Goal: Contribute content: Contribute content

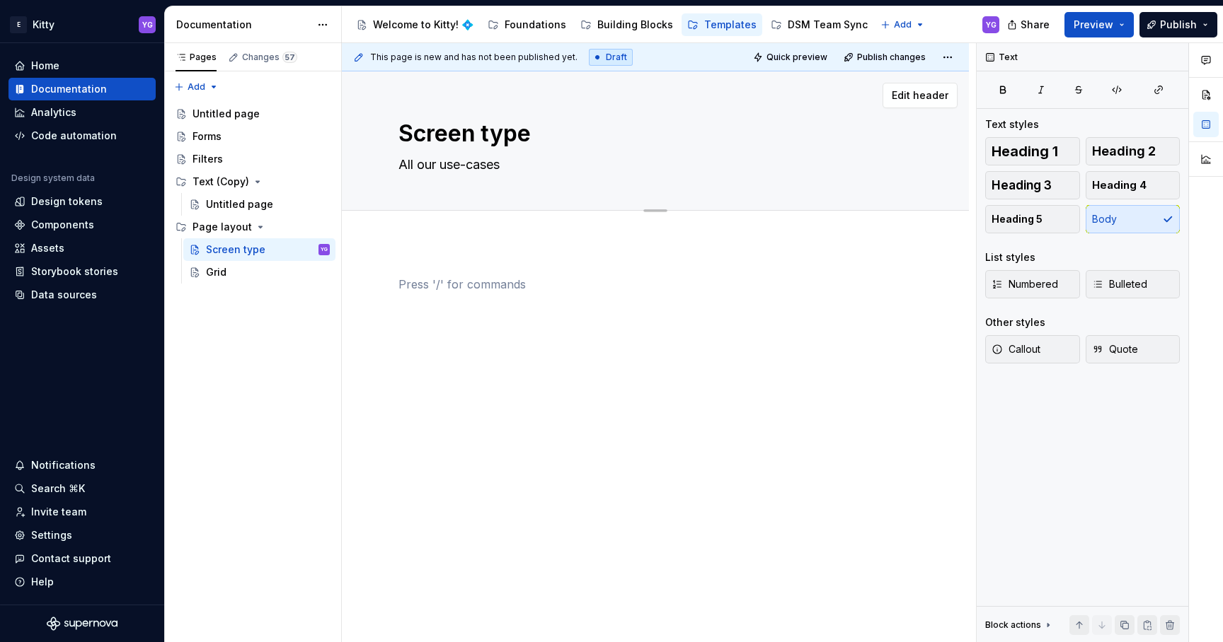
type textarea "*"
click at [439, 167] on textarea "All our use-cases" at bounding box center [653, 165] width 514 height 23
click at [498, 163] on textarea "All our use-cases" at bounding box center [653, 165] width 514 height 23
drag, startPoint x: 441, startPoint y: 167, endPoint x: 503, endPoint y: 165, distance: 62.3
click at [504, 166] on textarea "All our use-cases" at bounding box center [653, 165] width 514 height 23
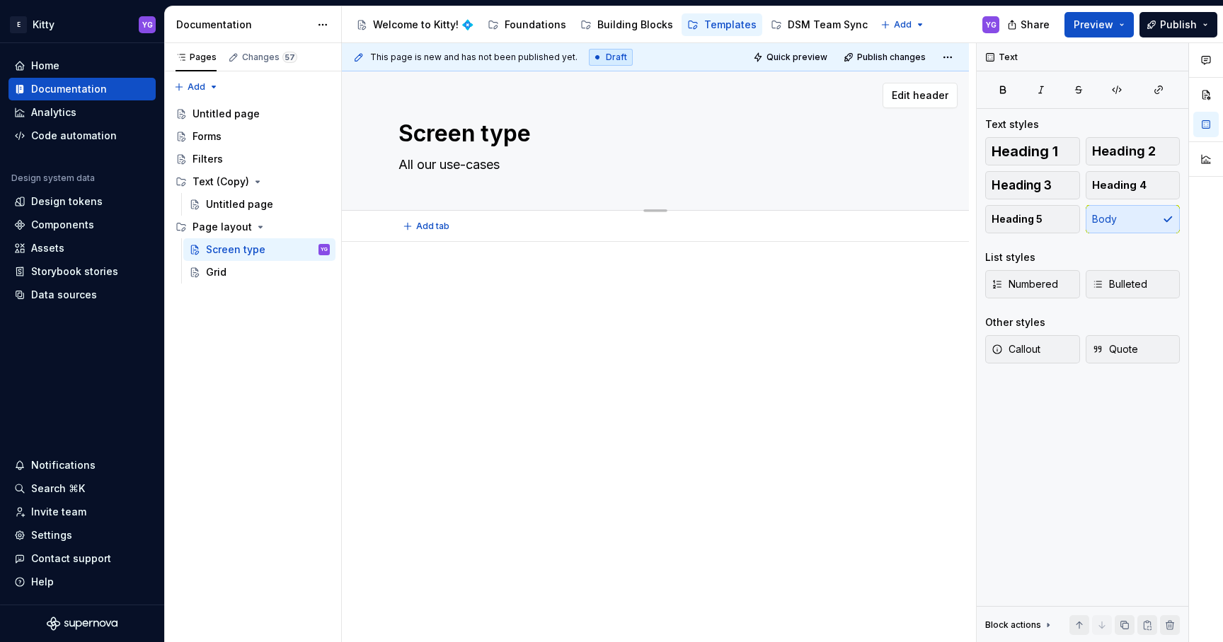
type textarea "All our s"
type textarea "*"
type textarea "All our sc"
type textarea "*"
type textarea "All our scr"
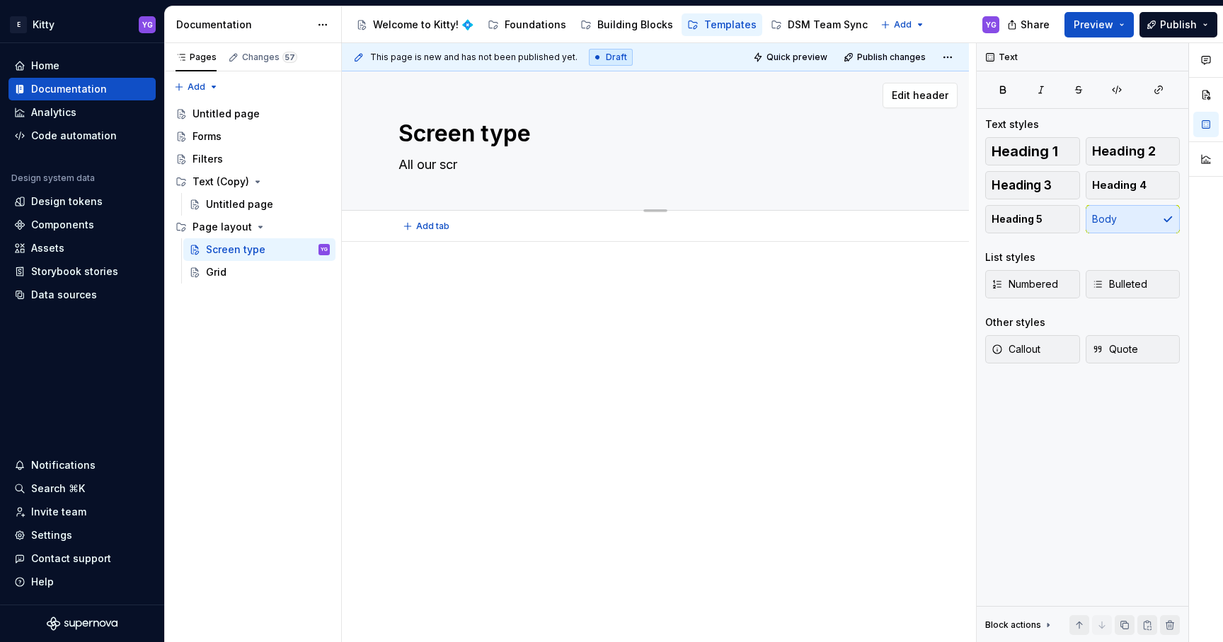
type textarea "*"
type textarea "All our scre"
type textarea "*"
type textarea "All our scree"
type textarea "*"
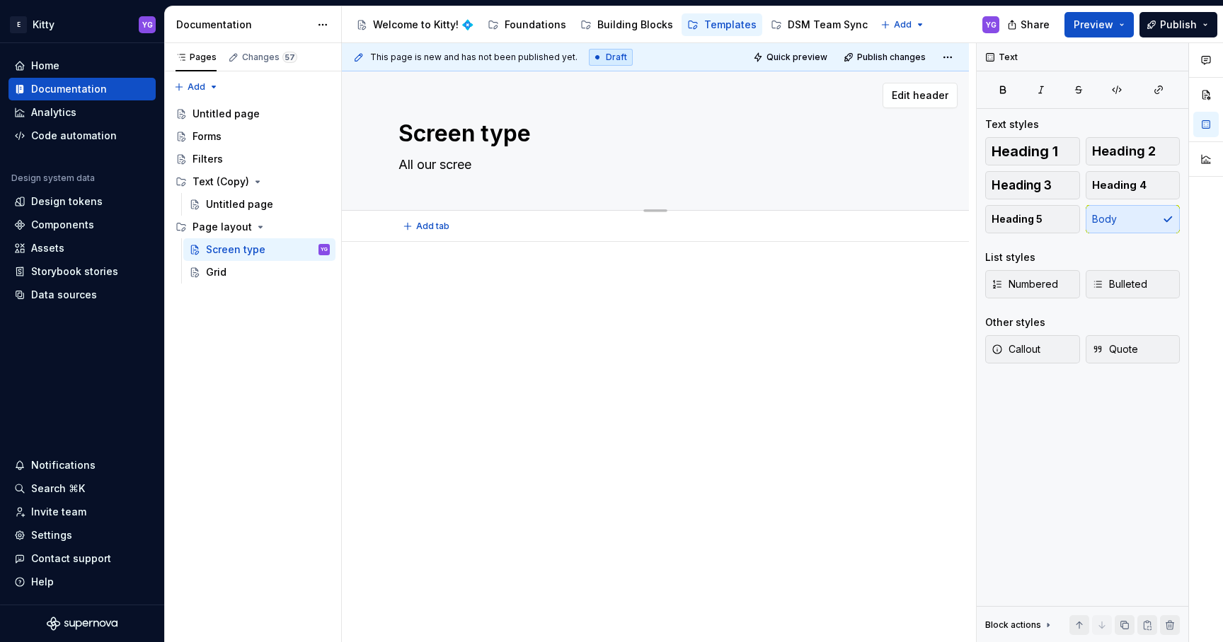
type textarea "All our screen"
type textarea "*"
type textarea "All our screens"
type textarea "*"
type textarea "All our screens"
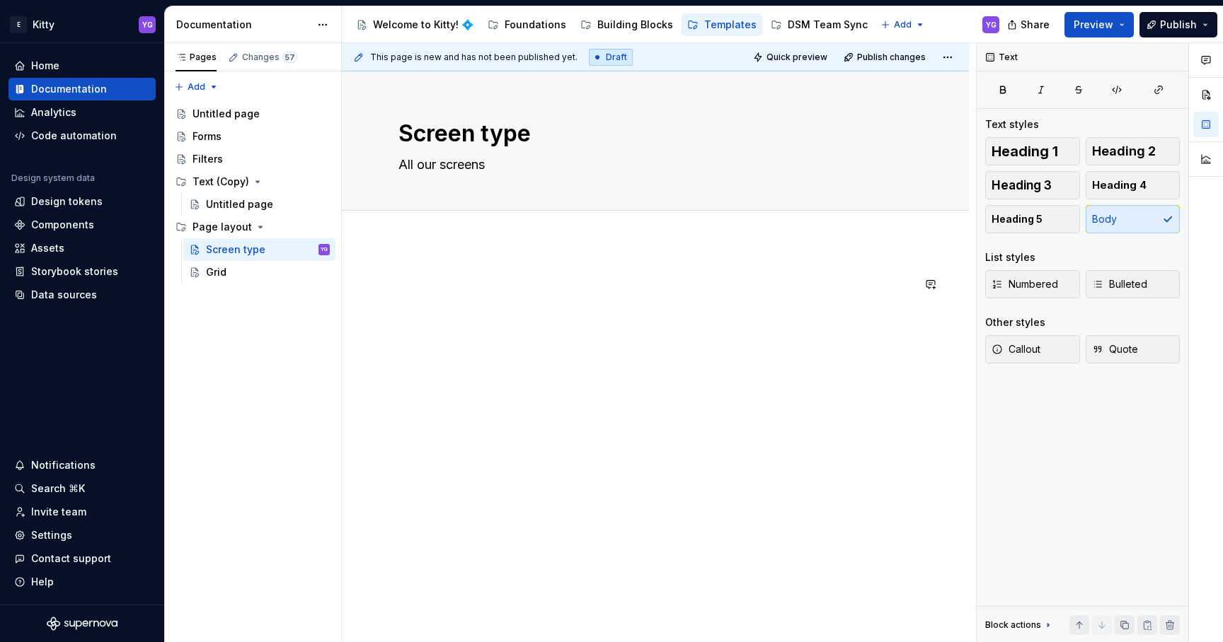
click at [442, 310] on div at bounding box center [655, 303] width 514 height 54
click at [429, 284] on p "Title" at bounding box center [655, 284] width 514 height 17
click at [434, 284] on p "Preview section" at bounding box center [655, 284] width 514 height 17
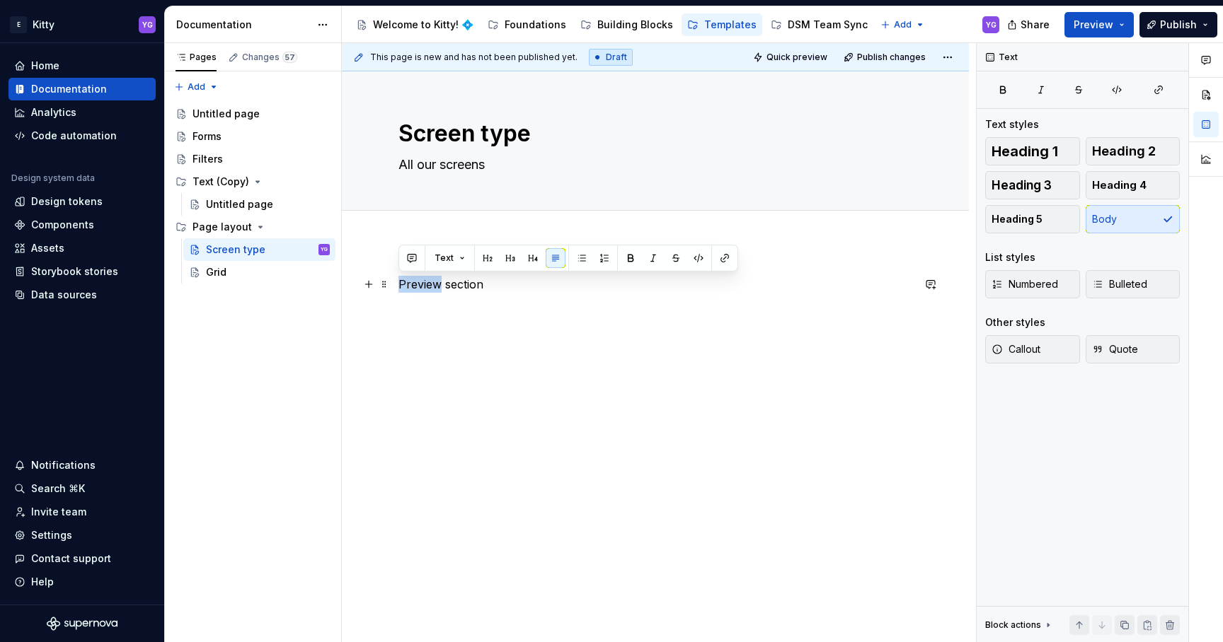
click at [434, 284] on p "Preview section" at bounding box center [655, 284] width 514 height 17
click at [488, 255] on button "button" at bounding box center [488, 258] width 20 height 20
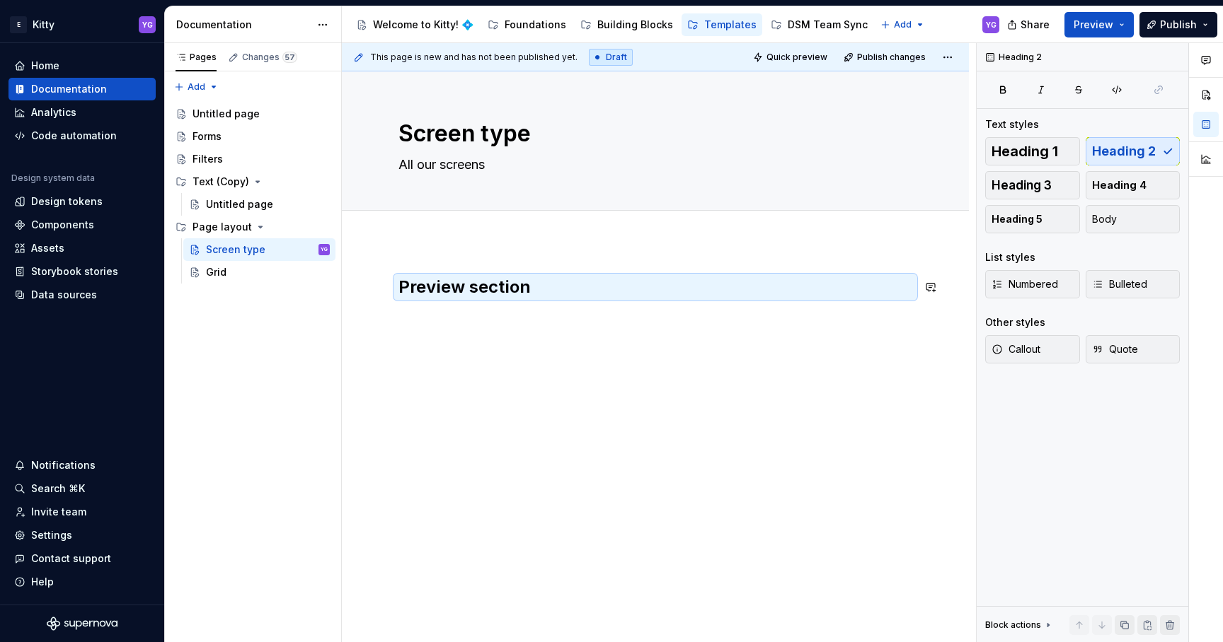
click at [514, 321] on div "Preview section" at bounding box center [655, 303] width 514 height 54
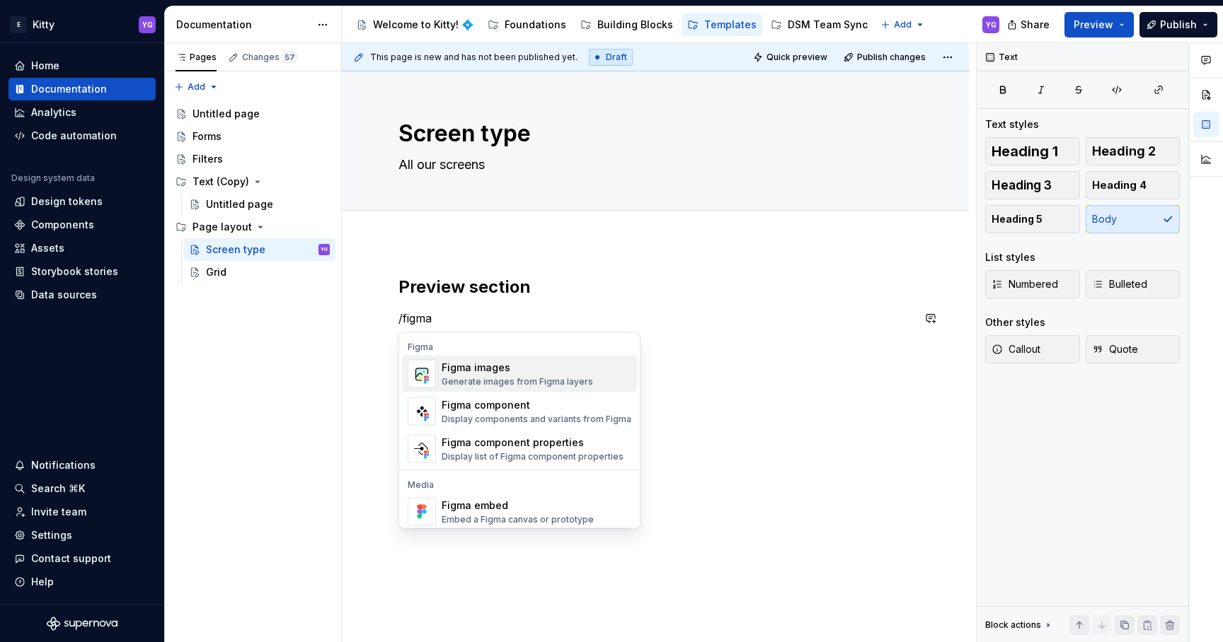
click at [486, 360] on div "Figma images Generate images from Figma layers" at bounding box center [537, 374] width 190 height 28
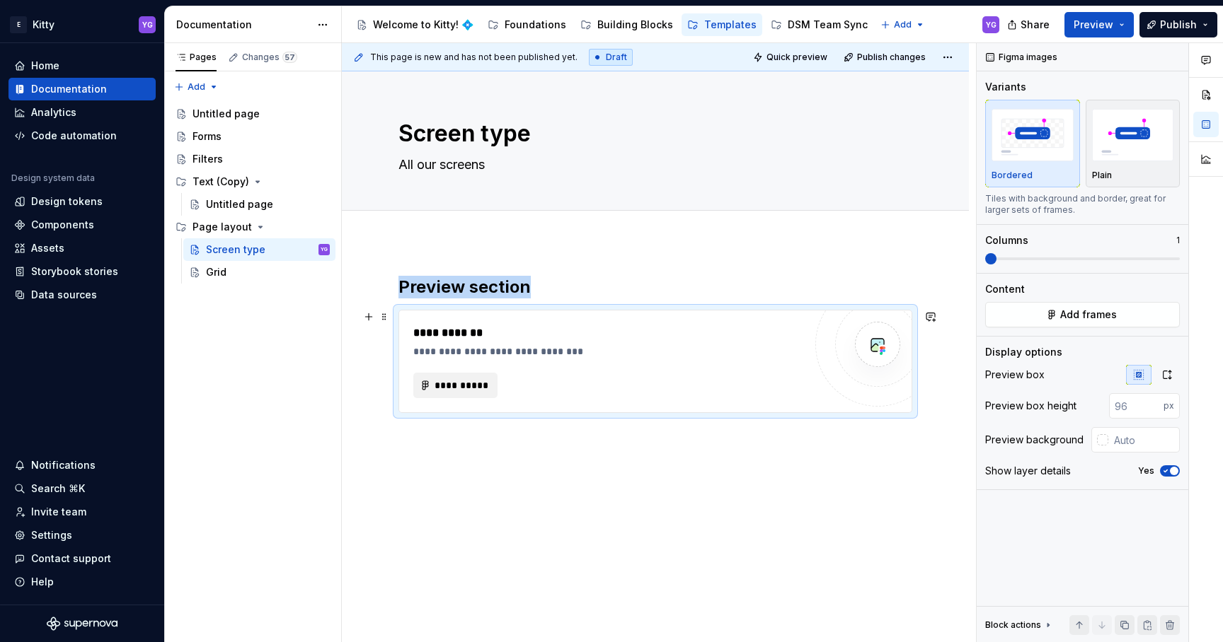
type textarea "*"
click at [478, 387] on span "**********" at bounding box center [461, 386] width 54 height 14
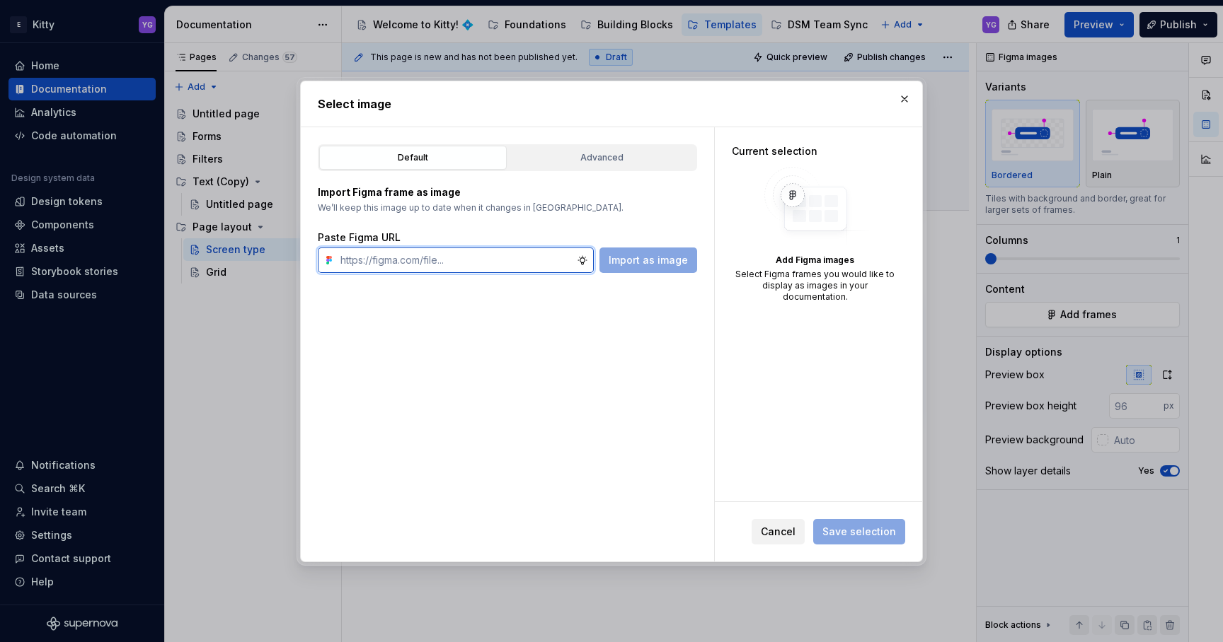
click at [443, 259] on input "text" at bounding box center [456, 260] width 242 height 25
paste input "[URL][DOMAIN_NAME]"
type input "[URL][DOMAIN_NAME]"
type textarea "*"
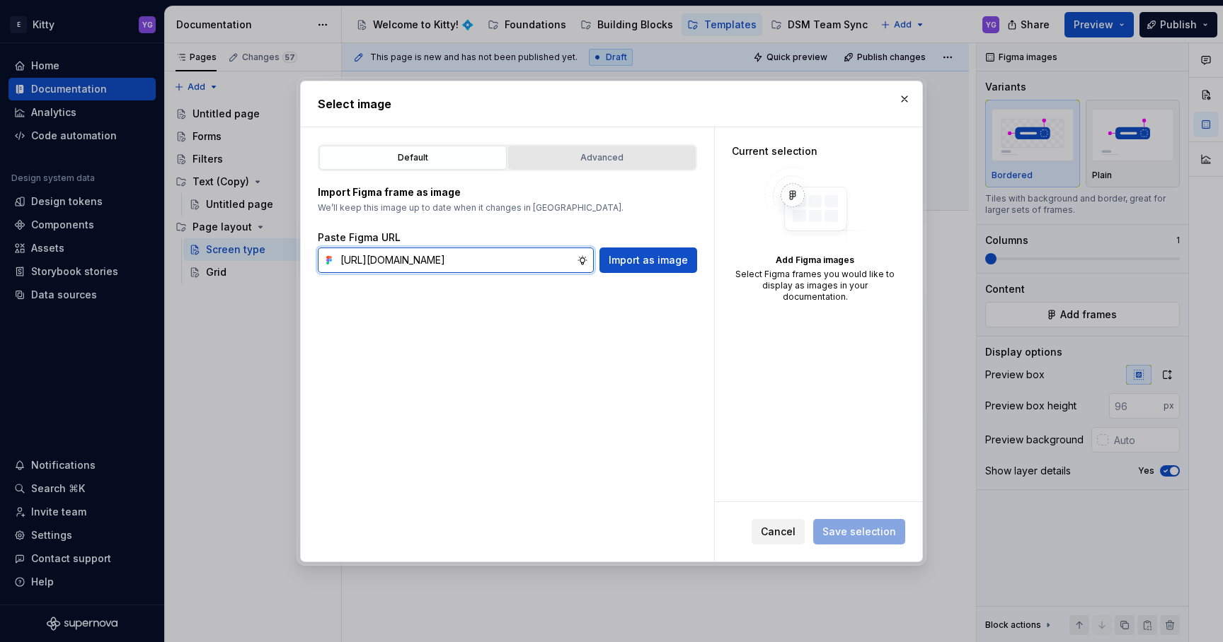
type input "[URL][DOMAIN_NAME]"
click at [532, 146] on button "Advanced" at bounding box center [602, 158] width 188 height 24
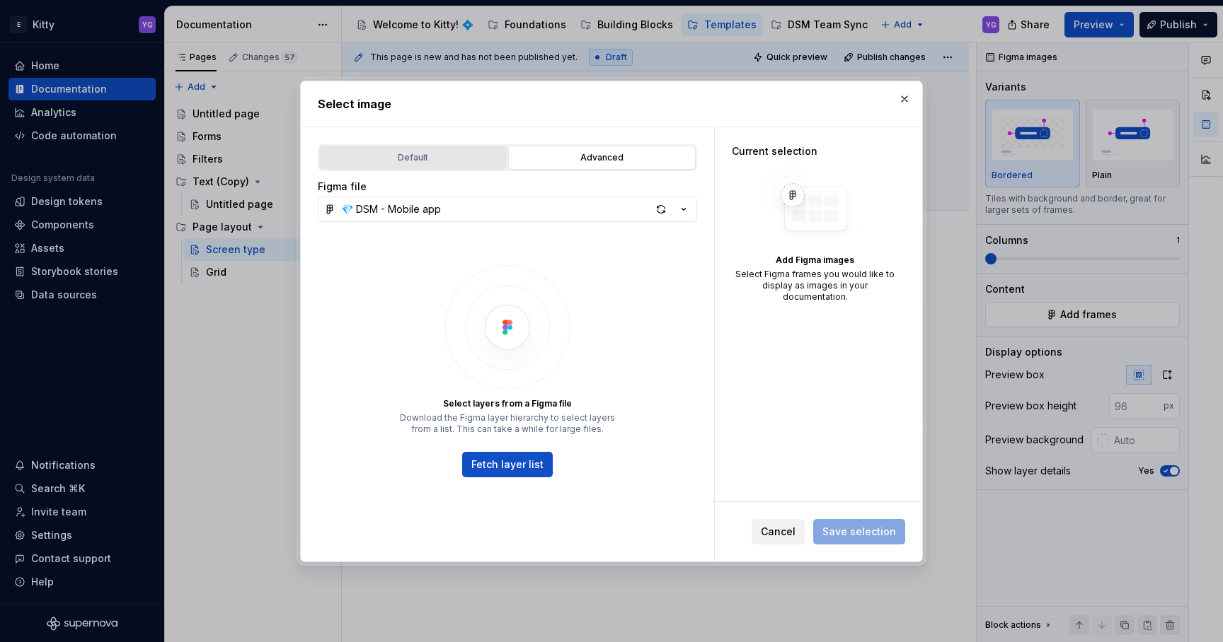
click at [444, 165] on button "Default" at bounding box center [413, 158] width 188 height 24
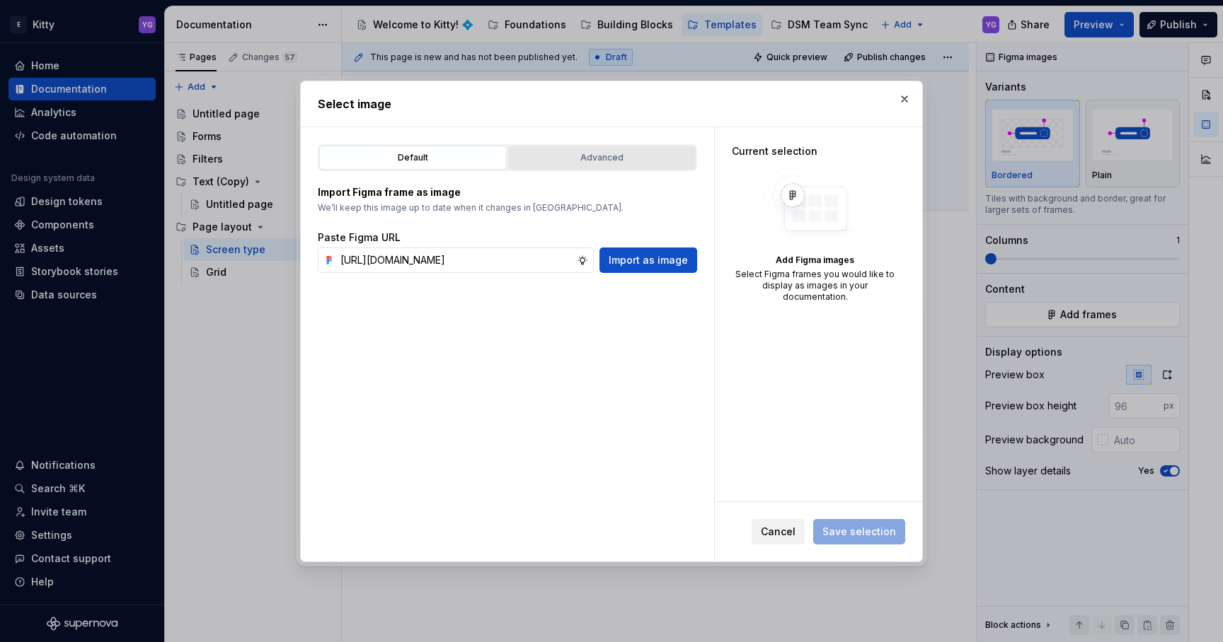
click at [566, 158] on div "Advanced" at bounding box center [602, 158] width 178 height 14
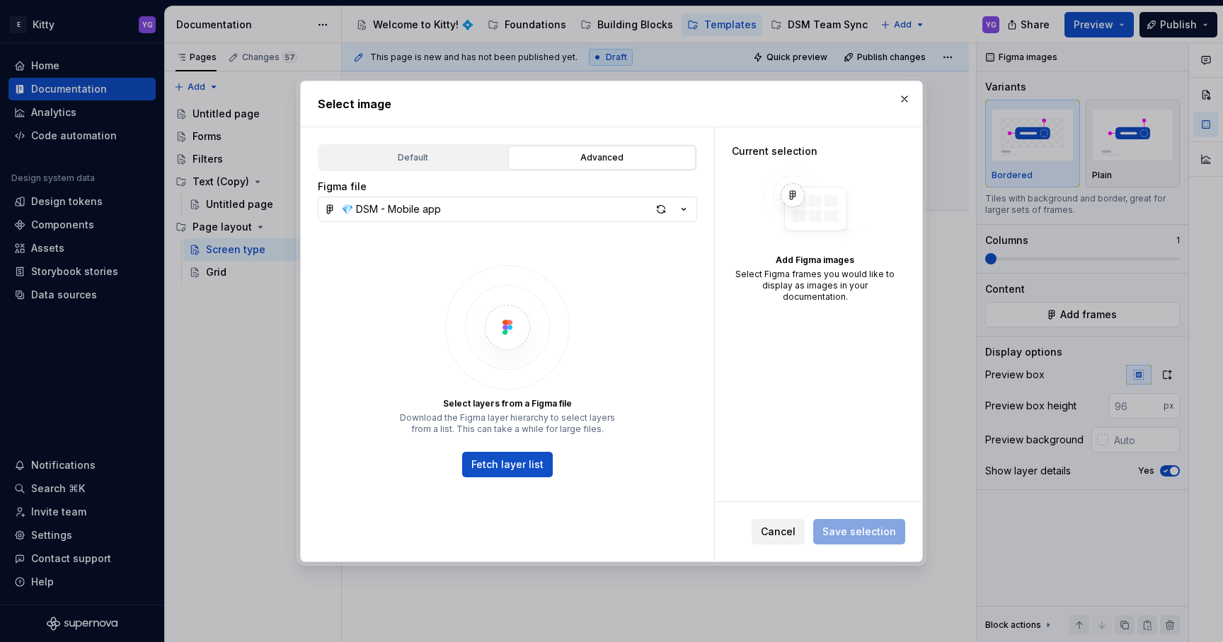
click at [439, 137] on div "Default Advanced Import Figma frame as image We’ll keep this image up to date w…" at bounding box center [507, 344] width 413 height 434
click at [417, 213] on div "💎 DSM - Mobile app" at bounding box center [391, 209] width 100 height 14
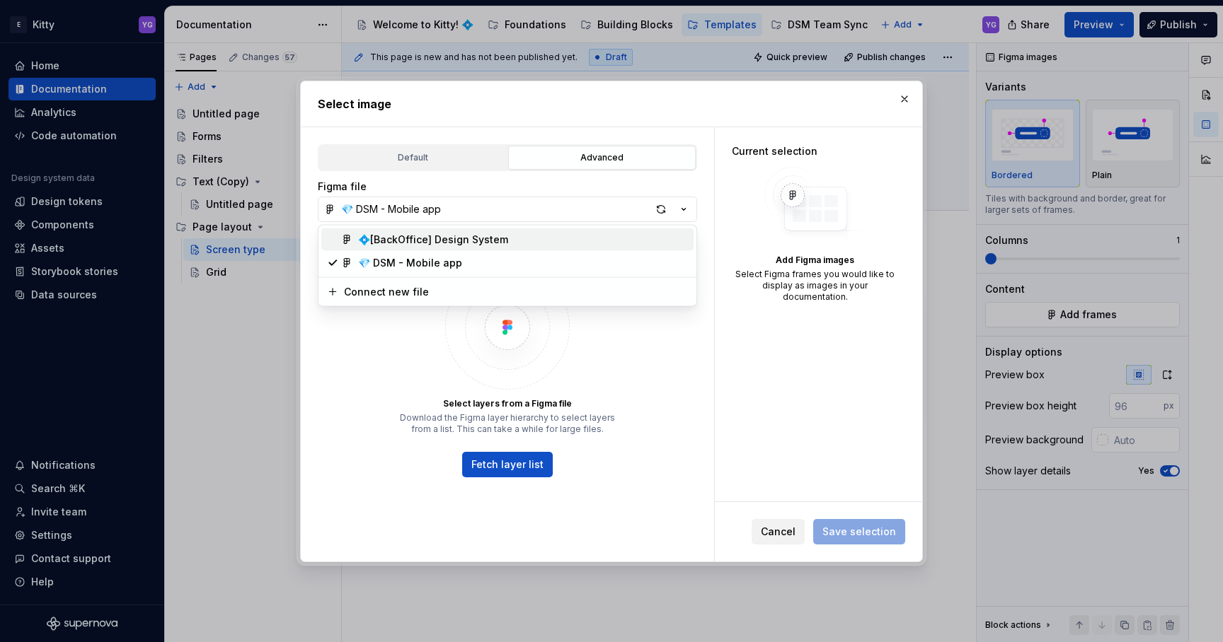
click at [419, 238] on div "💠[BackOffice] Design System" at bounding box center [433, 240] width 150 height 14
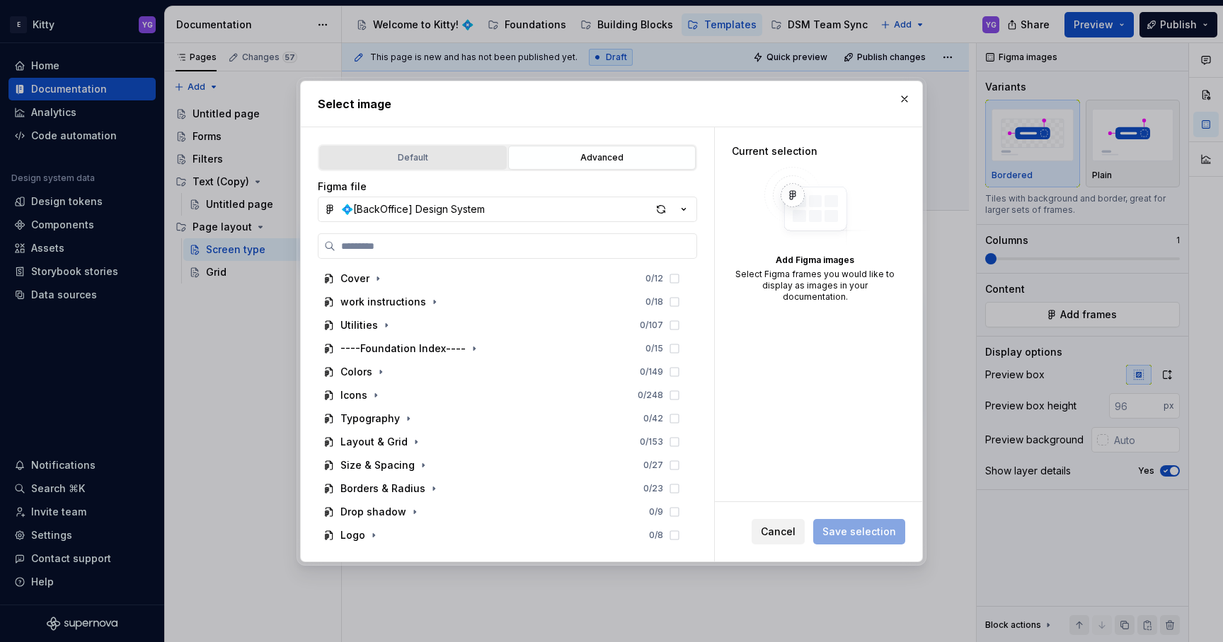
click at [413, 161] on div "Default" at bounding box center [413, 158] width 178 height 14
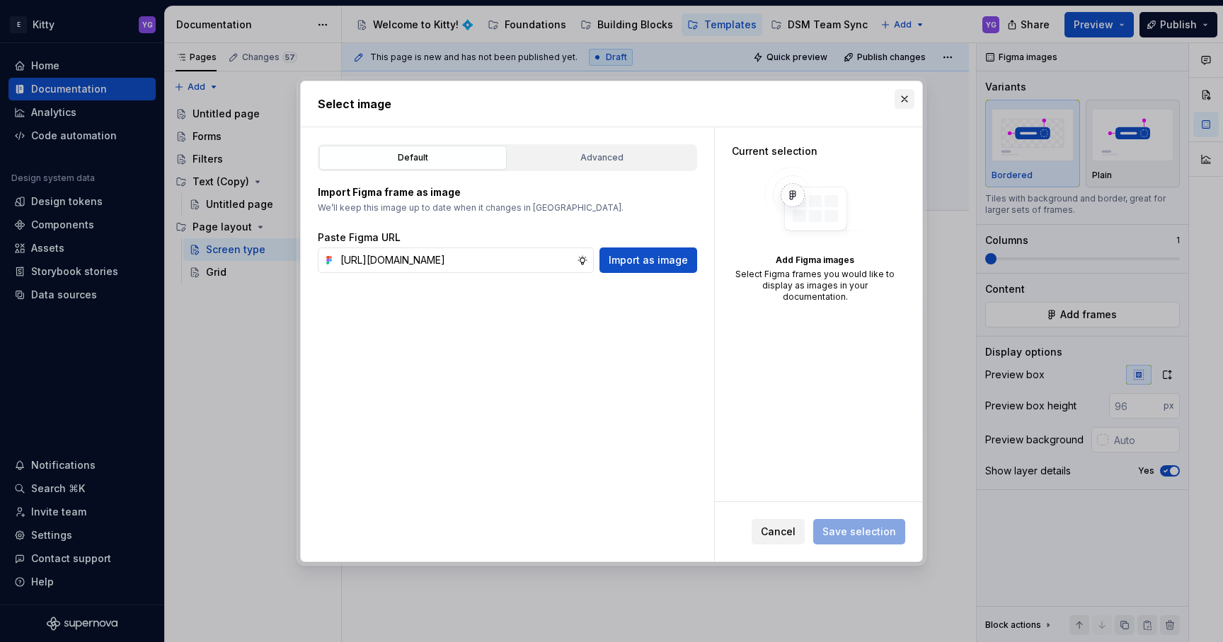
click at [899, 95] on button "button" at bounding box center [904, 99] width 20 height 20
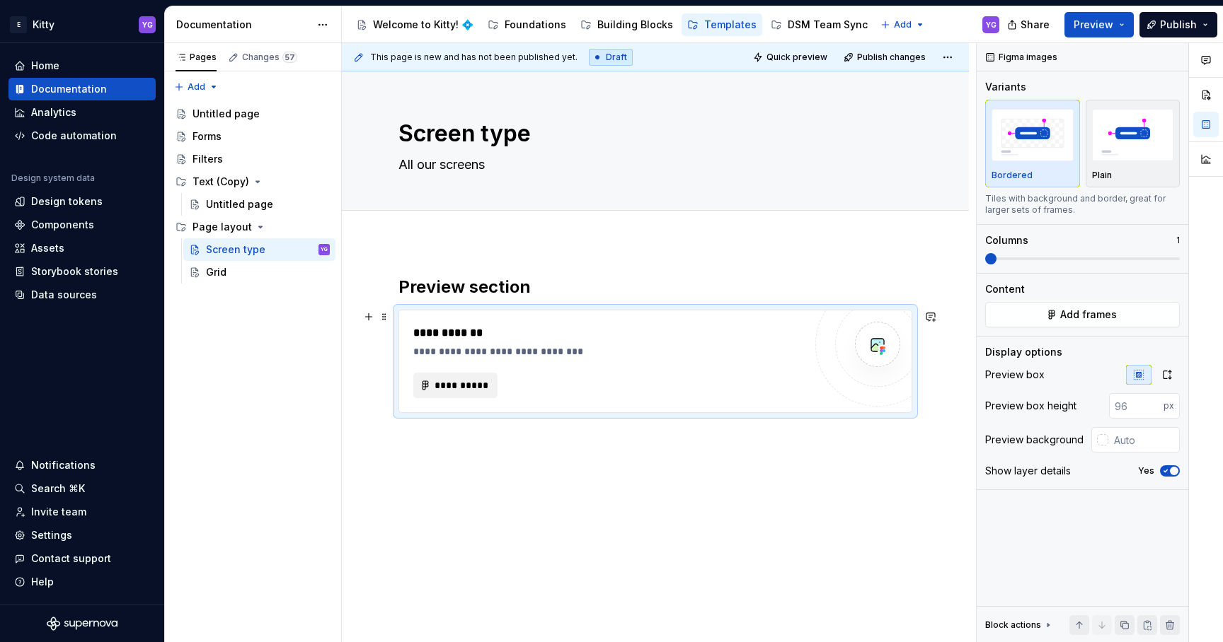
click at [538, 334] on div "**********" at bounding box center [612, 333] width 398 height 17
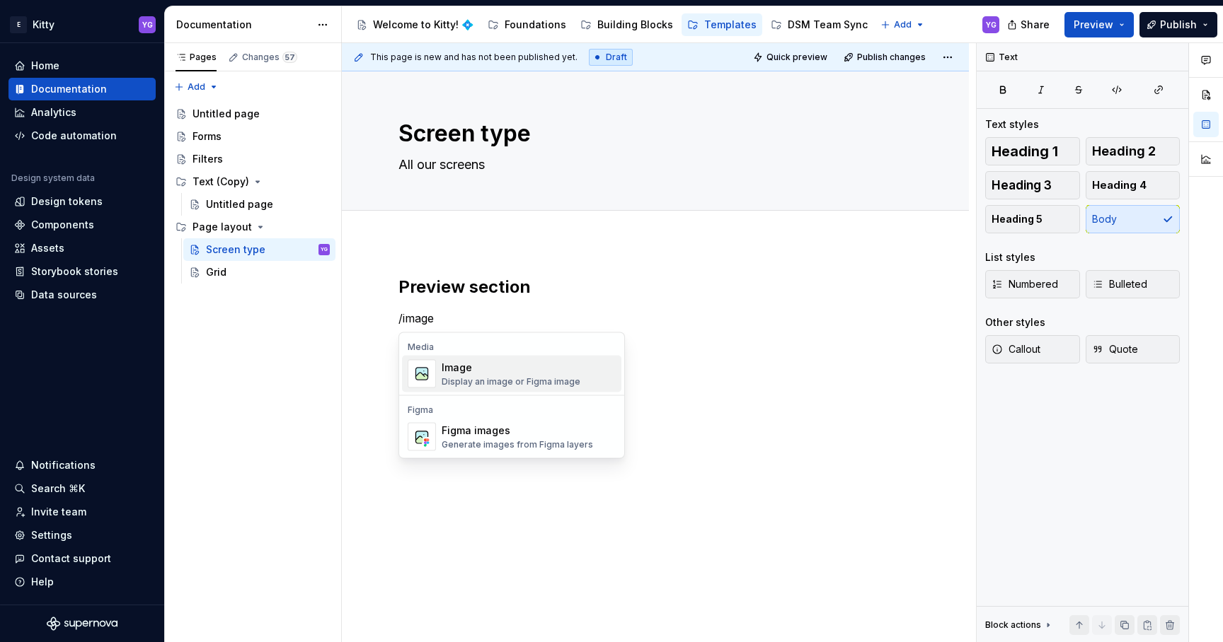
click at [548, 364] on div "Image" at bounding box center [511, 368] width 139 height 14
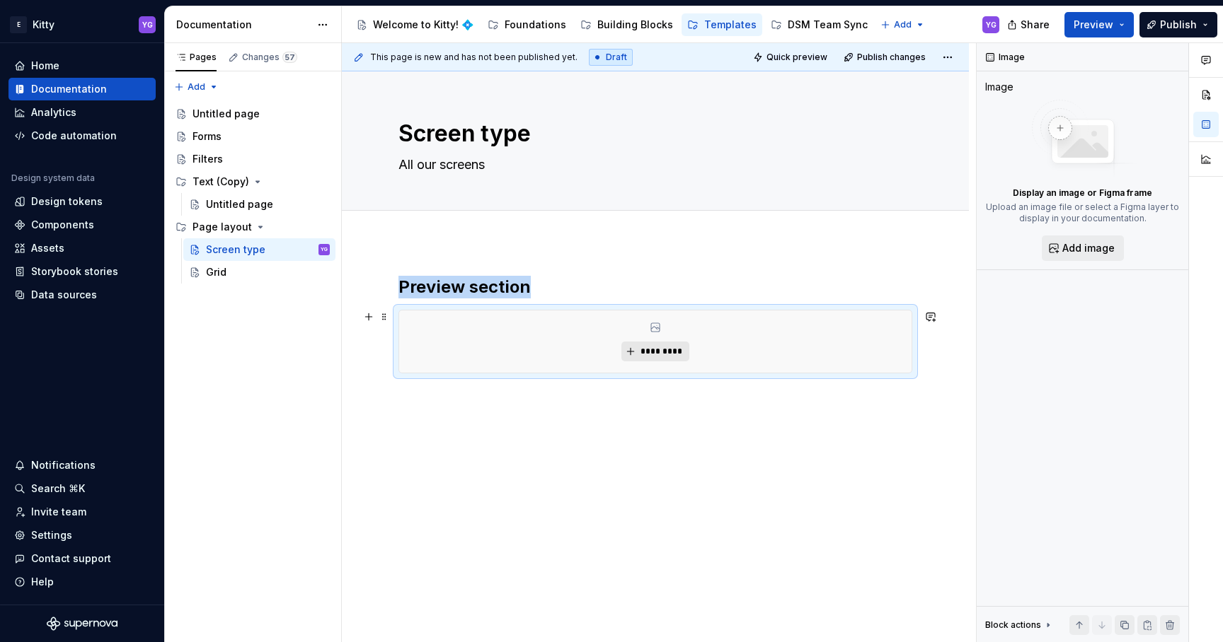
click at [645, 350] on span "*********" at bounding box center [660, 351] width 43 height 11
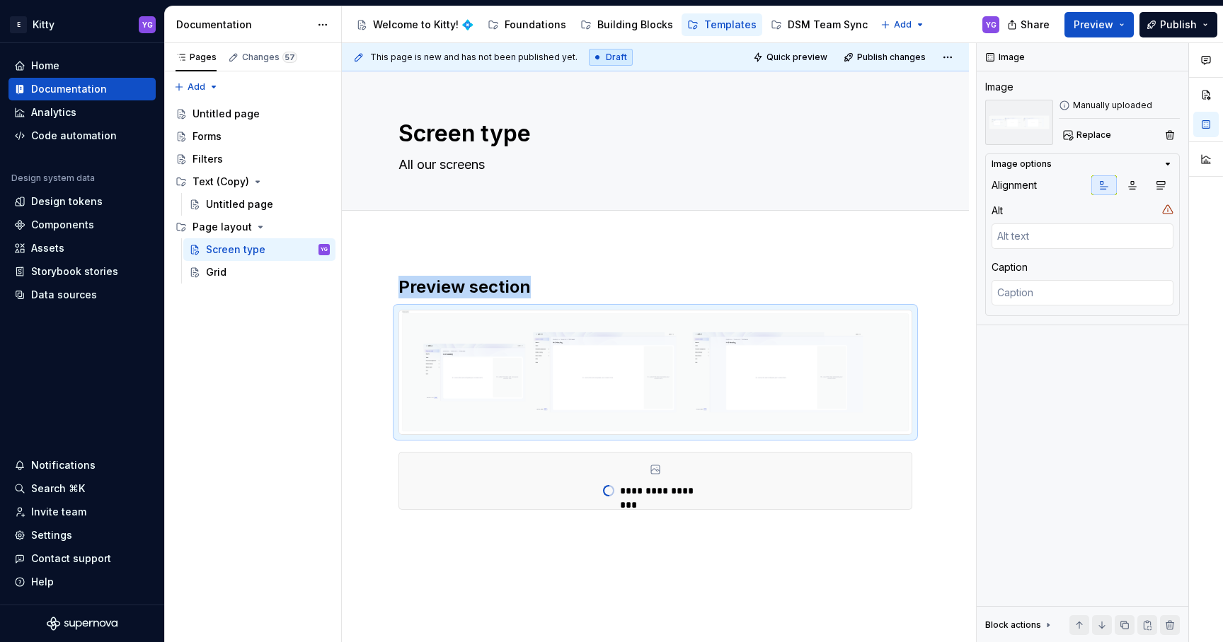
click at [506, 370] on img at bounding box center [655, 373] width 512 height 124
click at [533, 365] on img at bounding box center [655, 373] width 512 height 124
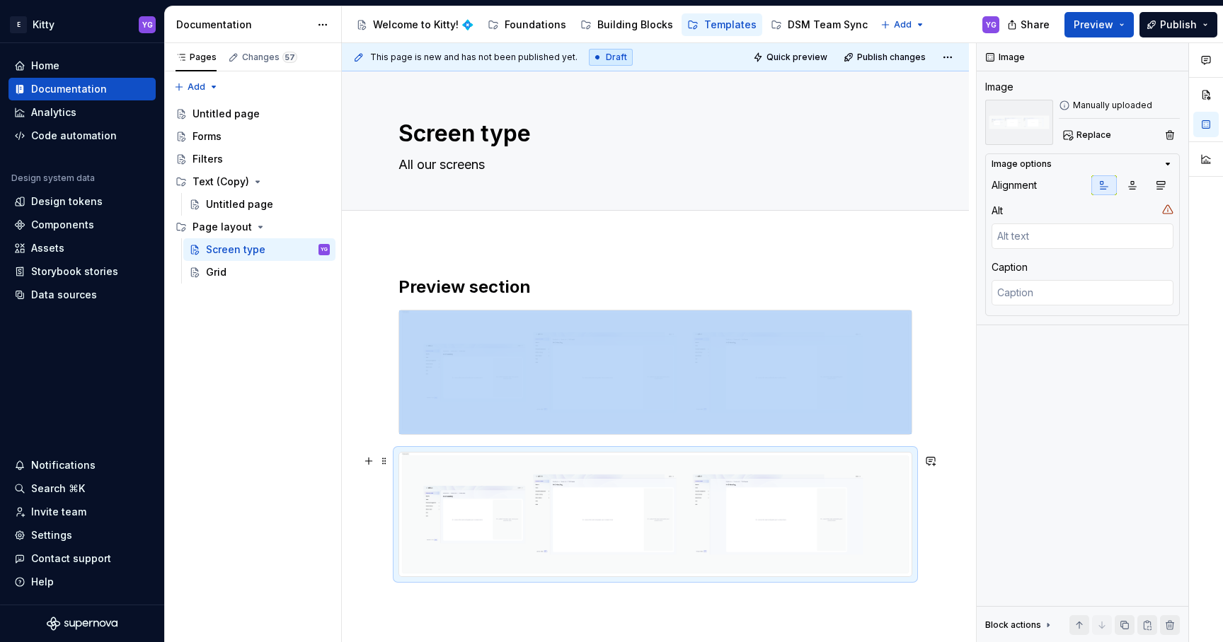
click at [537, 506] on img at bounding box center [655, 515] width 512 height 124
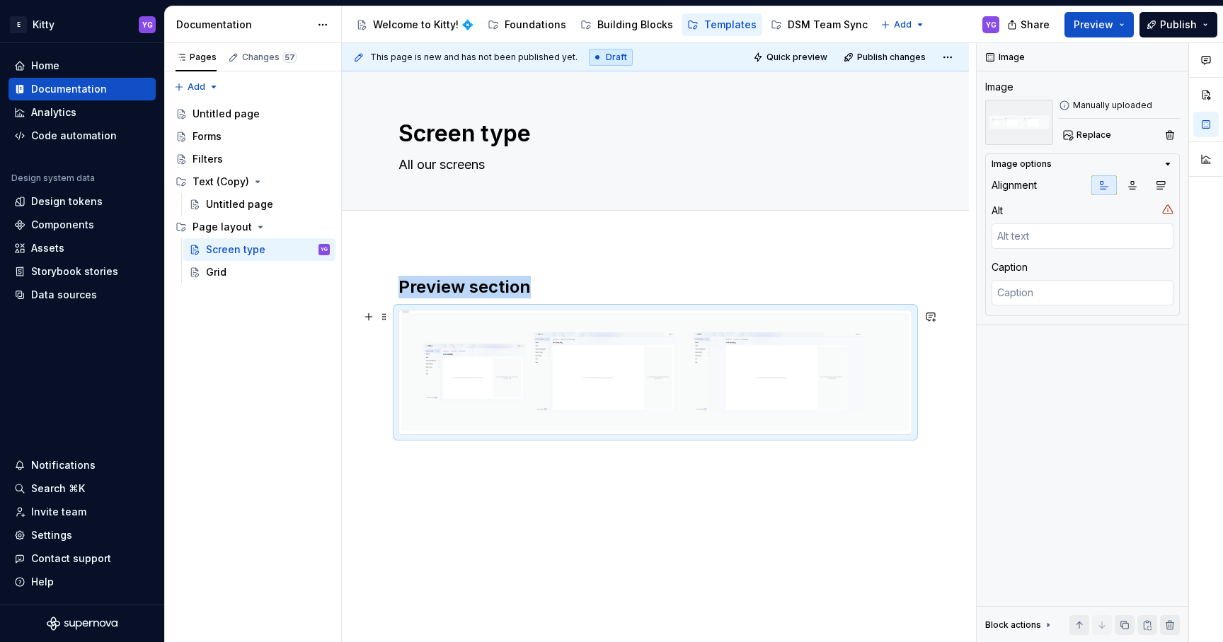
click at [567, 388] on img at bounding box center [655, 373] width 512 height 124
click at [1130, 187] on icon "button" at bounding box center [1133, 186] width 8 height 8
click at [1160, 180] on icon "button" at bounding box center [1160, 185] width 11 height 11
click at [1137, 183] on icon "button" at bounding box center [1131, 185] width 11 height 11
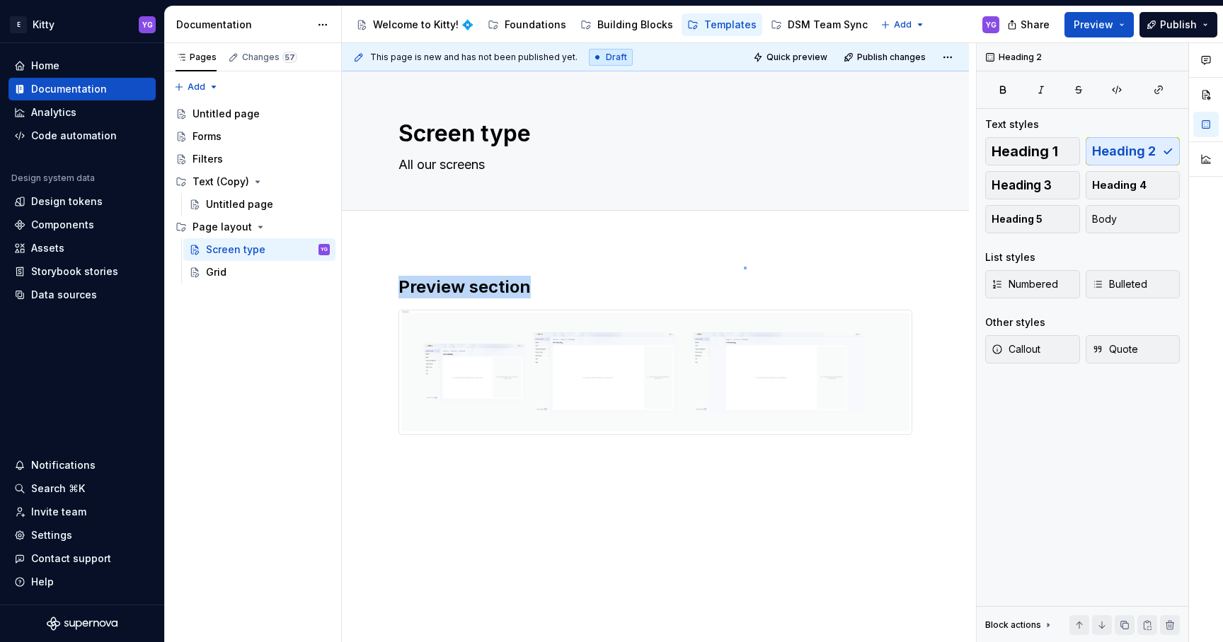
click at [744, 267] on div "This page is new and has not been published yet. Draft Quick preview Publish ch…" at bounding box center [659, 343] width 634 height 600
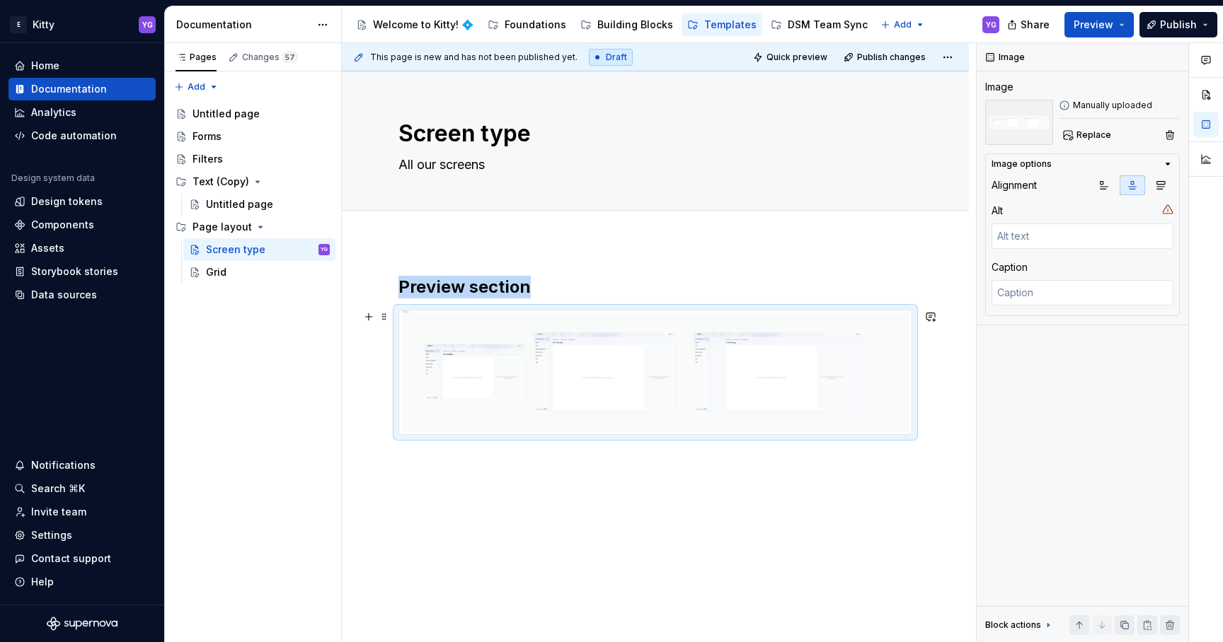
click at [648, 353] on img at bounding box center [655, 373] width 512 height 124
click at [749, 495] on div "Preview section" at bounding box center [655, 443] width 627 height 403
click at [749, 495] on div "Preview section" at bounding box center [655, 441] width 627 height 403
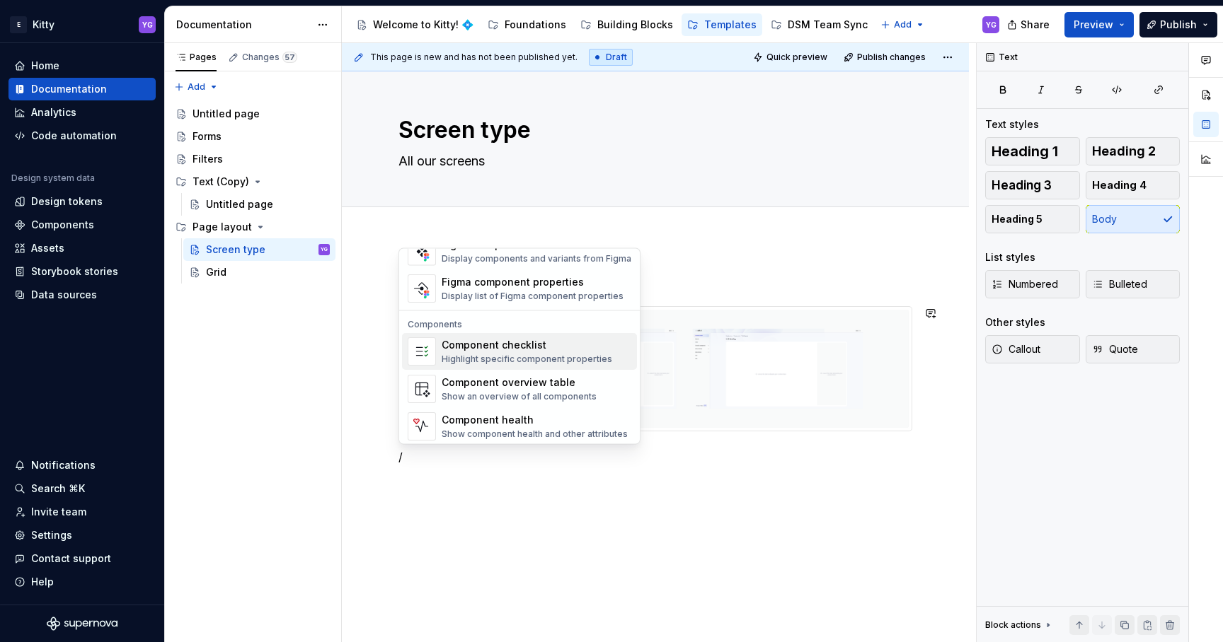
scroll to position [1409, 0]
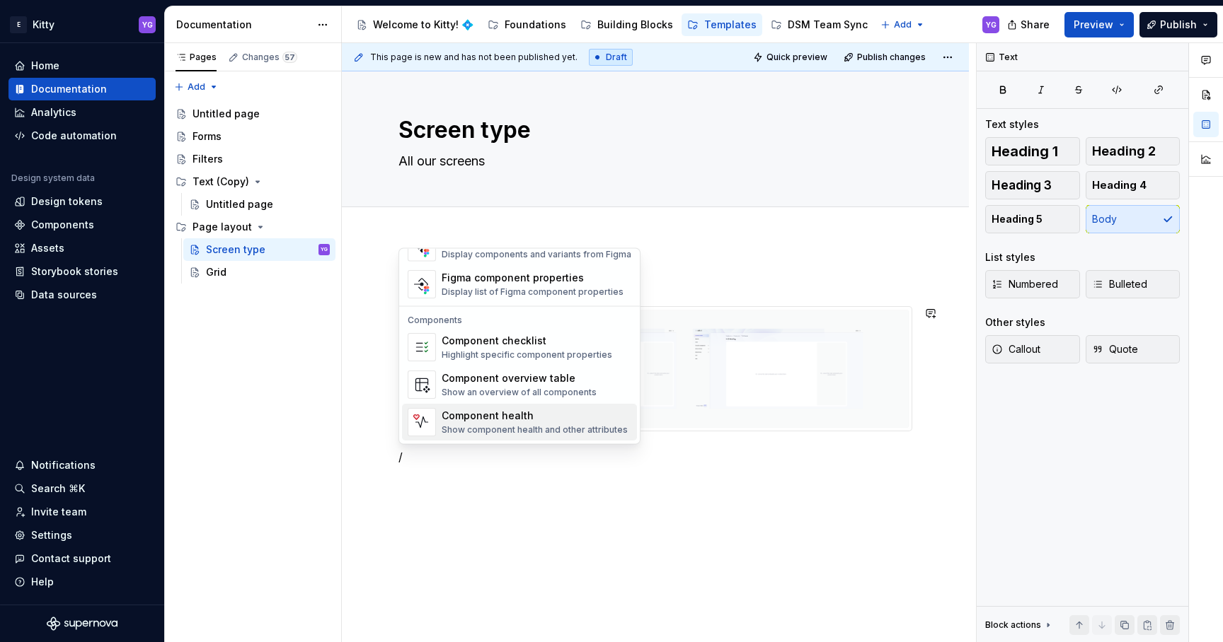
click at [469, 451] on p "/" at bounding box center [655, 457] width 514 height 17
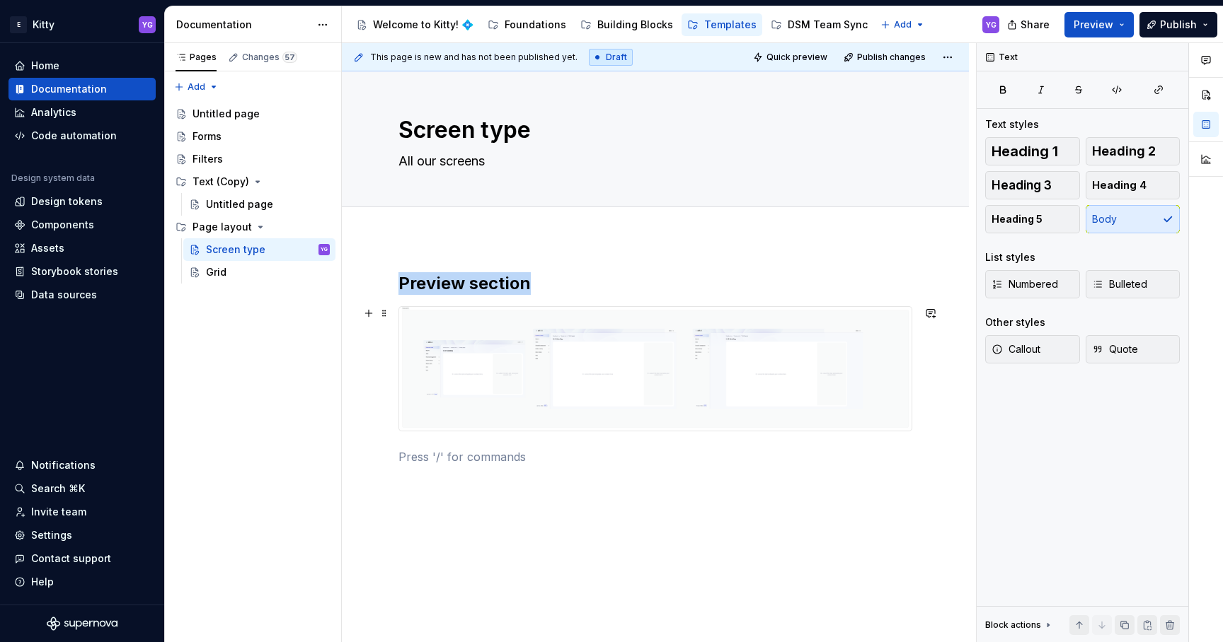
click at [539, 350] on img at bounding box center [655, 369] width 512 height 124
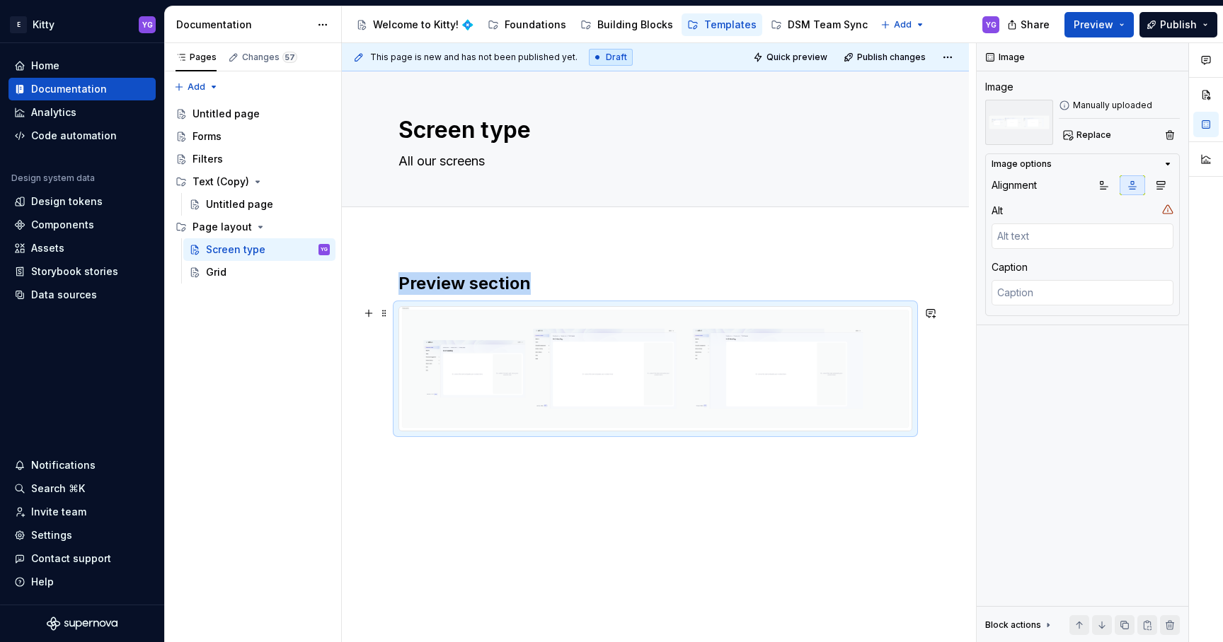
click at [625, 355] on img at bounding box center [655, 369] width 512 height 124
click at [1077, 135] on span "Replace" at bounding box center [1093, 134] width 35 height 11
click at [623, 321] on img at bounding box center [655, 369] width 512 height 124
click at [1100, 182] on icon "button" at bounding box center [1104, 186] width 8 height 8
click at [1125, 182] on button "button" at bounding box center [1131, 185] width 25 height 20
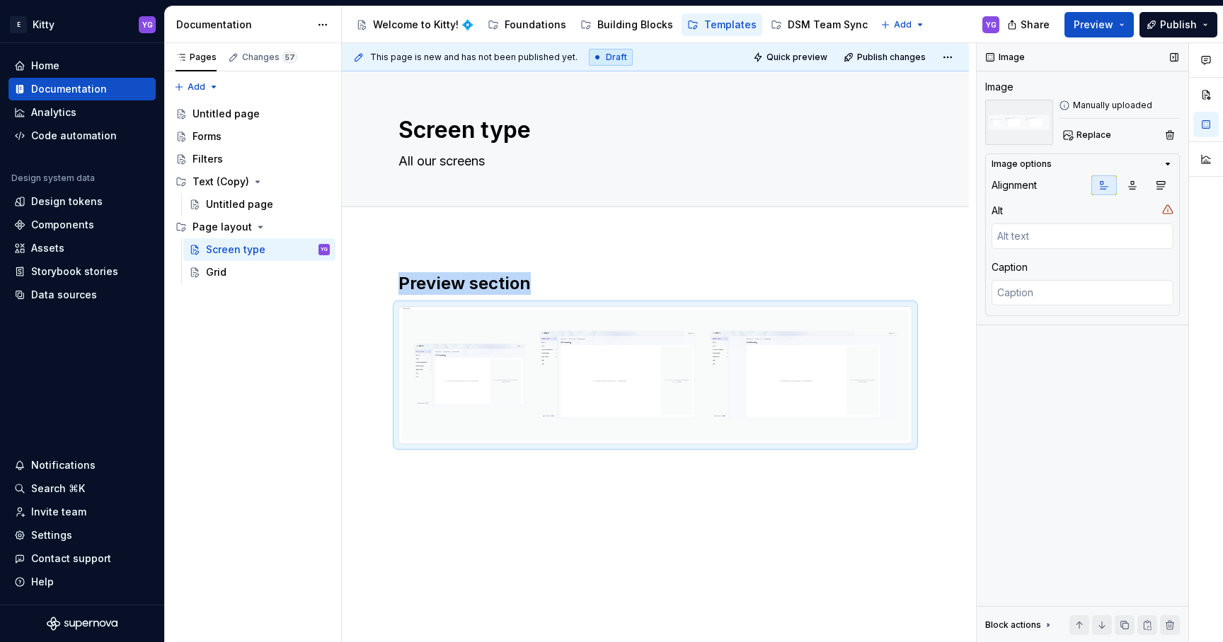
click at [1146, 182] on div at bounding box center [1132, 185] width 82 height 20
click at [1118, 182] on div at bounding box center [1132, 185] width 82 height 20
click at [732, 260] on div "Preview section" at bounding box center [655, 462] width 627 height 449
click at [671, 529] on div "This page is new and has not been published yet. Draft Quick preview Publish ch…" at bounding box center [659, 343] width 634 height 600
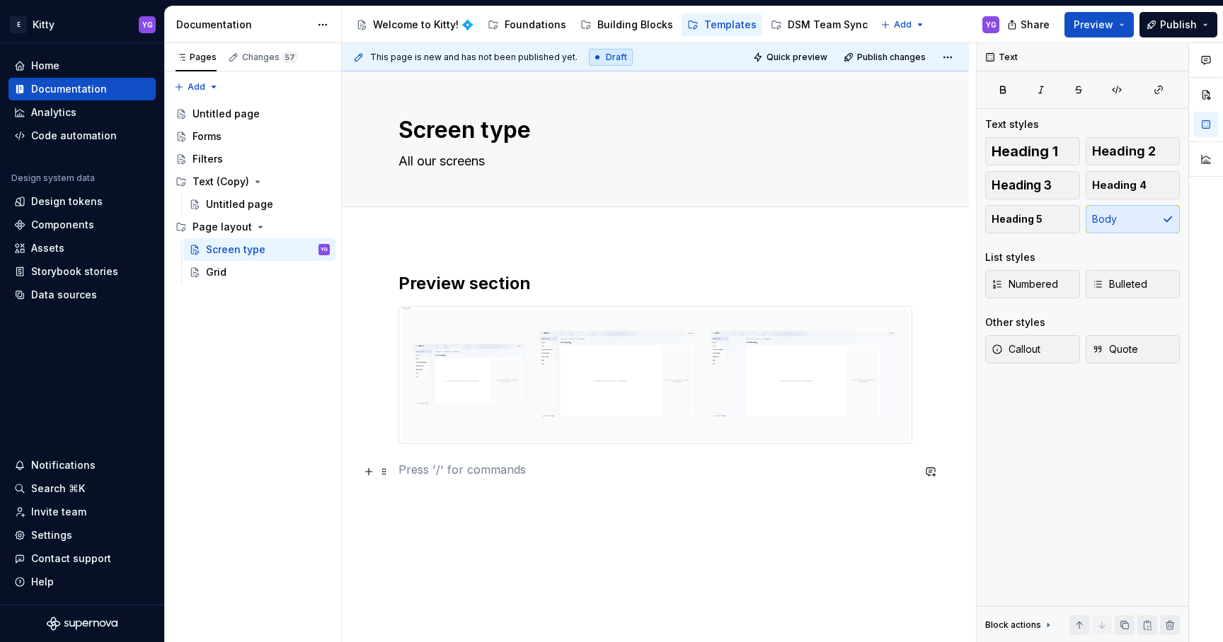
click at [477, 478] on p at bounding box center [655, 469] width 514 height 17
click at [563, 284] on h2 "Preview section" at bounding box center [655, 283] width 514 height 23
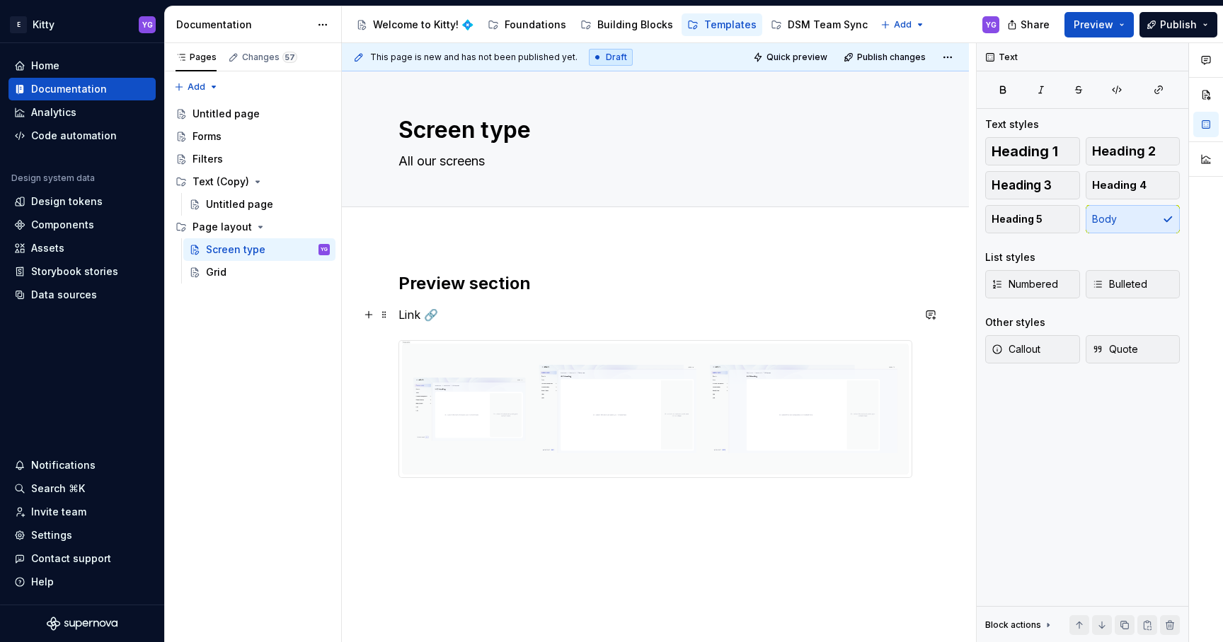
click at [409, 317] on p "Link 🔗" at bounding box center [655, 314] width 514 height 17
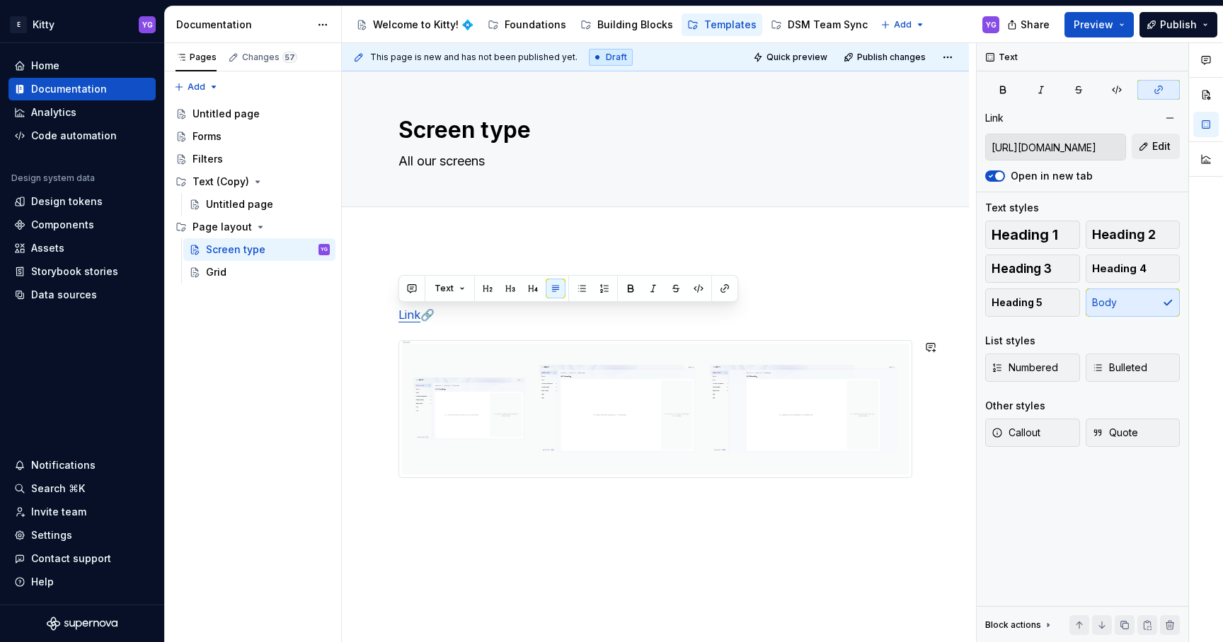
click at [426, 523] on div "Preview section Link 🔗" at bounding box center [655, 400] width 514 height 257
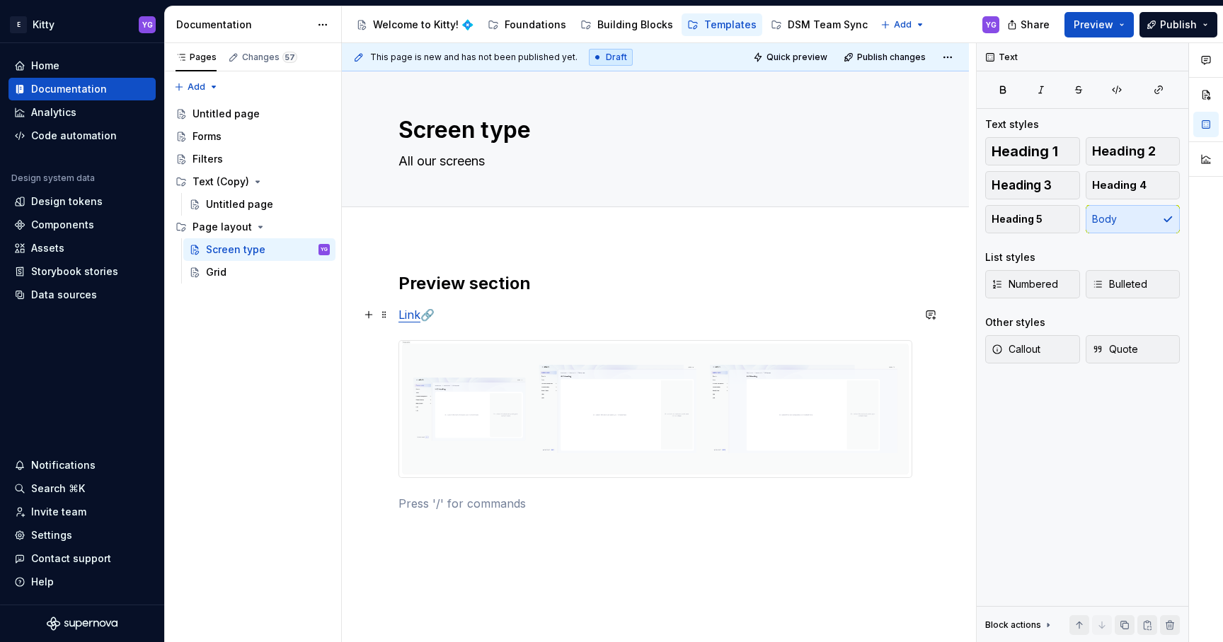
click at [405, 313] on link "Link" at bounding box center [409, 315] width 22 height 14
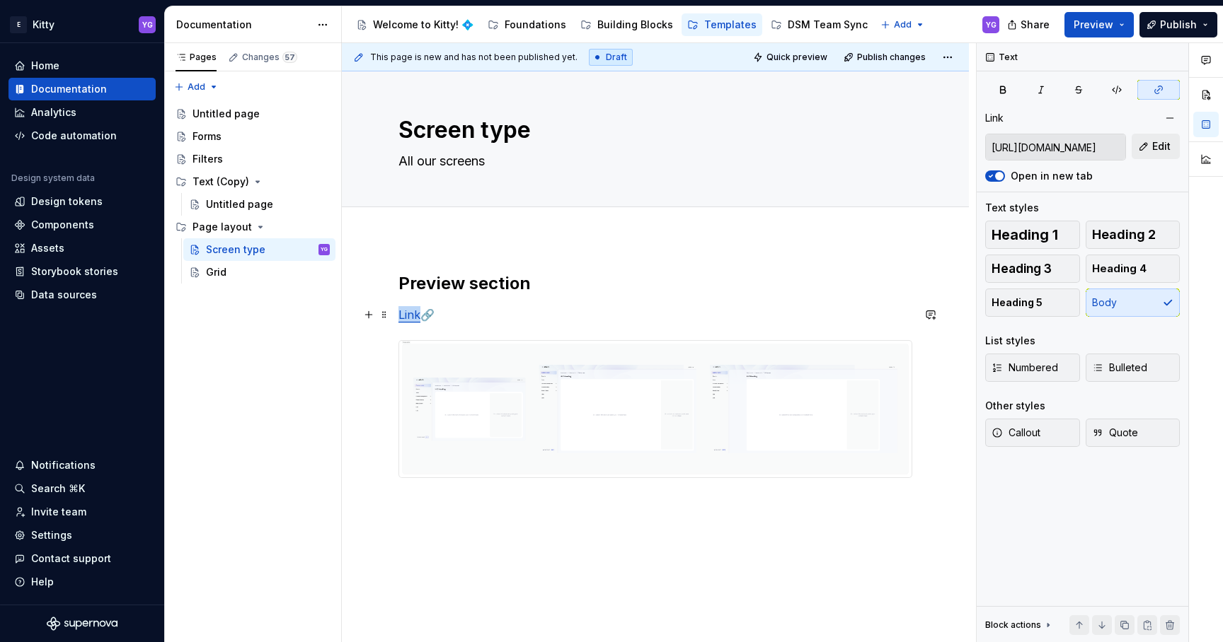
click at [405, 313] on link "Link" at bounding box center [409, 315] width 22 height 14
click at [632, 287] on button "button" at bounding box center [631, 289] width 20 height 20
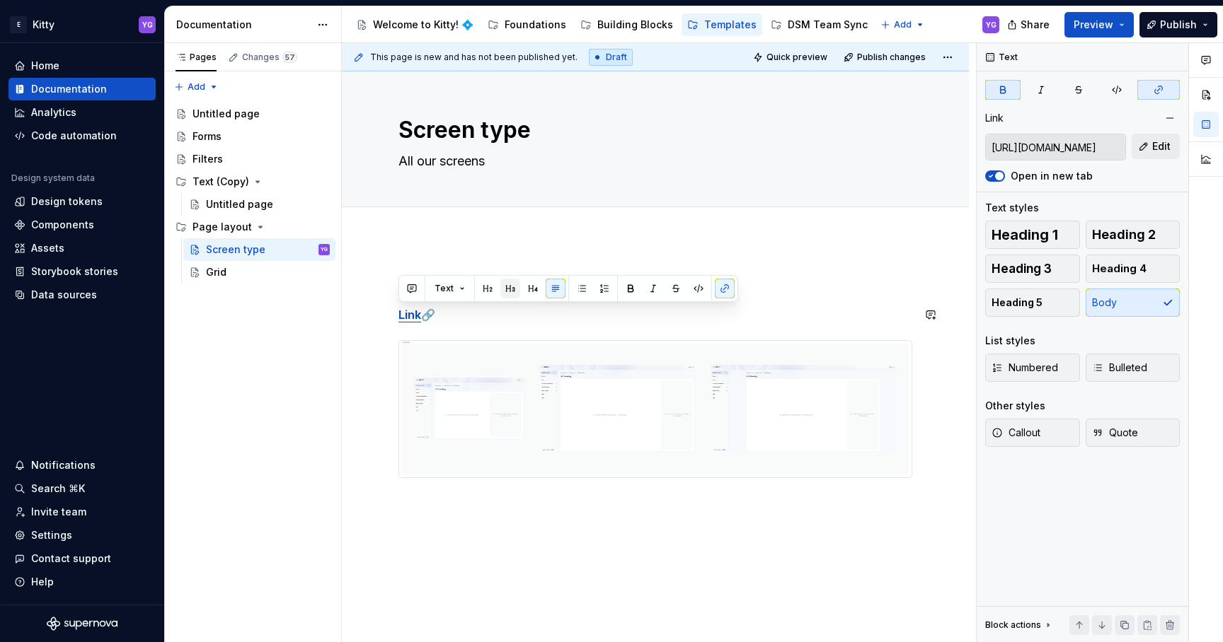
click at [509, 289] on button "button" at bounding box center [510, 289] width 20 height 20
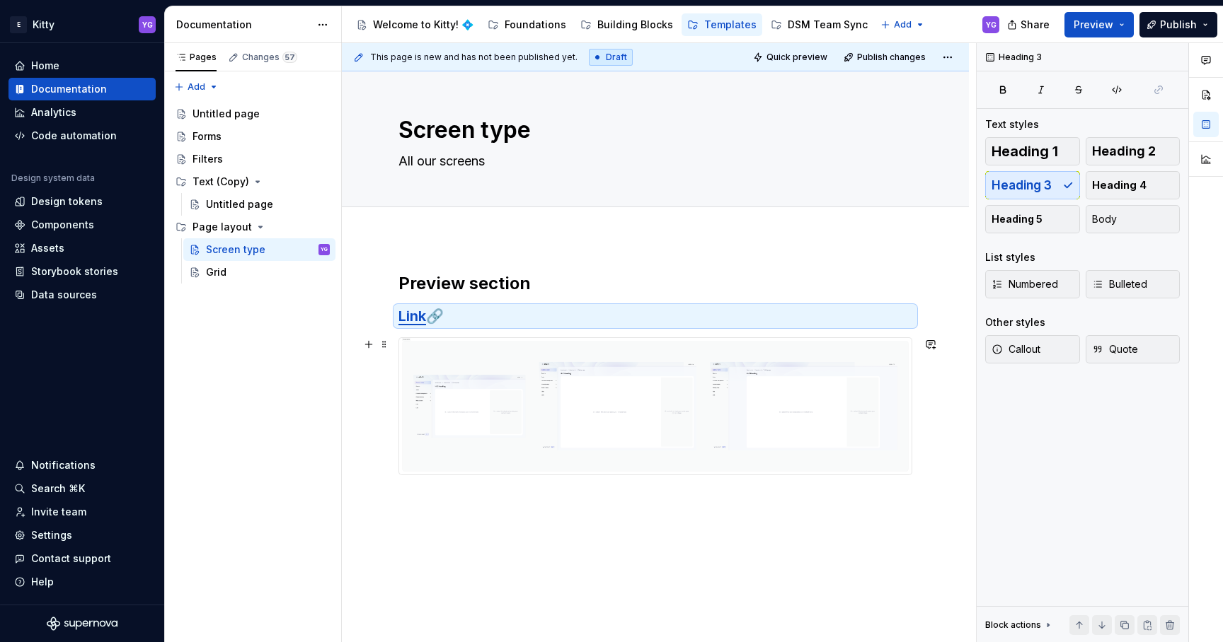
click at [454, 471] on img at bounding box center [655, 406] width 512 height 137
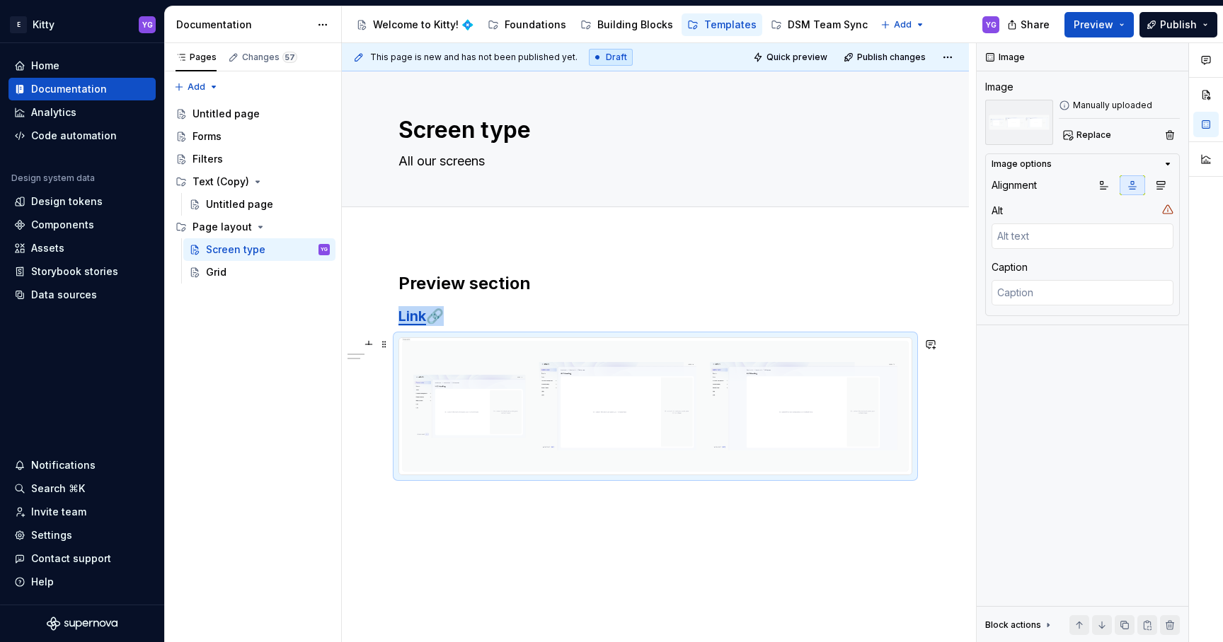
click at [450, 531] on div "Preview section Link 🔗" at bounding box center [655, 478] width 627 height 480
click at [454, 524] on div "Preview section Link 🔗" at bounding box center [655, 399] width 514 height 254
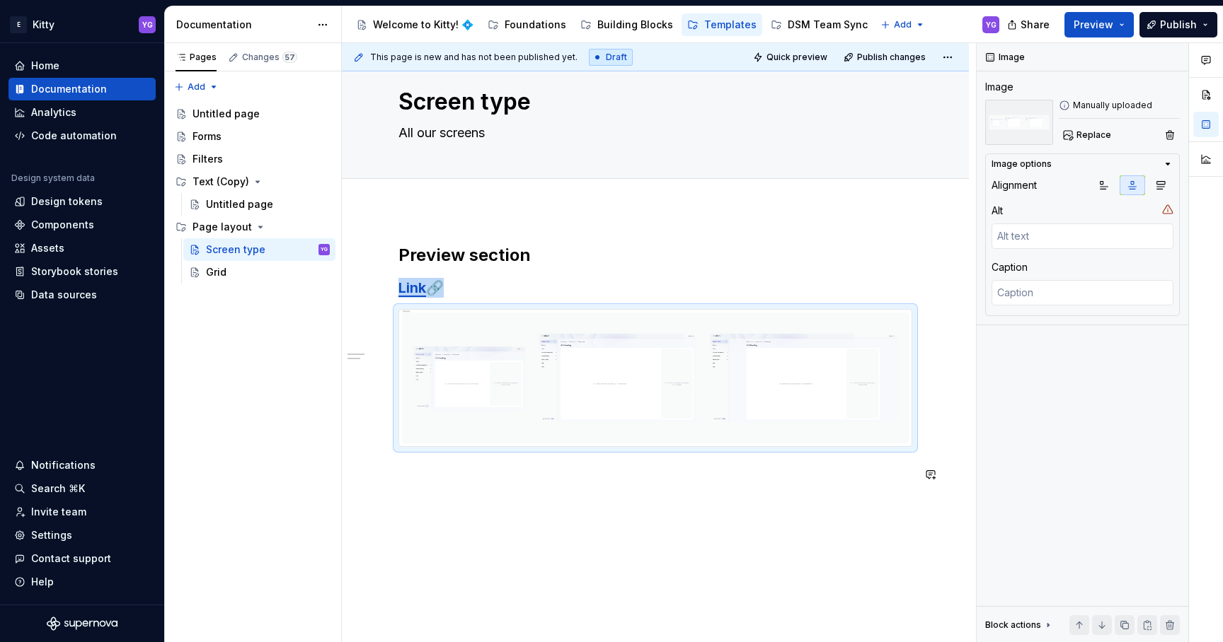
click at [670, 521] on div "This page is new and has not been published yet. Draft Quick preview Publish ch…" at bounding box center [659, 343] width 634 height 600
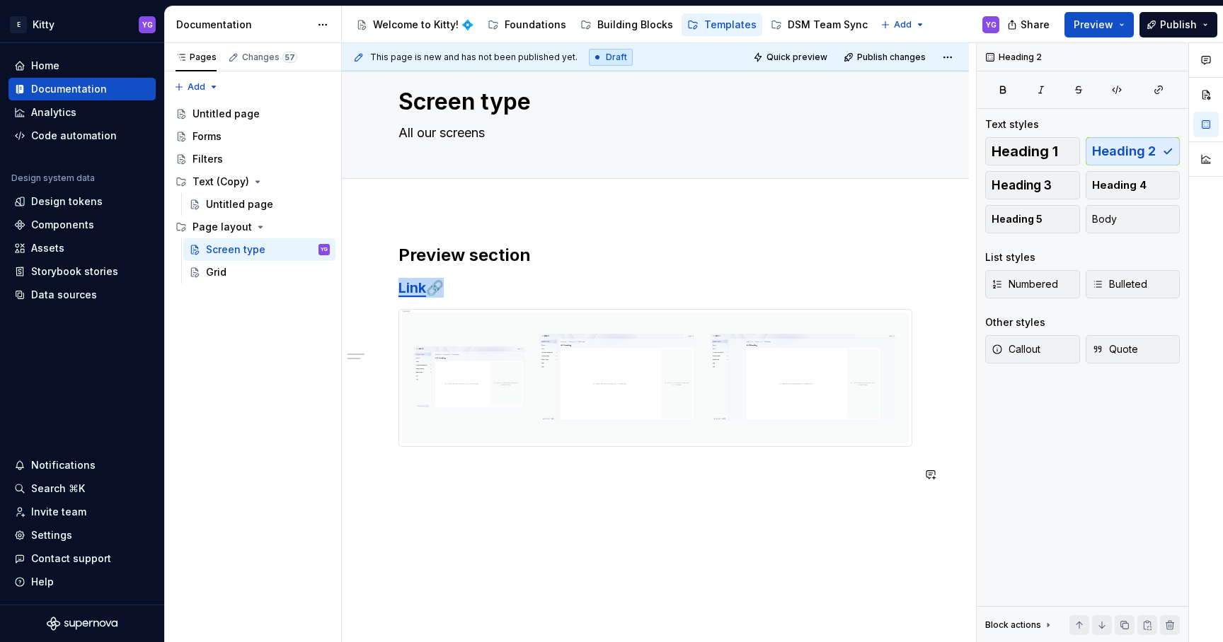
click at [558, 514] on div "Preview section Link 🔗" at bounding box center [655, 450] width 627 height 480
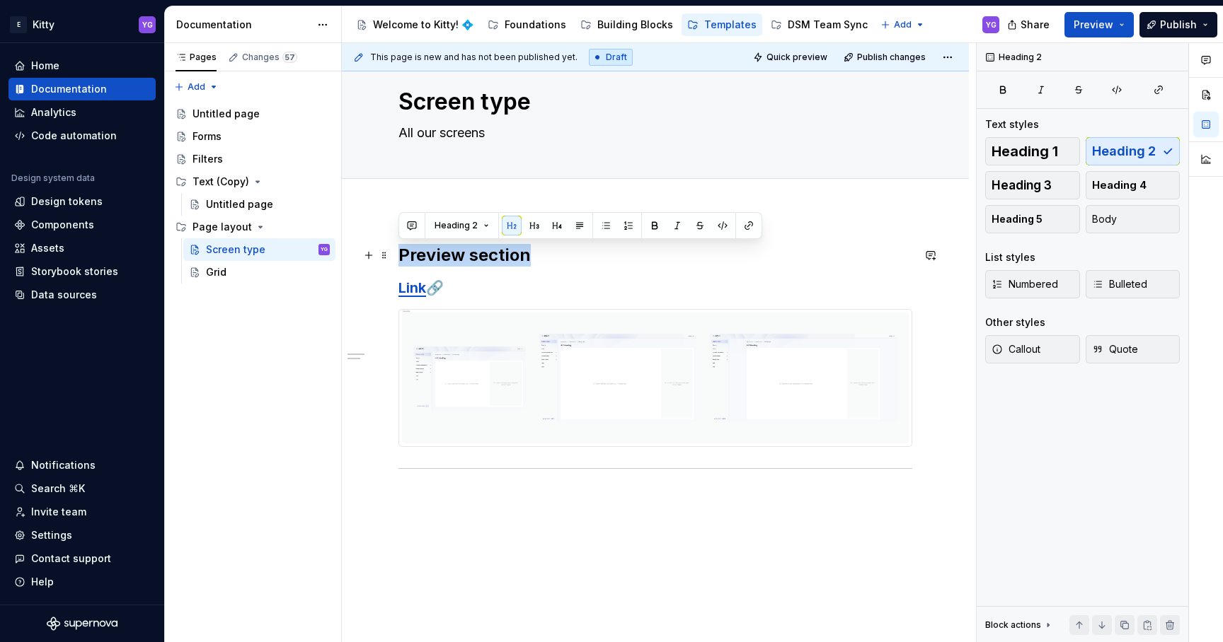
drag, startPoint x: 541, startPoint y: 253, endPoint x: 395, endPoint y: 252, distance: 145.8
click at [395, 252] on div "Preview section Link 🔗" at bounding box center [655, 463] width 627 height 507
copy h2 "Preview section"
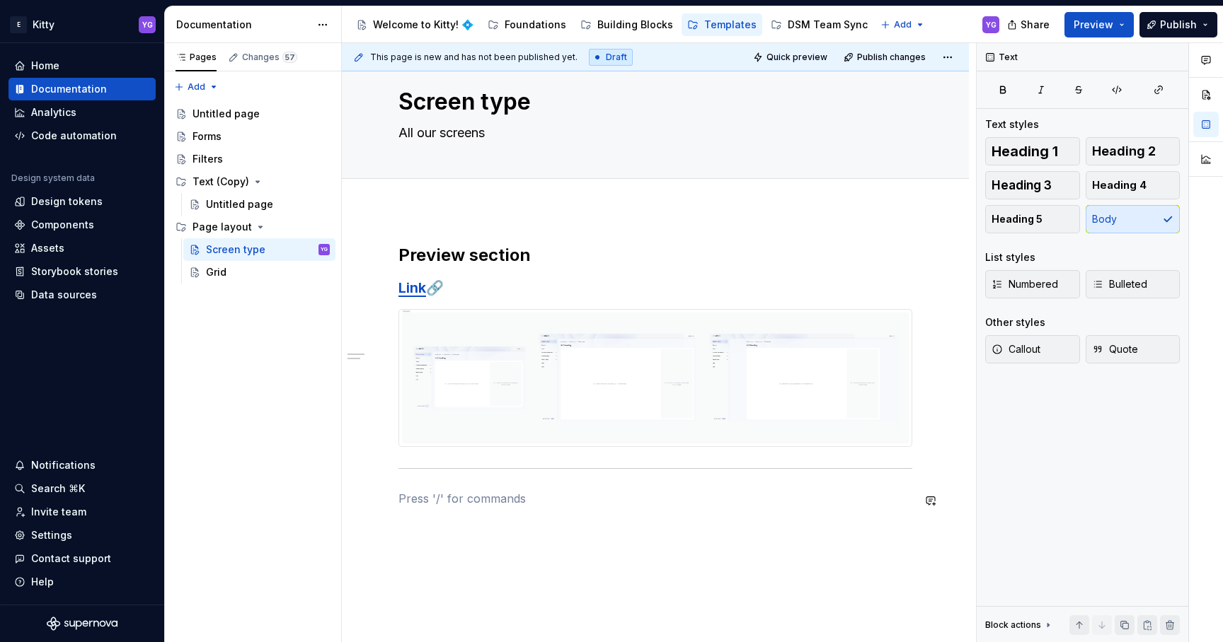
click at [433, 490] on div "Preview section Link 🔗" at bounding box center [655, 375] width 514 height 263
click at [429, 499] on p at bounding box center [655, 498] width 514 height 17
click at [422, 501] on p "Highlights" at bounding box center [655, 498] width 514 height 17
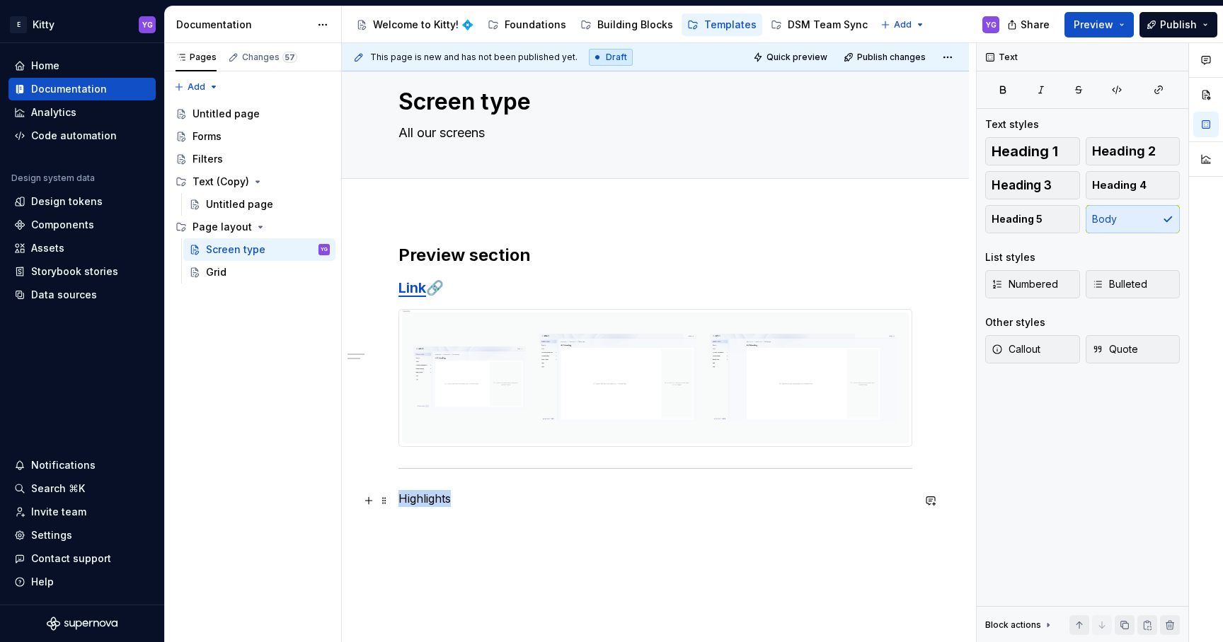
click at [422, 501] on p "Highlights" at bounding box center [655, 498] width 514 height 17
click at [501, 471] on button "button" at bounding box center [510, 475] width 20 height 20
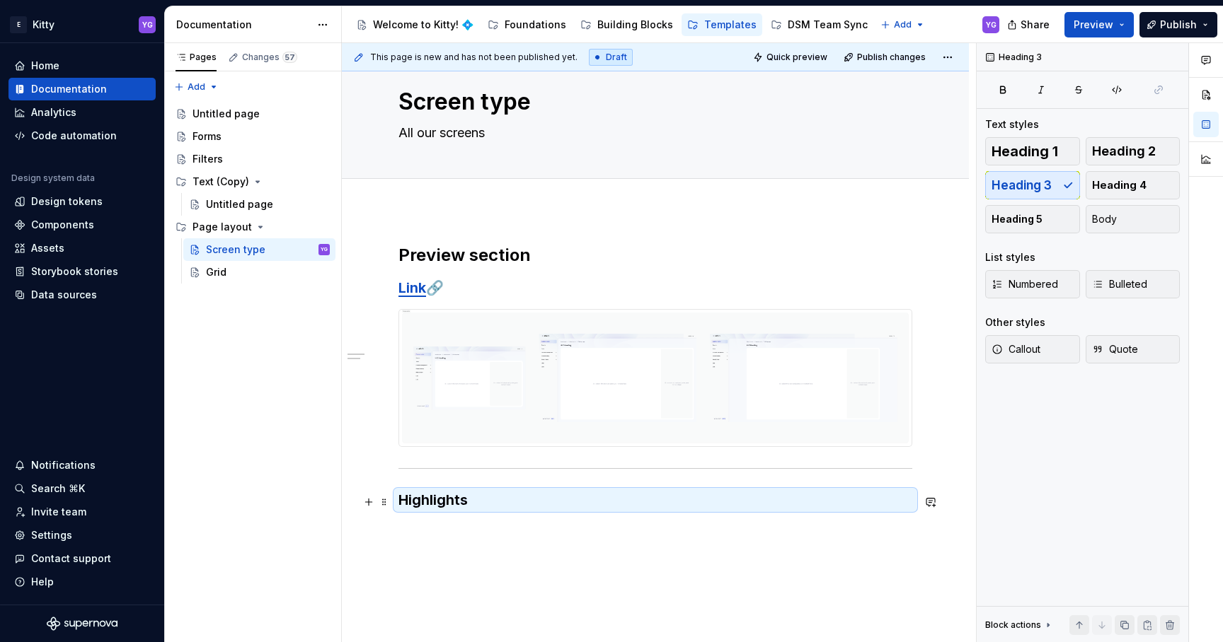
click at [454, 509] on h3 "Highlights" at bounding box center [655, 500] width 514 height 20
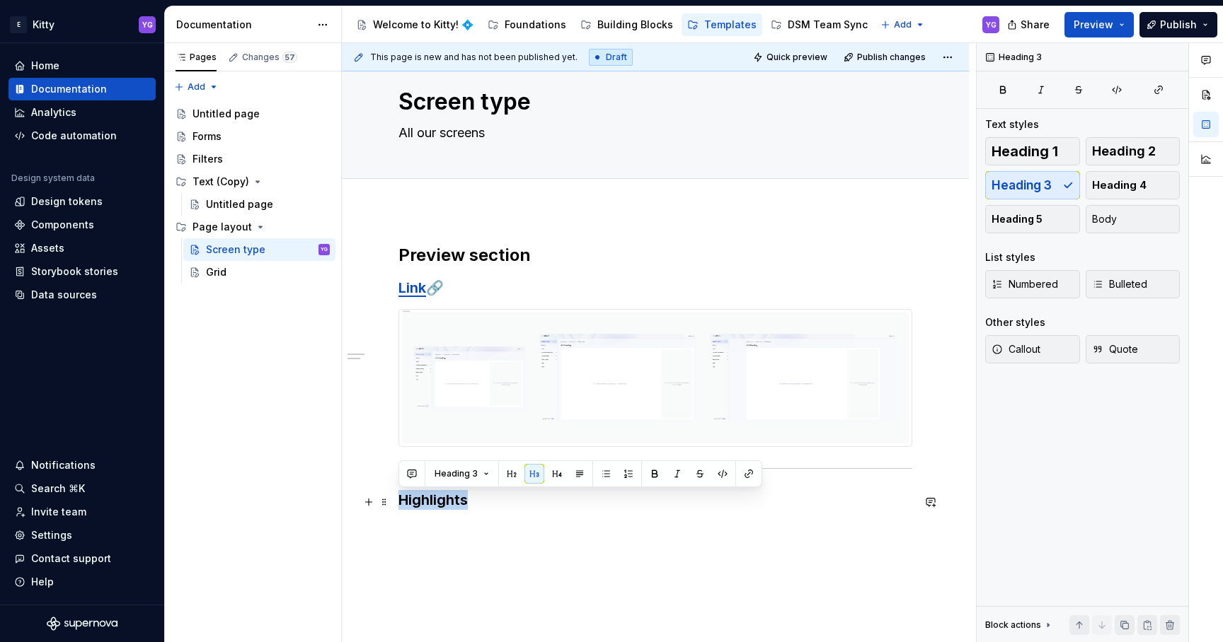
click at [454, 509] on h3 "Highlights" at bounding box center [655, 500] width 514 height 20
click at [515, 473] on button "button" at bounding box center [512, 474] width 20 height 20
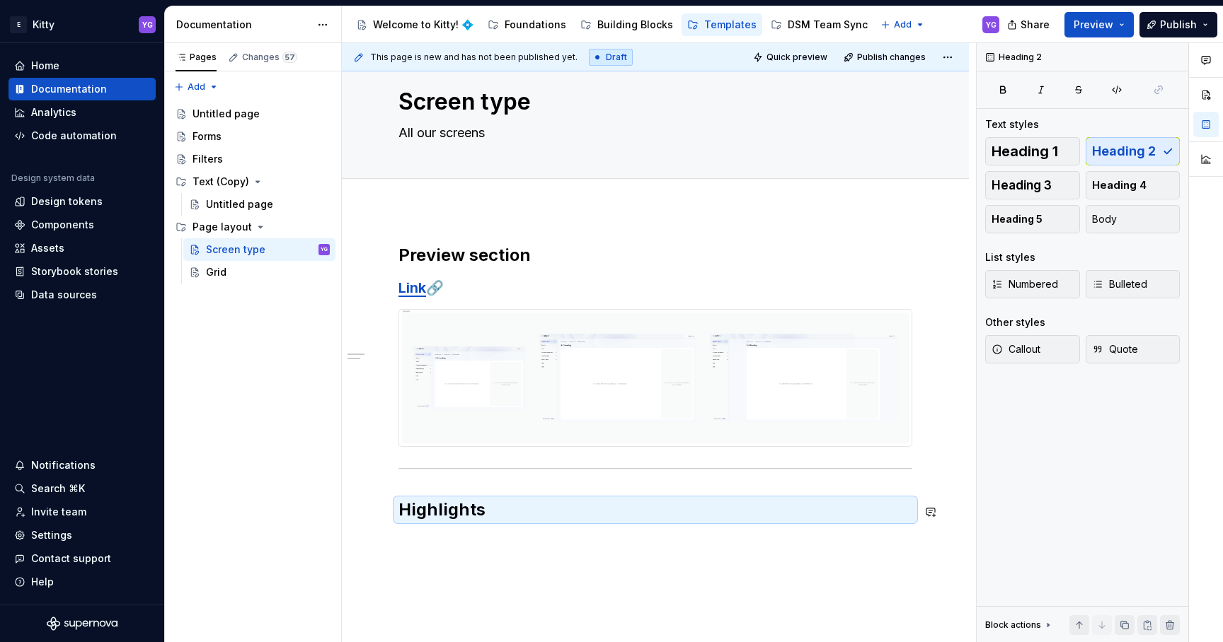
click at [489, 531] on div "Preview section Link 🔗 Highlights" at bounding box center [655, 391] width 514 height 294
click at [461, 292] on h3 "Link 🔗" at bounding box center [655, 288] width 514 height 20
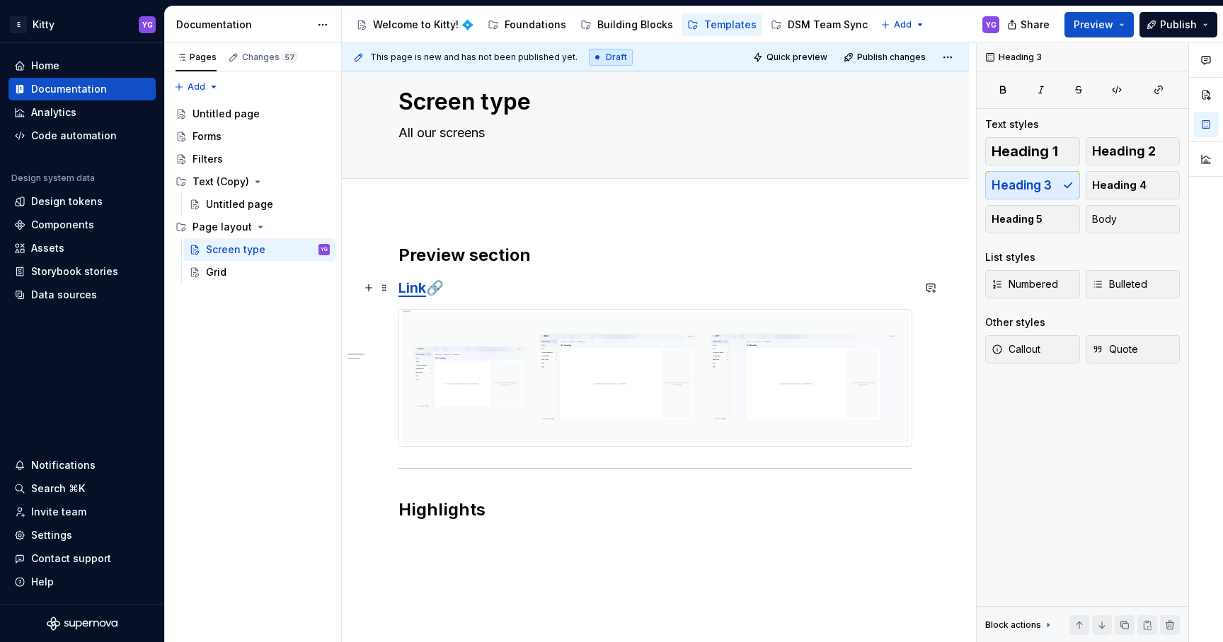
click at [461, 292] on h3 "Link 🔗" at bounding box center [655, 288] width 514 height 20
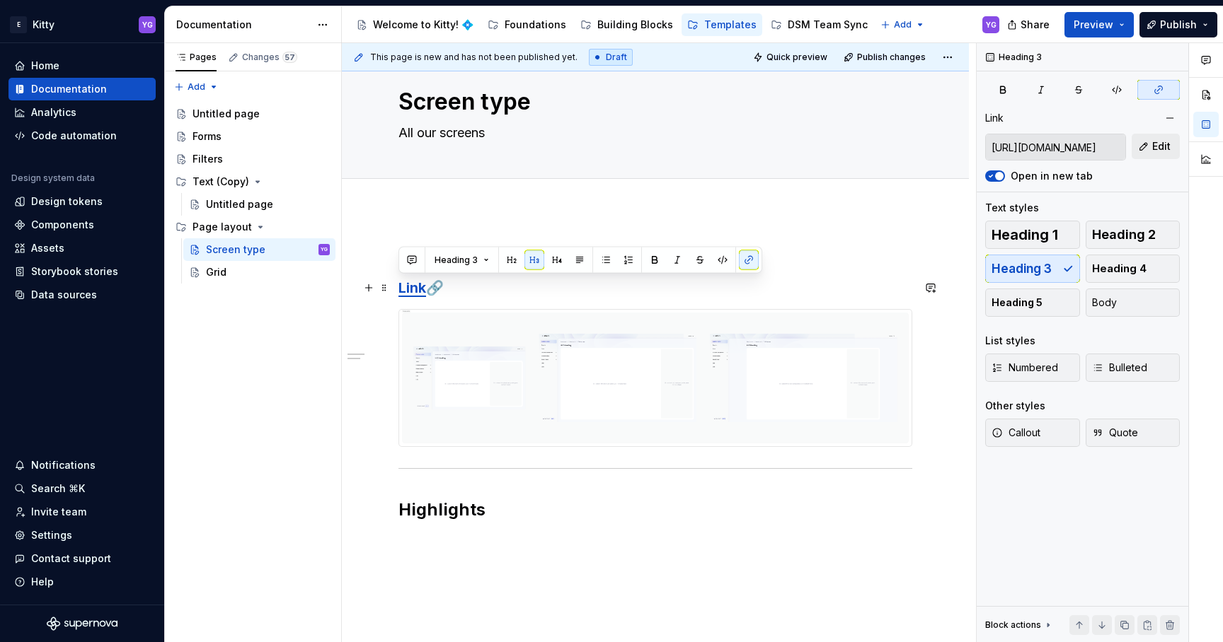
copy h3 "Link 🔗"
click at [449, 538] on div "Preview section Link 🔗 Highlights" at bounding box center [655, 391] width 514 height 294
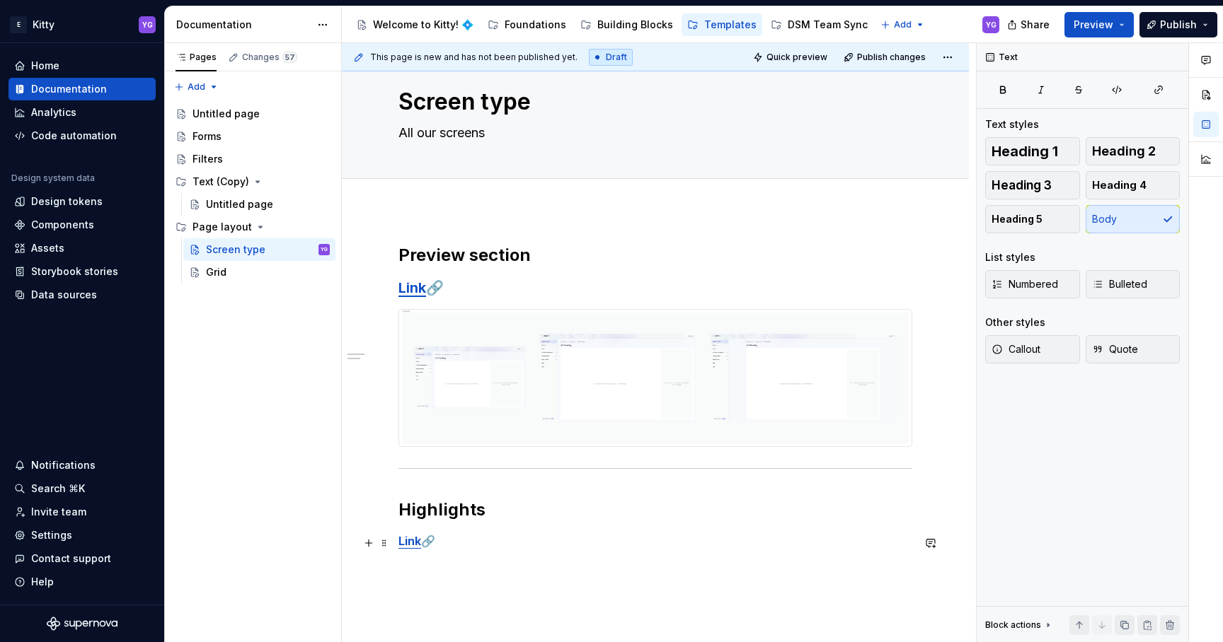
click at [416, 540] on strong "Link" at bounding box center [409, 541] width 23 height 14
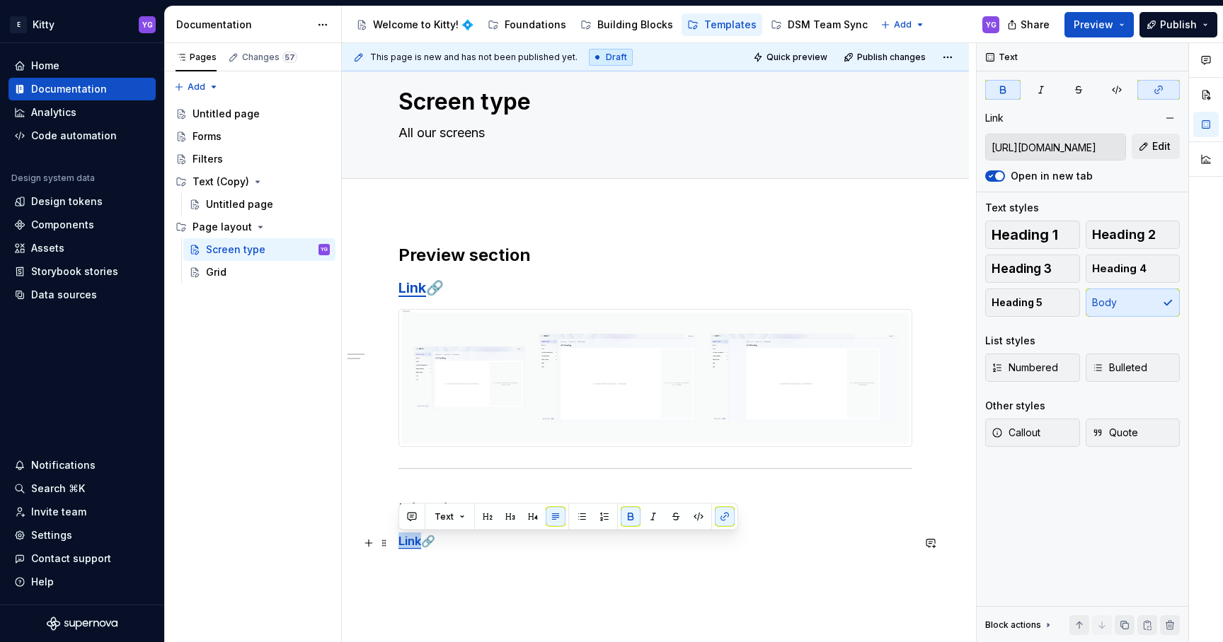
click at [416, 540] on strong "Link" at bounding box center [409, 541] width 23 height 14
click at [513, 513] on button "button" at bounding box center [510, 517] width 20 height 20
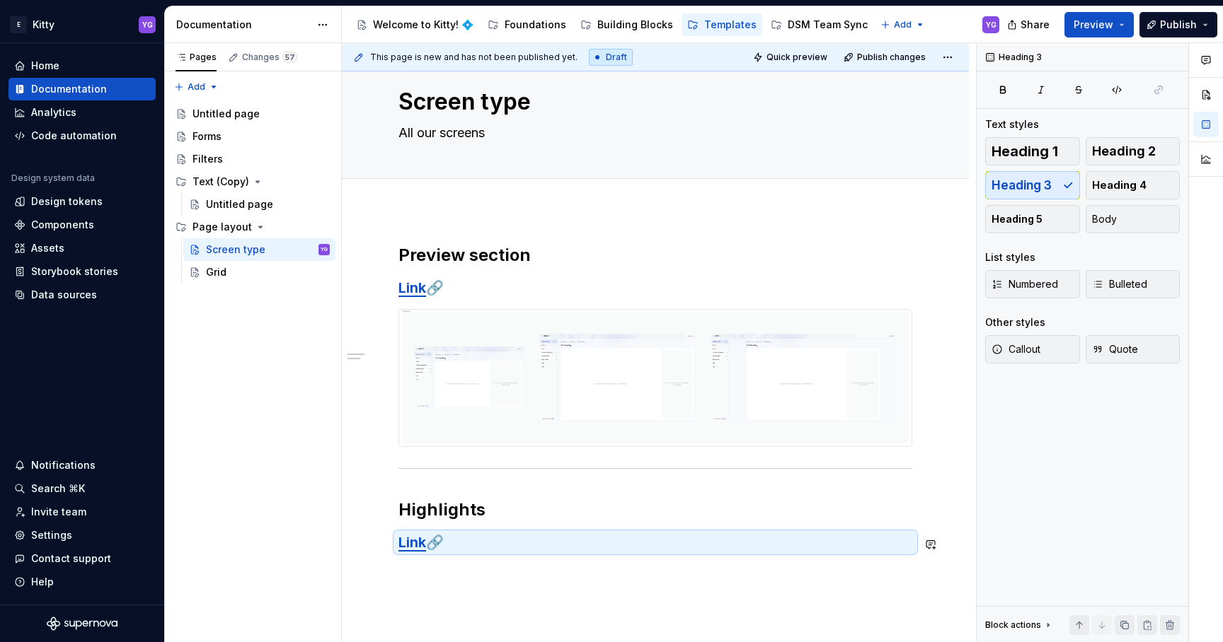
type textarea "*"
click at [410, 546] on strong "Link" at bounding box center [412, 542] width 28 height 17
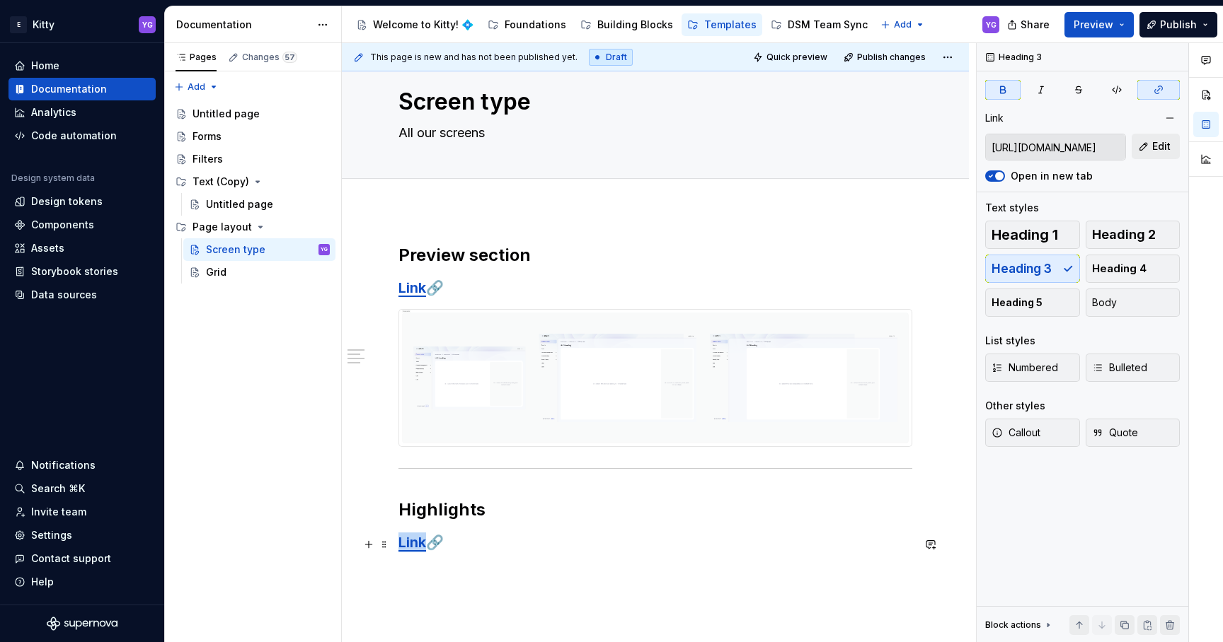
click at [410, 546] on strong "Link" at bounding box center [412, 542] width 28 height 17
type input "[URL][DOMAIN_NAME]"
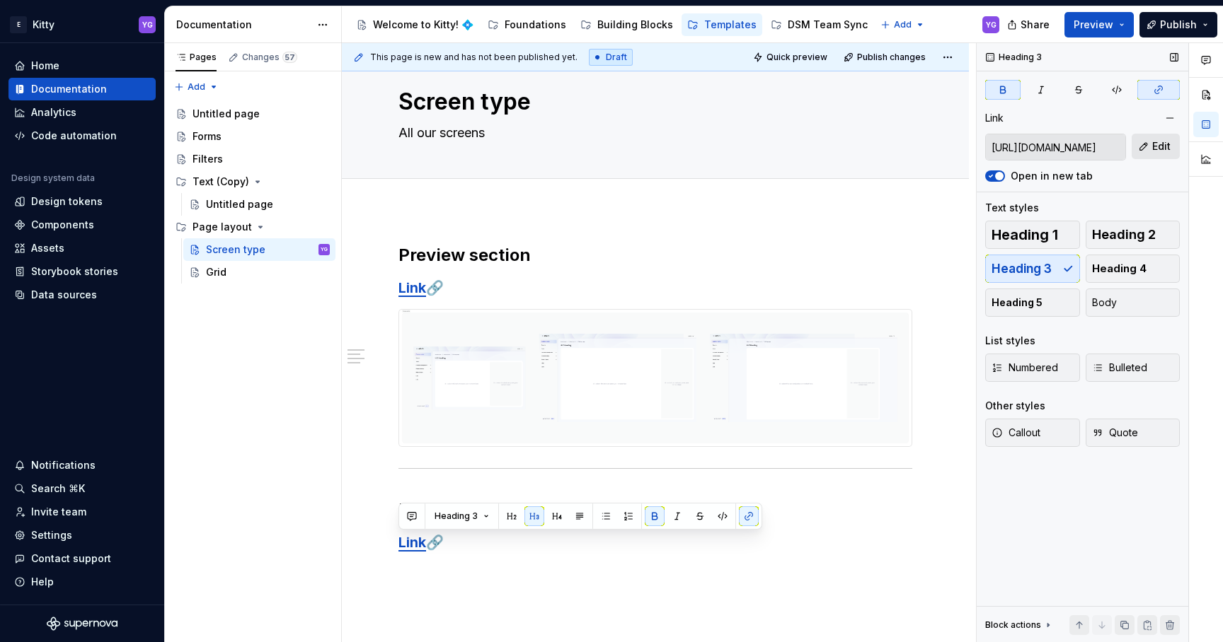
click at [1151, 144] on button "Edit" at bounding box center [1155, 146] width 48 height 25
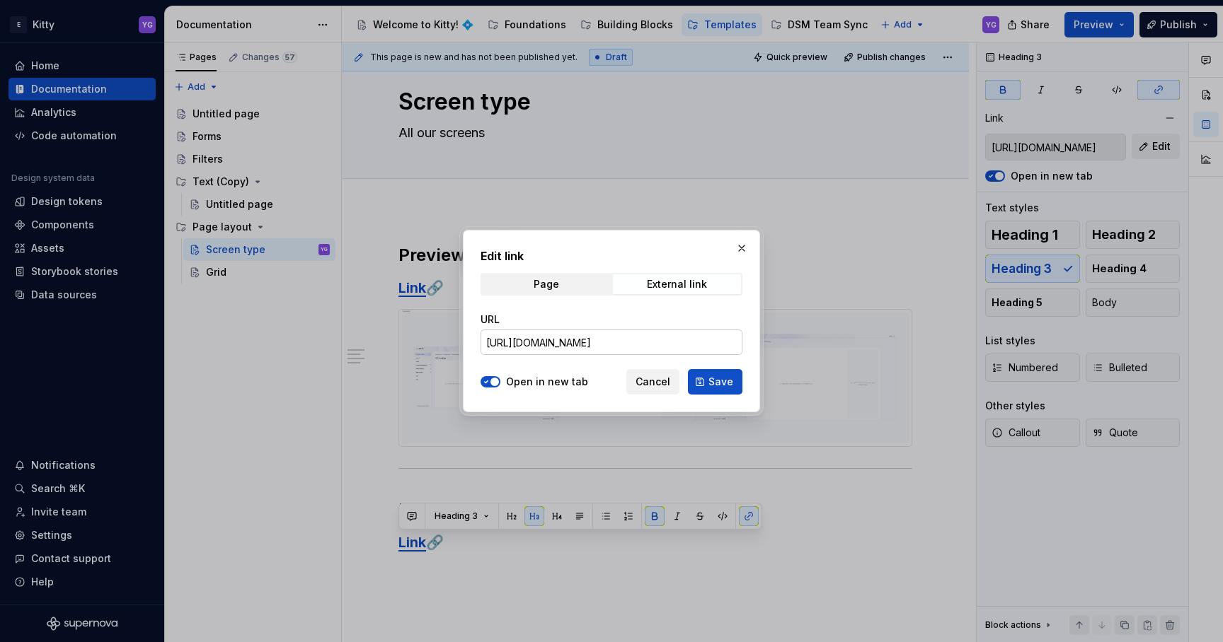
click at [632, 343] on input "[URL][DOMAIN_NAME]" at bounding box center [611, 342] width 262 height 25
click at [717, 381] on span "Save" at bounding box center [720, 382] width 25 height 14
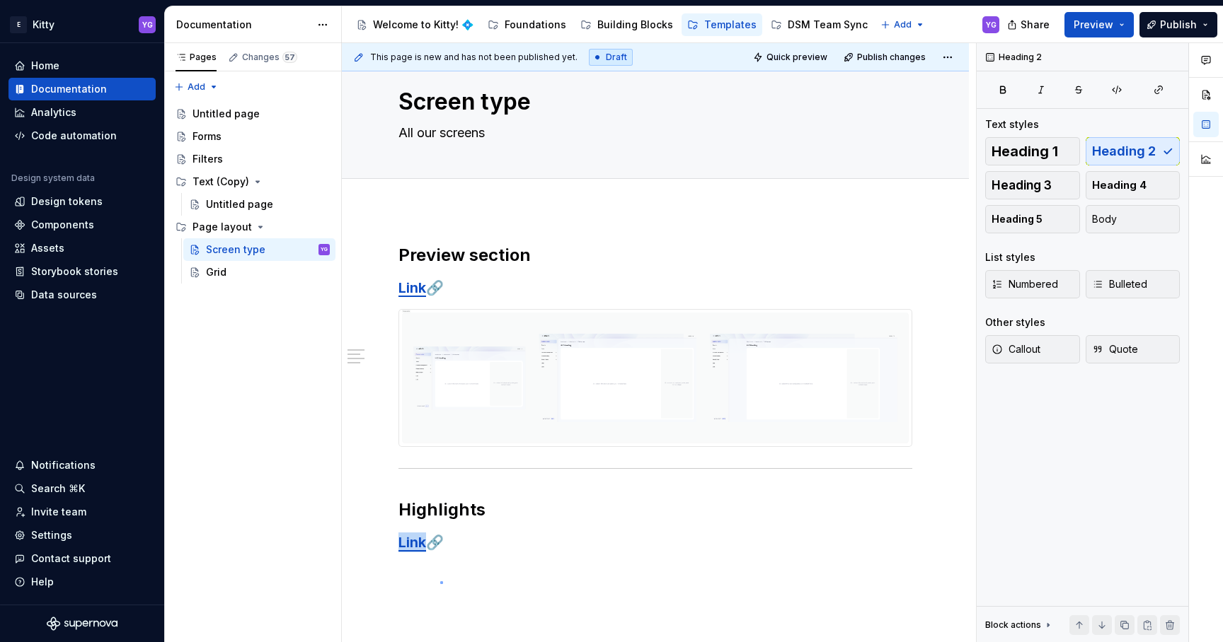
click at [441, 582] on div "This page is new and has not been published yet. Draft Quick preview Publish ch…" at bounding box center [659, 343] width 634 height 600
click at [439, 588] on div "Preview section Link 🔗 Highlights Link 🔗" at bounding box center [655, 486] width 627 height 552
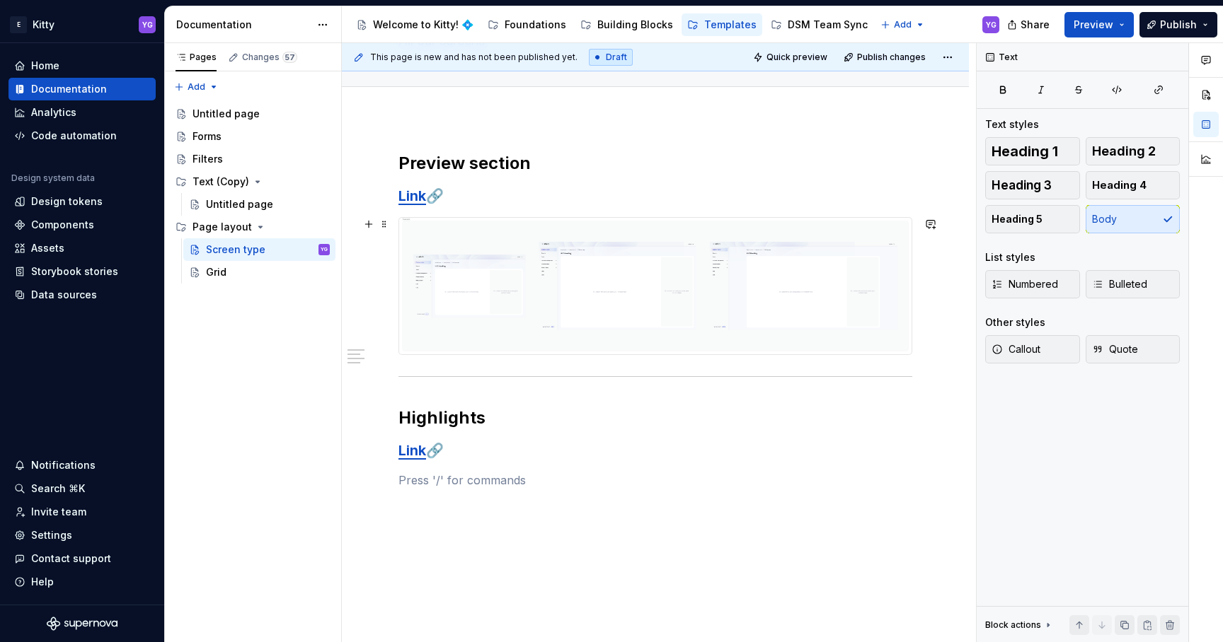
scroll to position [181, 0]
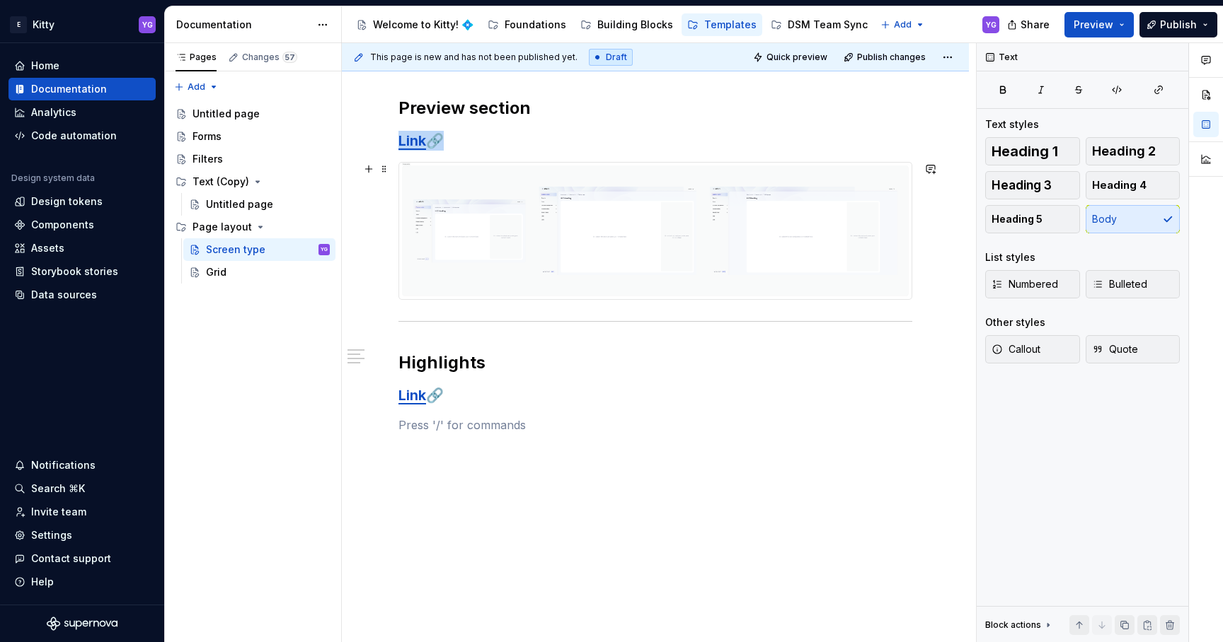
click at [530, 197] on img at bounding box center [655, 231] width 512 height 137
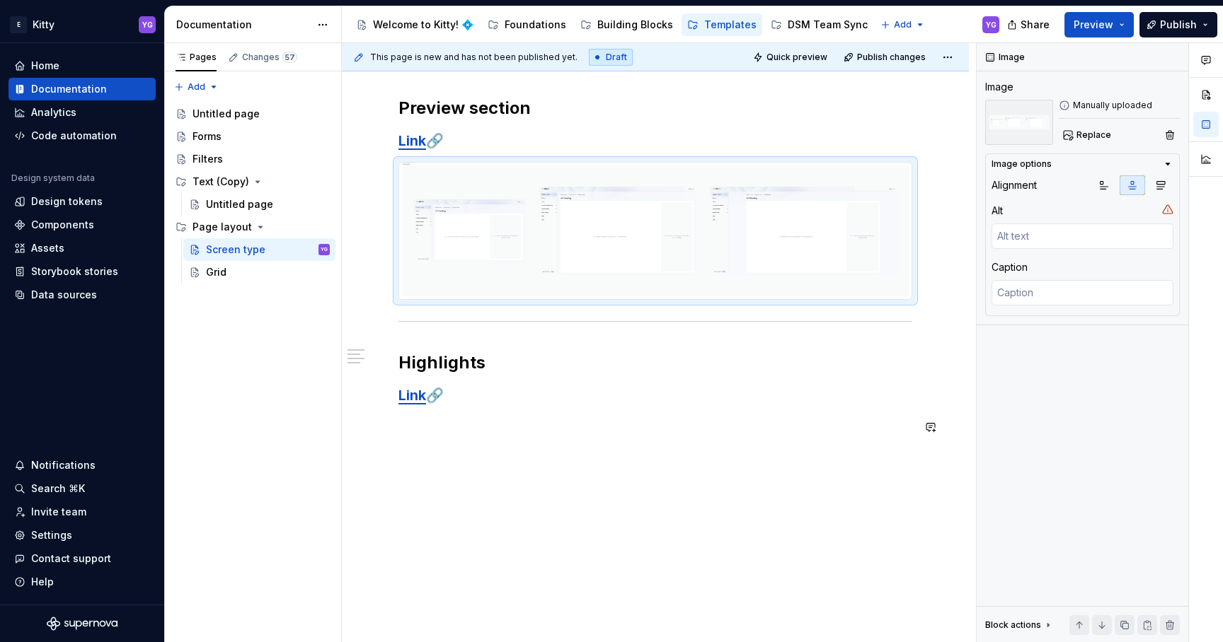
click at [468, 435] on div "Preview section Link 🔗 Highlights Link 🔗" at bounding box center [655, 274] width 514 height 354
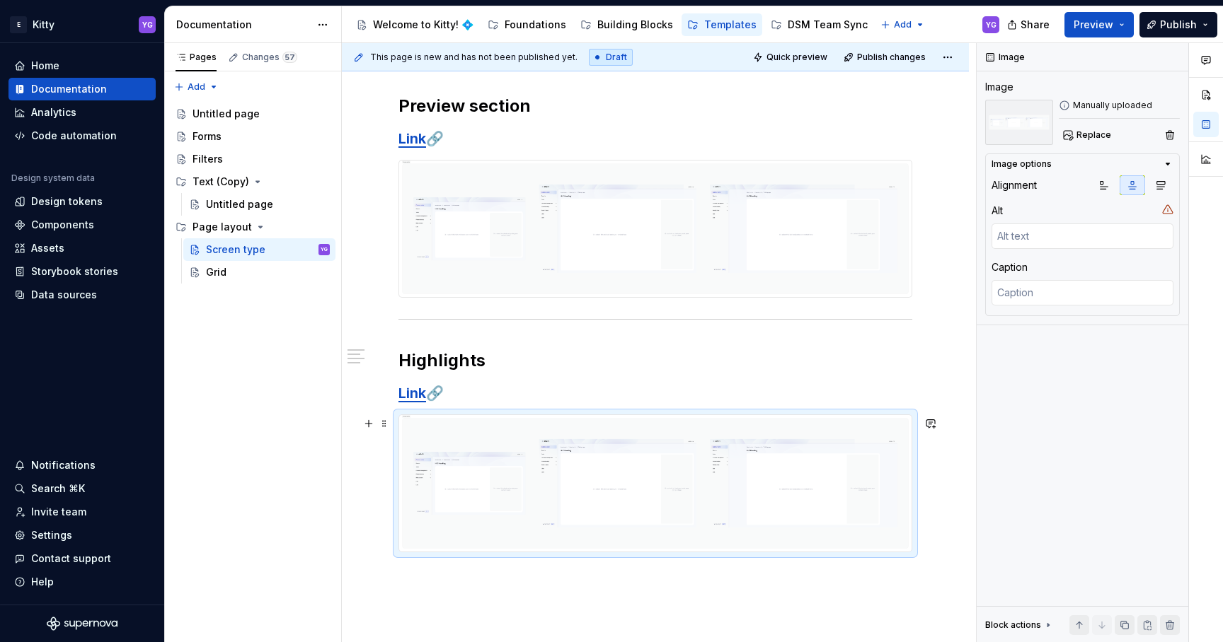
click at [548, 467] on img at bounding box center [655, 483] width 512 height 137
click at [1078, 129] on span "Replace" at bounding box center [1093, 134] width 35 height 11
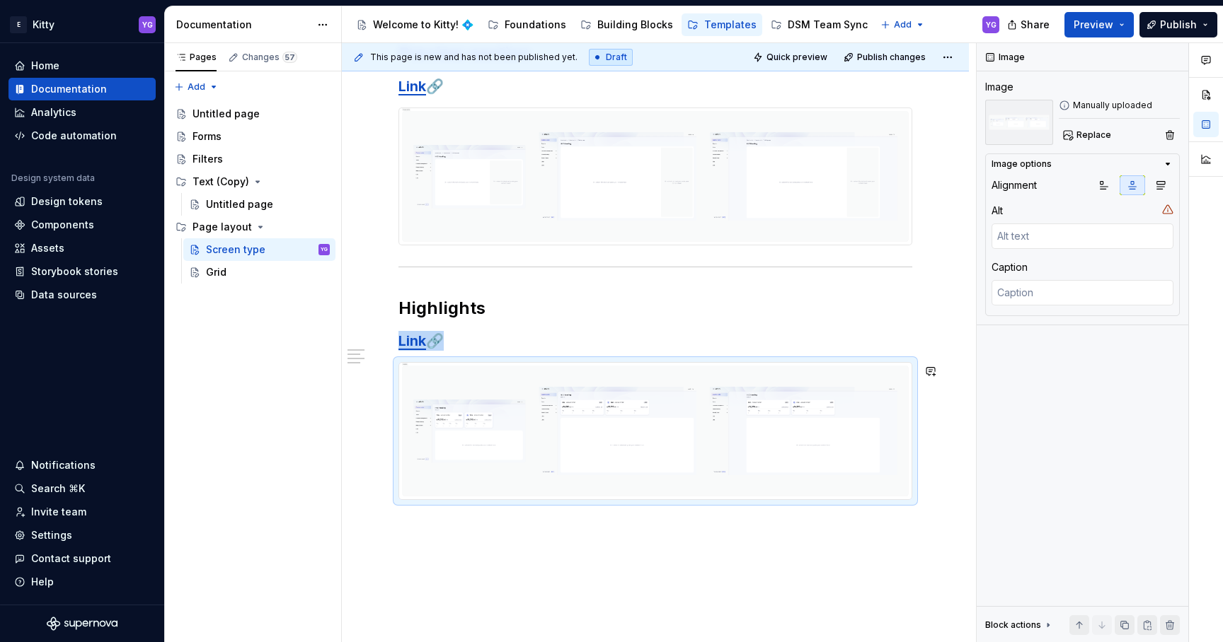
click at [517, 549] on div "Preview section Link 🔗 Highlights Link 🔗" at bounding box center [655, 358] width 627 height 701
click at [635, 562] on div "Preview section Link 🔗 Highlights Link 🔗" at bounding box center [655, 358] width 627 height 701
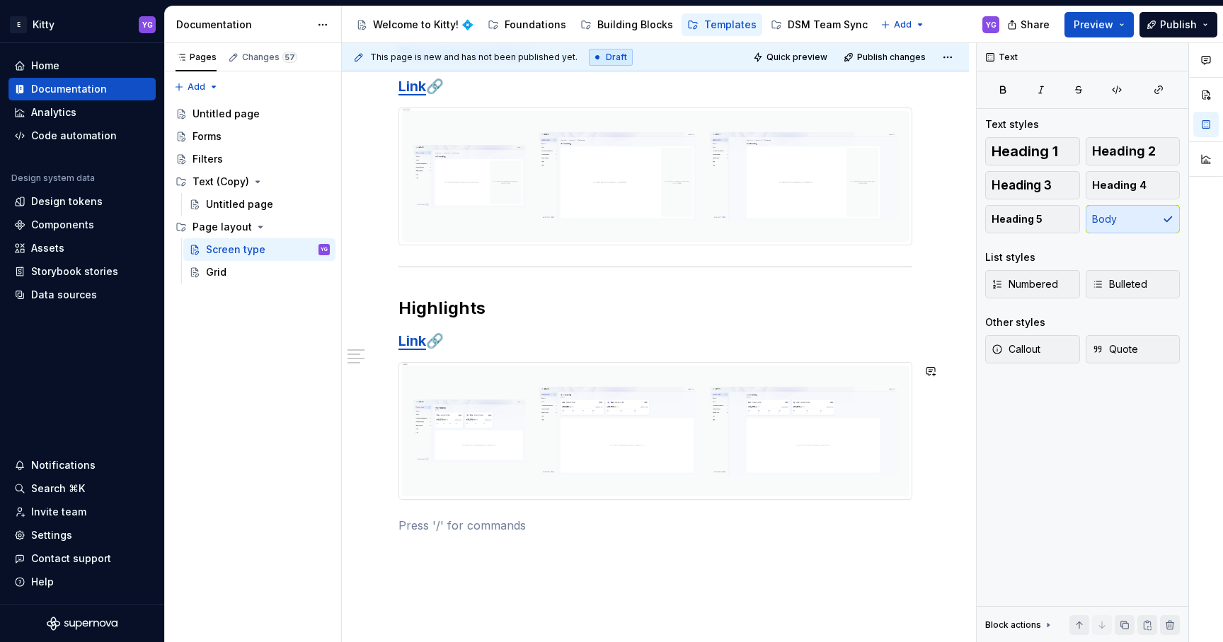
scroll to position [260, 0]
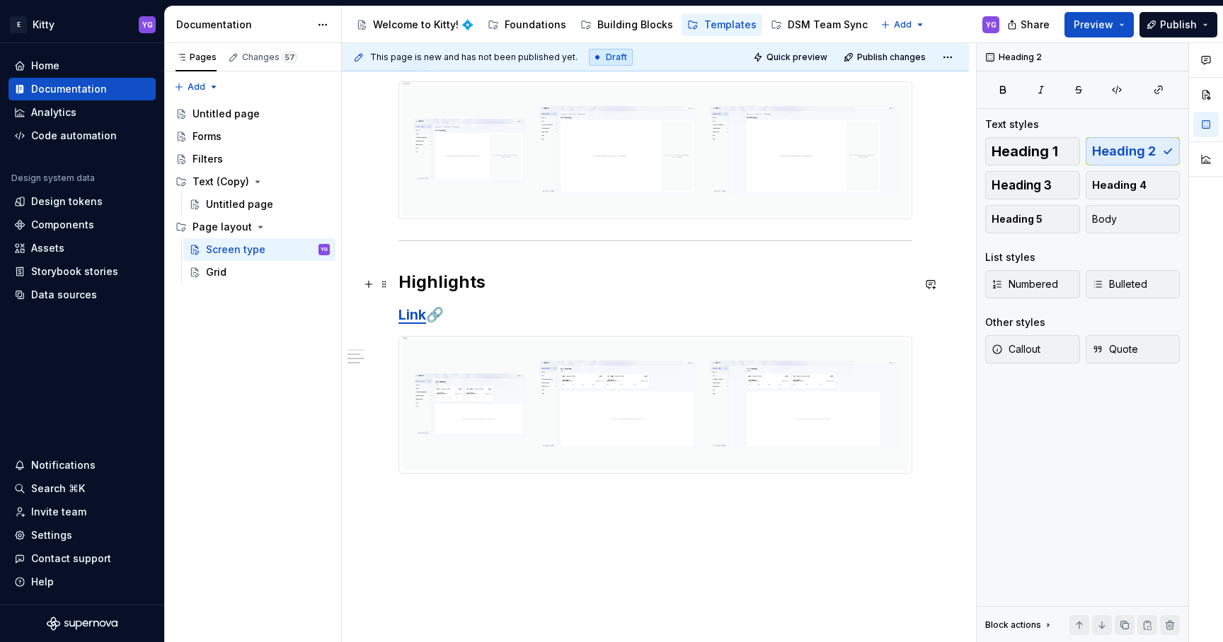
click at [461, 284] on h2 "Highlights" at bounding box center [655, 282] width 514 height 23
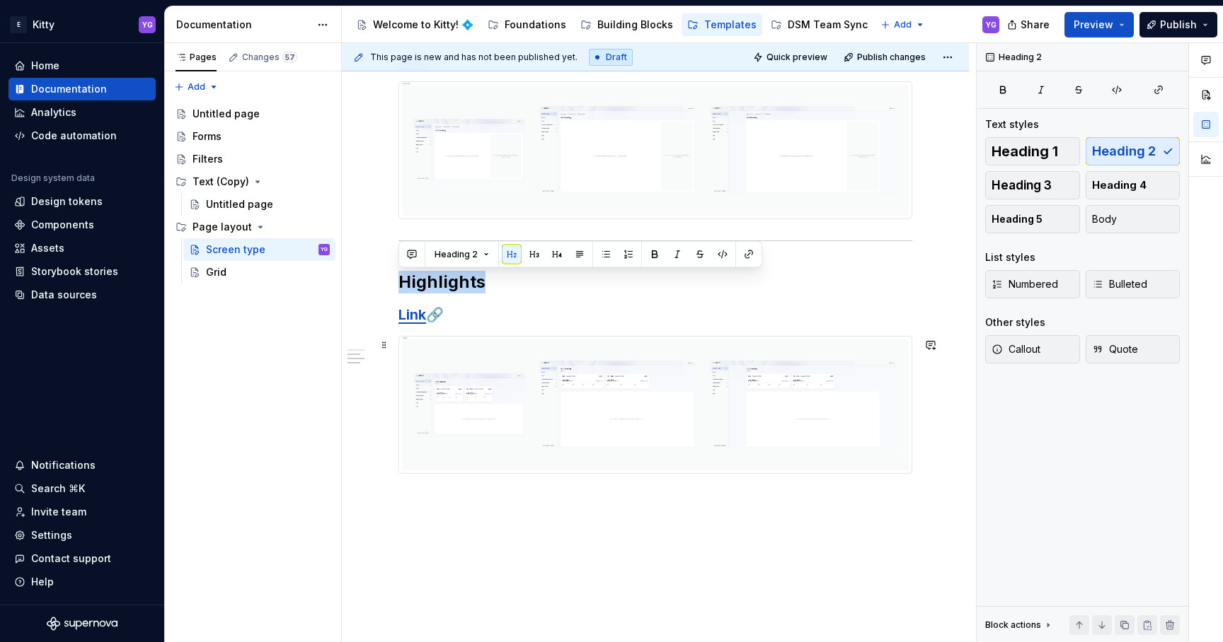
drag, startPoint x: 461, startPoint y: 284, endPoint x: 463, endPoint y: 361, distance: 76.5
click at [463, 361] on div "Preview section Link 🔗 Highlights Link 🔗" at bounding box center [655, 262] width 514 height 492
click at [478, 375] on img at bounding box center [655, 405] width 512 height 137
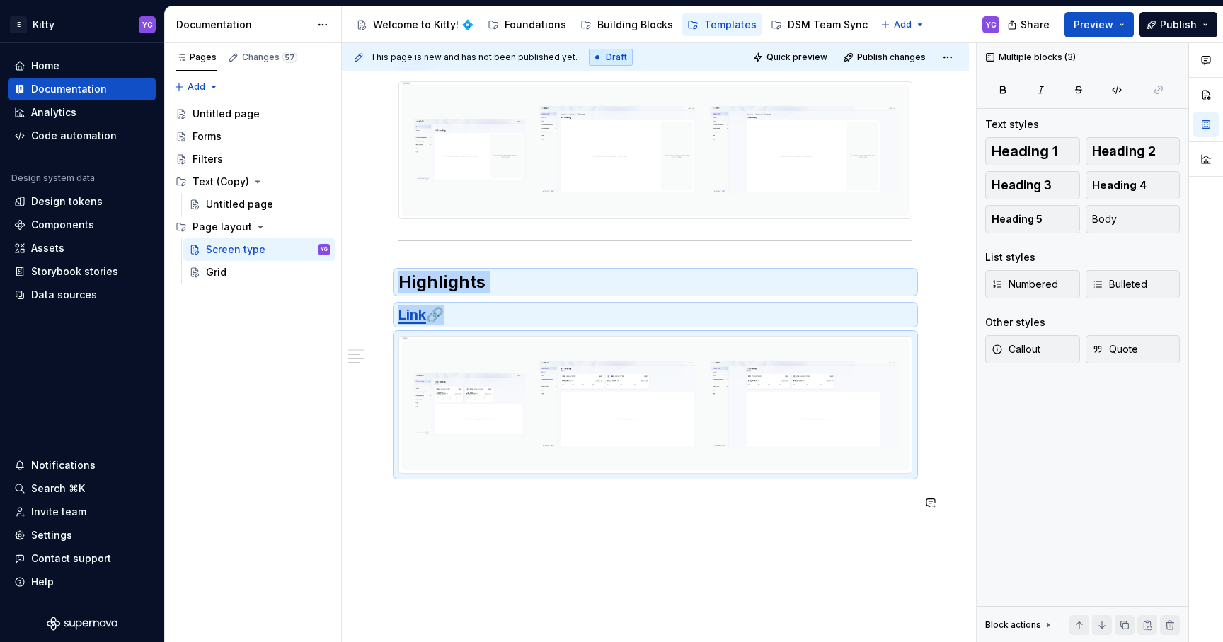
copy div "Highlights Link 🔗"
click at [463, 518] on div "Preview section Link 🔗 Highlights Link 🔗" at bounding box center [655, 270] width 514 height 509
click at [427, 517] on div "Preview section Link 🔗 Highlights Link 🔗" at bounding box center [655, 270] width 514 height 509
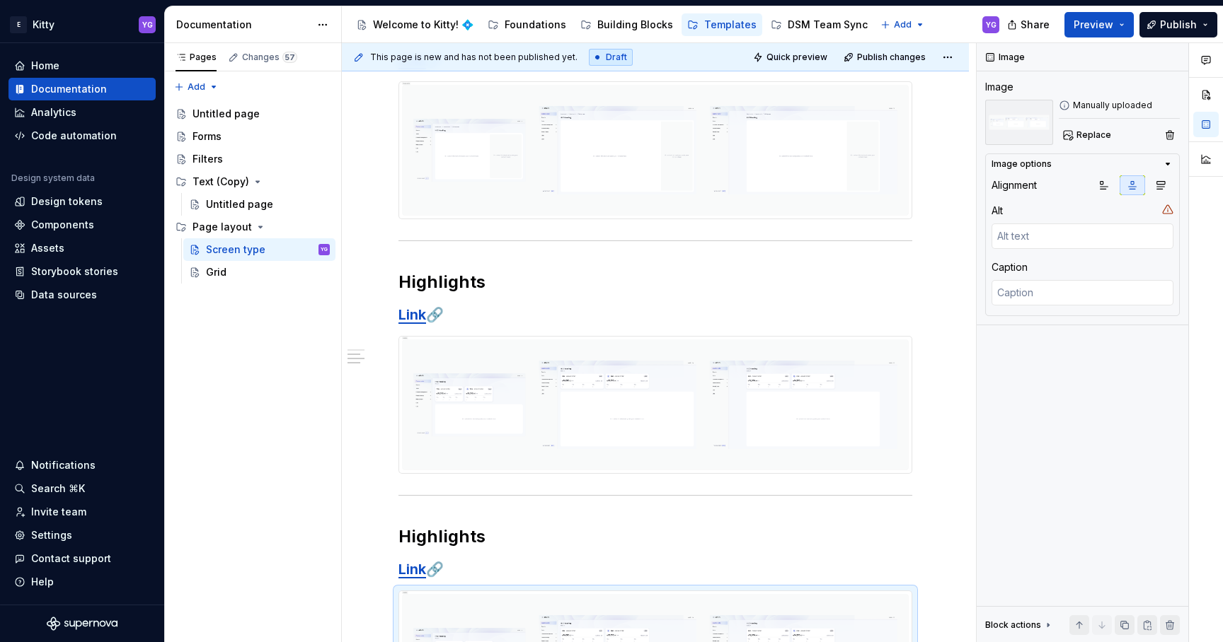
scroll to position [319, 0]
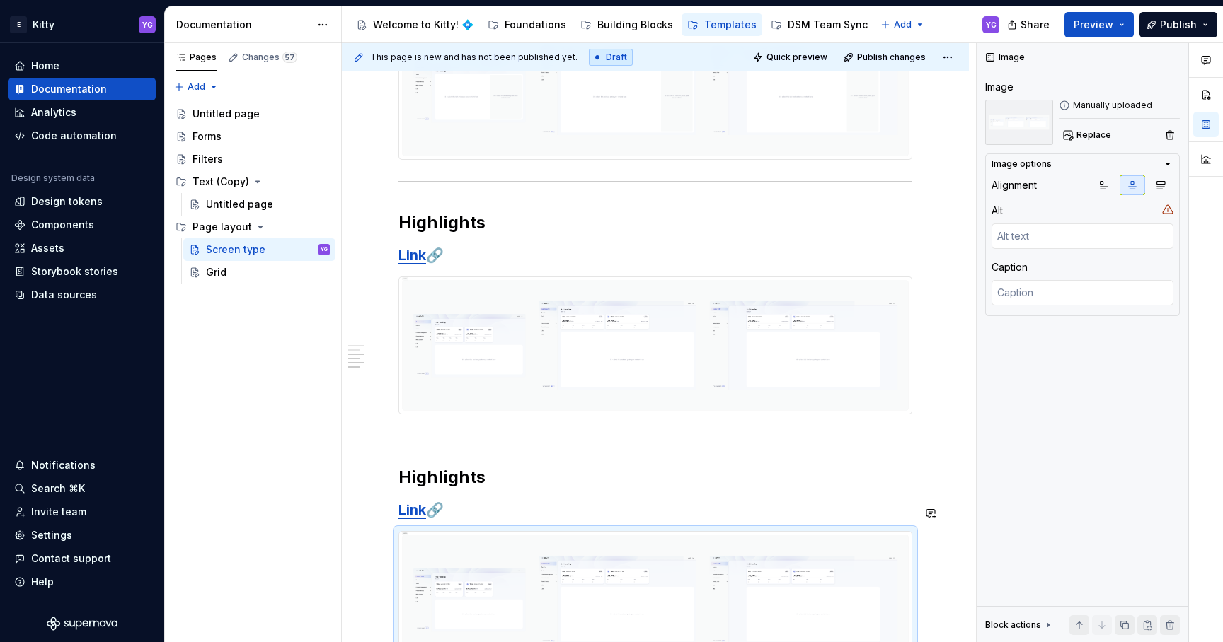
type textarea "*"
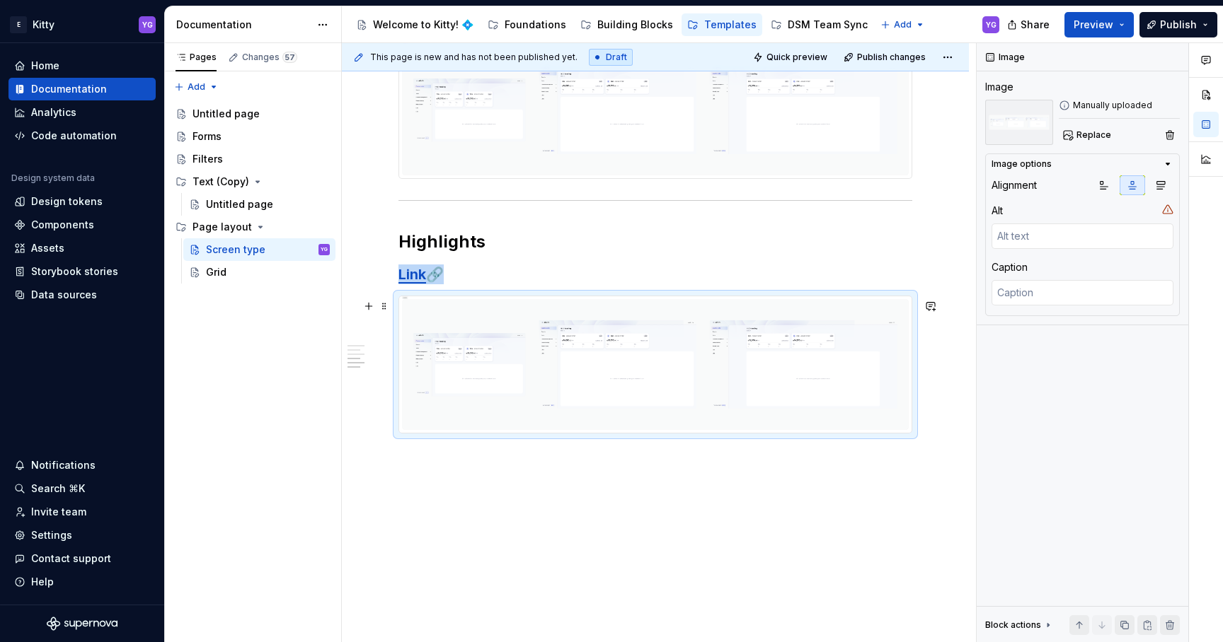
scroll to position [332, 0]
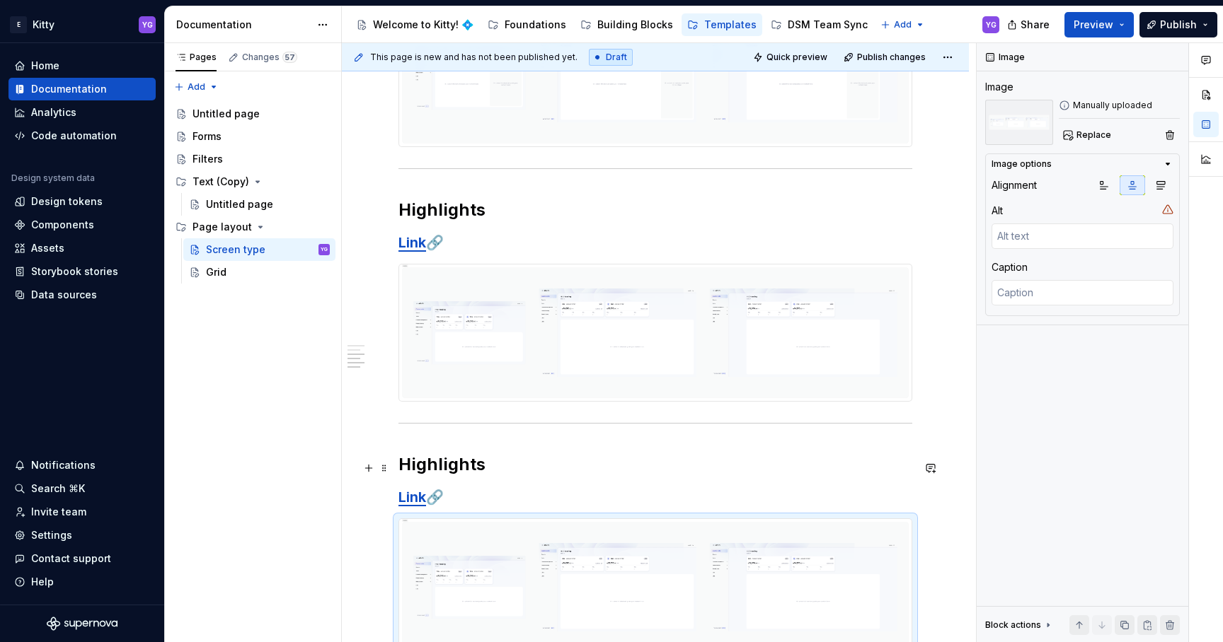
click at [432, 473] on h2 "Highlights" at bounding box center [655, 465] width 514 height 23
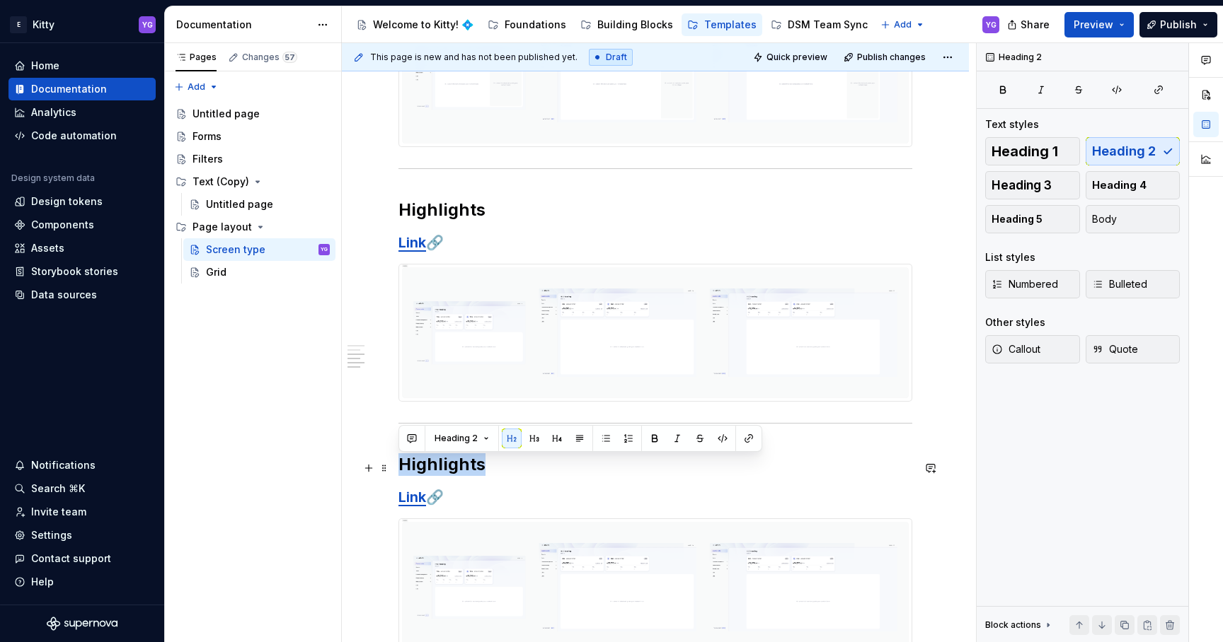
click at [432, 473] on h2 "Highlights" at bounding box center [655, 465] width 514 height 23
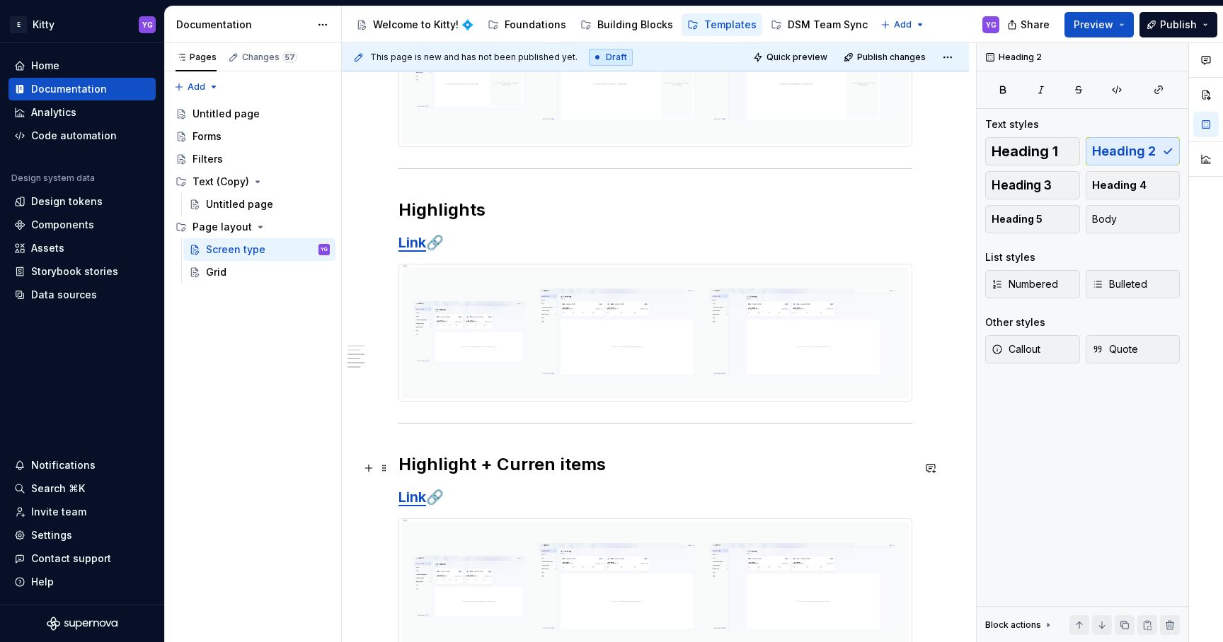
click at [542, 471] on h2 "Highlight + Curren items" at bounding box center [655, 465] width 514 height 23
click at [548, 471] on h2 "Highlight + Curren items" at bounding box center [655, 465] width 514 height 23
click at [525, 497] on h3 "Link 🔗" at bounding box center [655, 498] width 514 height 20
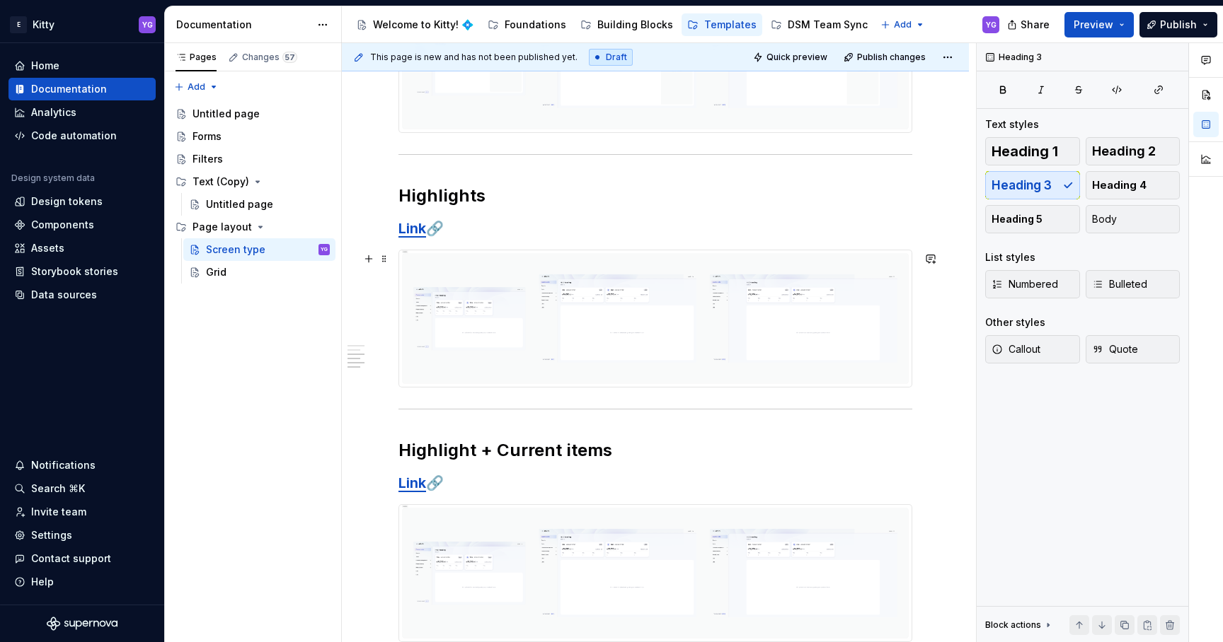
scroll to position [334, 0]
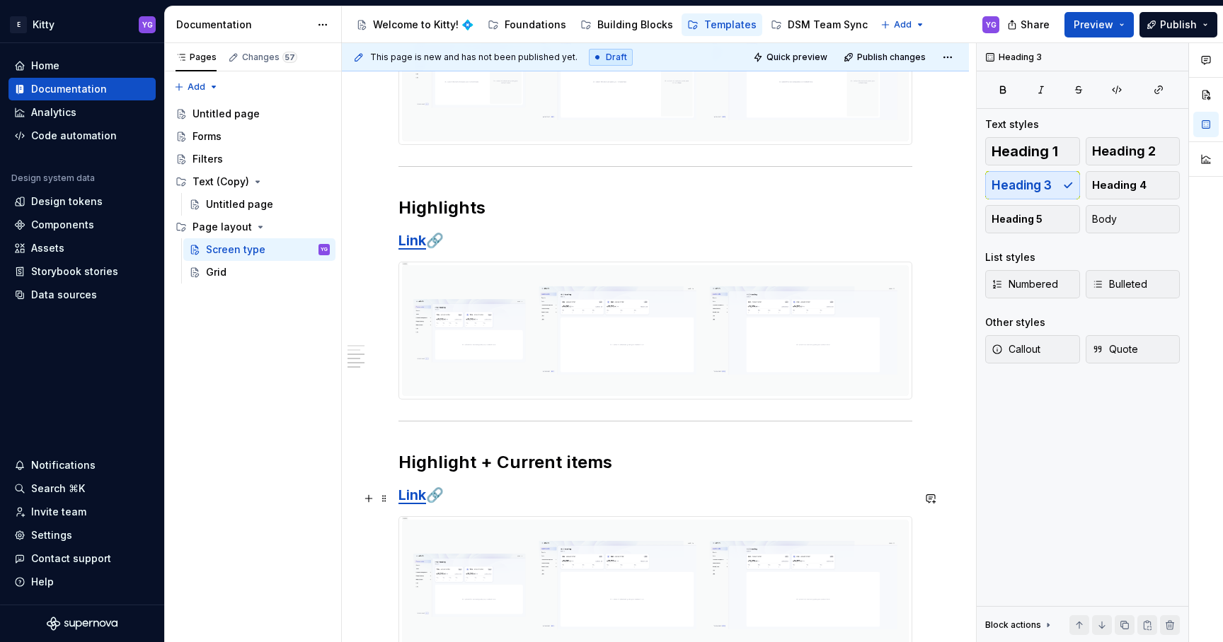
click at [408, 503] on strong "Link" at bounding box center [412, 495] width 28 height 17
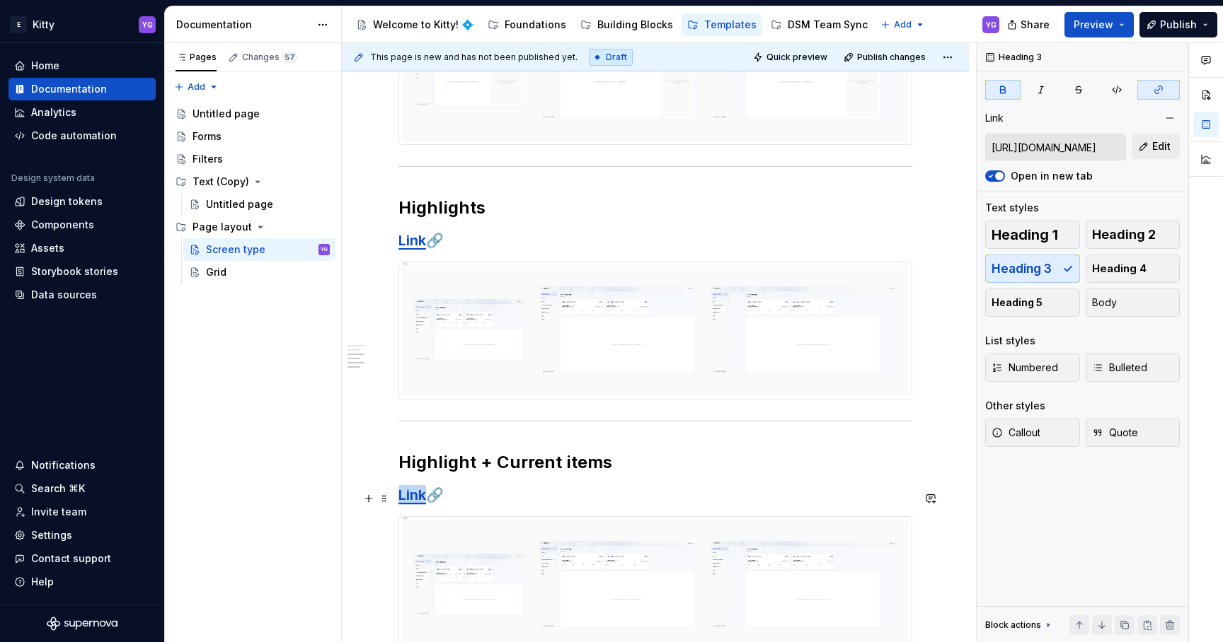
click at [408, 503] on strong "Link" at bounding box center [412, 495] width 28 height 17
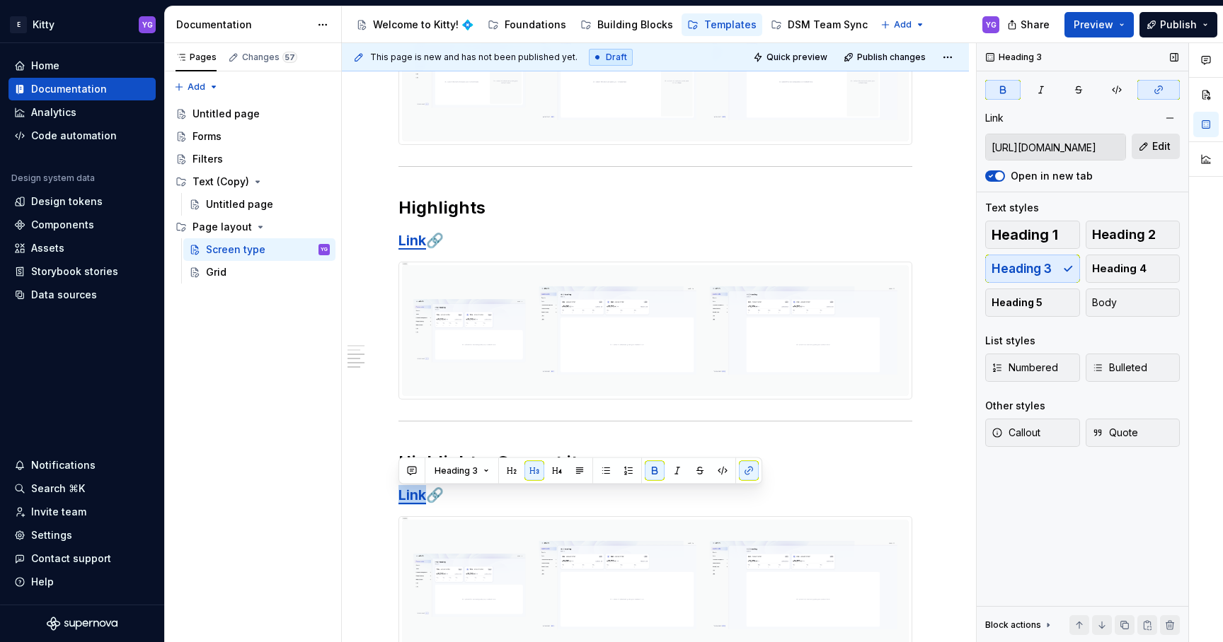
click at [1152, 142] on span "Edit" at bounding box center [1161, 146] width 18 height 14
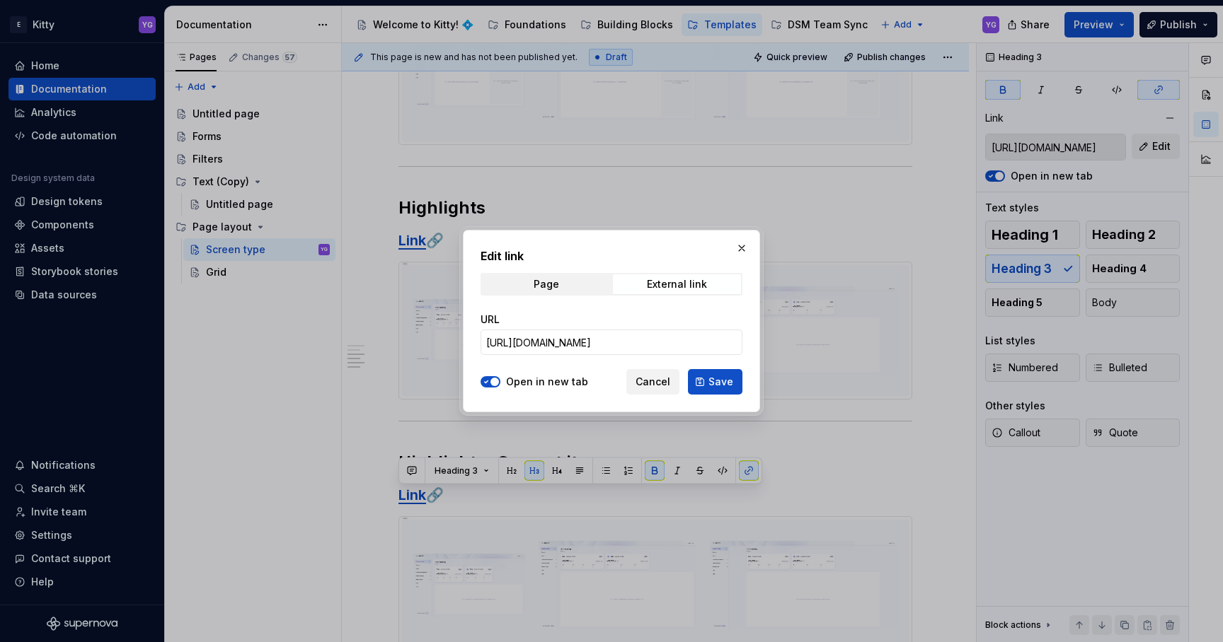
click at [674, 355] on div "URL [URL][DOMAIN_NAME]" at bounding box center [611, 333] width 262 height 59
click at [676, 345] on input "[URL][DOMAIN_NAME]" at bounding box center [611, 342] width 262 height 25
paste input "951"
type input "[URL][DOMAIN_NAME]"
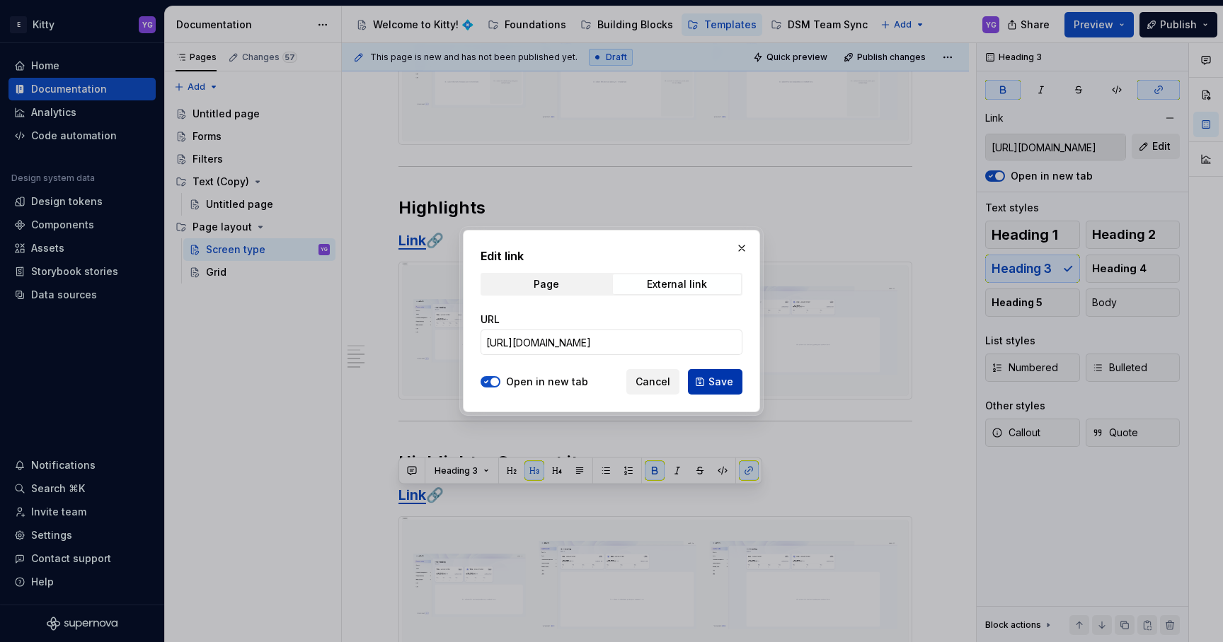
scroll to position [0, 0]
click at [722, 374] on button "Save" at bounding box center [715, 381] width 54 height 25
type input "[URL][DOMAIN_NAME]"
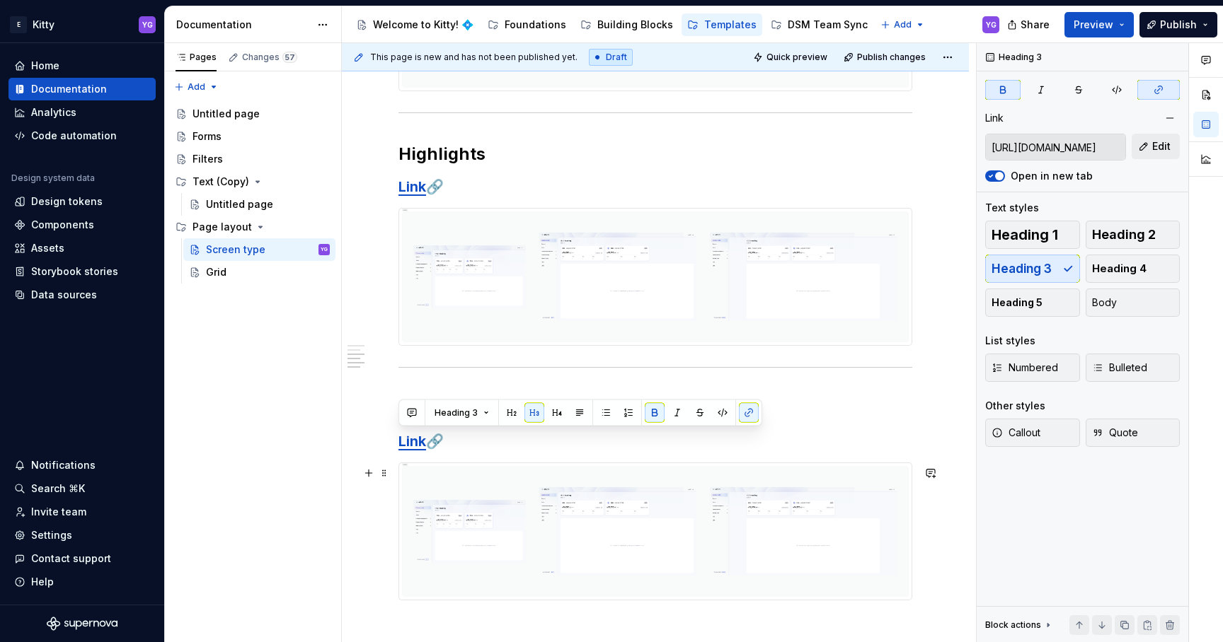
scroll to position [393, 0]
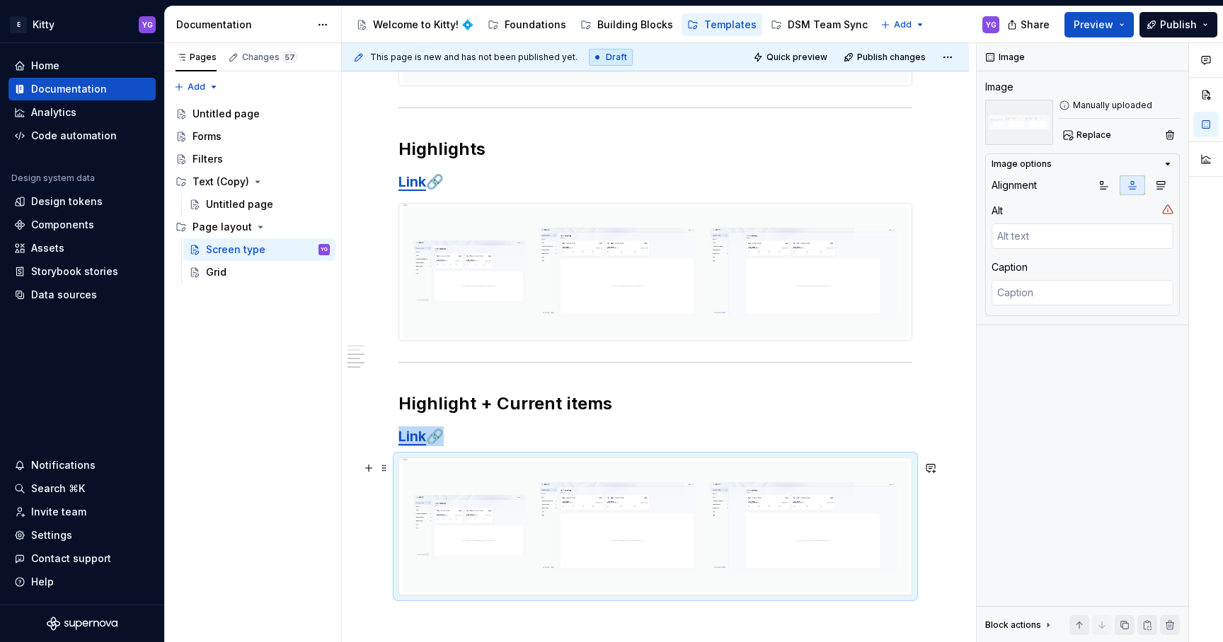
click at [510, 503] on img at bounding box center [655, 527] width 512 height 137
click at [596, 495] on img at bounding box center [655, 527] width 512 height 137
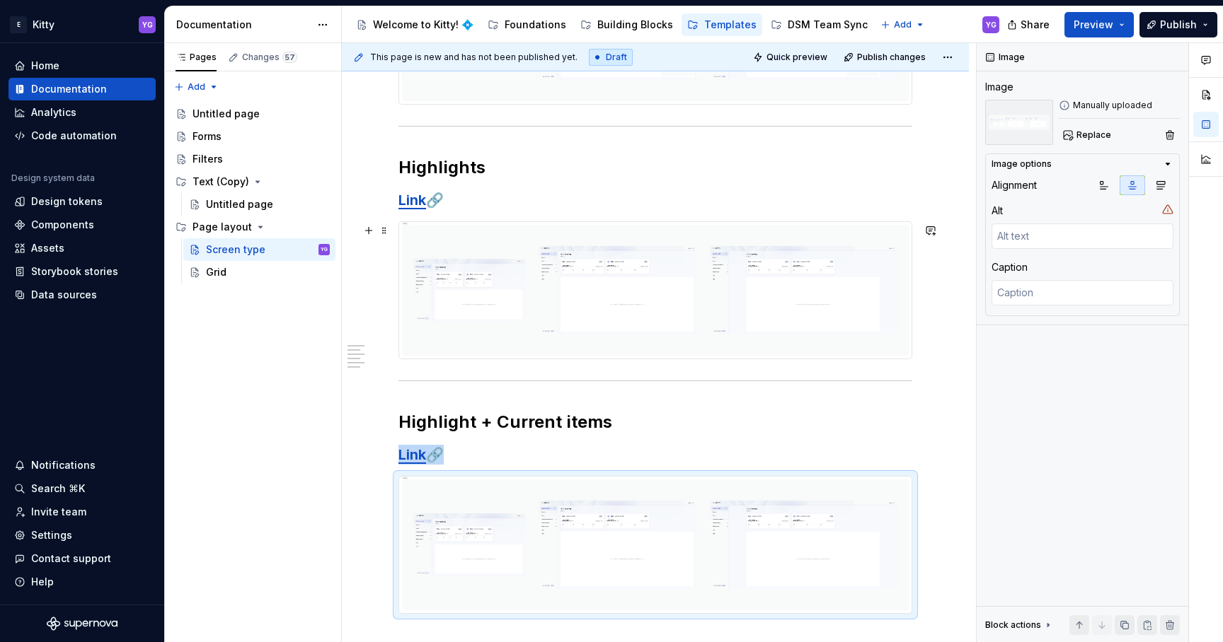
scroll to position [466, 0]
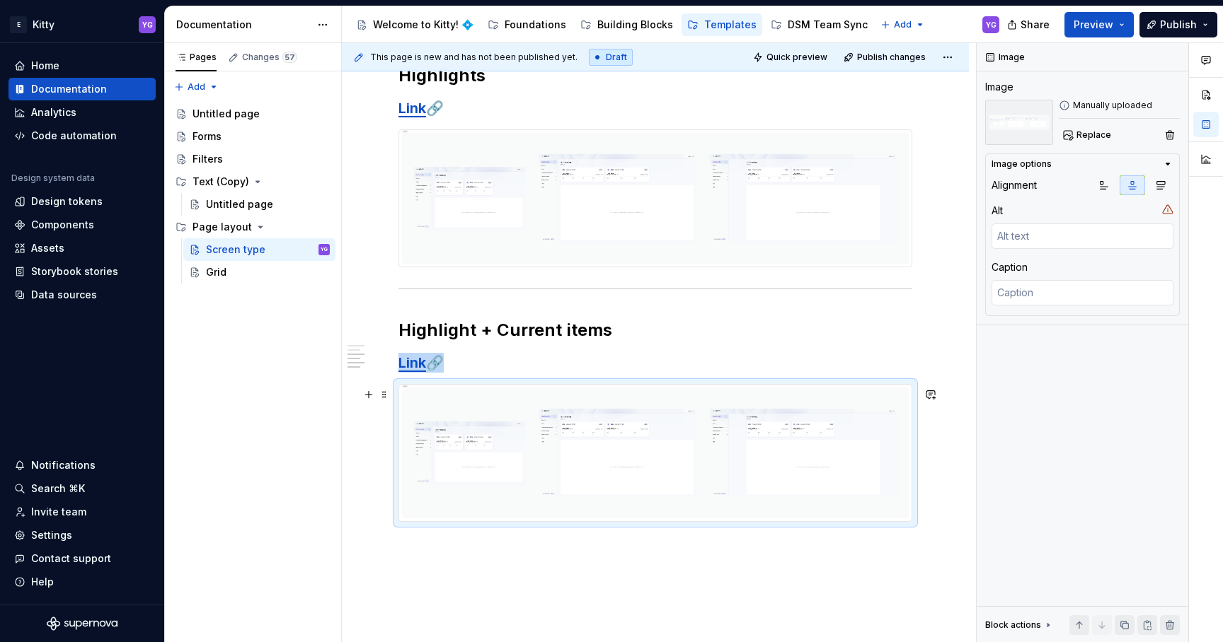
click at [589, 475] on img at bounding box center [655, 453] width 512 height 137
click at [1079, 135] on span "Replace" at bounding box center [1093, 134] width 35 height 11
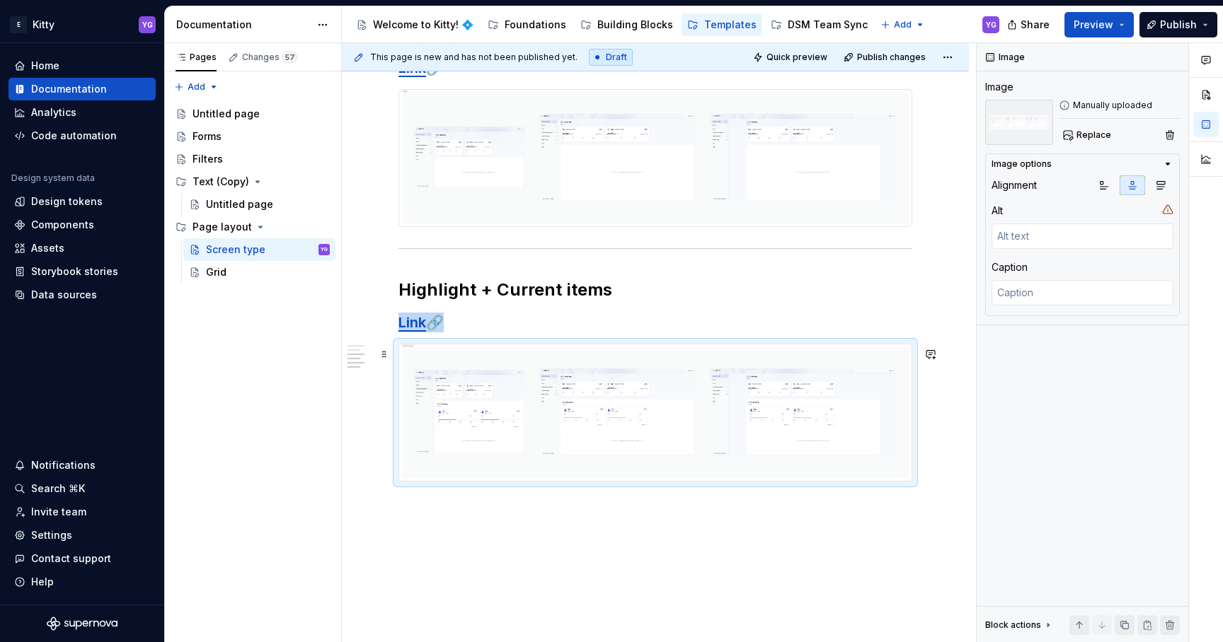
scroll to position [538, 0]
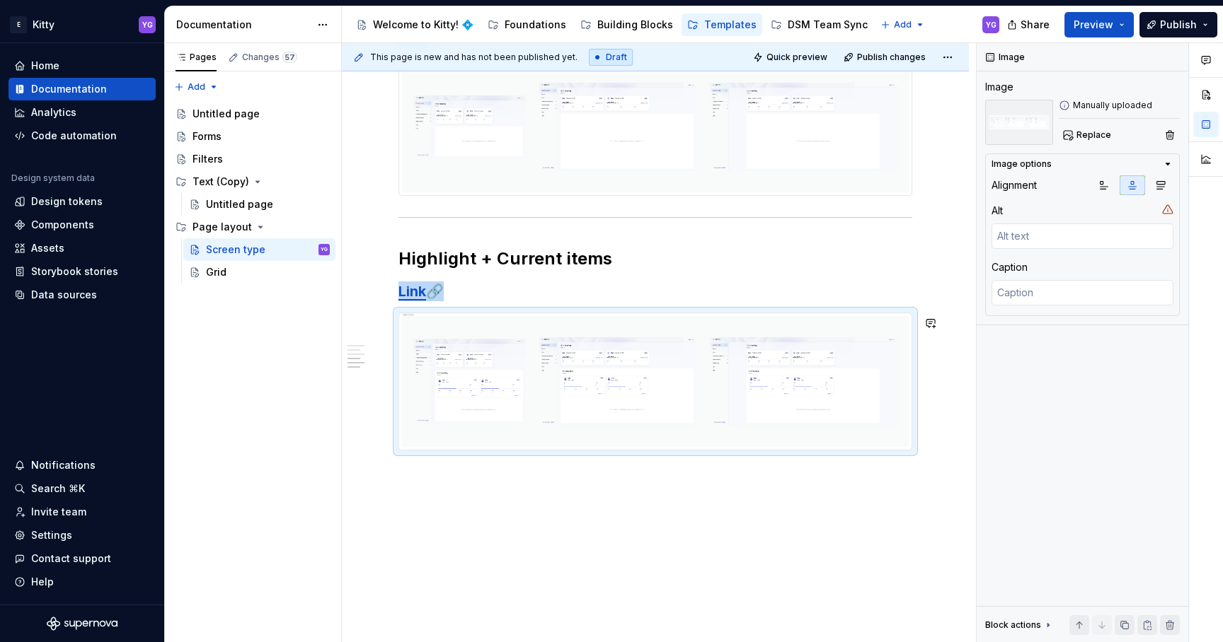
click at [459, 485] on div "This page is new and has not been published yet. Draft Quick preview Publish ch…" at bounding box center [659, 343] width 634 height 600
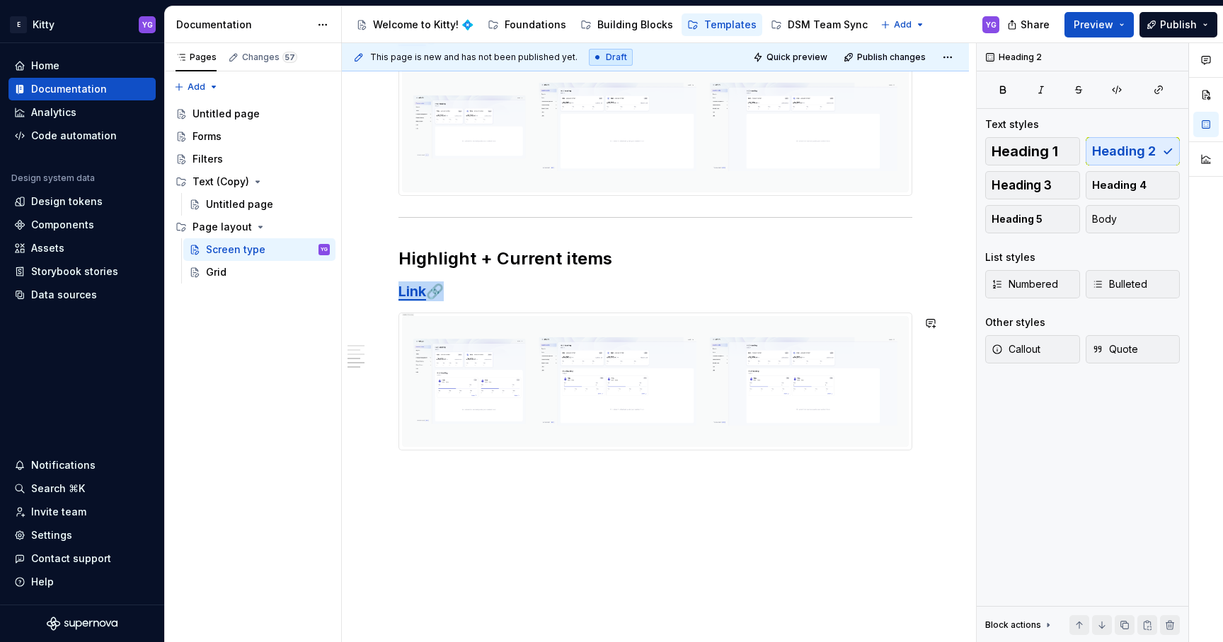
scroll to position [560, 0]
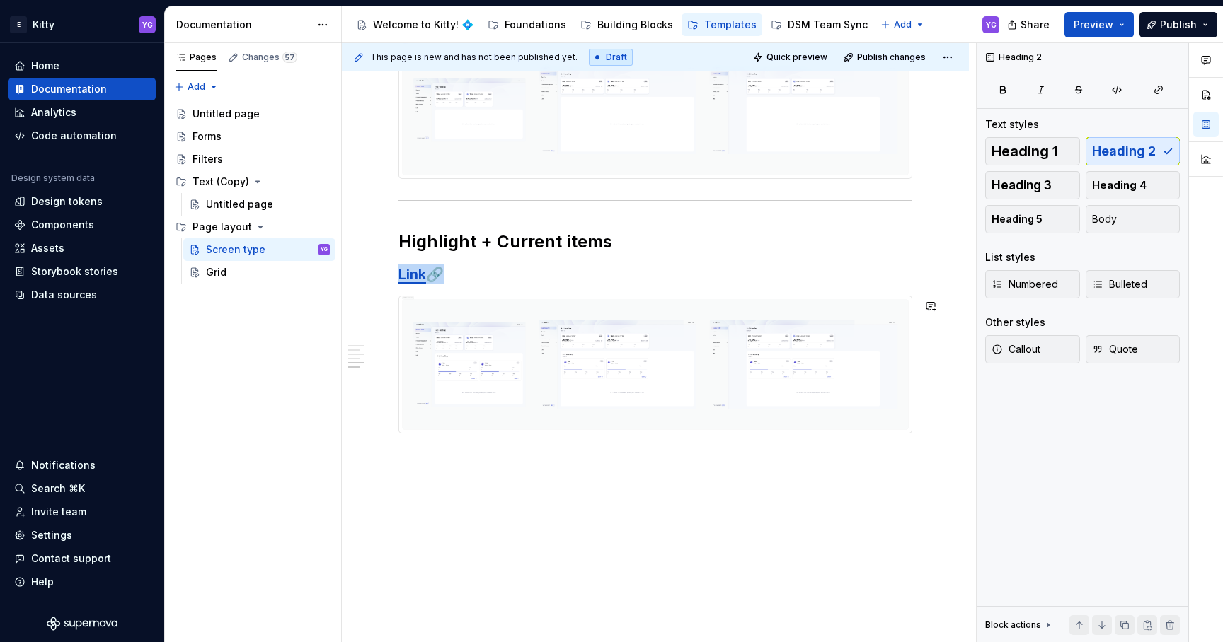
click at [489, 497] on div "Preview section Link 🔗 Highlights Link 🔗 Highlight + Current items Link 🔗" at bounding box center [655, 165] width 627 height 956
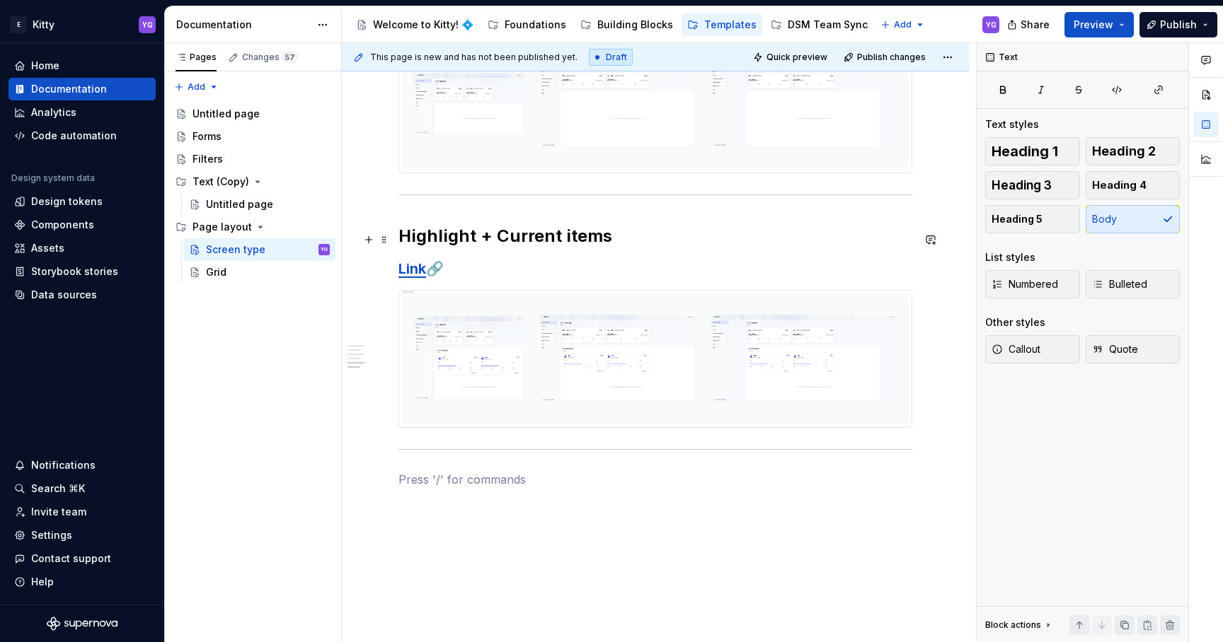
click at [400, 234] on h2 "Highlight + Current items" at bounding box center [655, 236] width 514 height 23
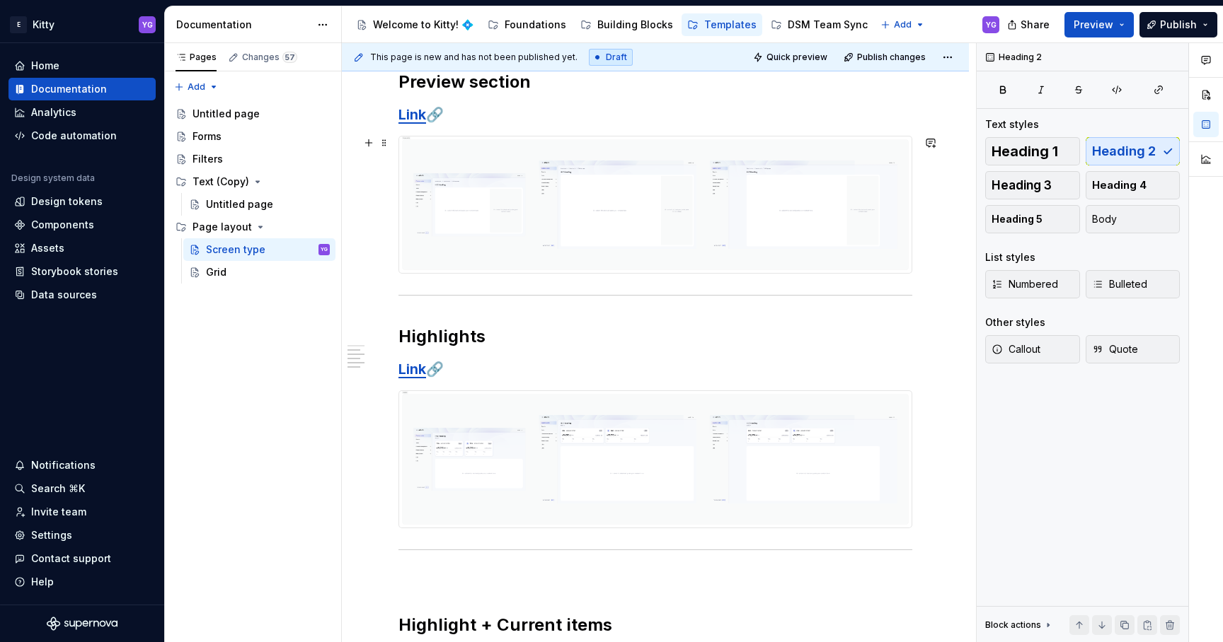
scroll to position [197, 0]
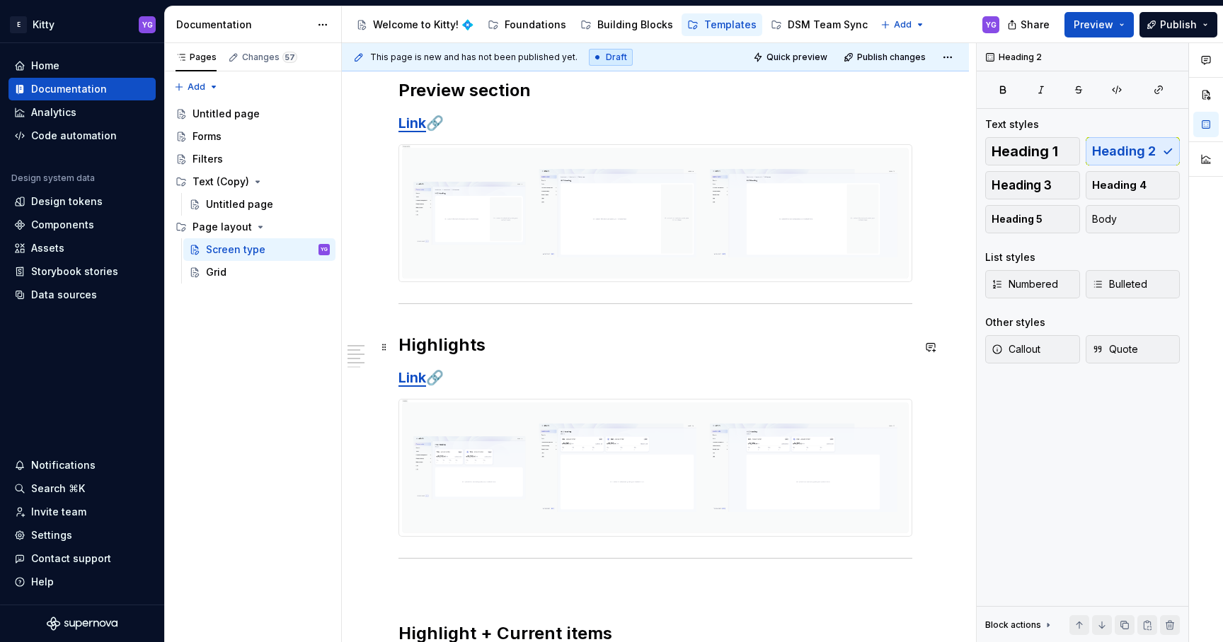
click at [397, 347] on div "Preview section Link 🔗 Highlights Link 🔗 Highlight + Current items Link 🔗" at bounding box center [655, 570] width 627 height 1050
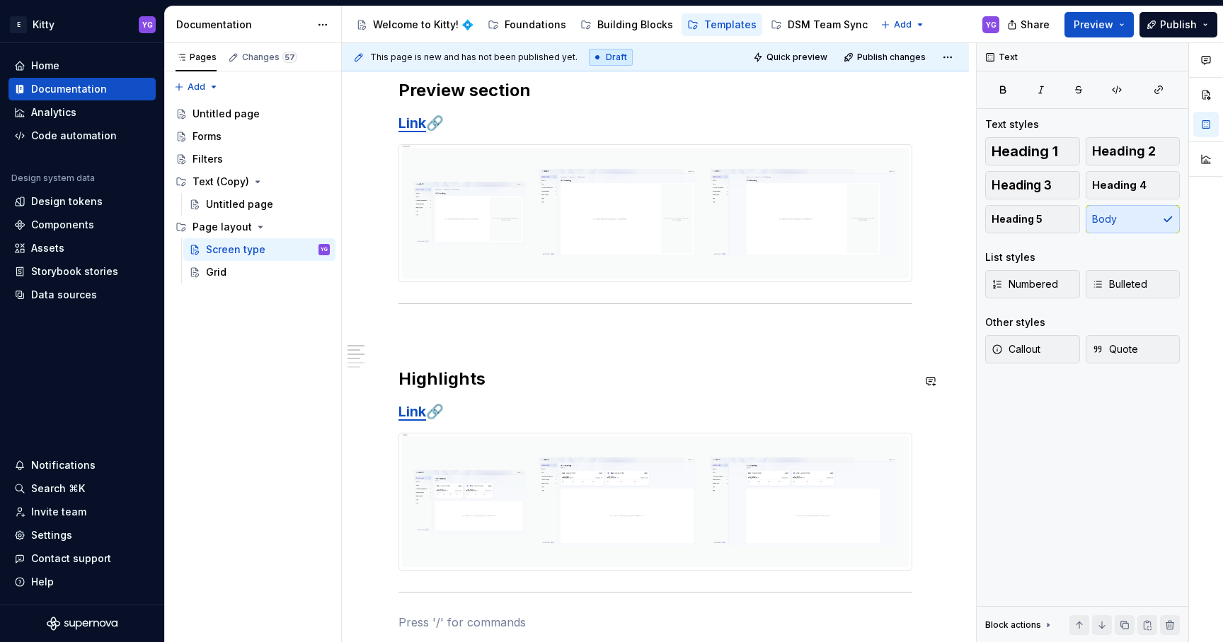
scroll to position [243, 0]
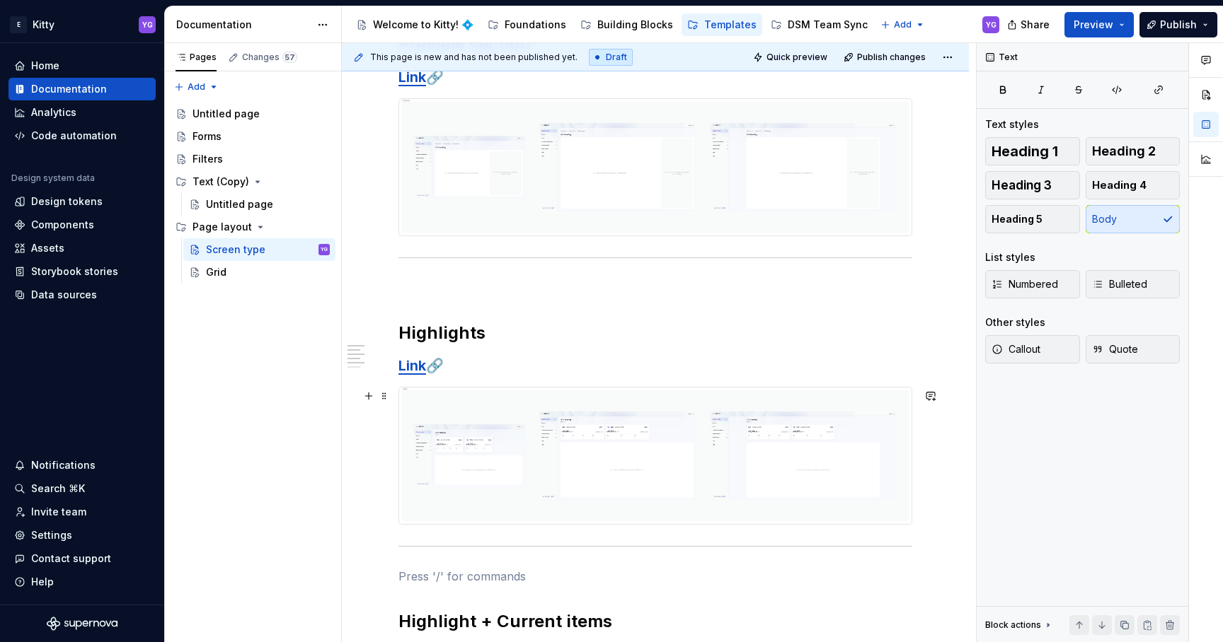
click at [909, 456] on img at bounding box center [655, 456] width 512 height 137
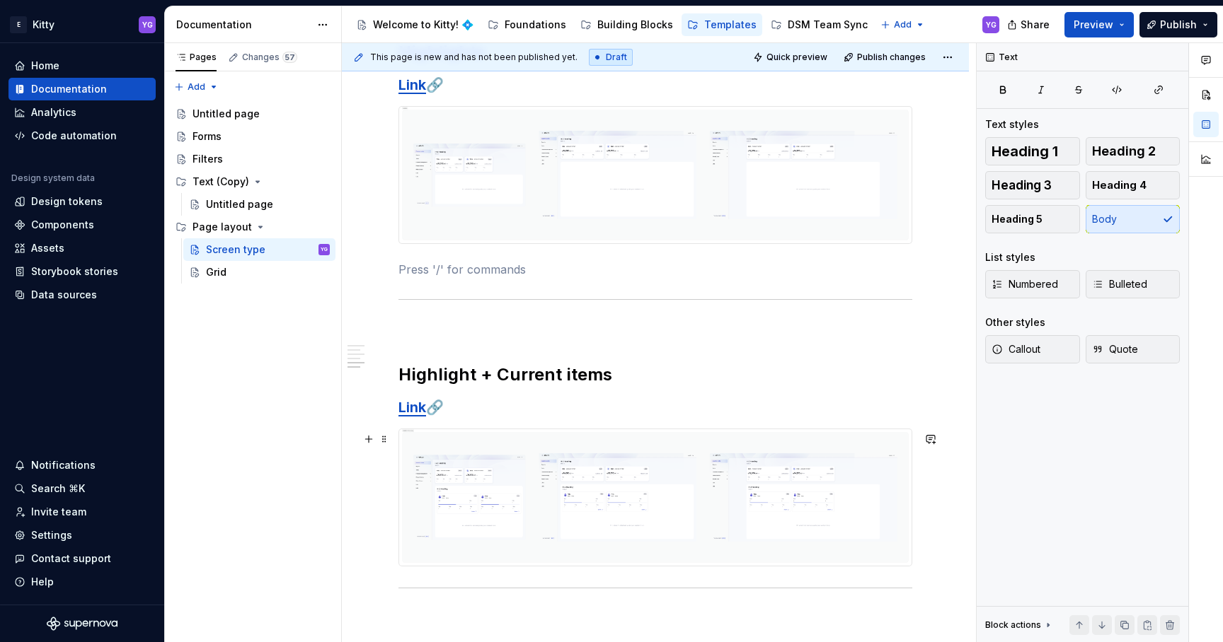
scroll to position [628, 0]
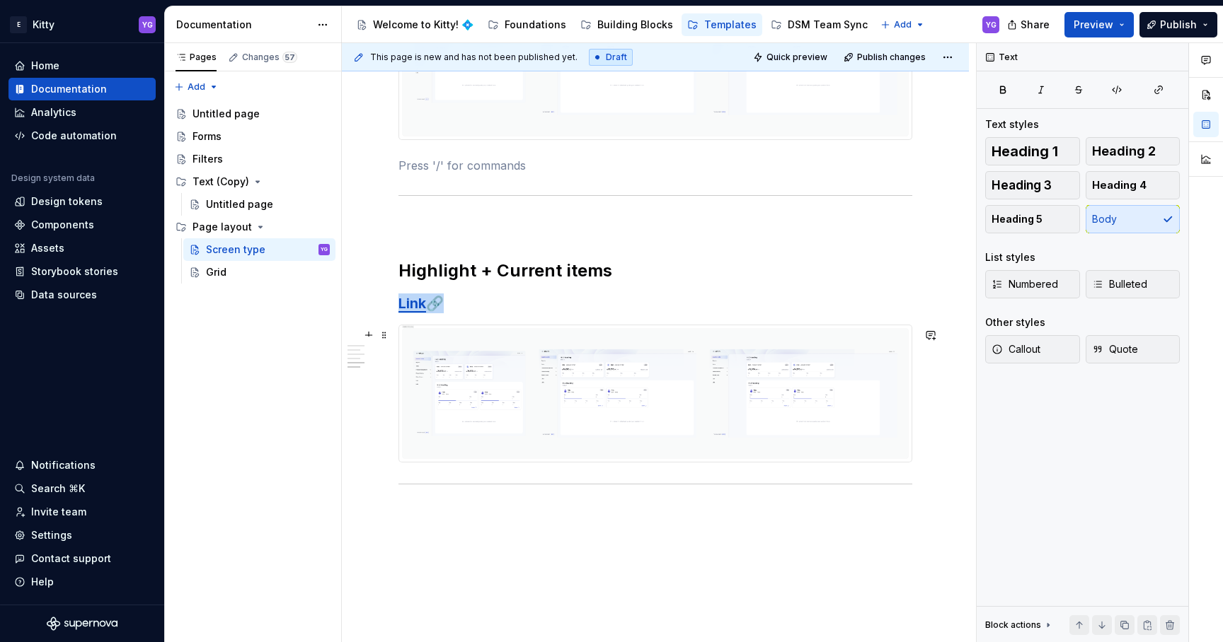
click at [884, 431] on img at bounding box center [655, 393] width 512 height 137
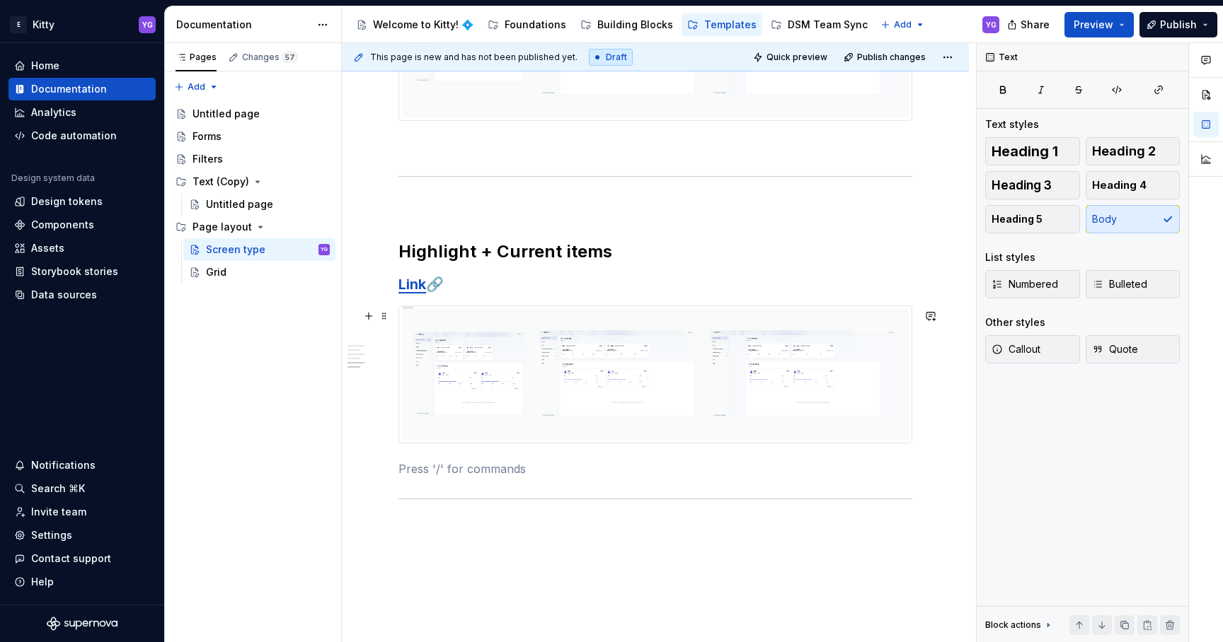
scroll to position [660, 0]
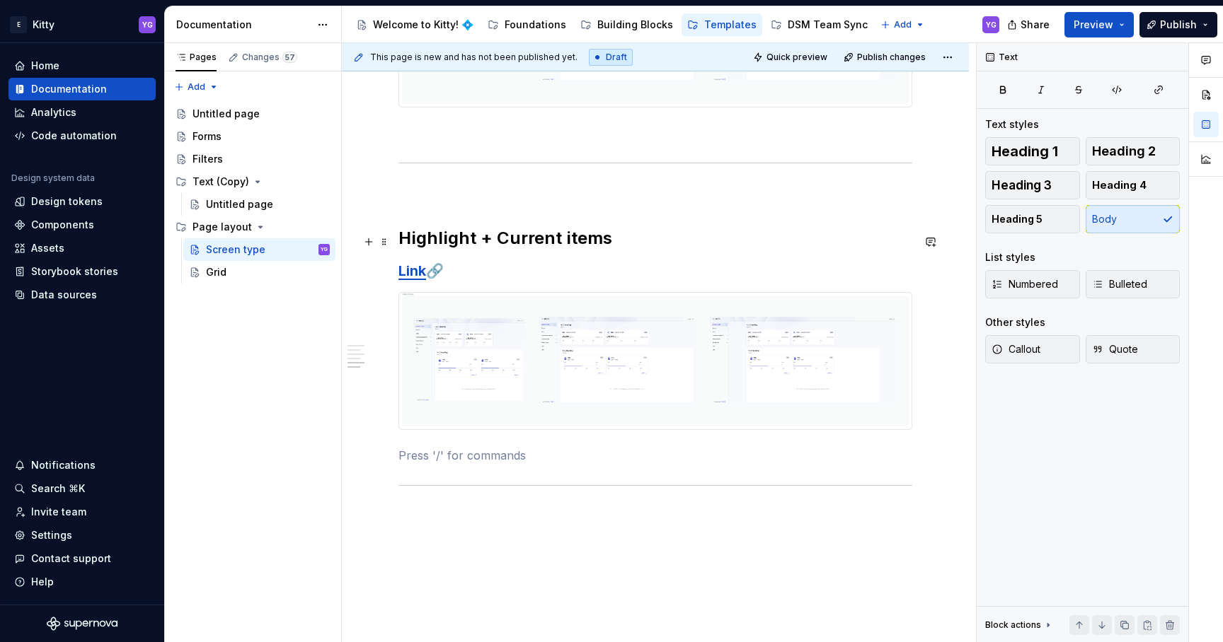
click at [424, 246] on h2 "Highlight + Current items" at bounding box center [655, 238] width 514 height 23
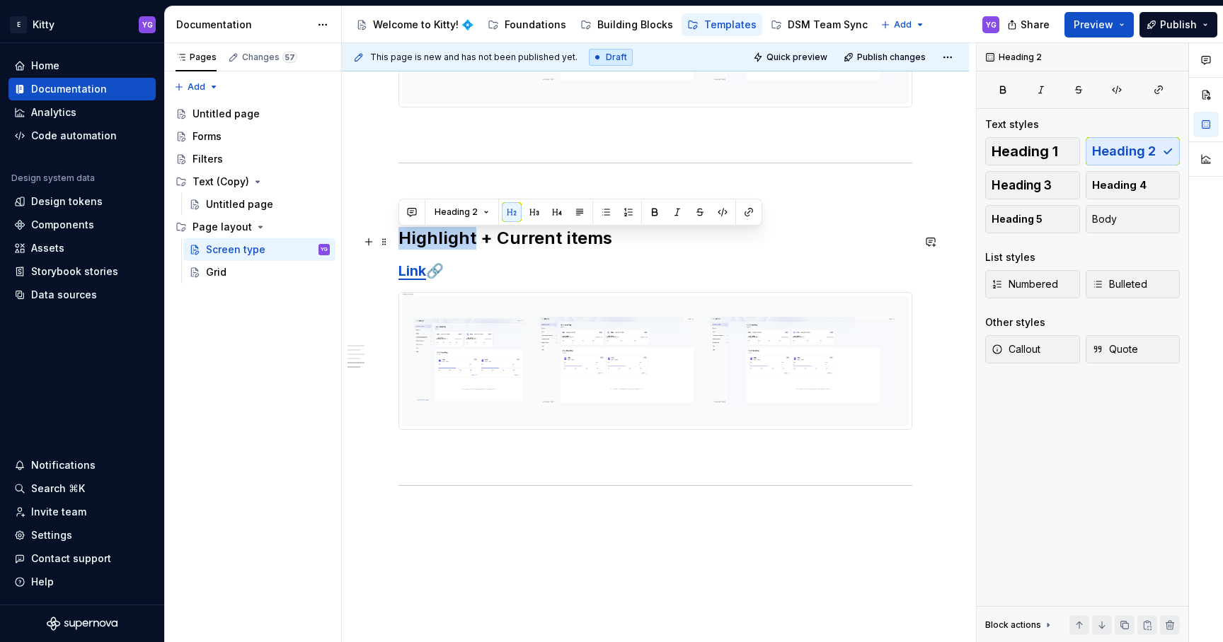
click at [424, 246] on h2 "Highlight + Current items" at bounding box center [655, 238] width 514 height 23
drag, startPoint x: 424, startPoint y: 246, endPoint x: 454, endPoint y: 357, distance: 115.0
click at [454, 357] on div "Preview section Link 🔗 Highlights Link 🔗 Highlight + Current items Link 🔗" at bounding box center [655, 70] width 514 height 909
click at [450, 354] on img at bounding box center [655, 361] width 512 height 137
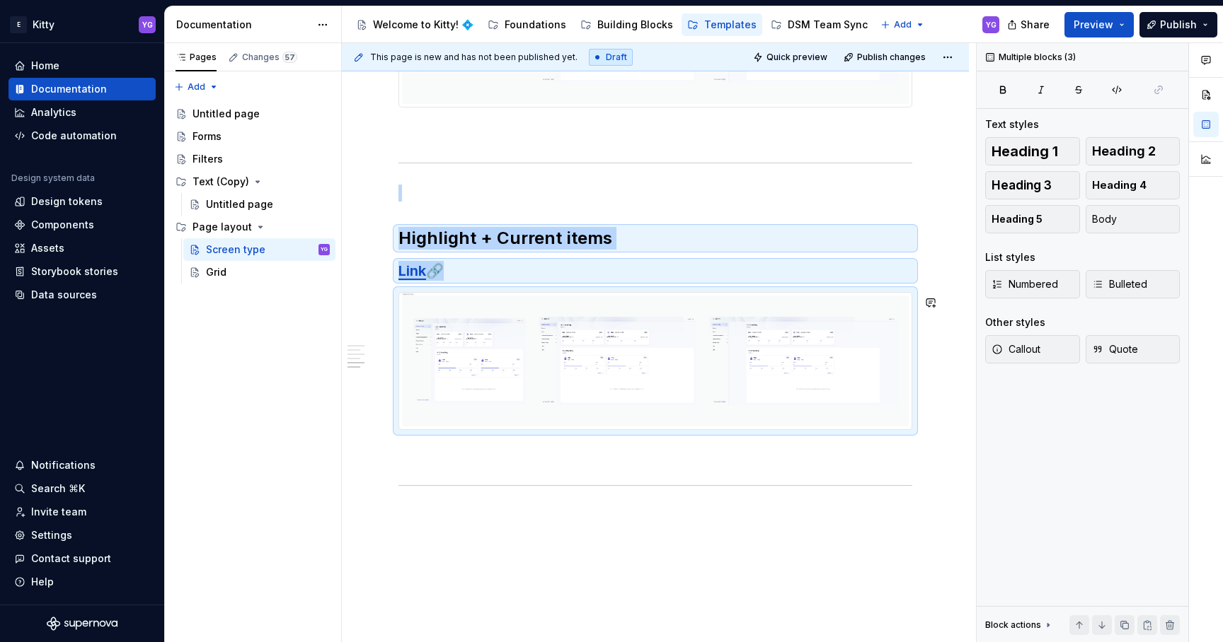
copy div "Highlight + Current items Link 🔗"
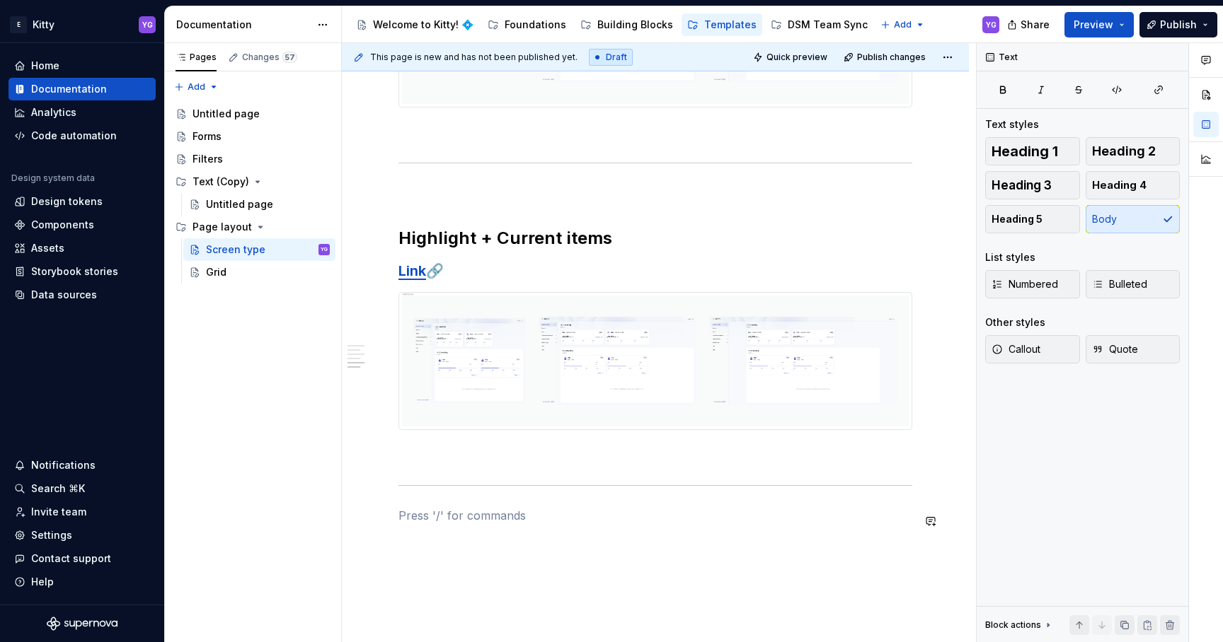
click at [432, 535] on div "Preview section Link 🔗 Highlights Link 🔗 Highlight + Current items Link 🔗" at bounding box center [655, 79] width 514 height 926
type textarea "*"
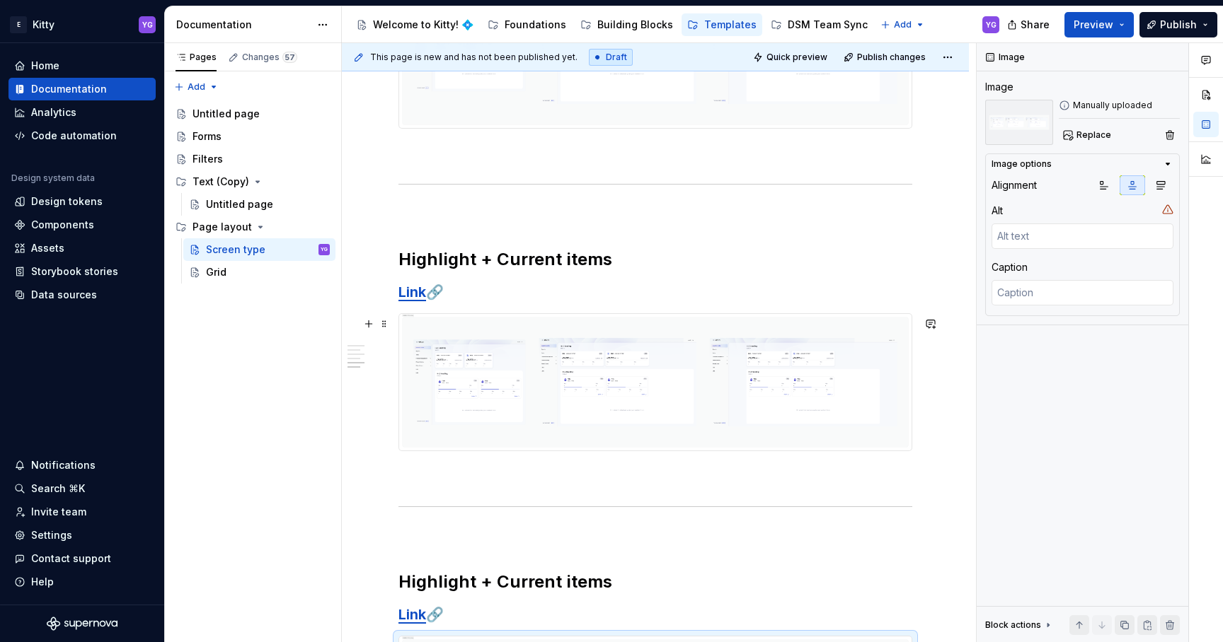
scroll to position [800, 0]
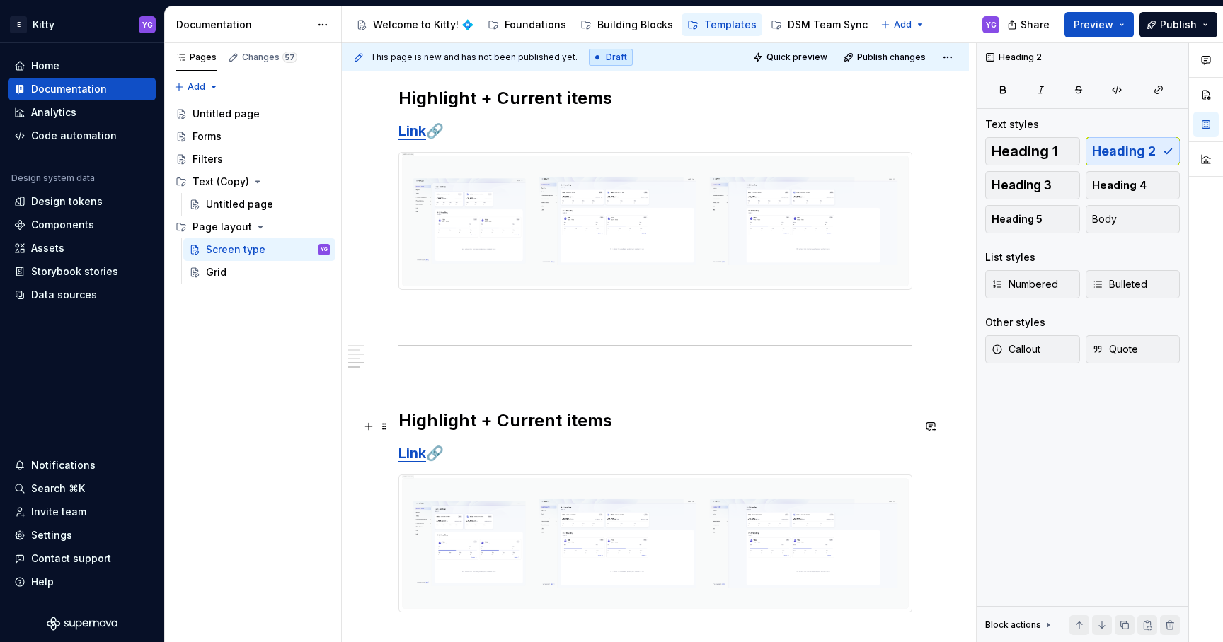
click at [444, 429] on h2 "Highlight + Current items" at bounding box center [655, 421] width 514 height 23
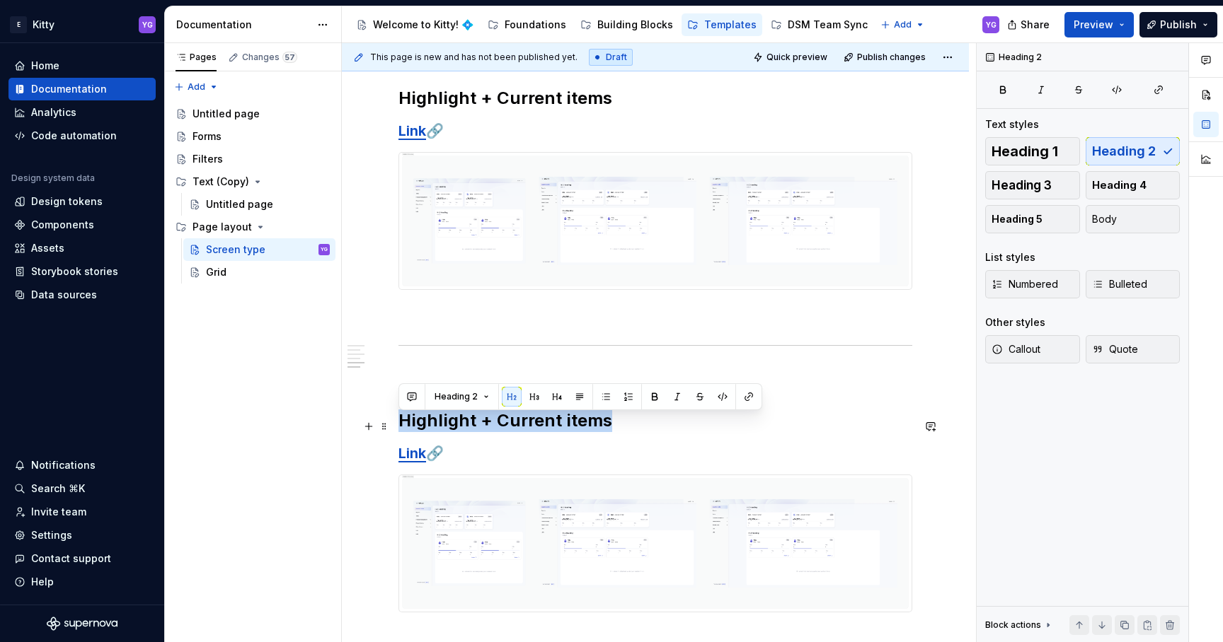
click at [444, 429] on h2 "Highlight + Current items" at bounding box center [655, 421] width 514 height 23
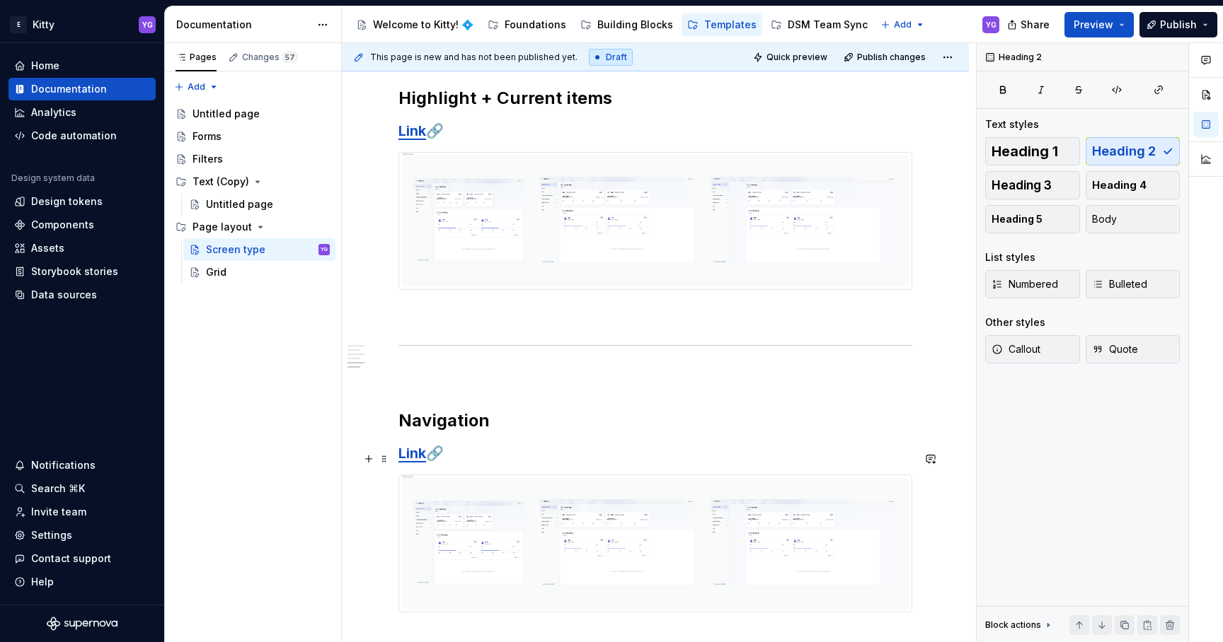
click at [410, 462] on strong "Link" at bounding box center [412, 453] width 28 height 17
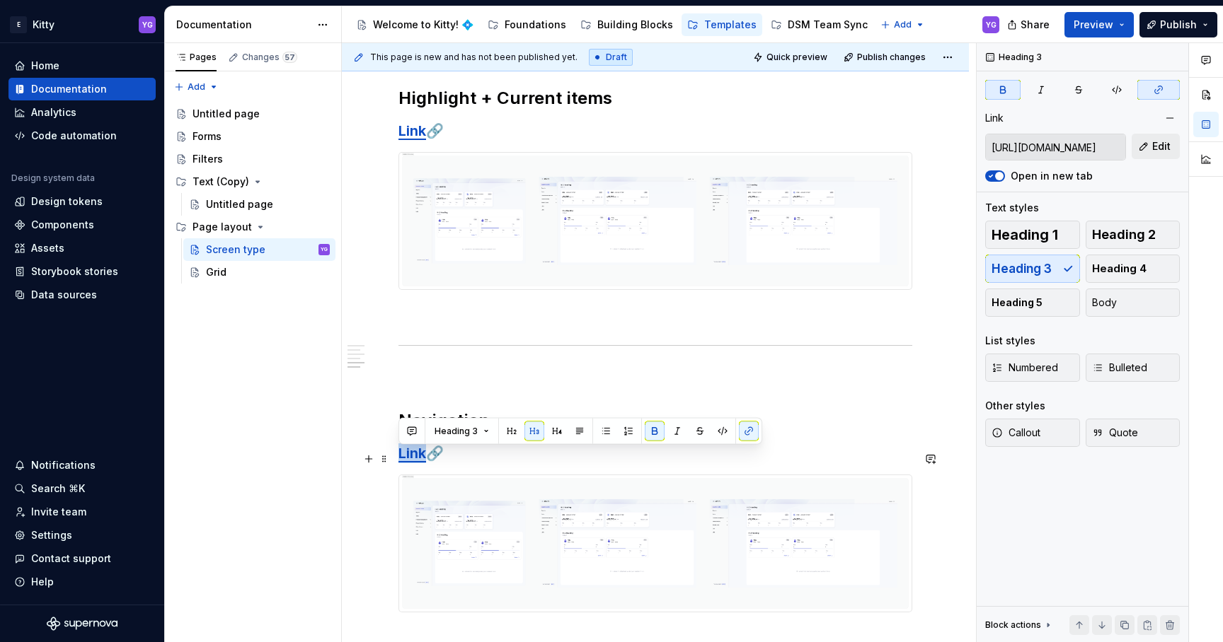
click at [410, 462] on strong "Link" at bounding box center [412, 453] width 28 height 17
click at [1163, 154] on button "Edit" at bounding box center [1155, 146] width 48 height 25
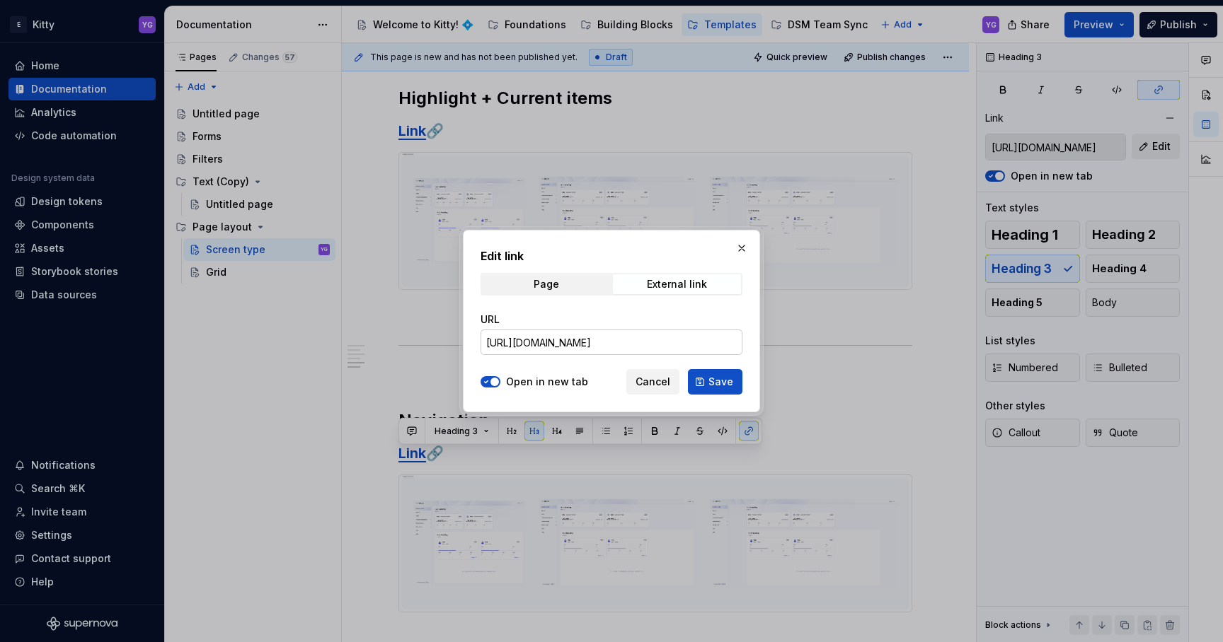
click at [589, 345] on input "[URL][DOMAIN_NAME]" at bounding box center [611, 342] width 262 height 25
paste input "3660"
type input "[URL][DOMAIN_NAME]"
click at [721, 375] on span "Save" at bounding box center [720, 382] width 25 height 14
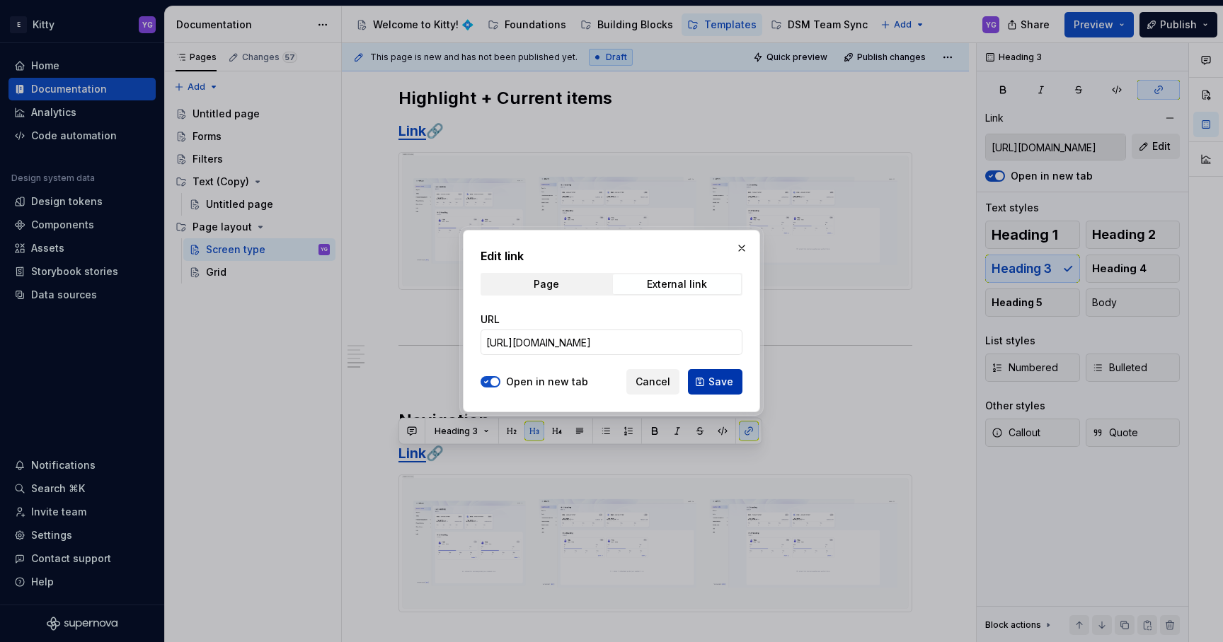
type input "[URL][DOMAIN_NAME]"
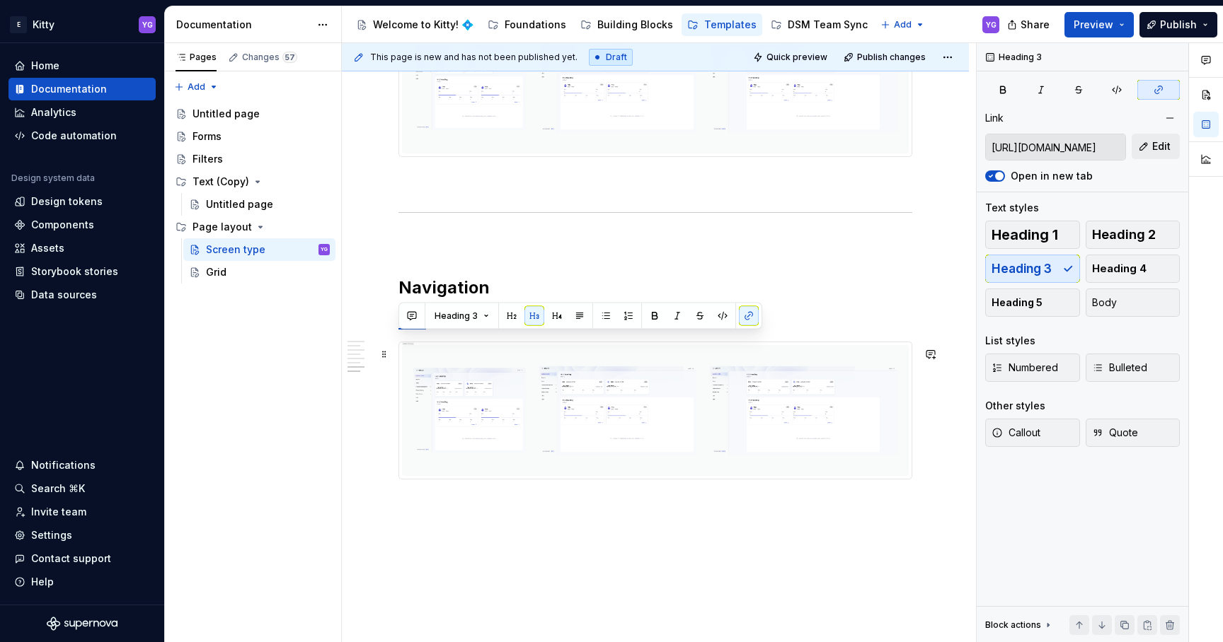
scroll to position [987, 0]
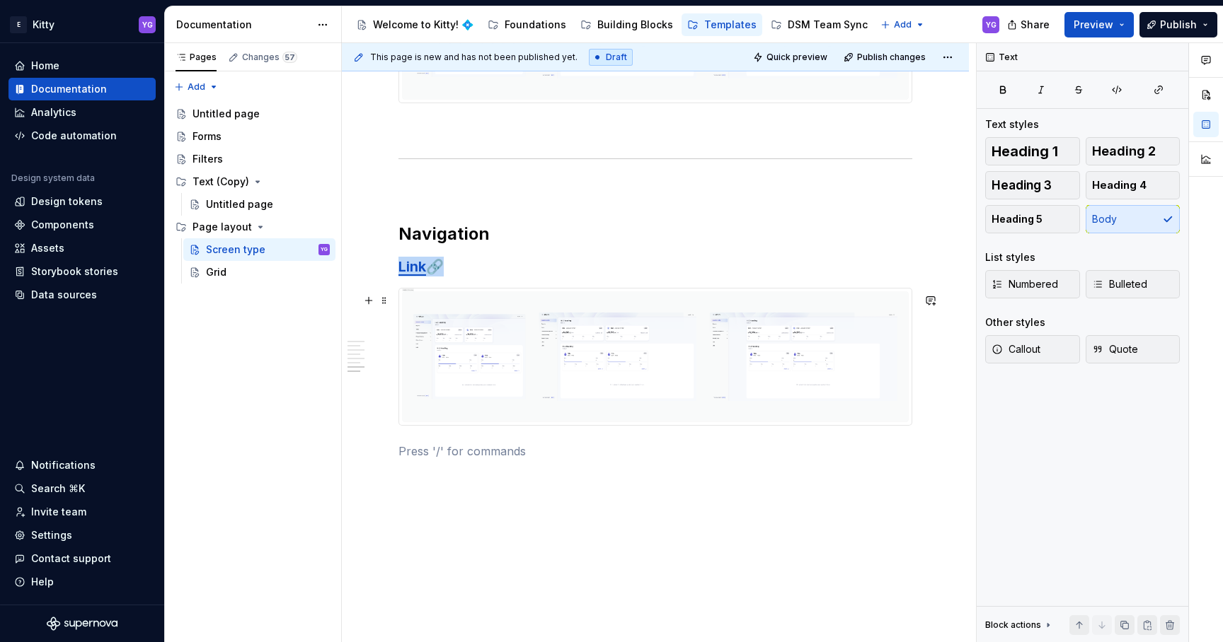
click at [529, 365] on img at bounding box center [655, 357] width 512 height 137
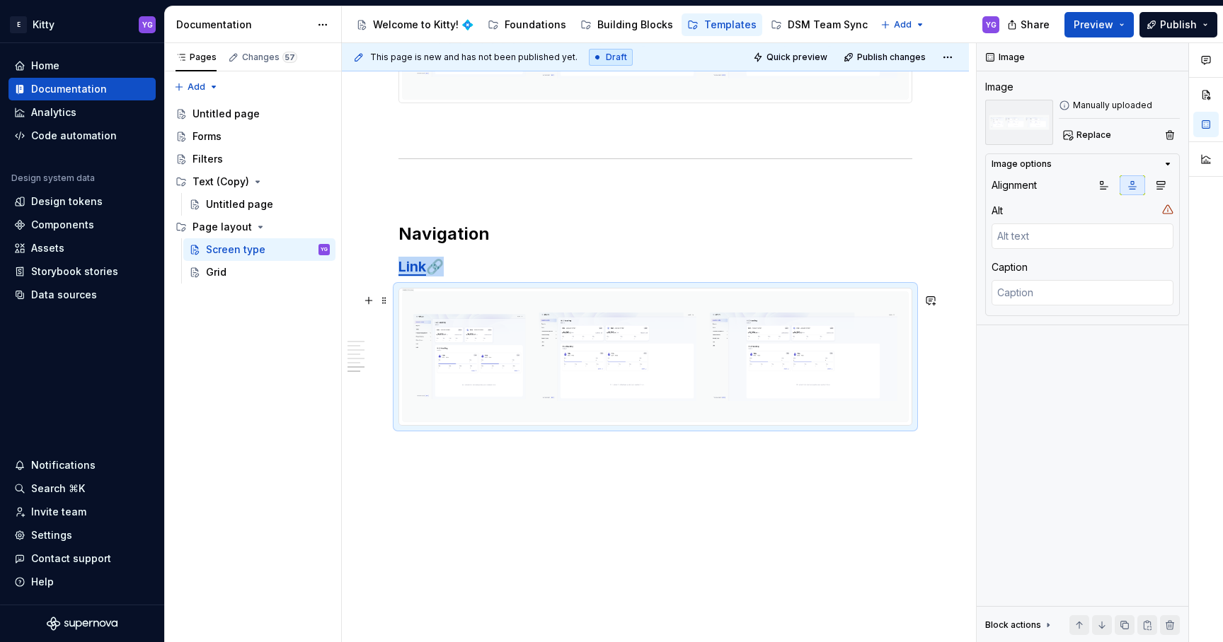
click at [584, 359] on img at bounding box center [655, 357] width 512 height 137
click at [495, 197] on p at bounding box center [655, 188] width 514 height 17
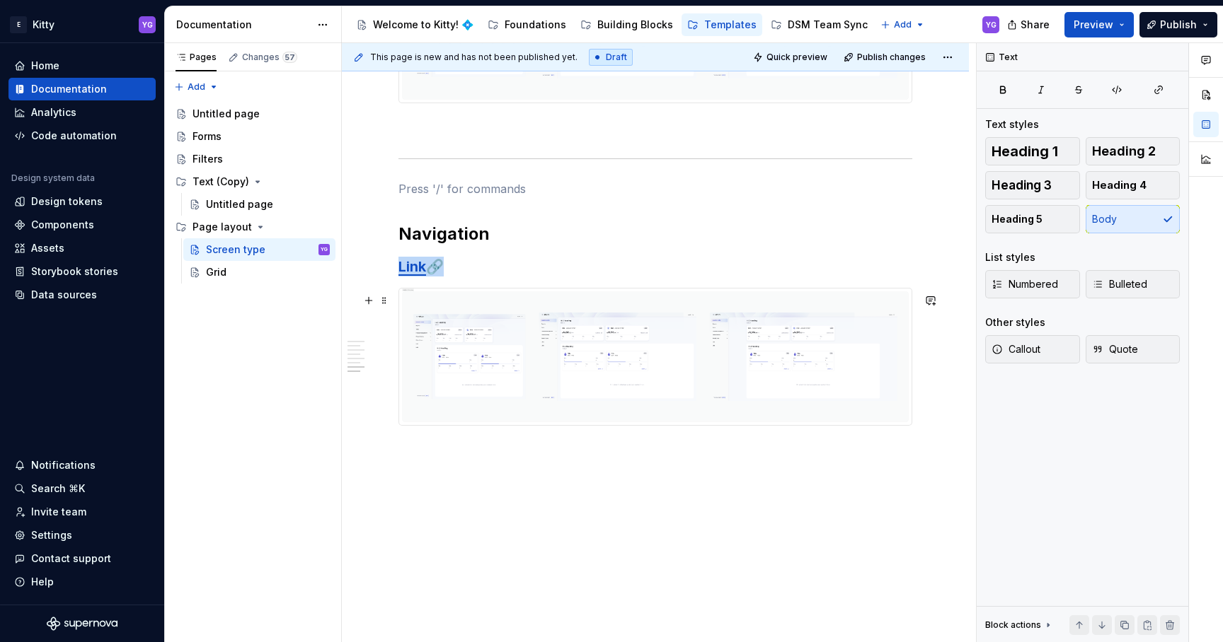
click at [514, 340] on img at bounding box center [655, 357] width 512 height 137
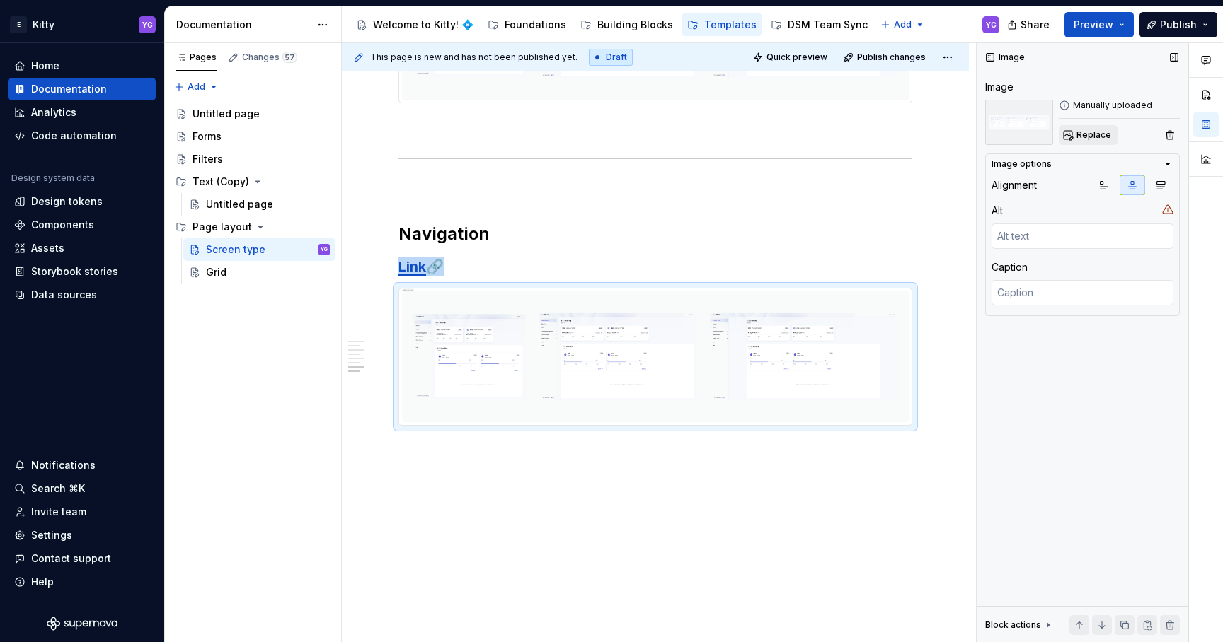
click at [1094, 136] on span "Replace" at bounding box center [1093, 134] width 35 height 11
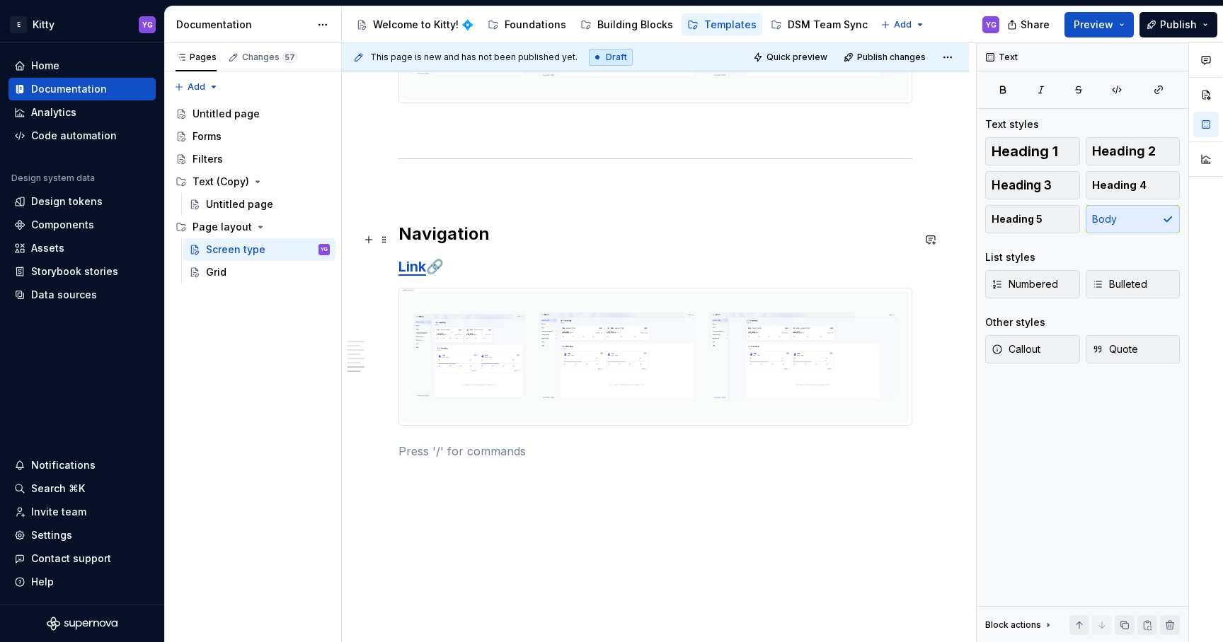
click at [465, 238] on h2 "Navigation" at bounding box center [655, 234] width 514 height 23
click at [518, 343] on img at bounding box center [655, 357] width 512 height 137
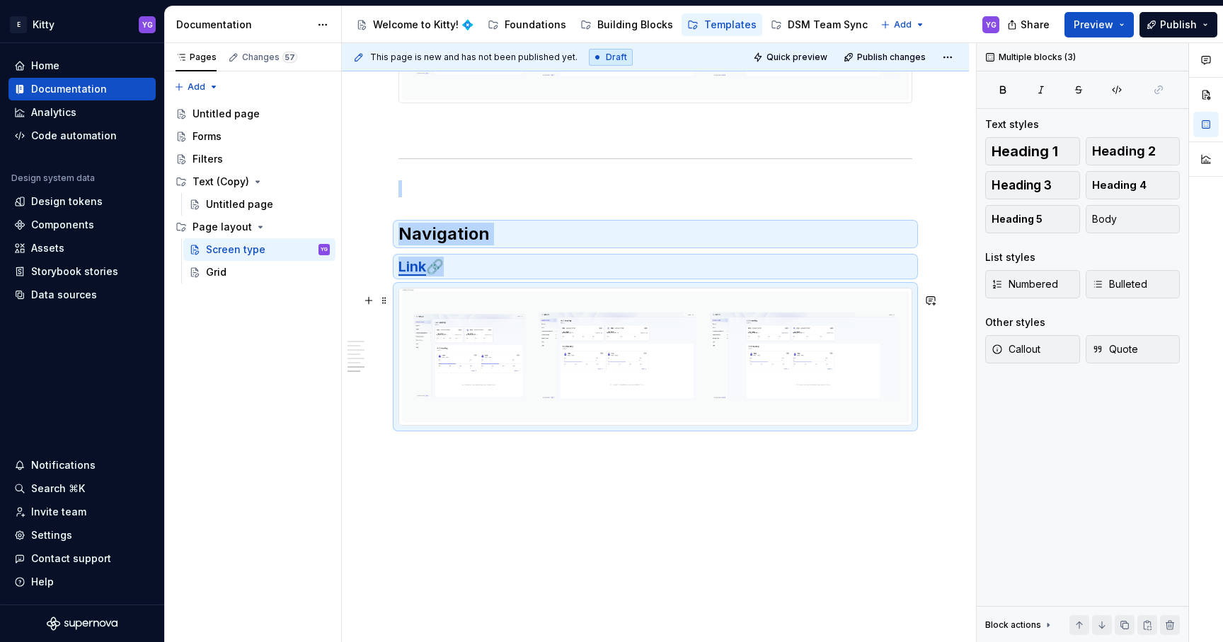
copy div "Navigation Link 🔗"
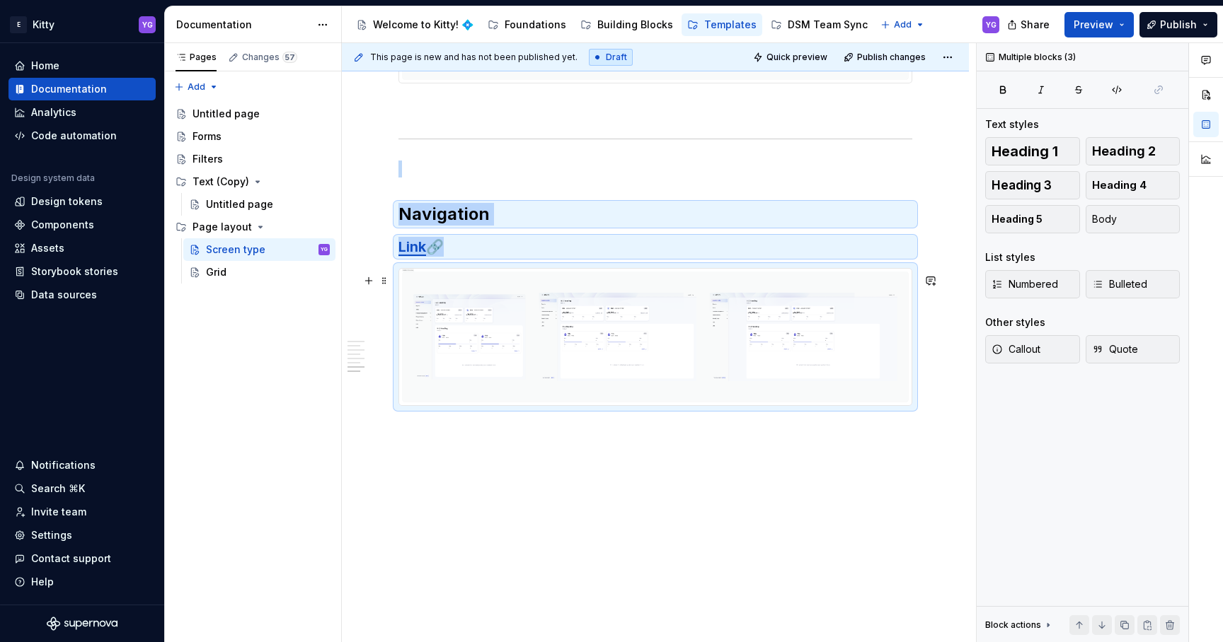
scroll to position [1021, 0]
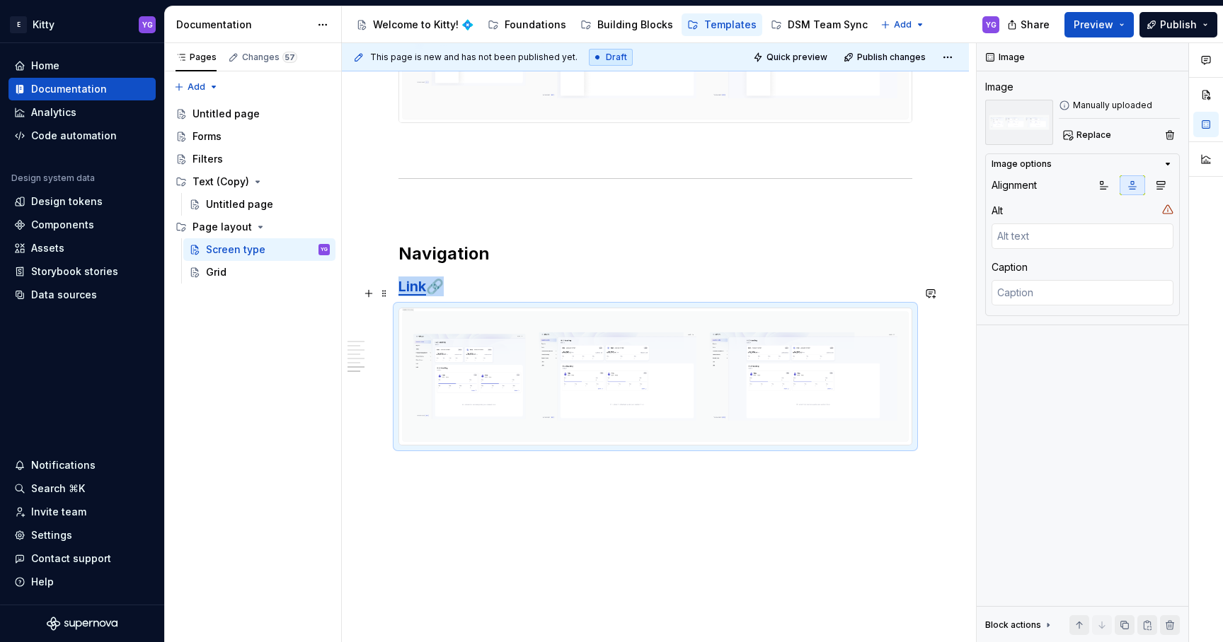
scroll to position [1311, 0]
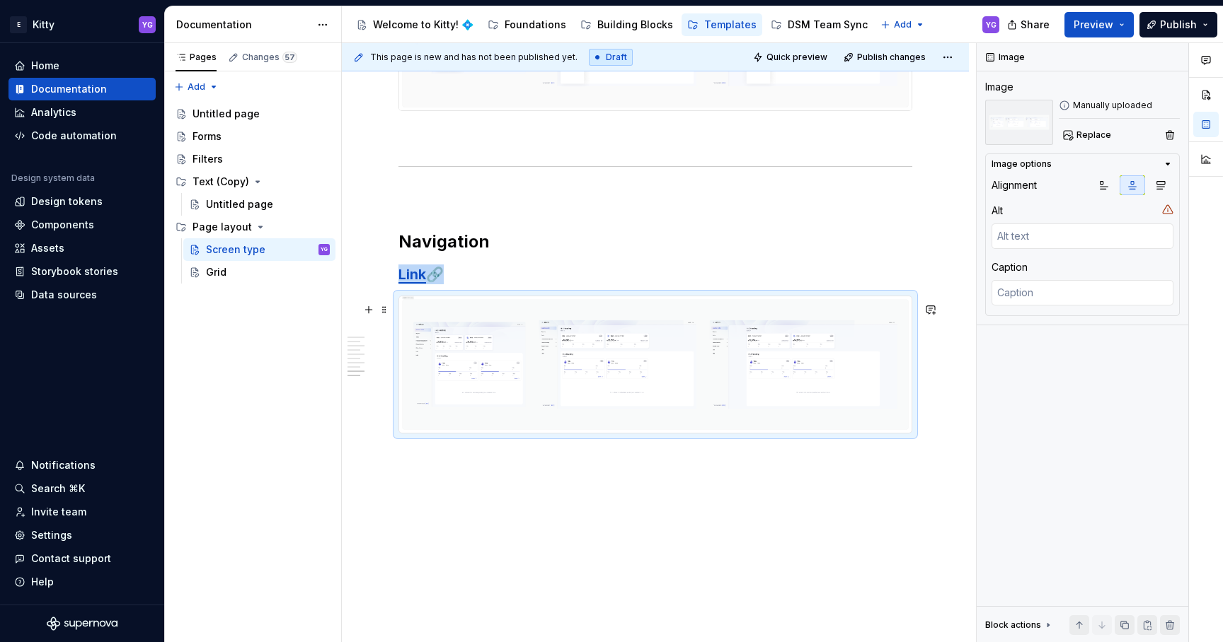
click at [531, 361] on img at bounding box center [655, 364] width 512 height 137
type textarea "*"
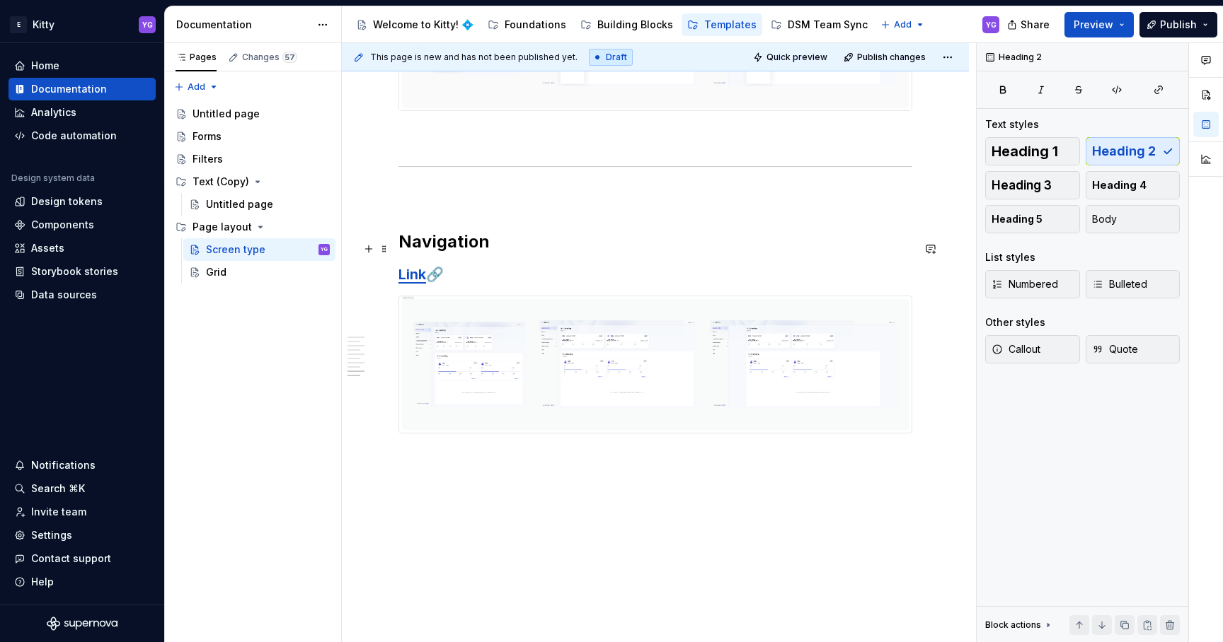
click at [463, 241] on h2 "Navigation" at bounding box center [655, 242] width 514 height 23
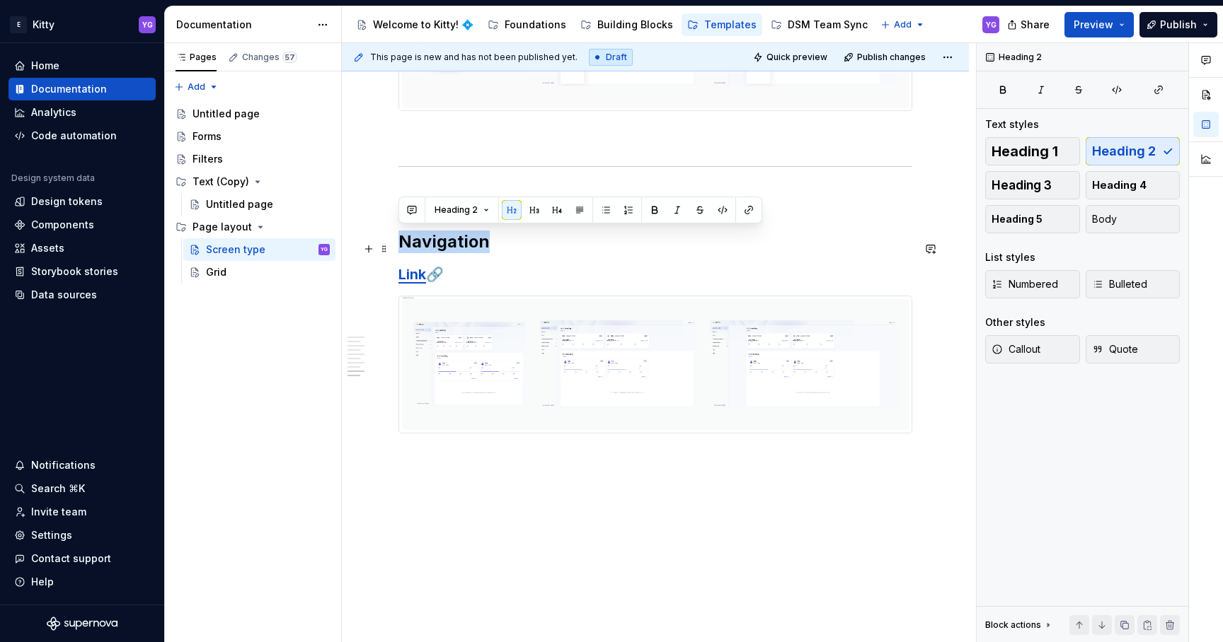
click at [463, 241] on h2 "Navigation" at bounding box center [655, 242] width 514 height 23
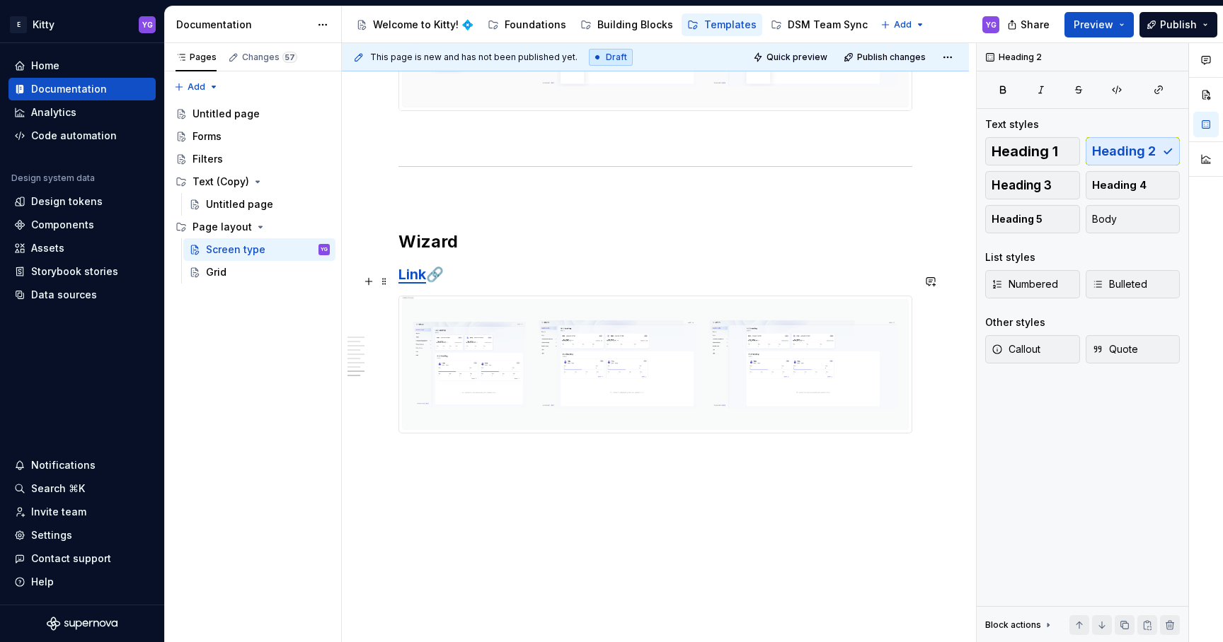
click at [419, 277] on strong "Link" at bounding box center [412, 274] width 28 height 17
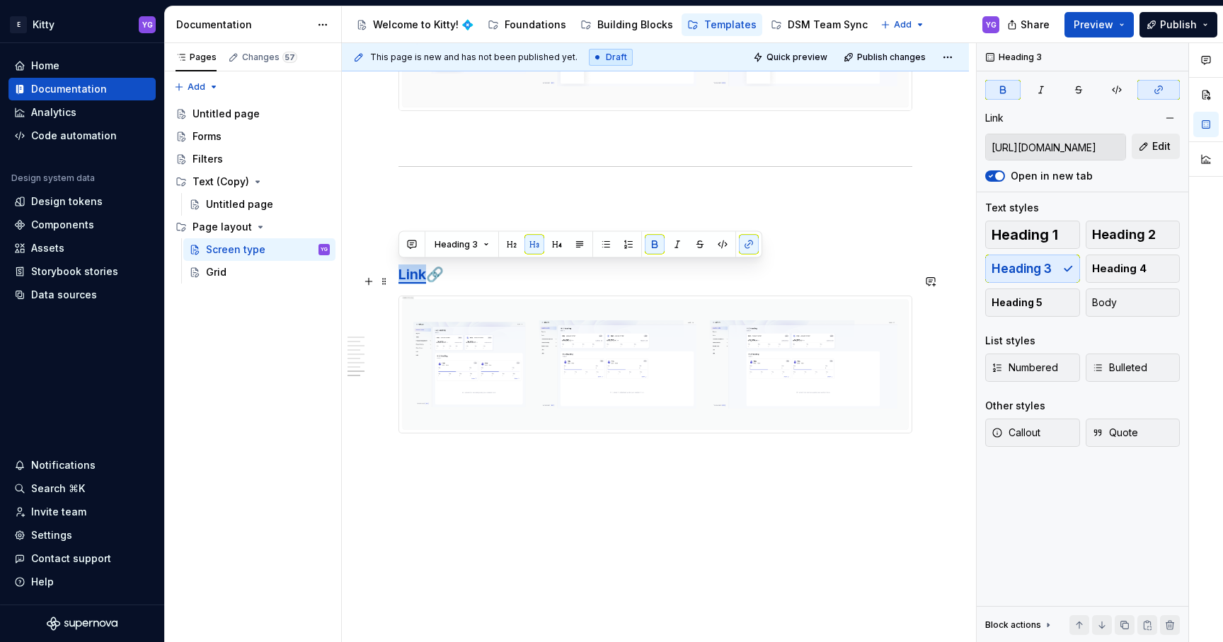
click at [419, 277] on strong "Link" at bounding box center [412, 274] width 28 height 17
click at [416, 277] on strong "Link" at bounding box center [412, 274] width 28 height 17
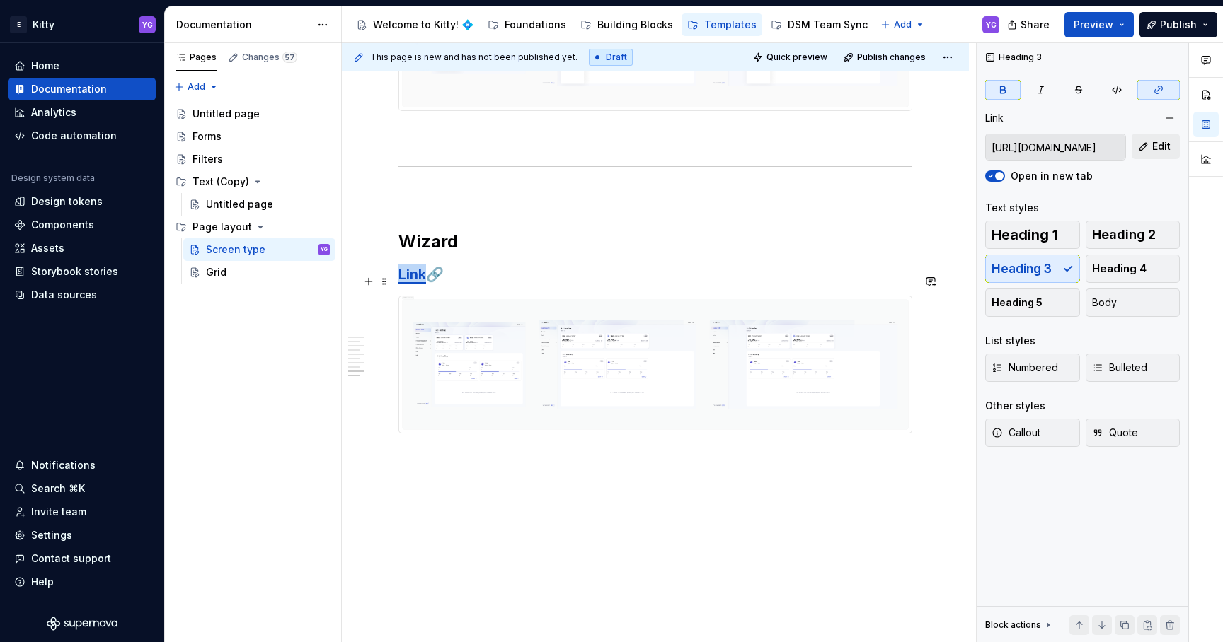
click at [416, 277] on strong "Link" at bounding box center [412, 274] width 28 height 17
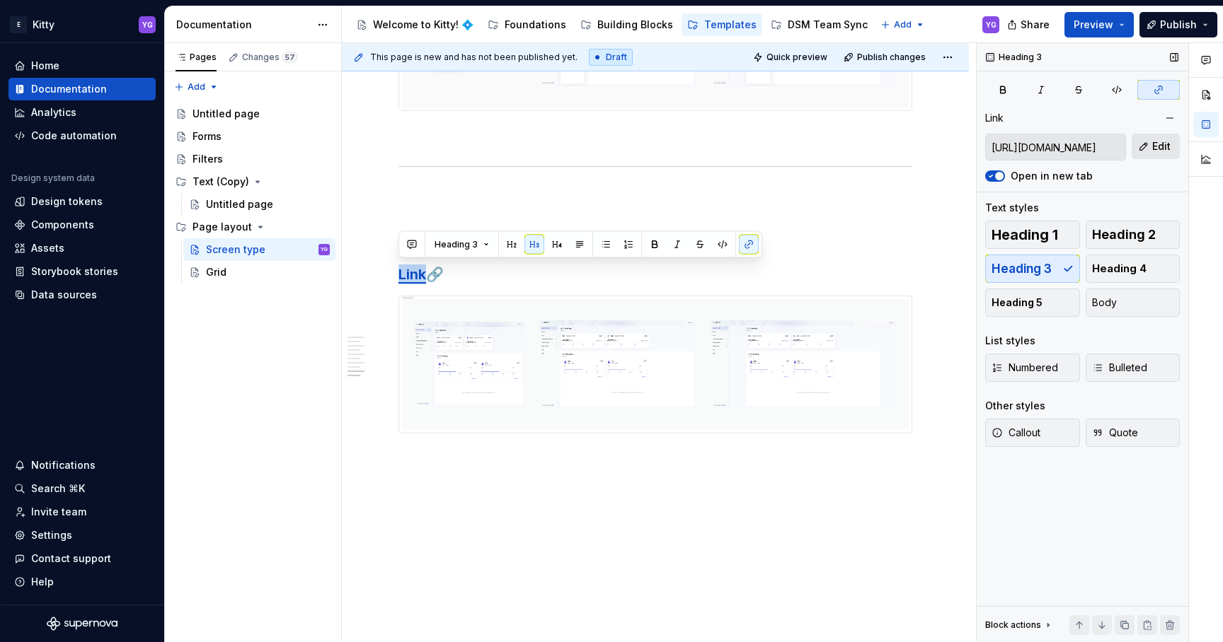
click at [1155, 145] on span "Edit" at bounding box center [1161, 146] width 18 height 14
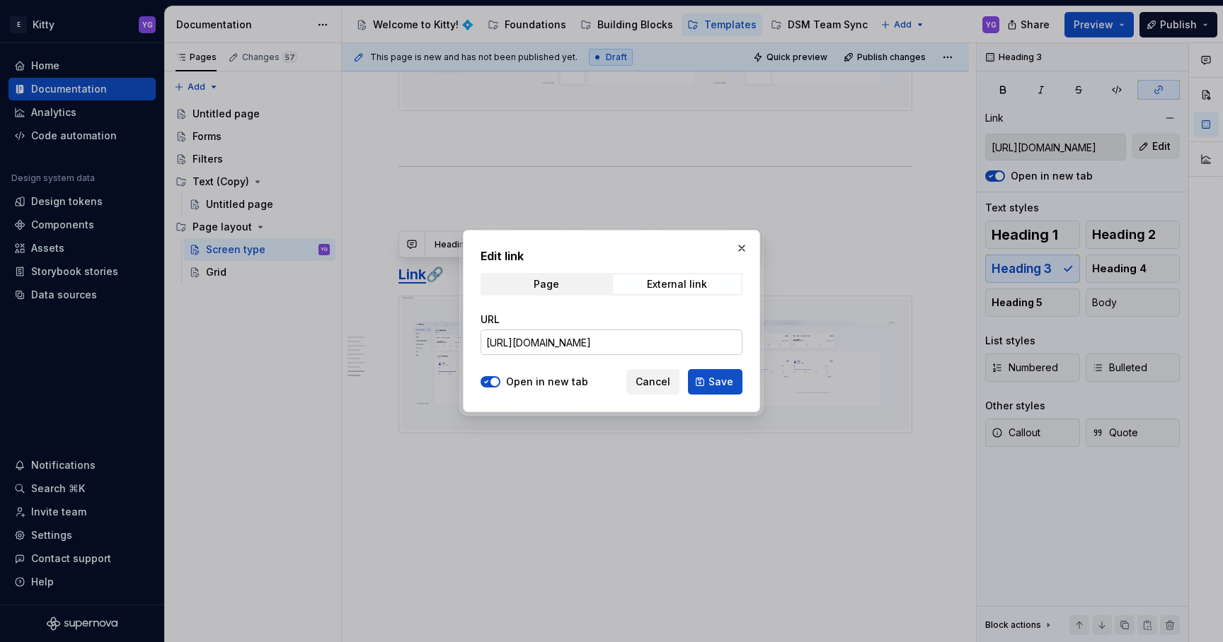
click at [567, 336] on input "[URL][DOMAIN_NAME]" at bounding box center [611, 342] width 262 height 25
paste input "8827"
type input "[URL][DOMAIN_NAME]"
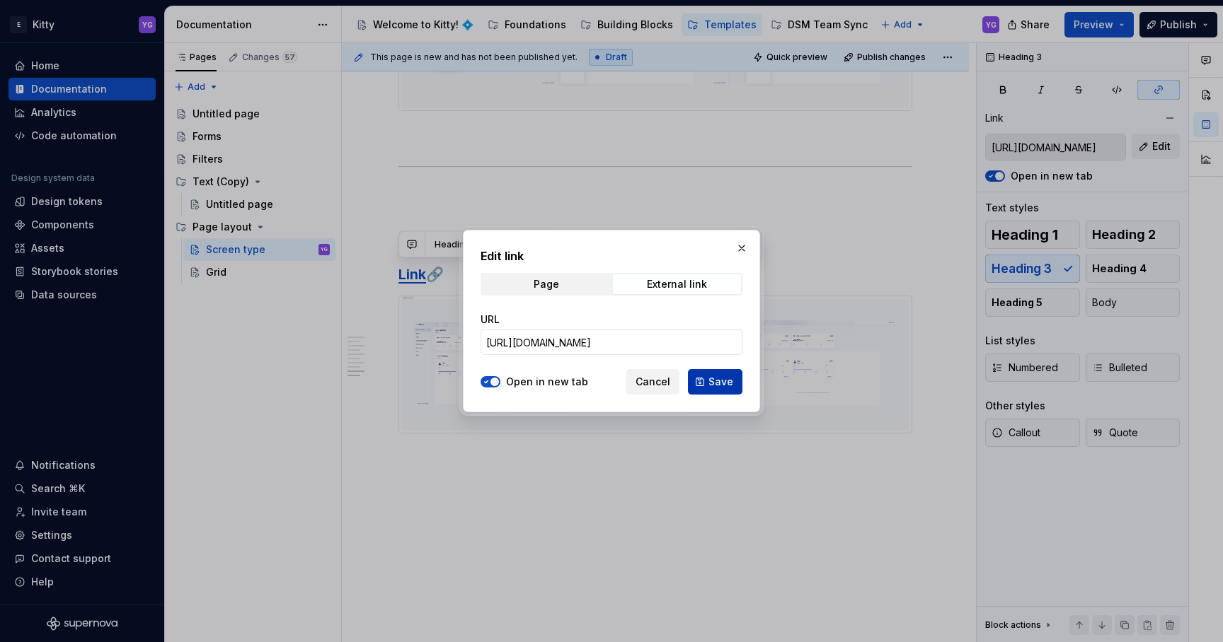
click at [722, 376] on span "Save" at bounding box center [720, 382] width 25 height 14
type input "[URL][DOMAIN_NAME]"
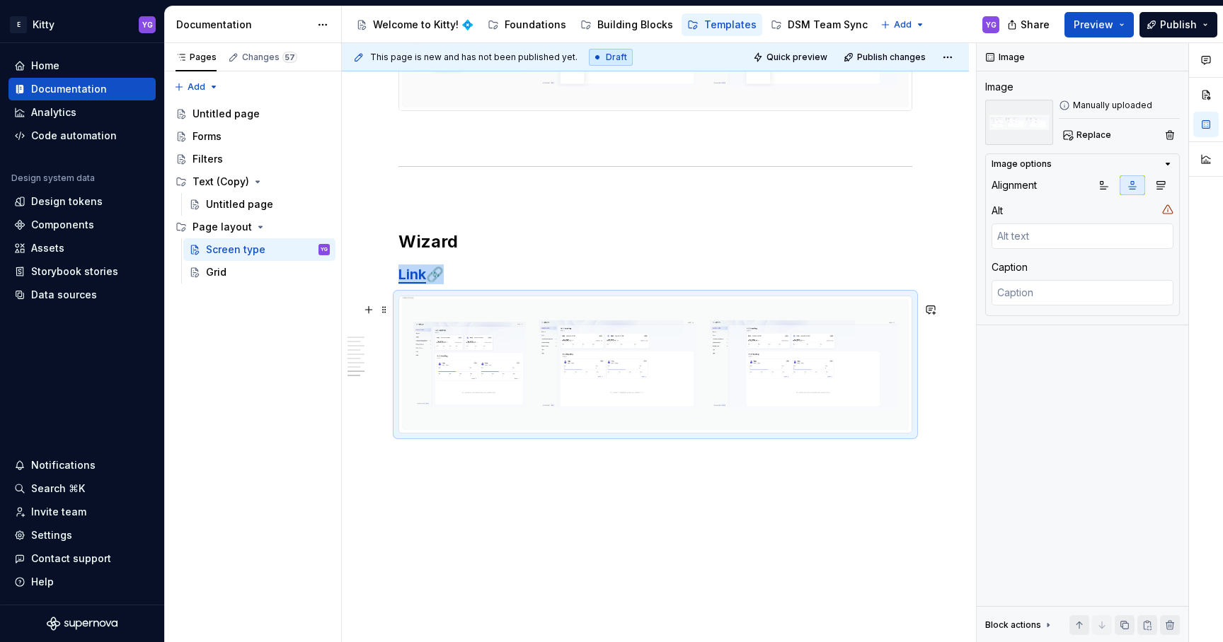
click at [663, 371] on img at bounding box center [655, 364] width 512 height 137
click at [669, 380] on img at bounding box center [655, 364] width 512 height 137
click at [1095, 133] on span "Replace" at bounding box center [1093, 134] width 35 height 11
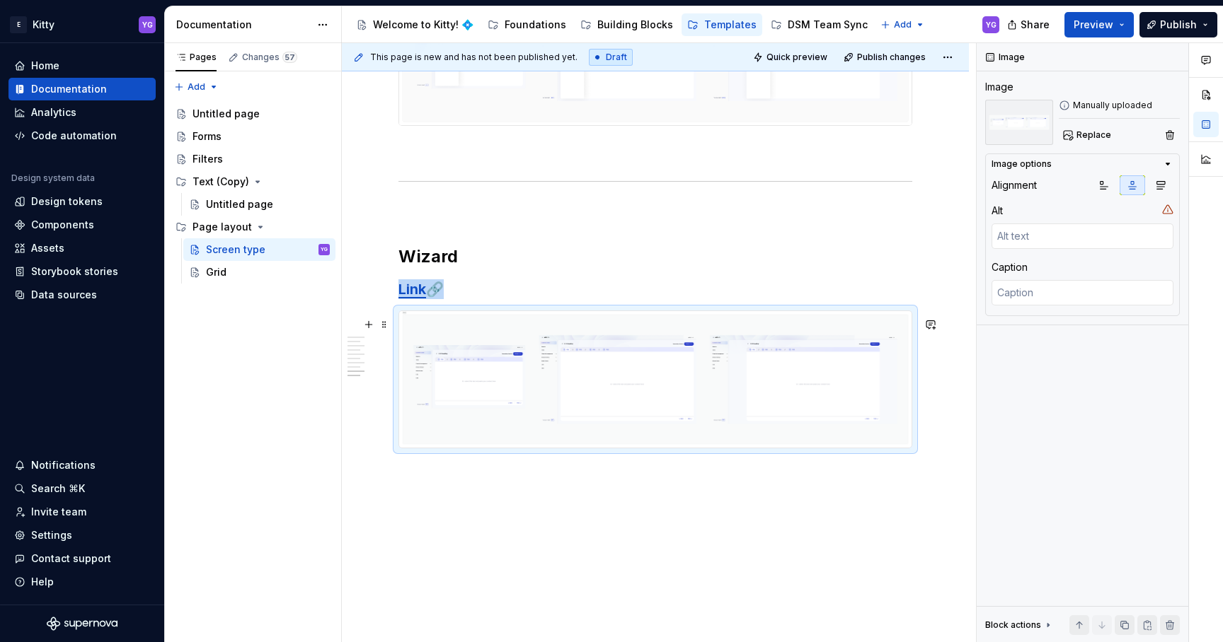
scroll to position [1278, 0]
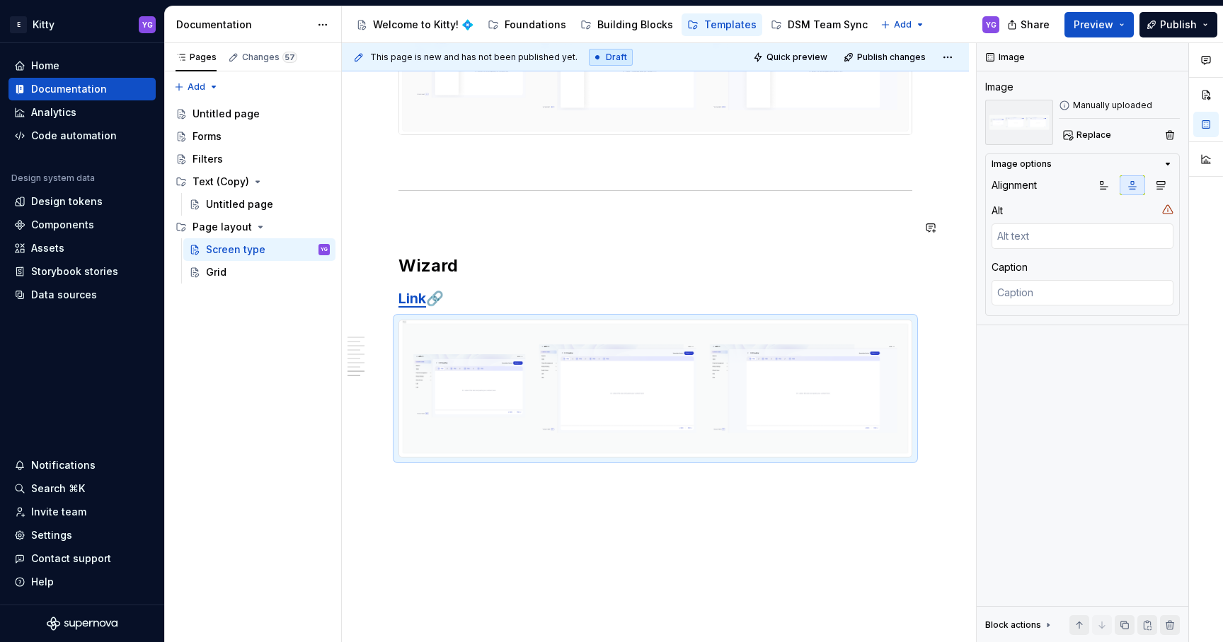
click at [434, 229] on p at bounding box center [655, 220] width 514 height 17
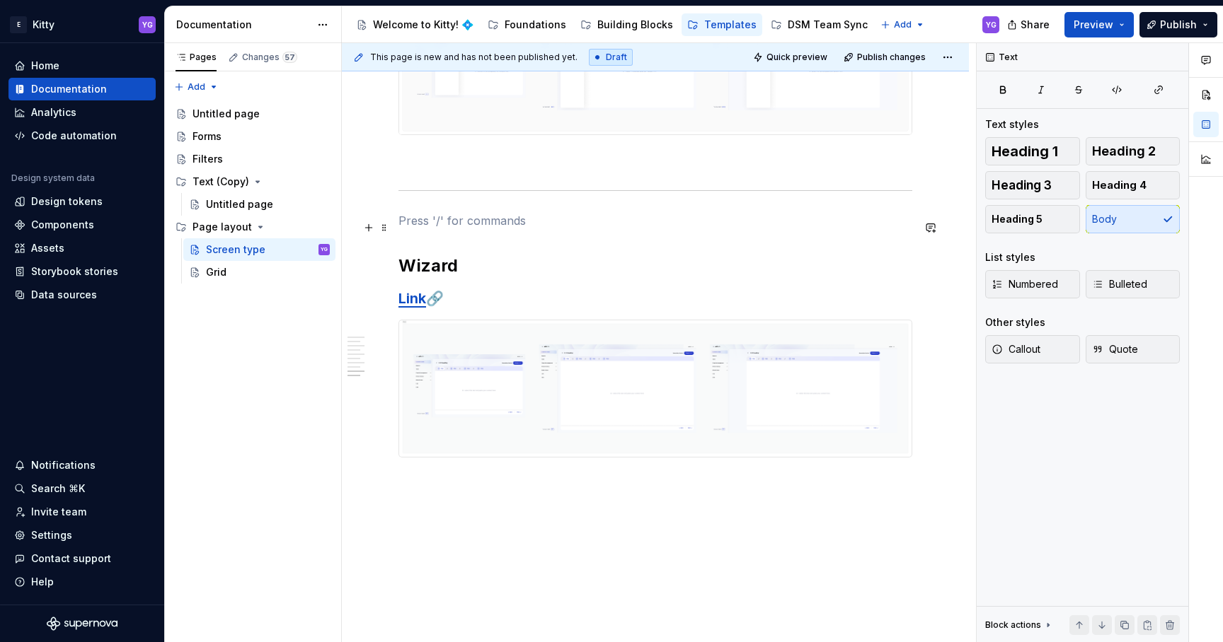
scroll to position [1311, 0]
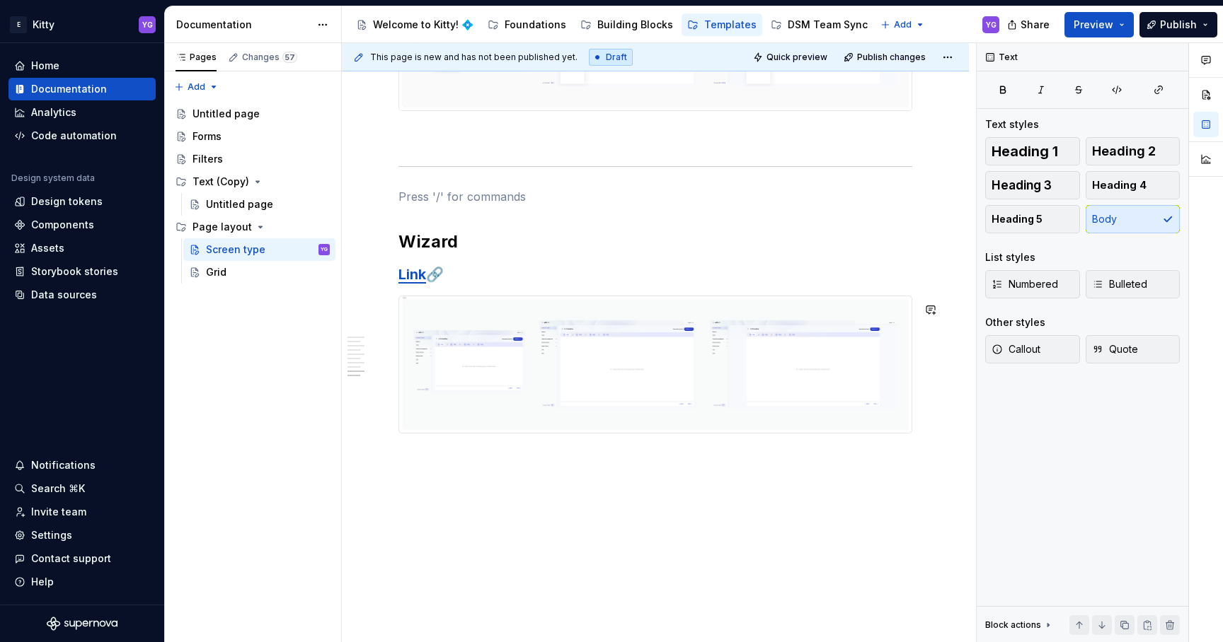
click at [420, 464] on div "This page is new and has not been published yet. Draft Quick preview Publish ch…" at bounding box center [659, 343] width 634 height 600
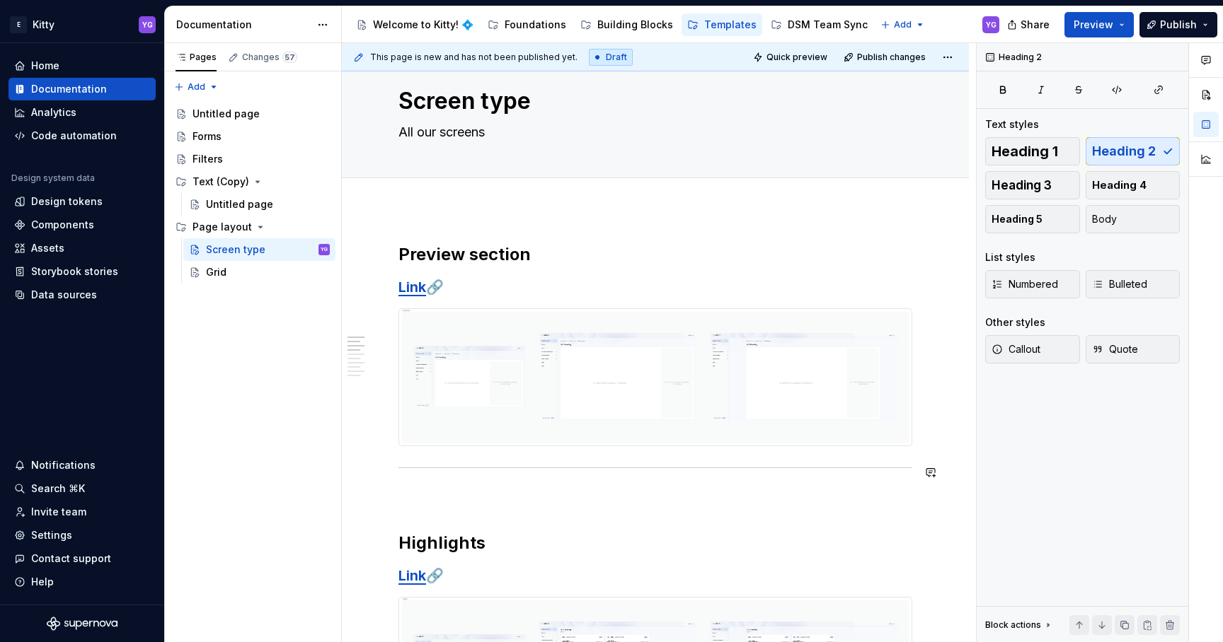
scroll to position [0, 0]
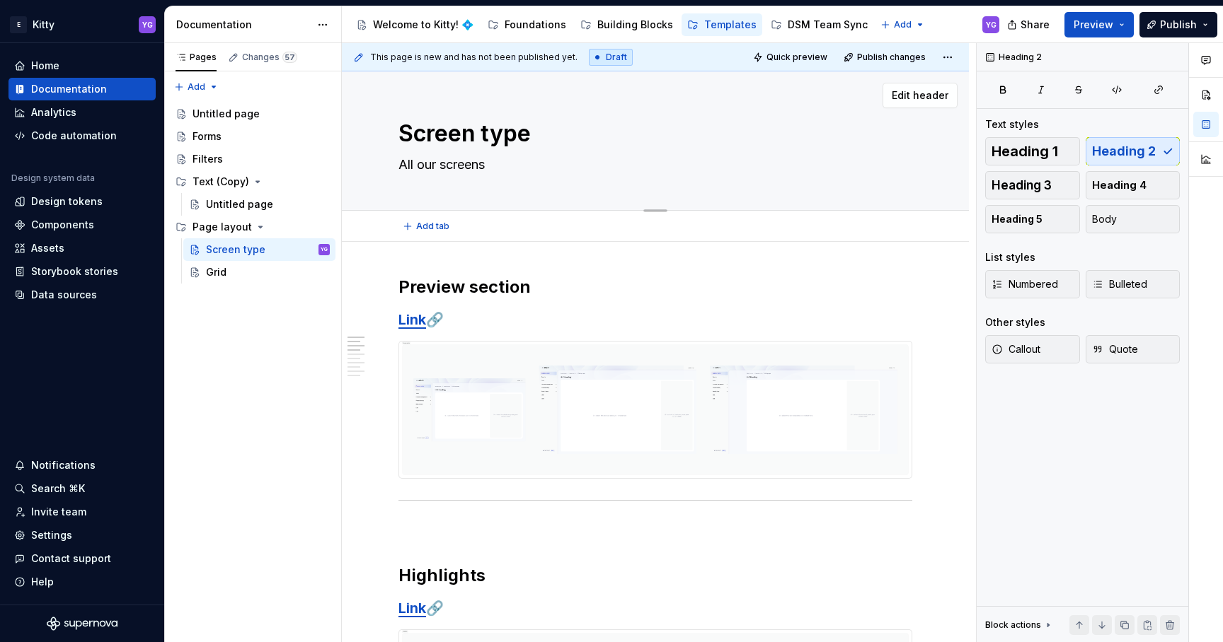
click at [438, 163] on textarea "All our screens" at bounding box center [653, 165] width 514 height 23
click at [1105, 46] on div "Heading 2" at bounding box center [1082, 57] width 212 height 28
click at [1106, 16] on button "Preview" at bounding box center [1098, 24] width 69 height 25
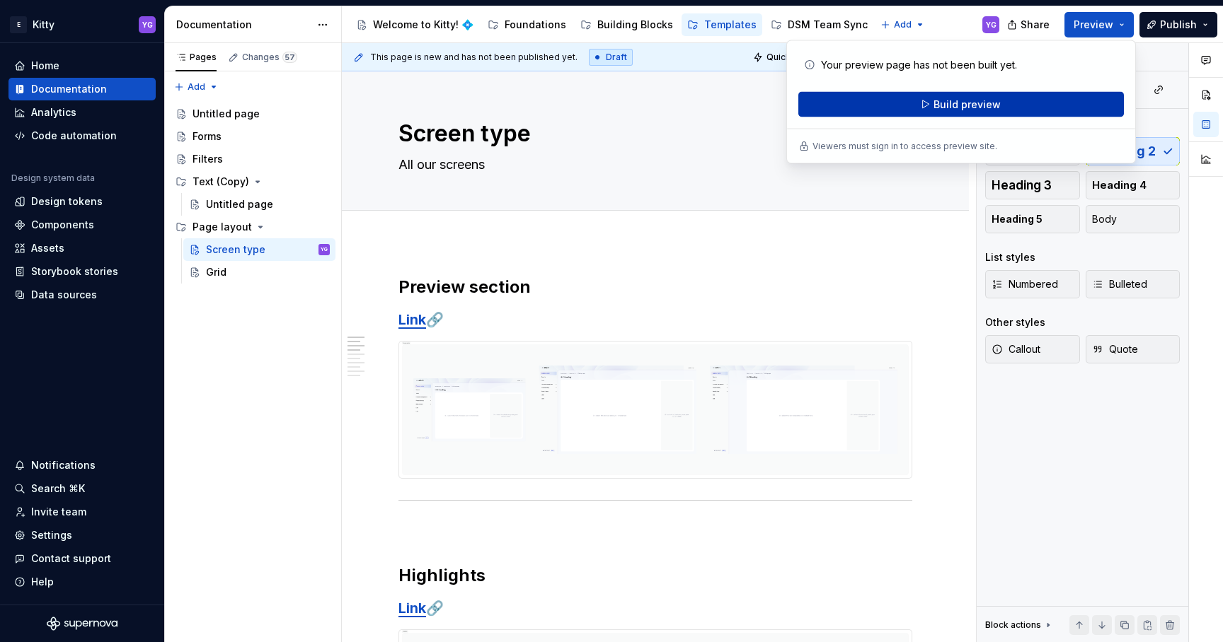
click at [962, 113] on button "Build preview" at bounding box center [960, 104] width 325 height 25
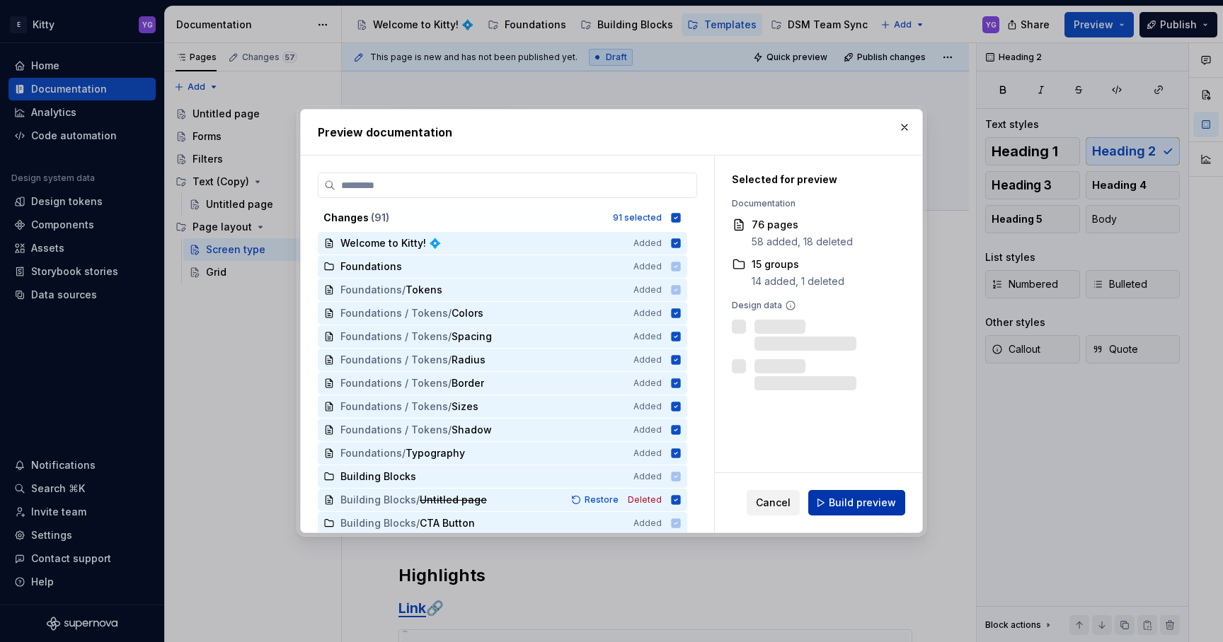
click at [870, 507] on span "Build preview" at bounding box center [862, 503] width 67 height 14
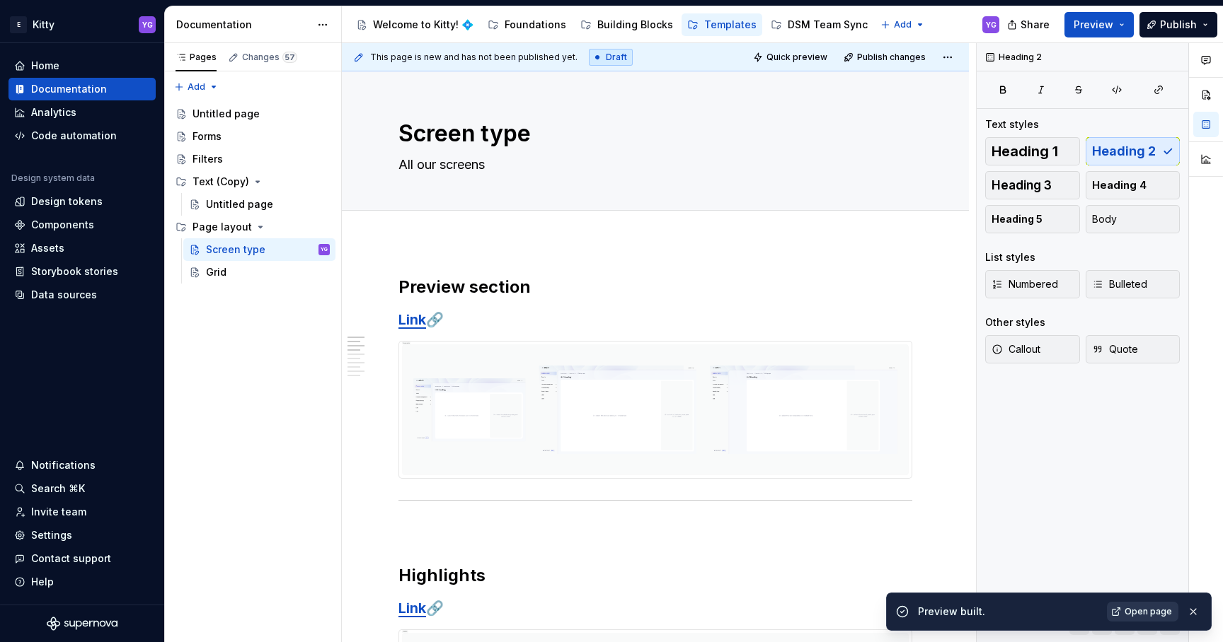
click at [1138, 611] on span "Open page" at bounding box center [1147, 611] width 47 height 11
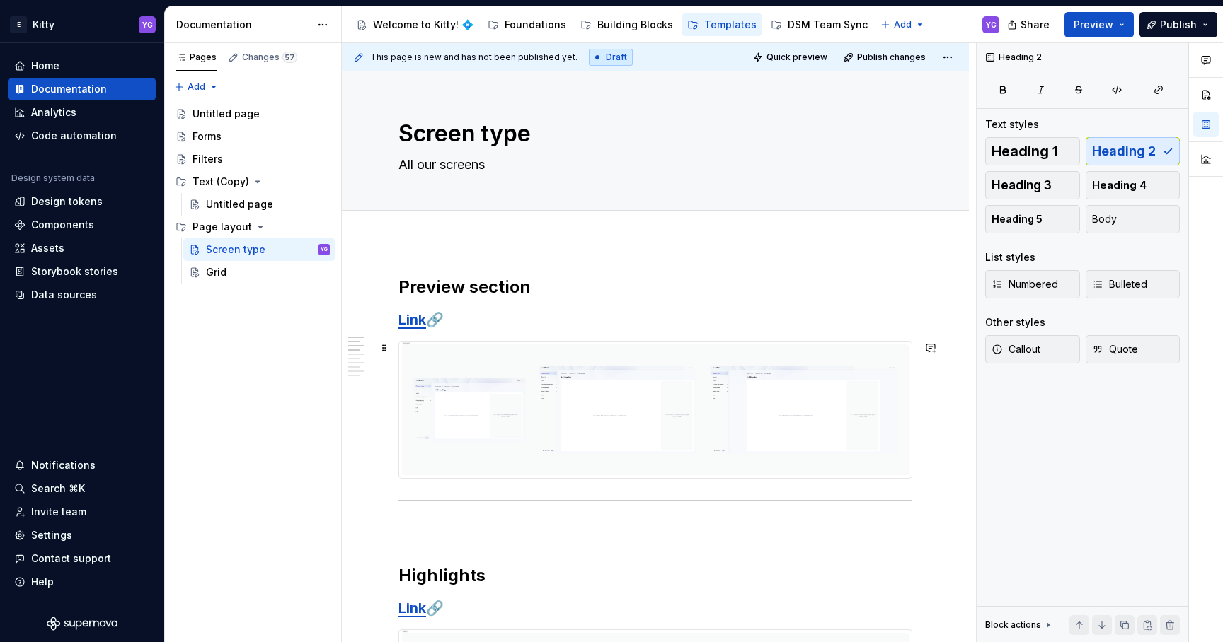
click at [567, 379] on img at bounding box center [655, 410] width 512 height 137
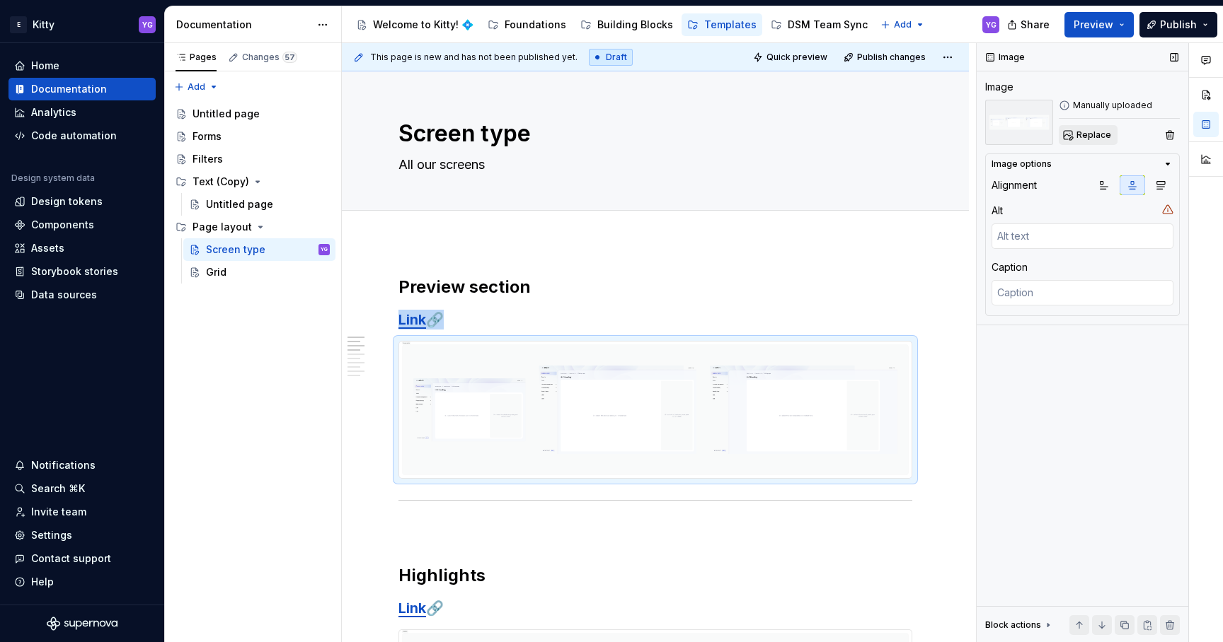
click at [1085, 135] on span "Replace" at bounding box center [1093, 134] width 35 height 11
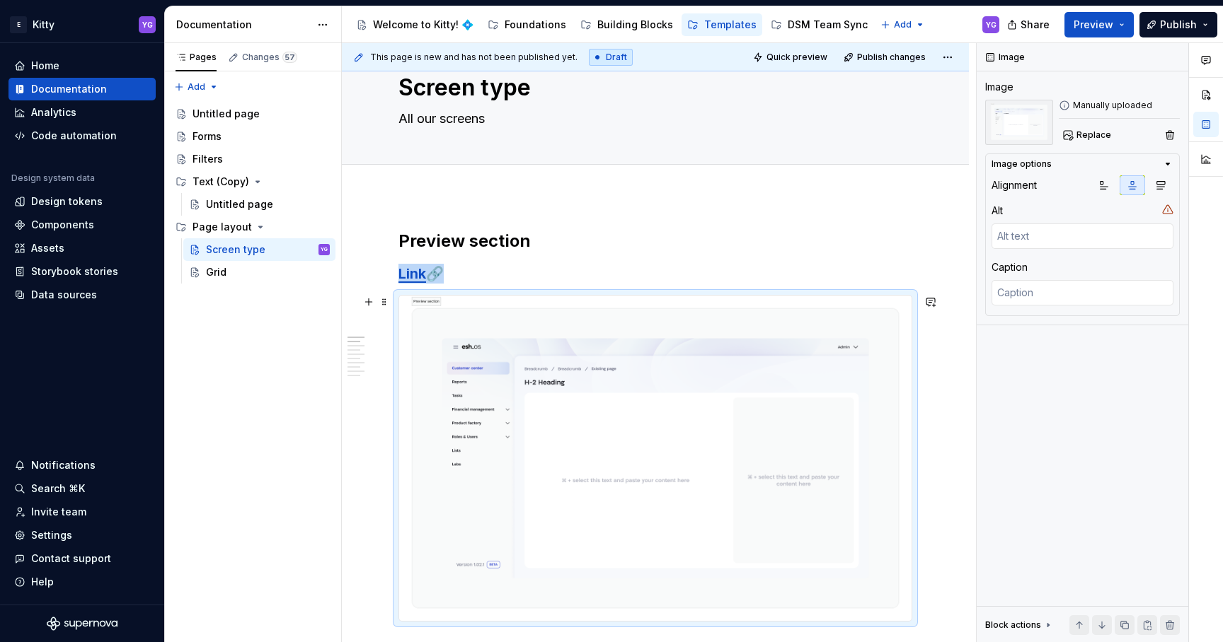
scroll to position [75, 0]
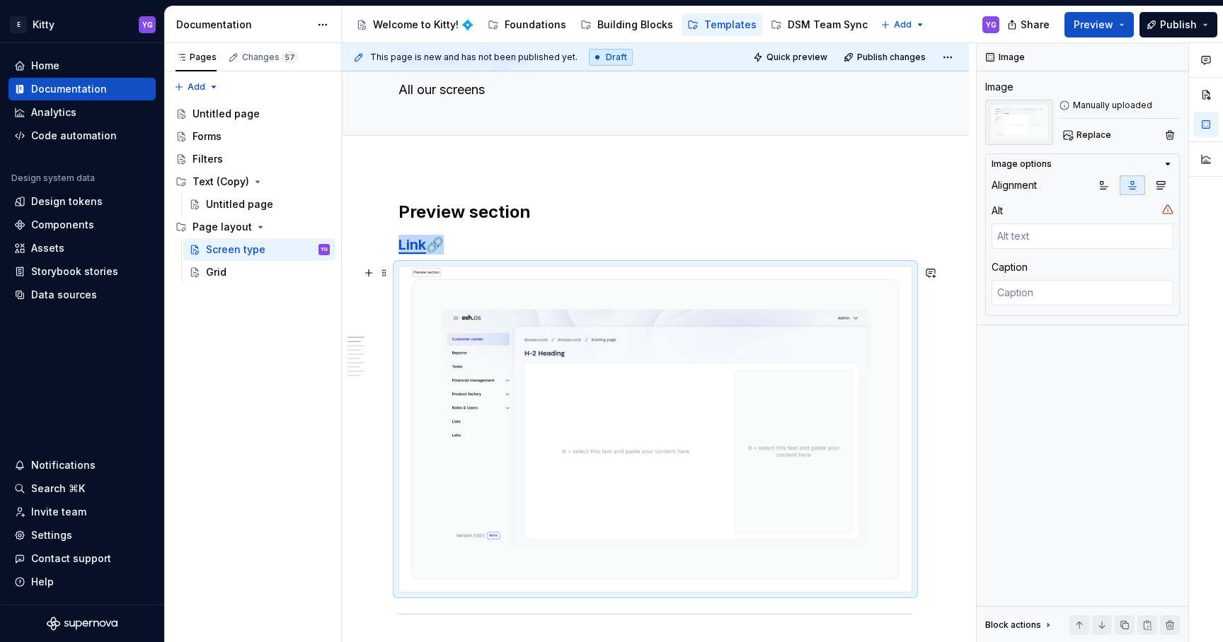
click at [546, 398] on img at bounding box center [655, 429] width 512 height 325
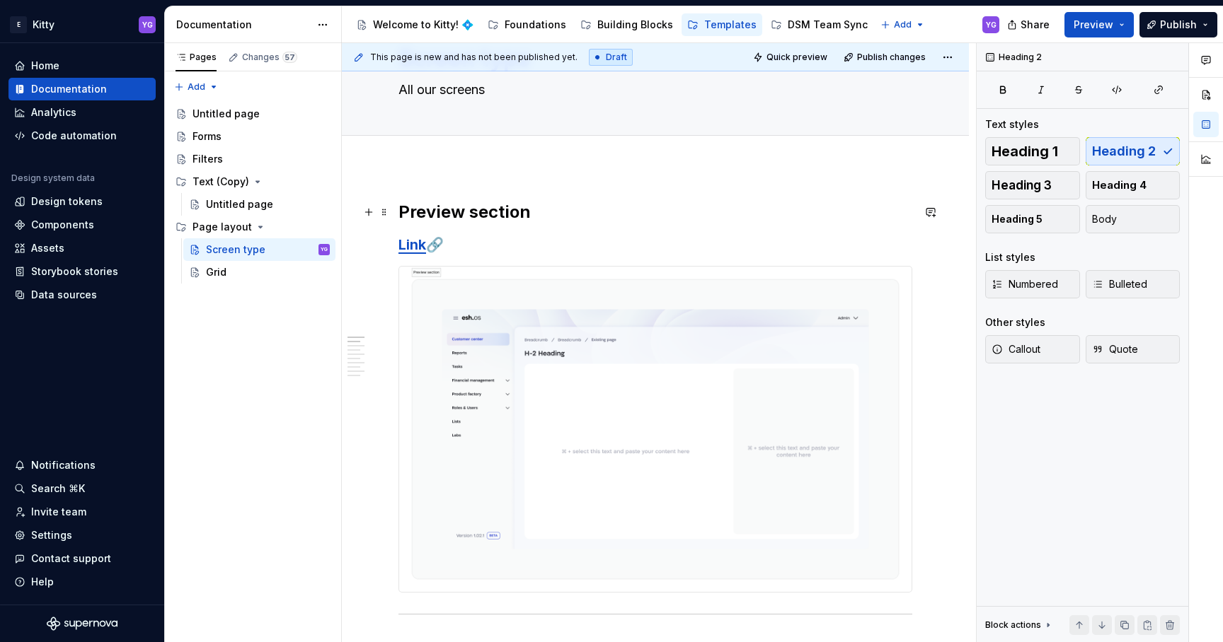
click at [487, 212] on h2 "Preview section" at bounding box center [655, 212] width 514 height 23
click at [425, 212] on h2 "Preview section" at bounding box center [655, 212] width 514 height 23
click at [563, 247] on h3 "Link 🔗" at bounding box center [655, 245] width 514 height 20
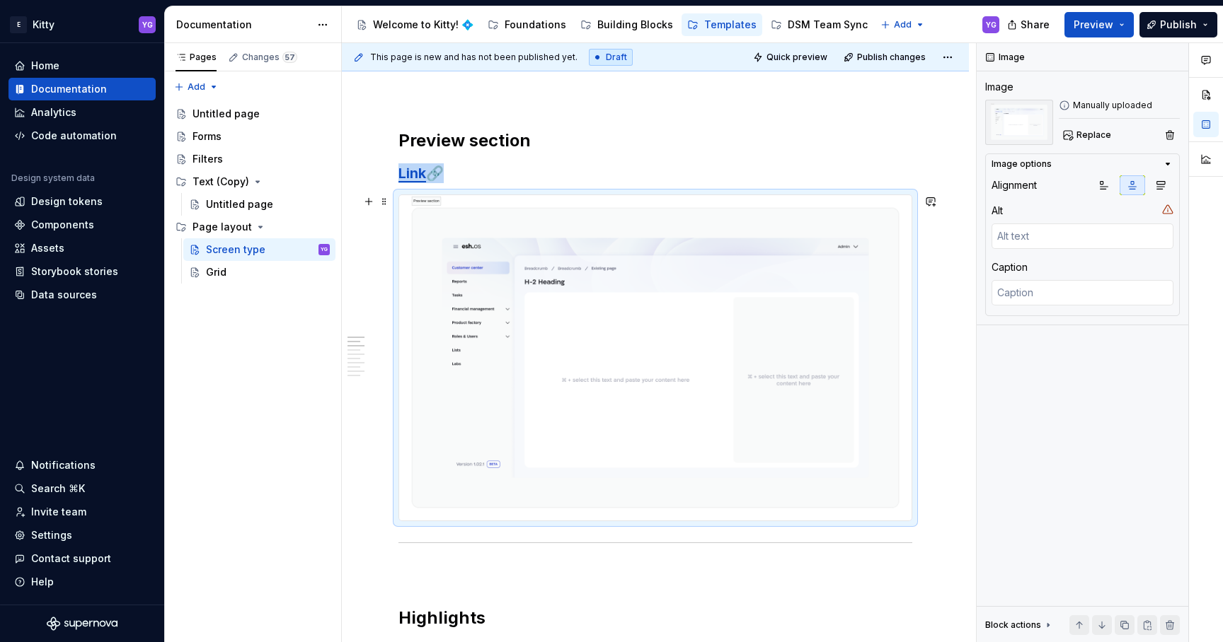
click at [548, 277] on img at bounding box center [655, 357] width 512 height 325
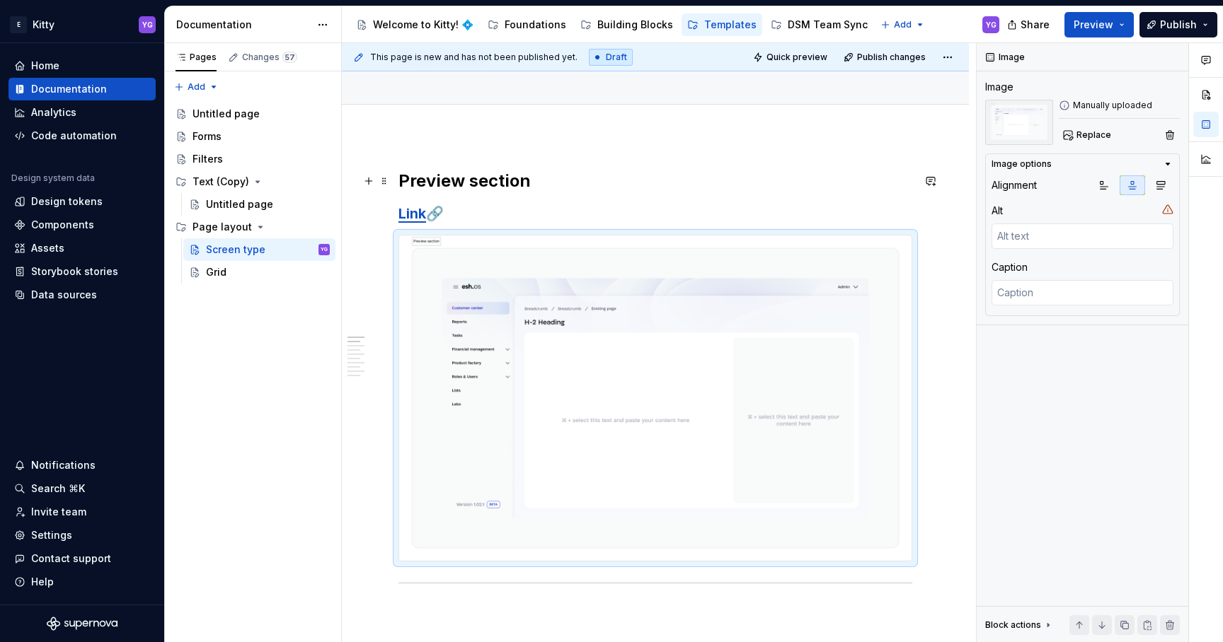
click at [538, 188] on h2 "Preview section" at bounding box center [655, 181] width 514 height 23
click at [437, 248] on img at bounding box center [655, 398] width 512 height 325
click at [429, 241] on img at bounding box center [655, 398] width 512 height 325
click at [454, 251] on img at bounding box center [655, 398] width 512 height 325
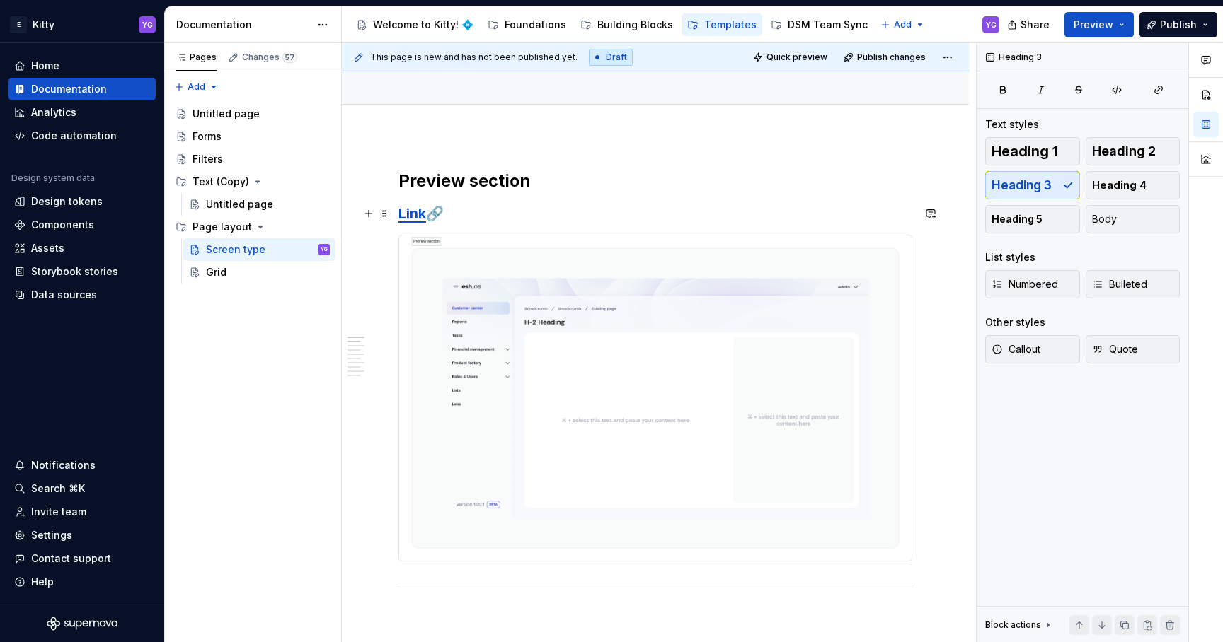
click at [509, 209] on h3 "Link 🔗" at bounding box center [655, 214] width 514 height 20
click at [539, 180] on h2 "Preview section" at bounding box center [655, 181] width 514 height 23
click at [517, 305] on img at bounding box center [655, 398] width 512 height 325
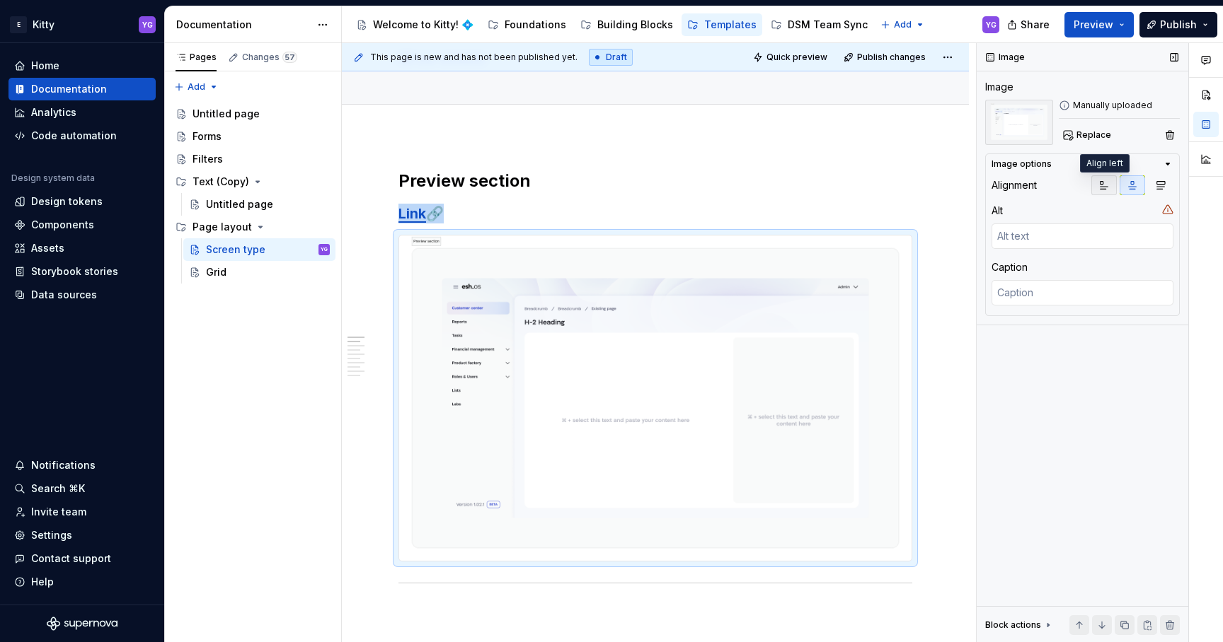
click at [1110, 192] on button "button" at bounding box center [1103, 185] width 25 height 20
click at [1138, 185] on button "button" at bounding box center [1131, 185] width 25 height 20
click at [1164, 192] on button "button" at bounding box center [1160, 185] width 25 height 20
click at [1134, 192] on button "button" at bounding box center [1131, 185] width 25 height 20
click at [693, 420] on img at bounding box center [655, 398] width 512 height 325
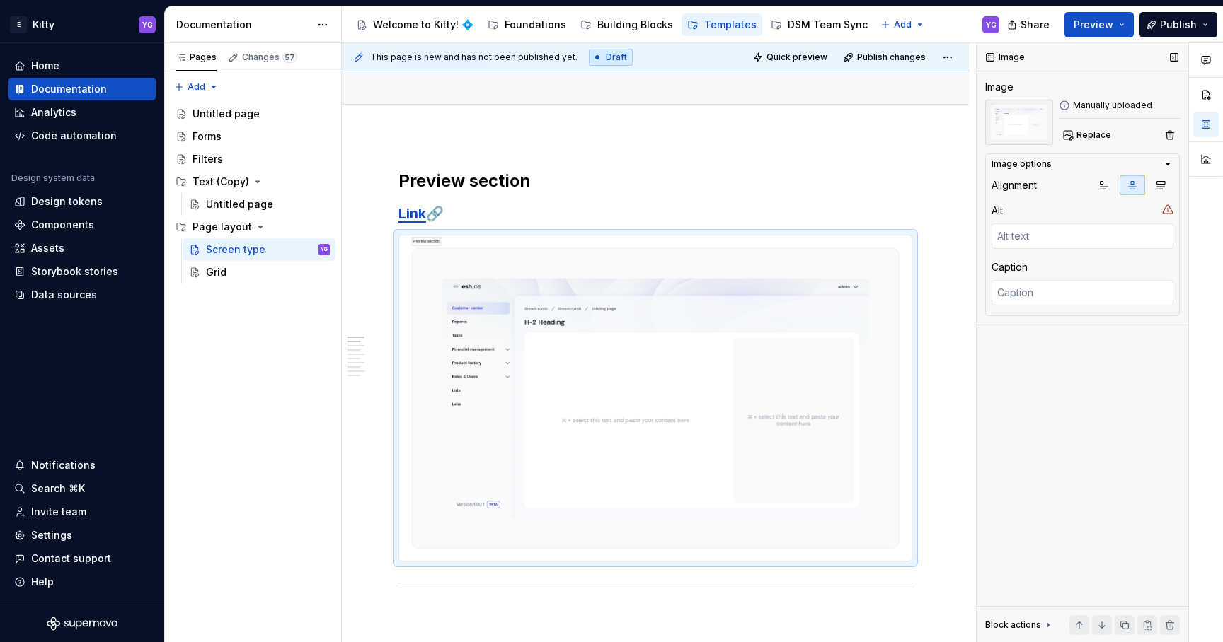
click at [1044, 623] on icon at bounding box center [1047, 625] width 11 height 11
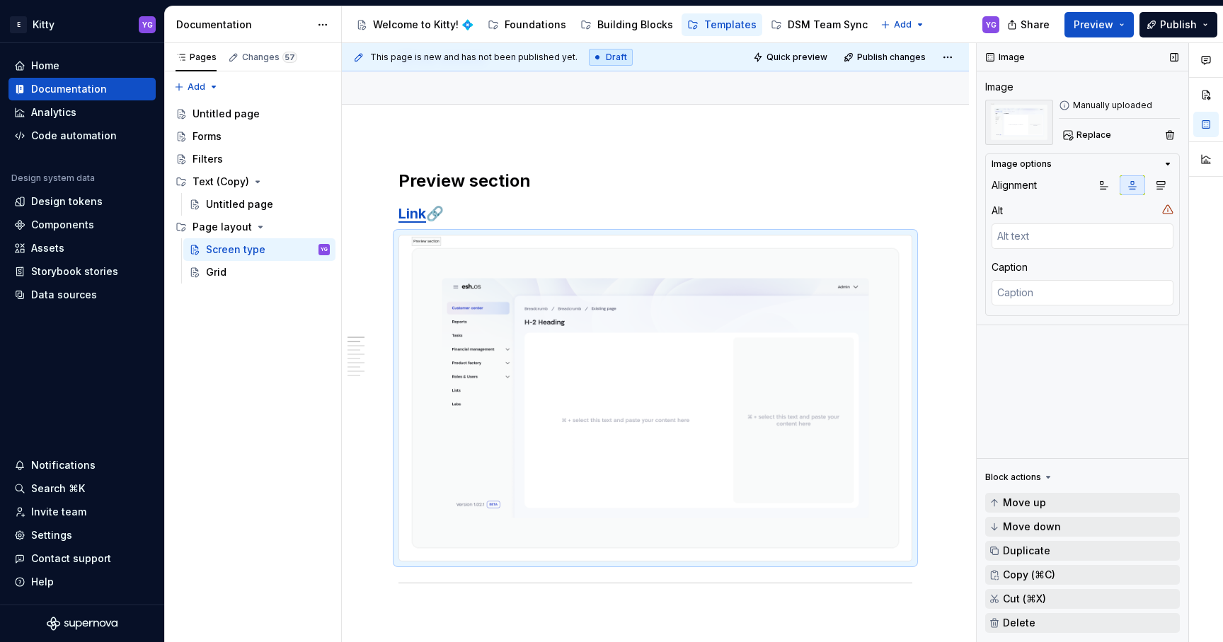
click at [1044, 423] on div "Image Image Manually uploaded Replace Image options Alignment Alt Caption Block…" at bounding box center [1082, 343] width 212 height 600
click at [1037, 473] on div "Block actions" at bounding box center [1013, 477] width 56 height 11
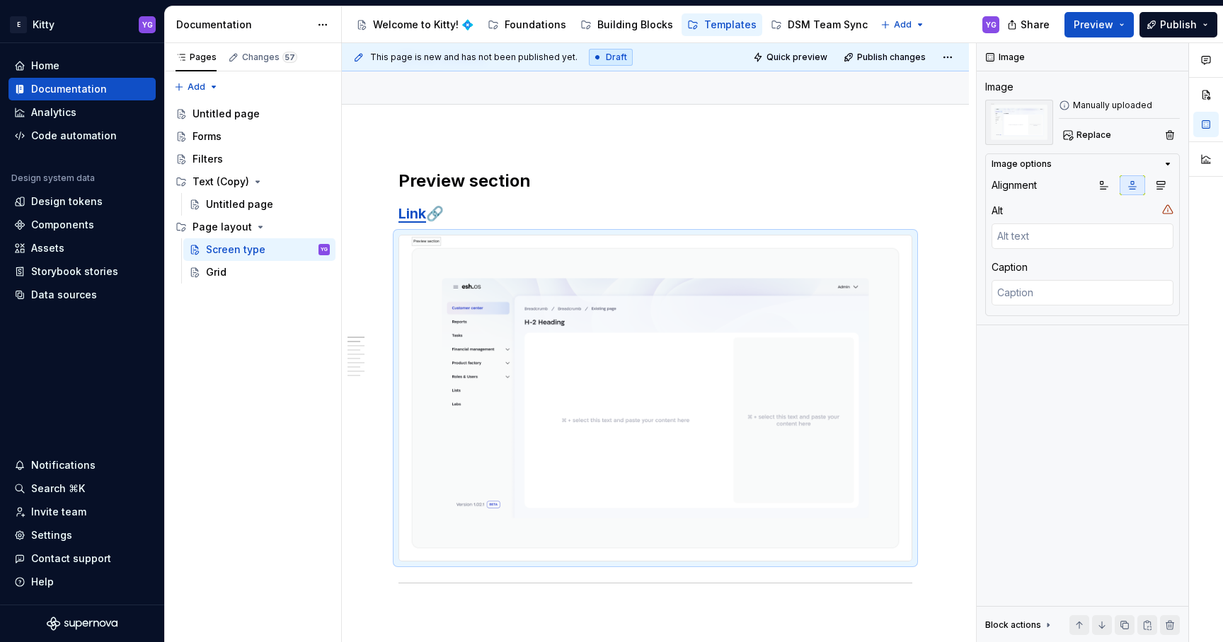
click at [1033, 628] on div "Block actions" at bounding box center [1013, 625] width 56 height 11
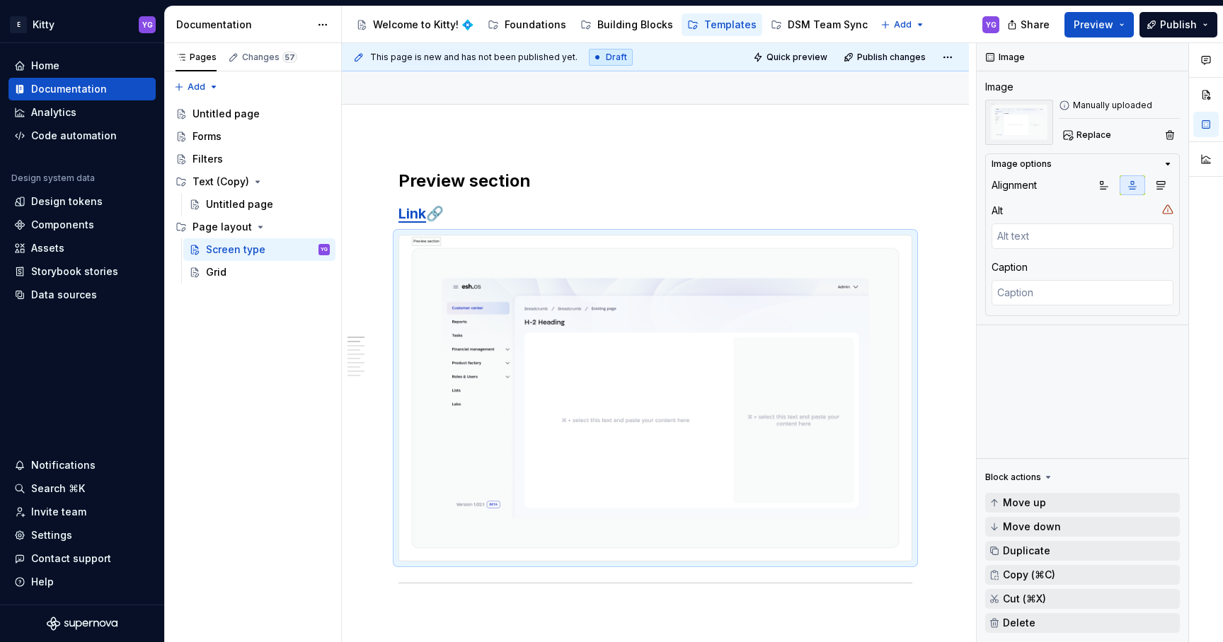
click at [1027, 476] on div "Block actions" at bounding box center [1013, 477] width 56 height 11
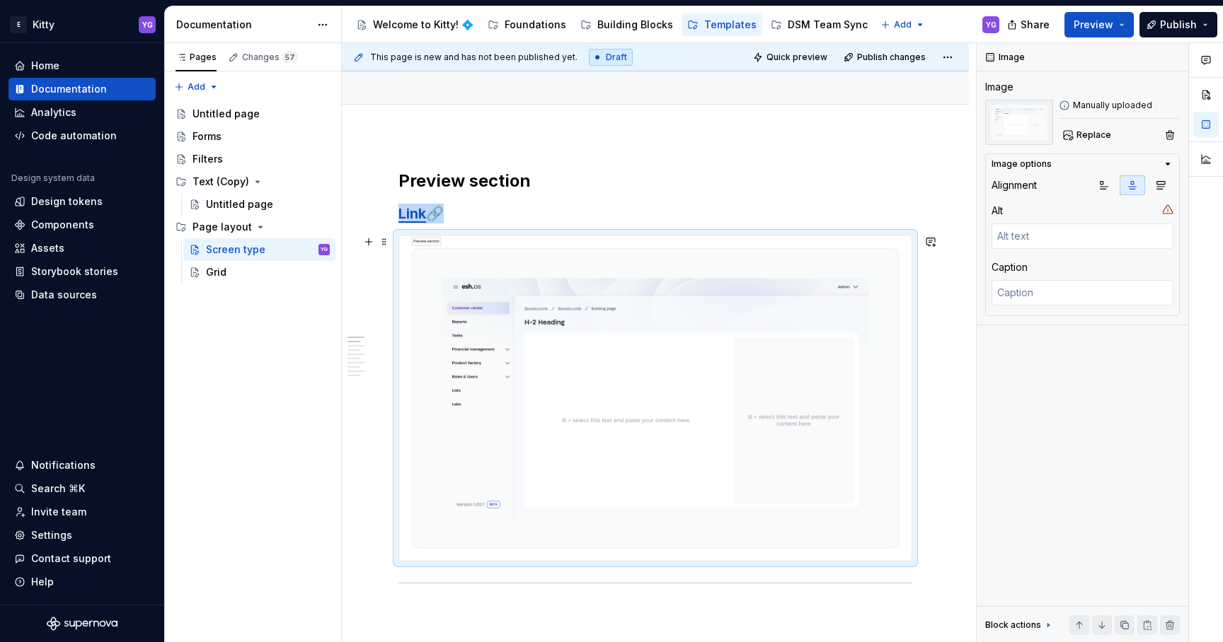
click at [788, 406] on img at bounding box center [655, 398] width 512 height 325
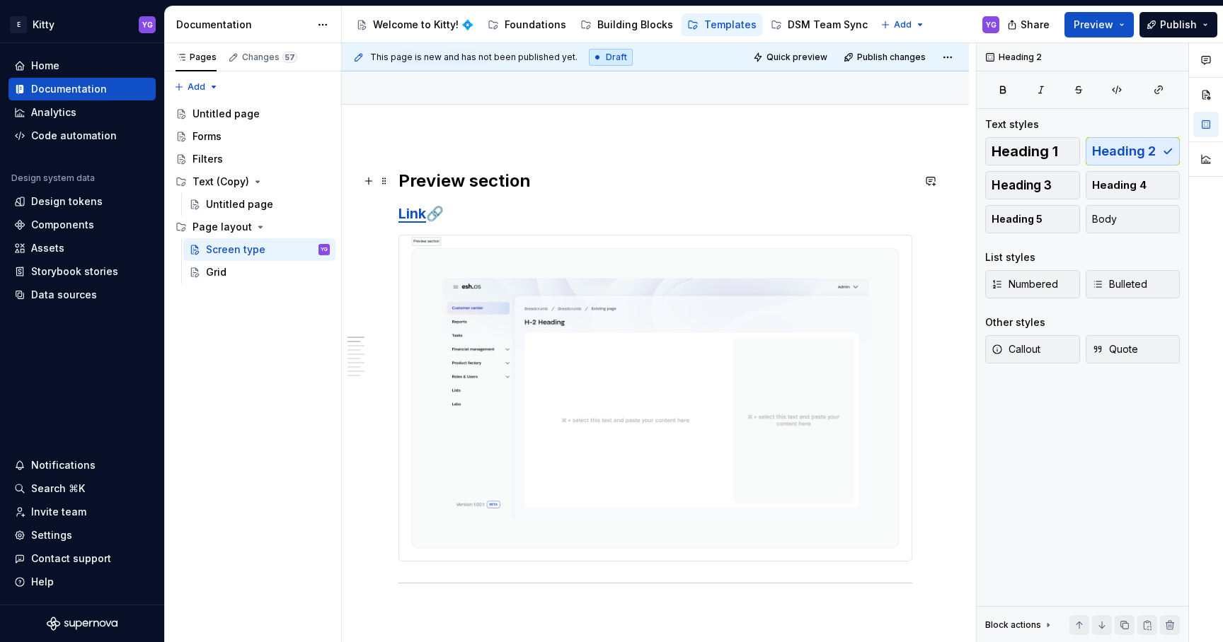
click at [648, 186] on h2 "Preview section" at bounding box center [655, 181] width 514 height 23
click at [614, 268] on img at bounding box center [655, 393] width 512 height 325
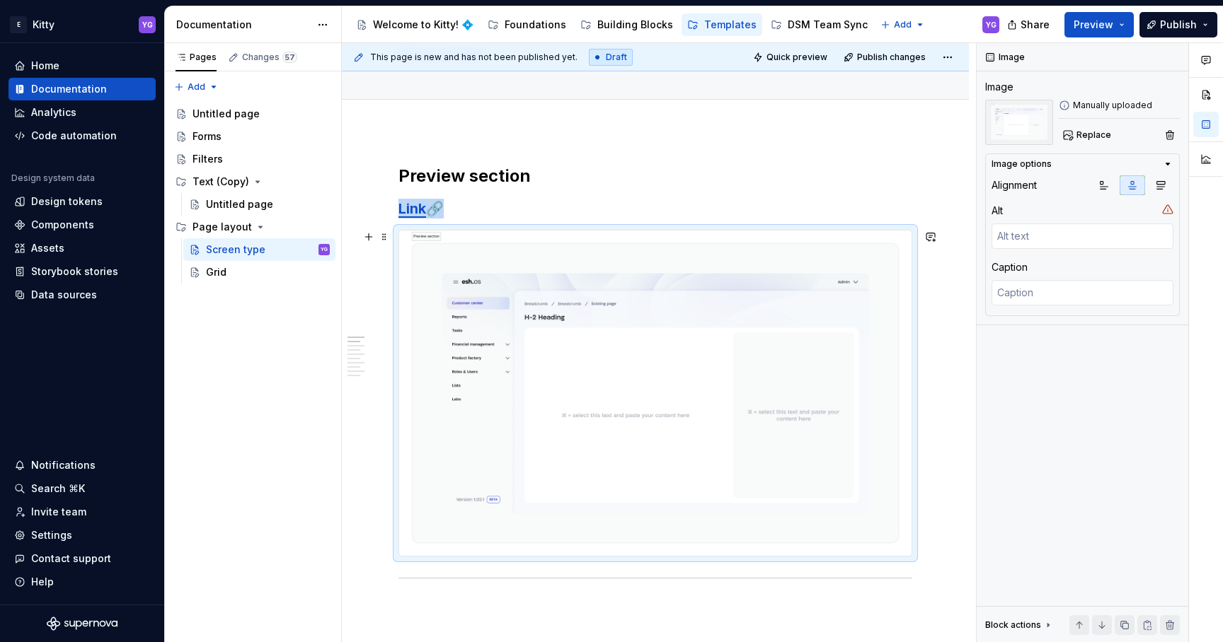
click at [642, 389] on img at bounding box center [655, 393] width 512 height 325
click at [1078, 130] on span "Replace" at bounding box center [1093, 134] width 35 height 11
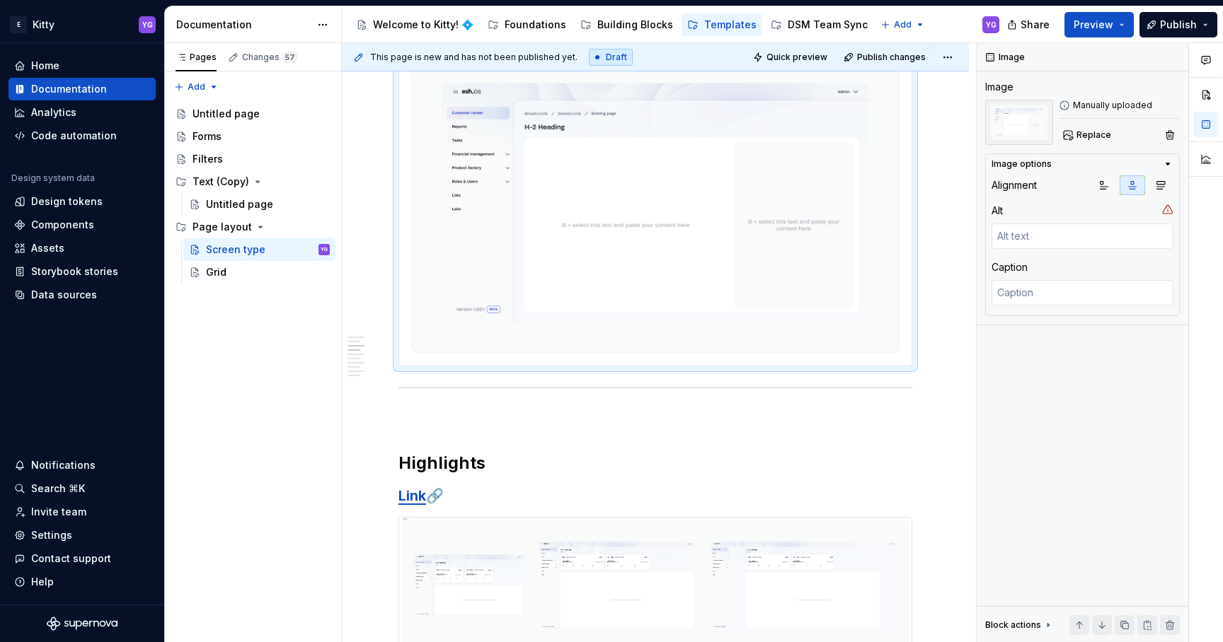
click at [531, 277] on img at bounding box center [655, 202] width 512 height 325
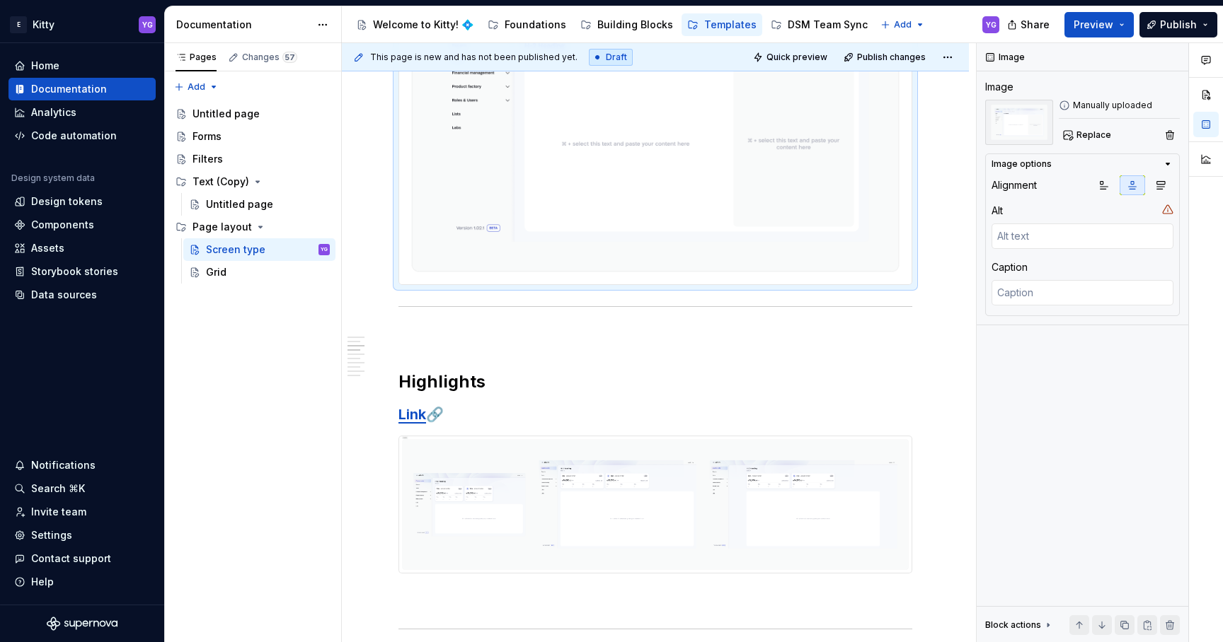
scroll to position [396, 0]
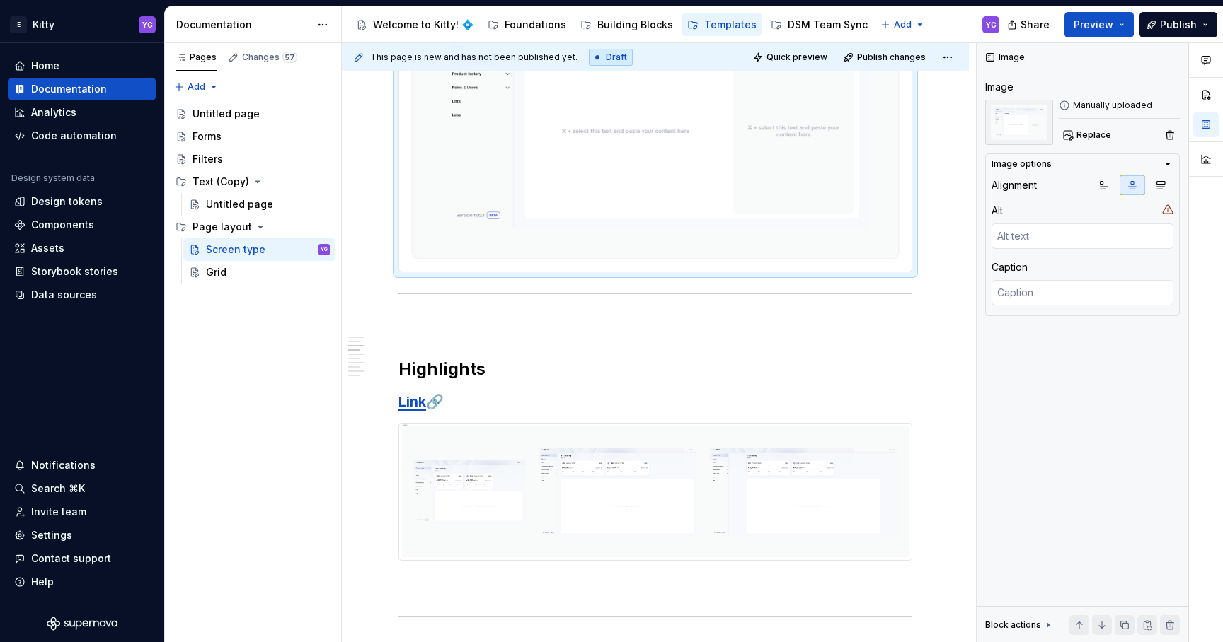
copy h3 "Link 🔗"
click at [497, 454] on img at bounding box center [655, 492] width 512 height 137
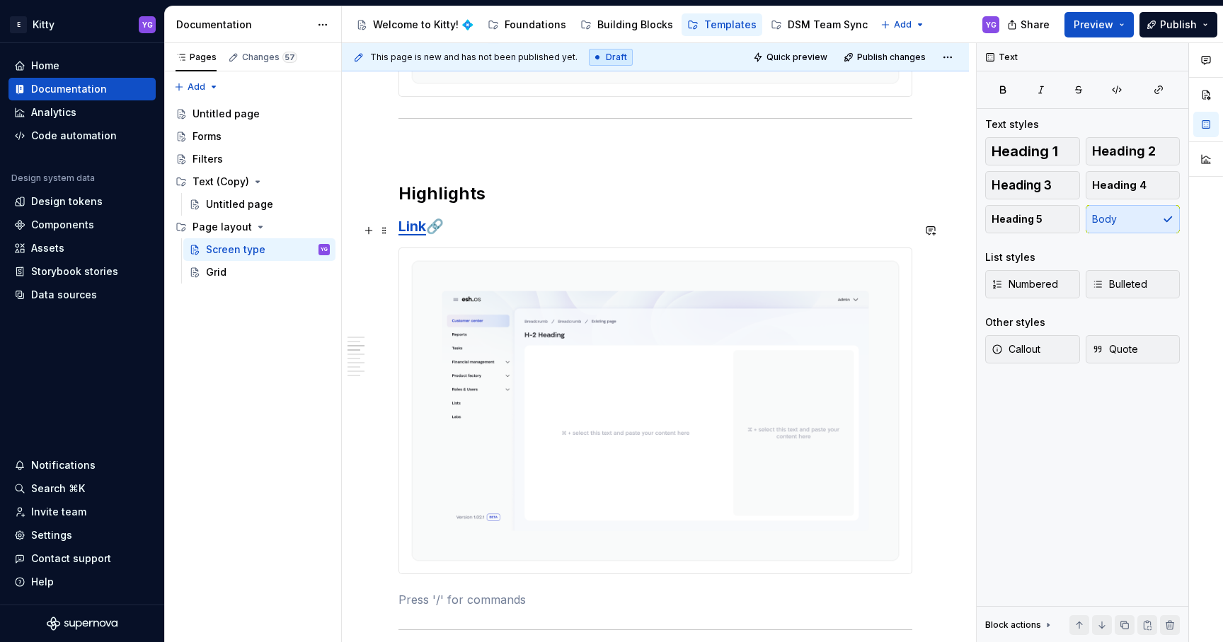
scroll to position [597, 0]
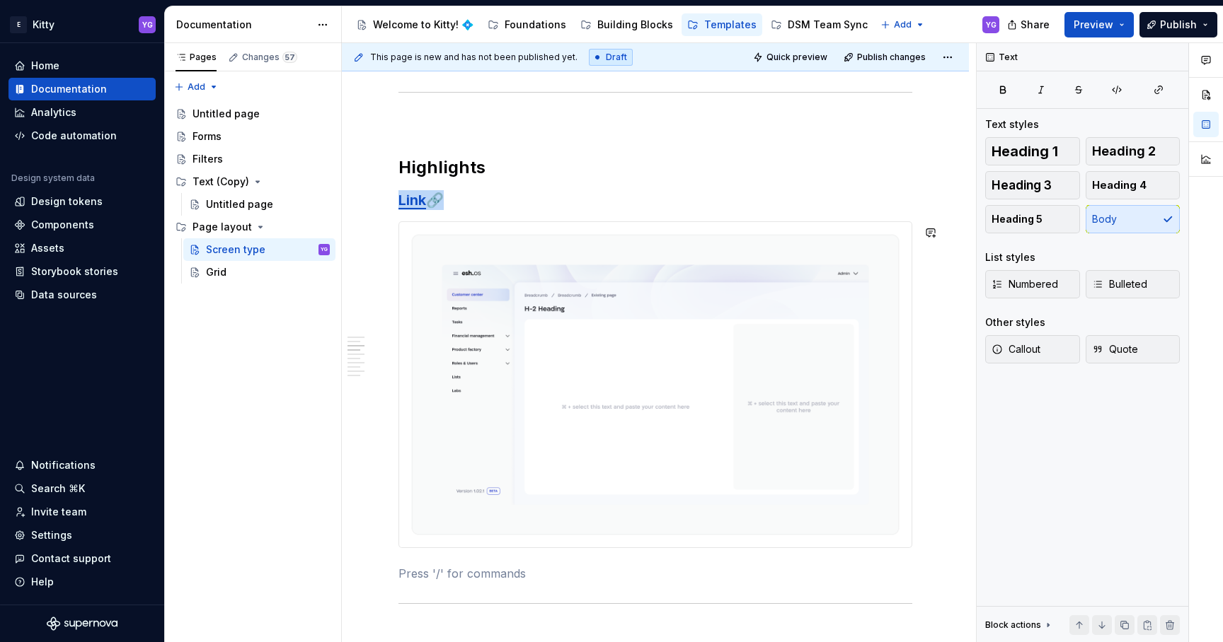
click at [497, 454] on img at bounding box center [655, 384] width 512 height 325
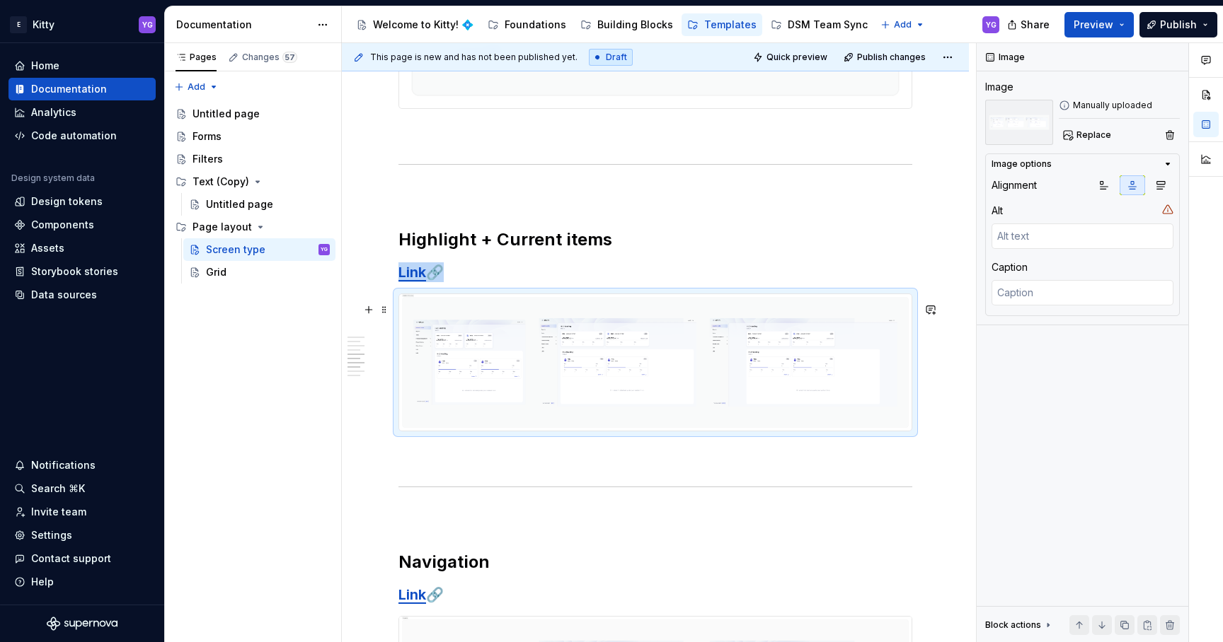
click at [629, 363] on img at bounding box center [655, 362] width 512 height 137
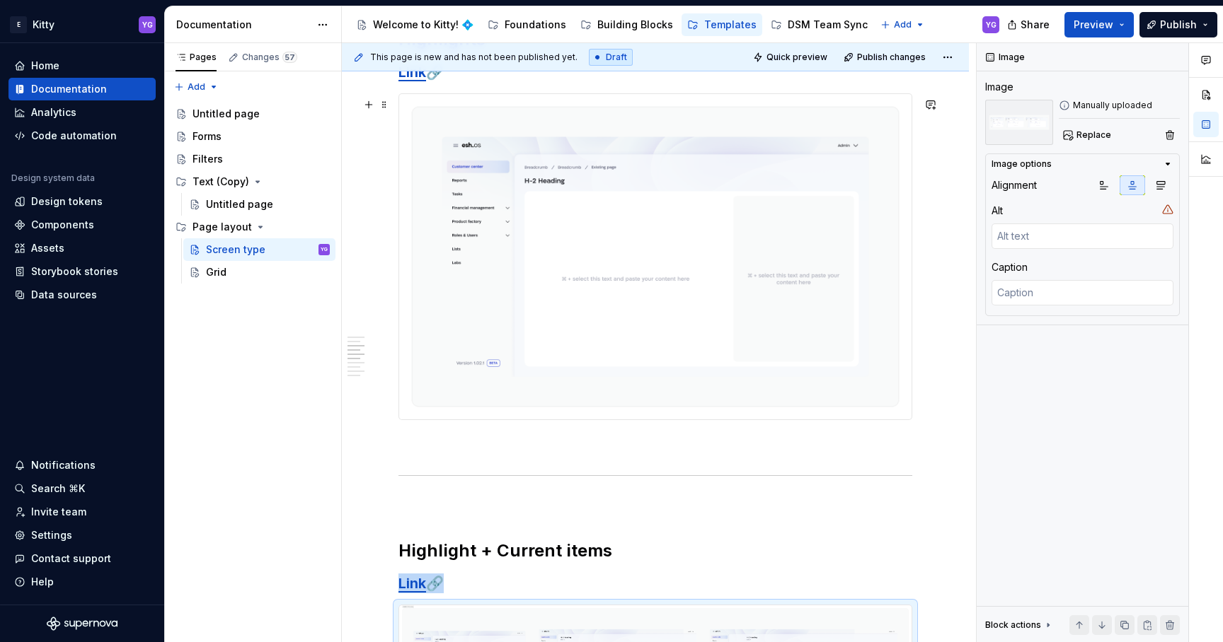
scroll to position [517, 0]
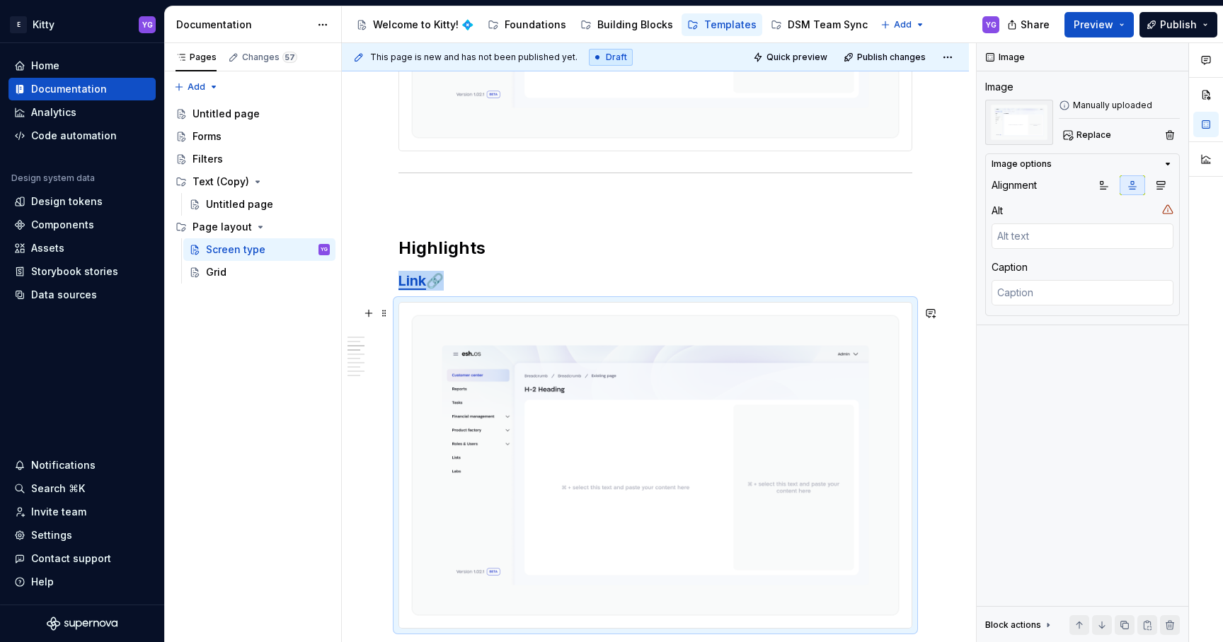
click at [624, 381] on img at bounding box center [655, 465] width 512 height 325
click at [1107, 129] on button "Replace" at bounding box center [1088, 135] width 59 height 20
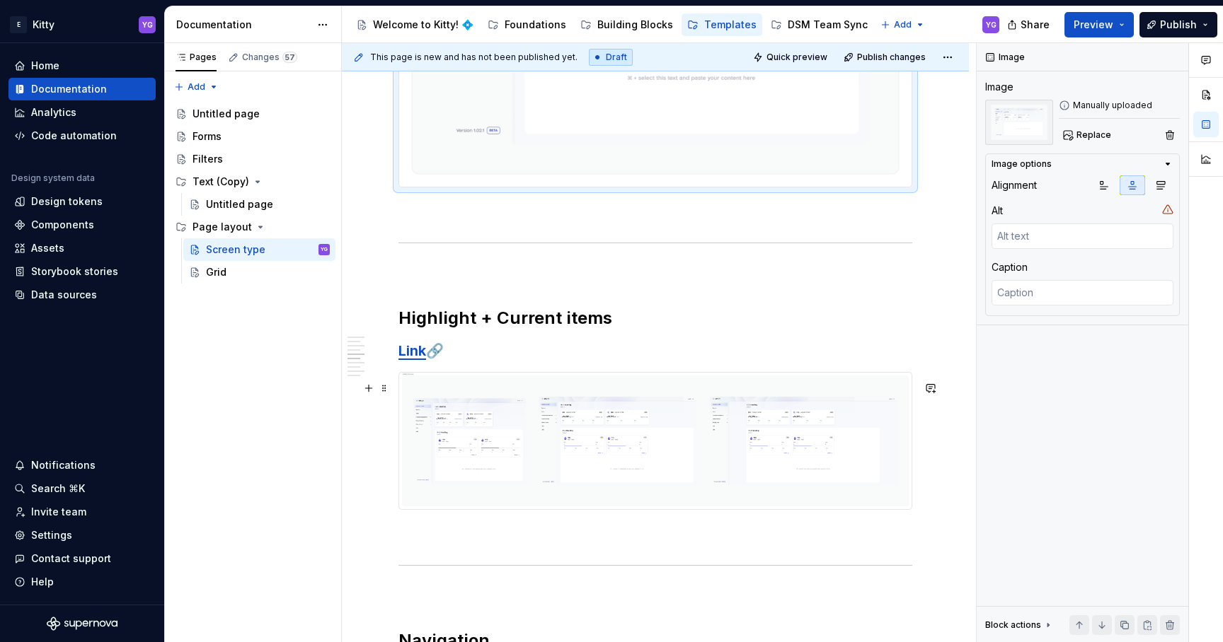
scroll to position [974, 0]
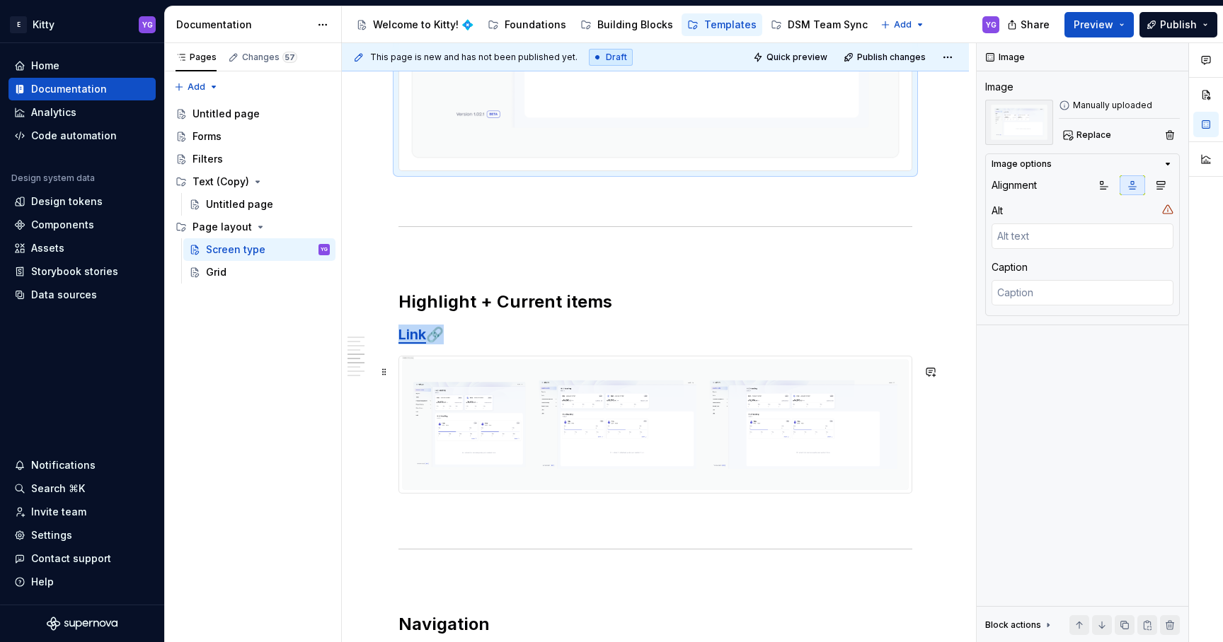
click at [554, 422] on img at bounding box center [655, 425] width 512 height 137
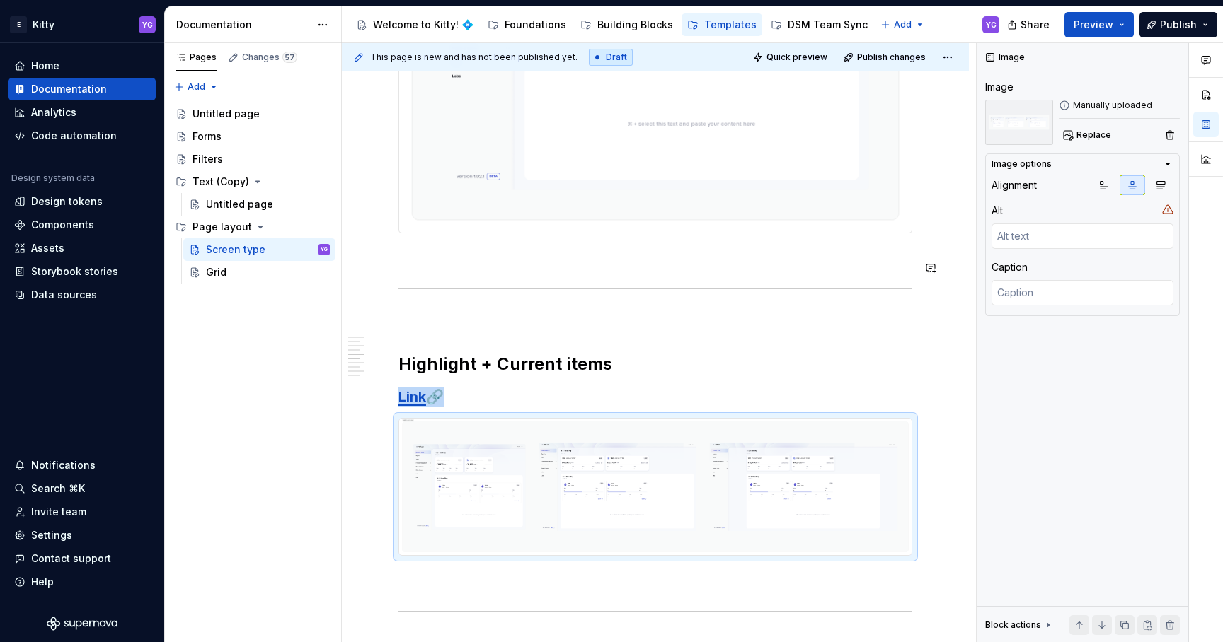
scroll to position [1015, 0]
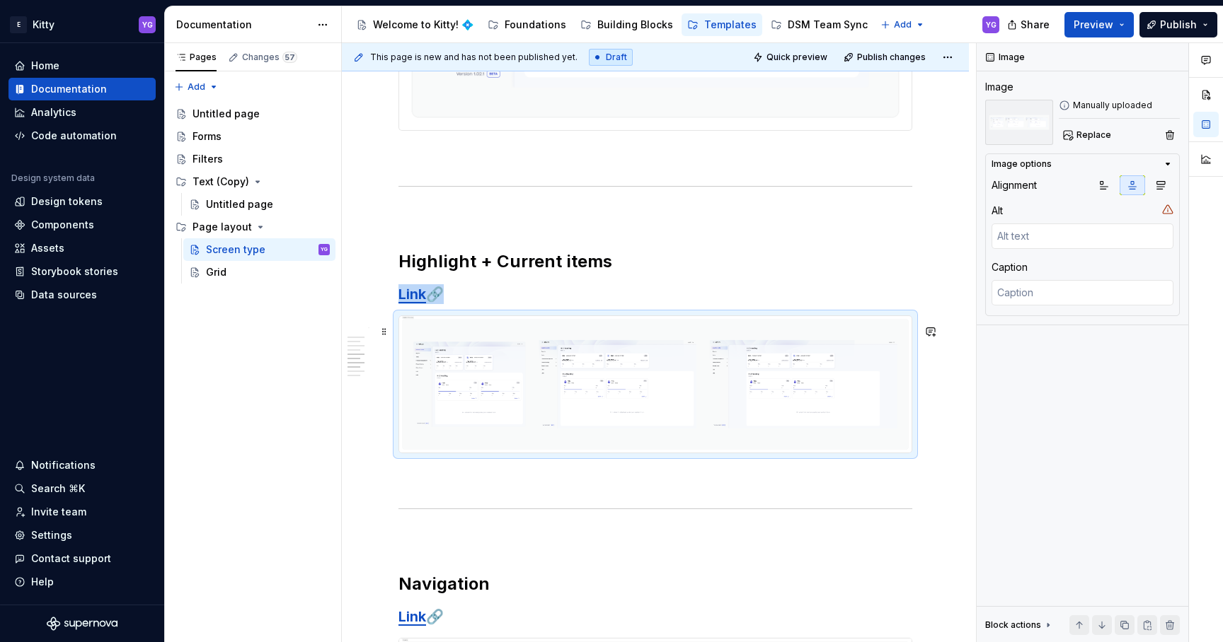
click at [570, 385] on img at bounding box center [655, 384] width 512 height 137
click at [1100, 138] on span "Replace" at bounding box center [1093, 134] width 35 height 11
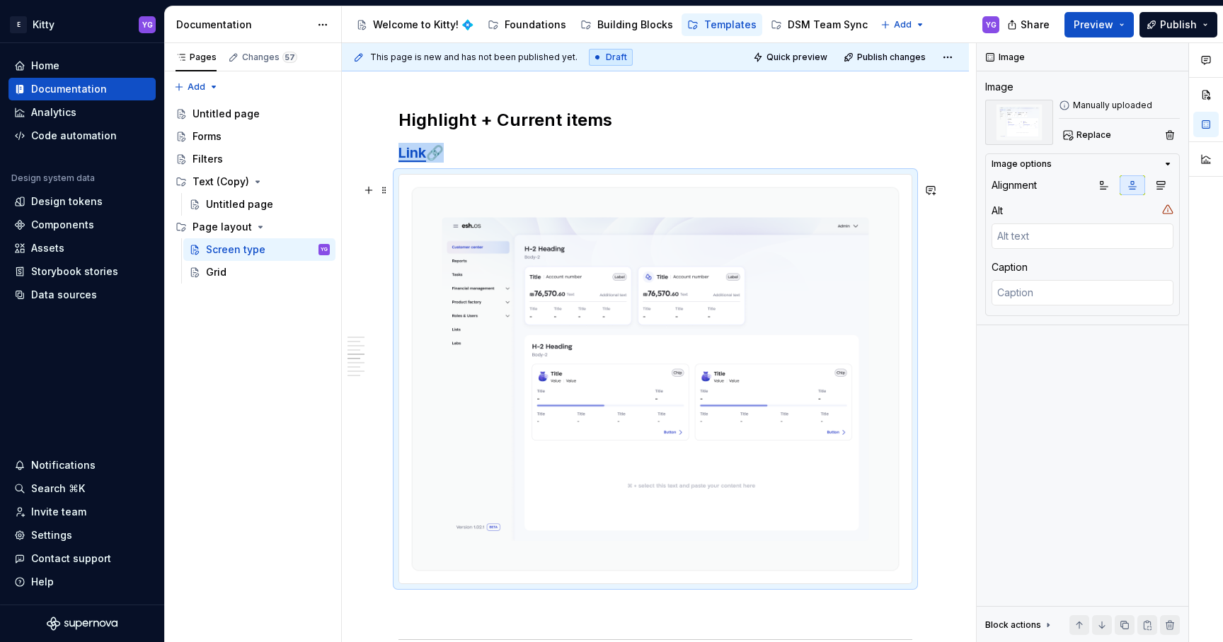
click at [603, 398] on img at bounding box center [655, 379] width 512 height 409
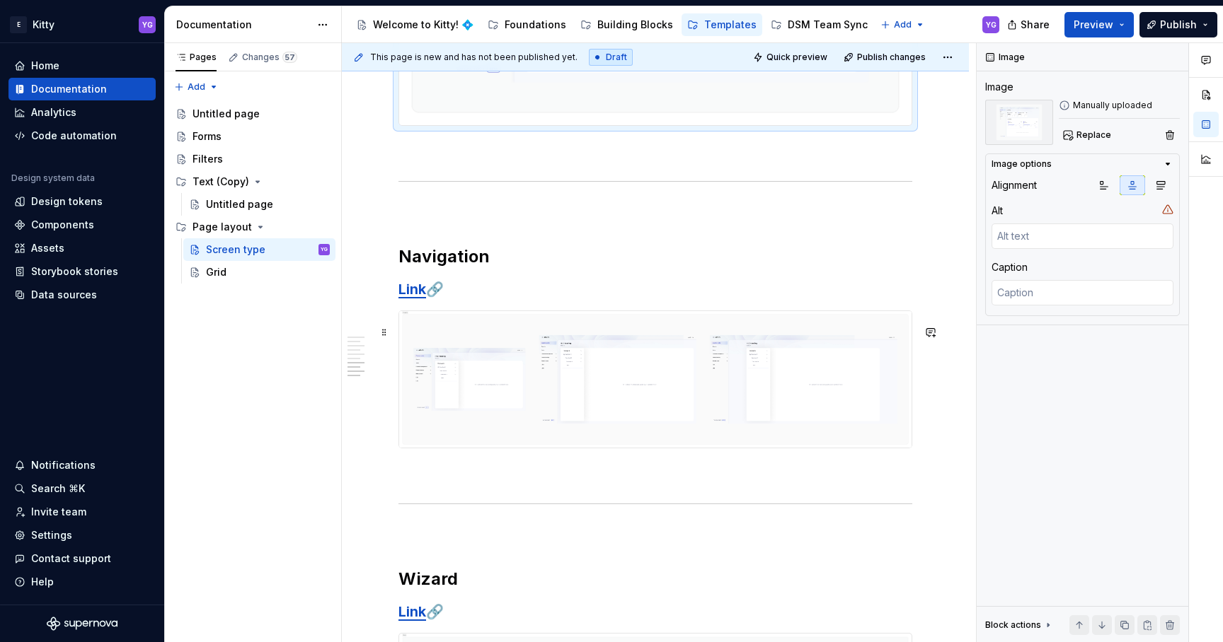
scroll to position [1622, 0]
copy h3 "Link 🔗"
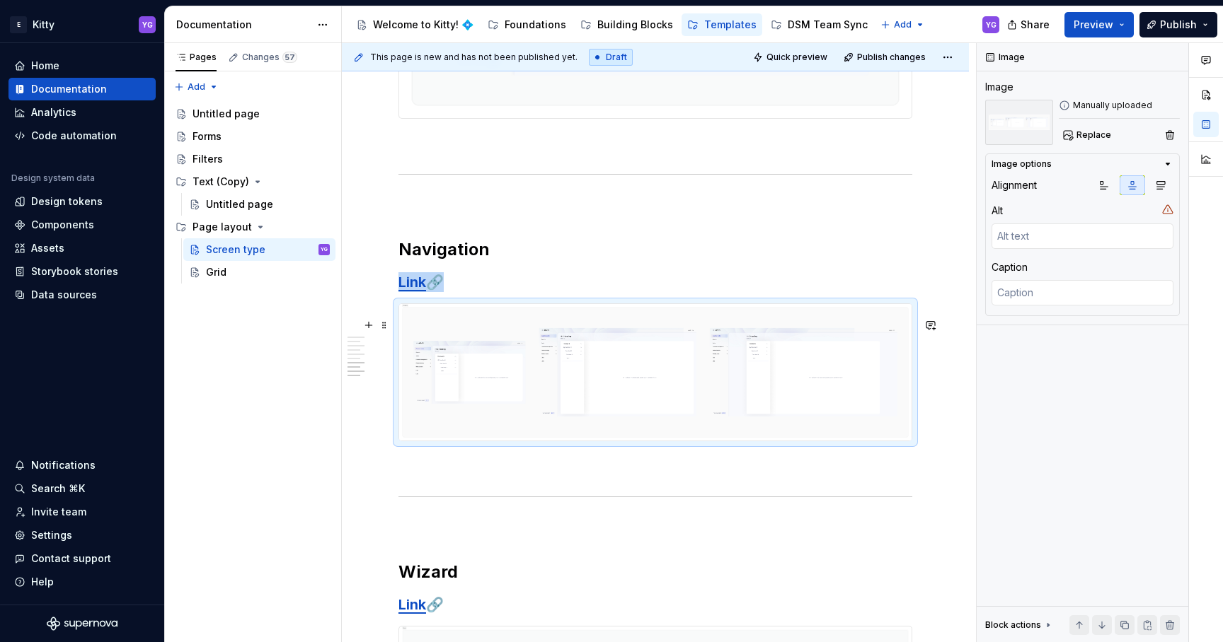
click at [594, 386] on img at bounding box center [655, 372] width 512 height 137
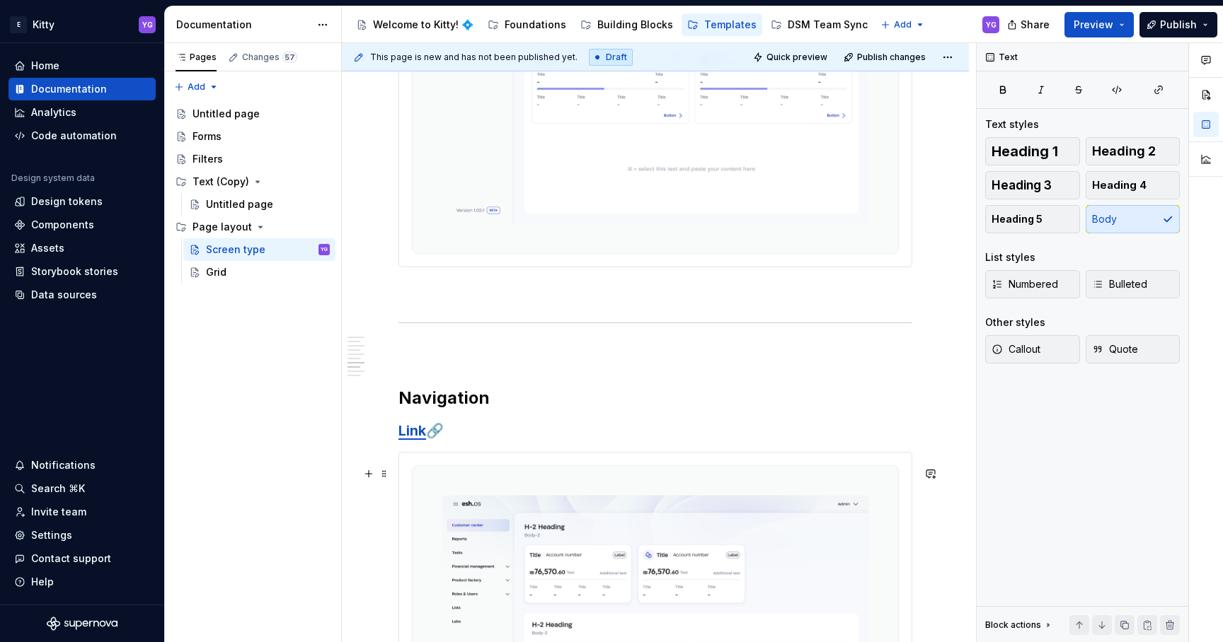
scroll to position [1712, 0]
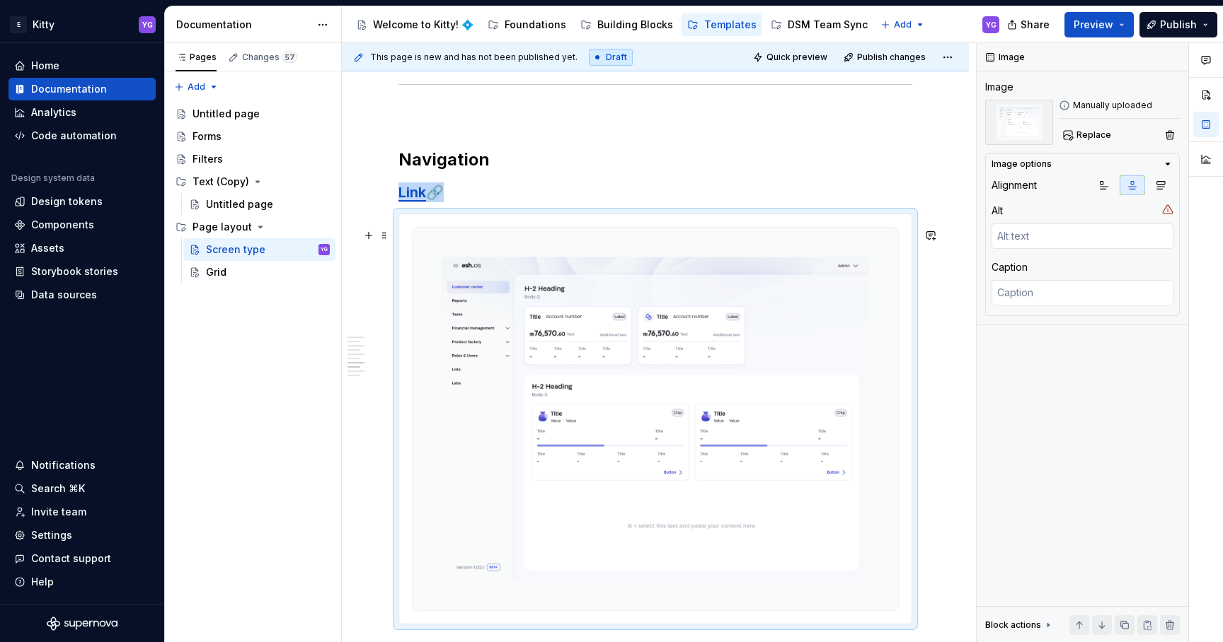
click at [653, 379] on img at bounding box center [655, 418] width 512 height 409
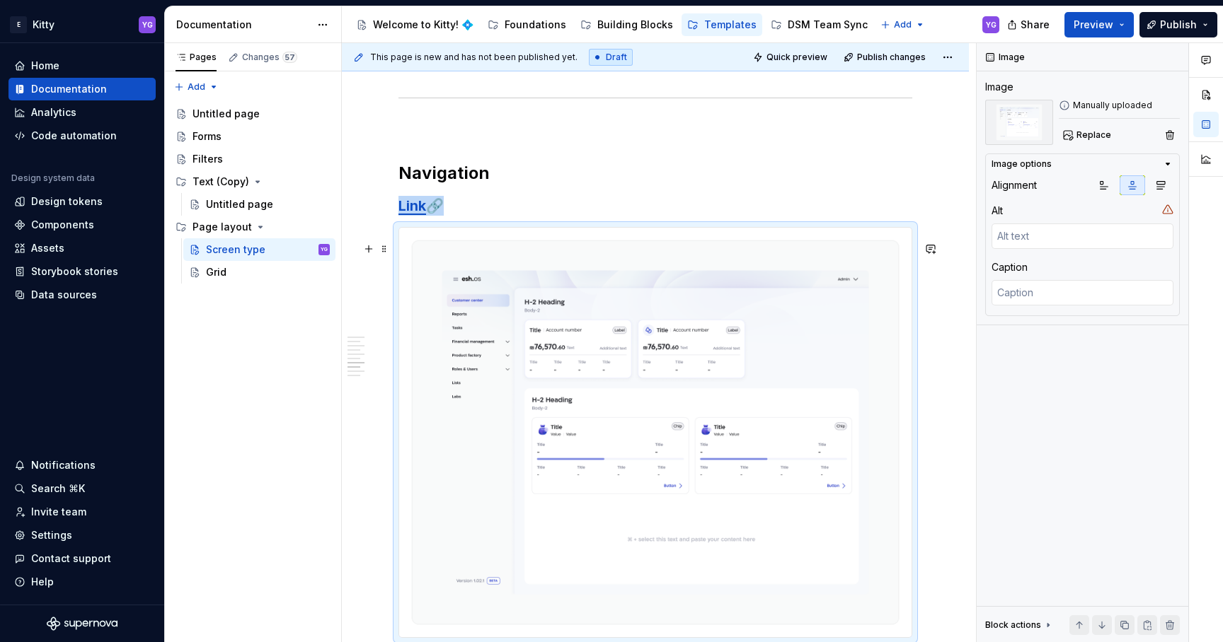
scroll to position [1697, 0]
click at [1093, 135] on span "Replace" at bounding box center [1093, 134] width 35 height 11
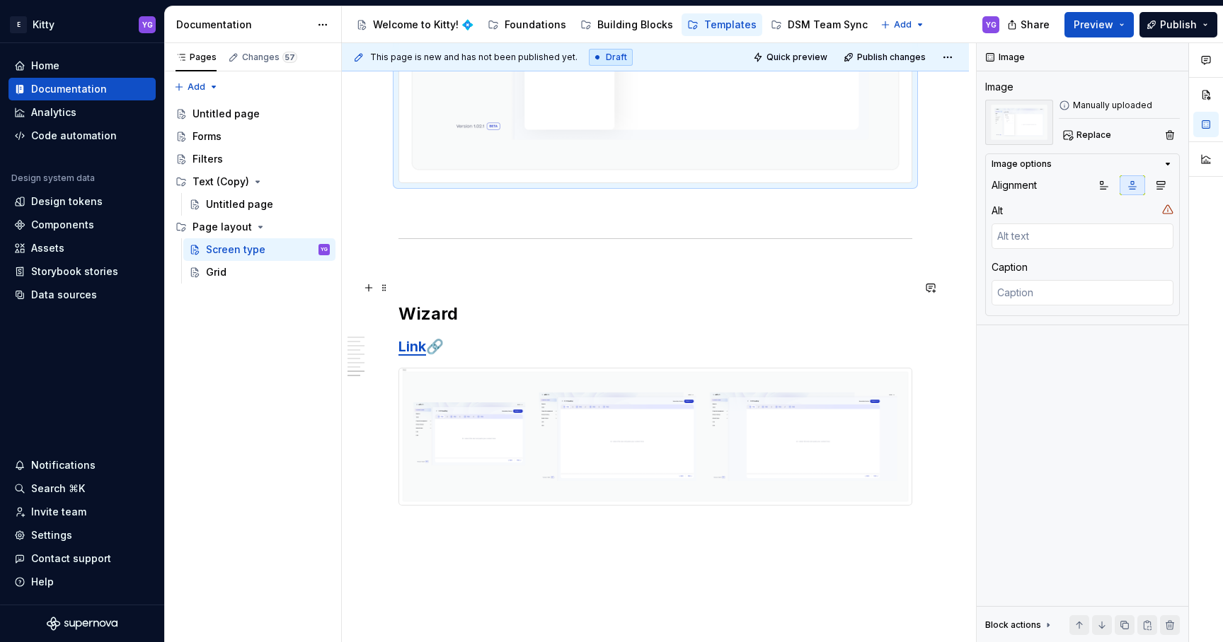
scroll to position [2056, 0]
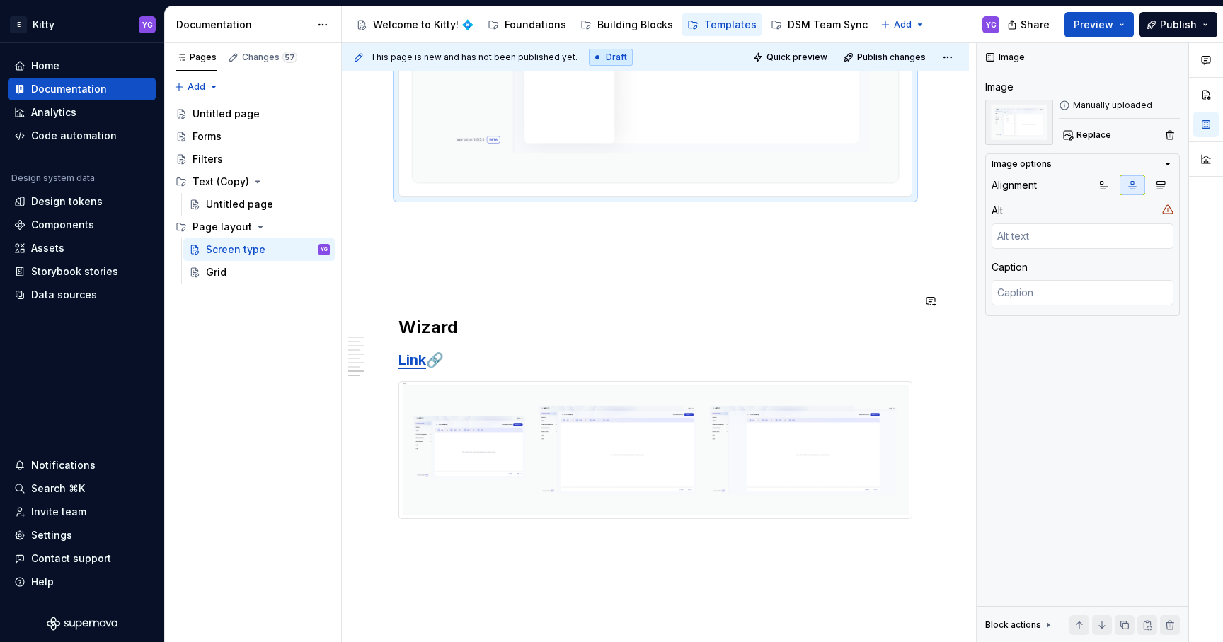
copy h3 "Link 🔗"
click at [538, 439] on img at bounding box center [655, 450] width 512 height 137
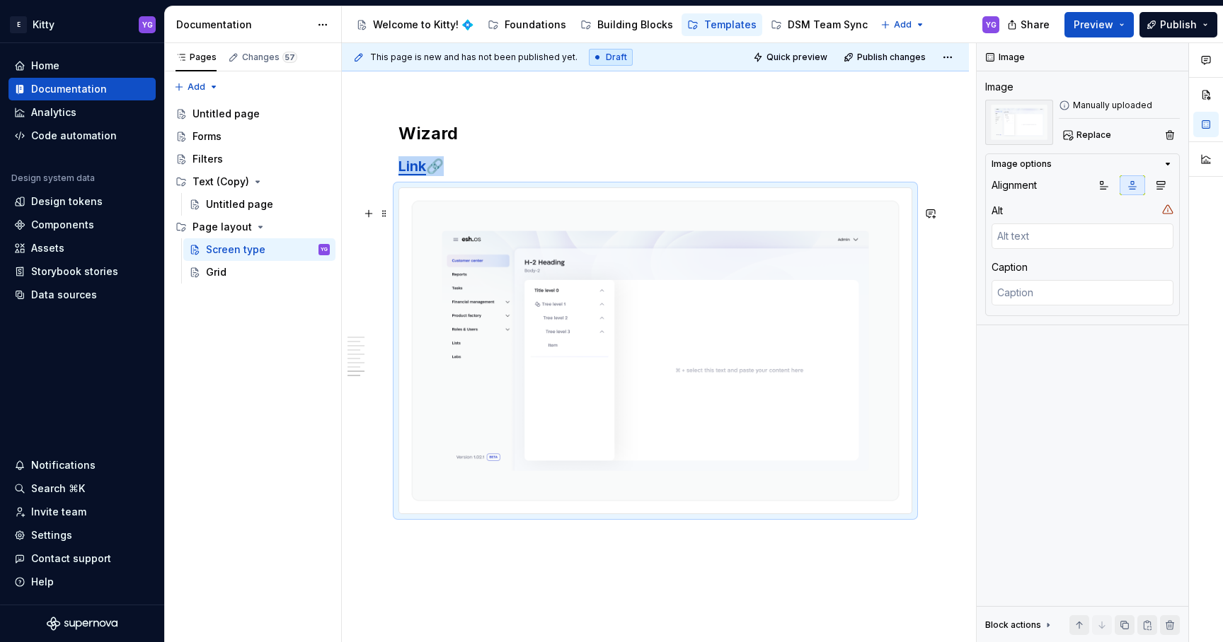
scroll to position [2229, 0]
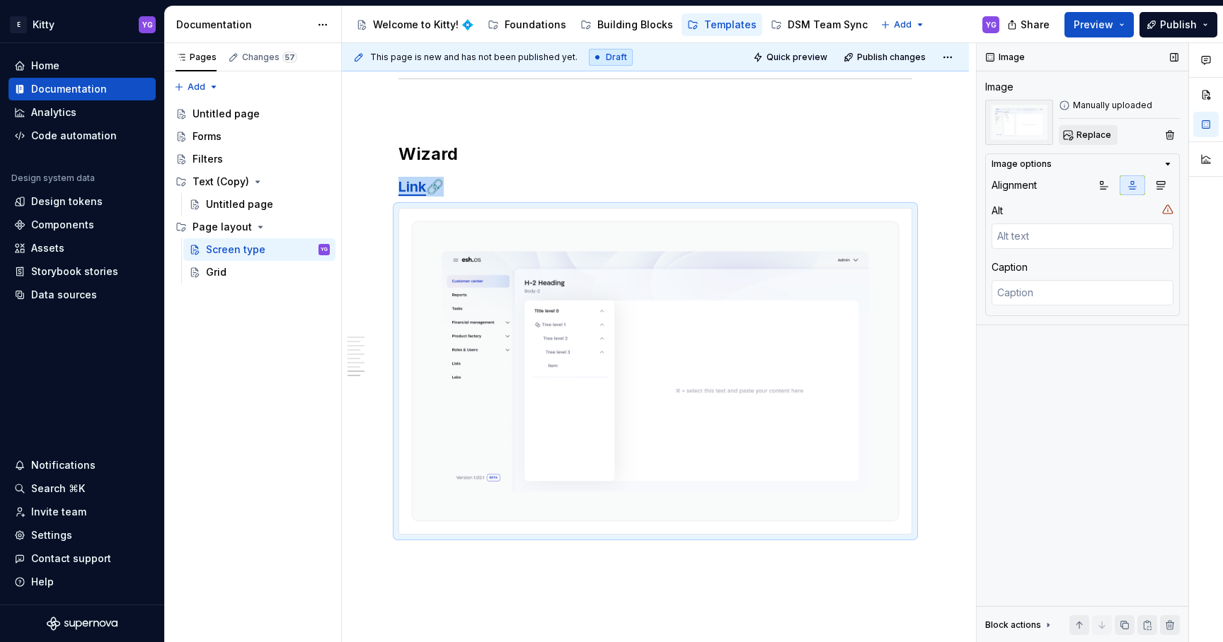
click at [1090, 135] on span "Replace" at bounding box center [1093, 134] width 35 height 11
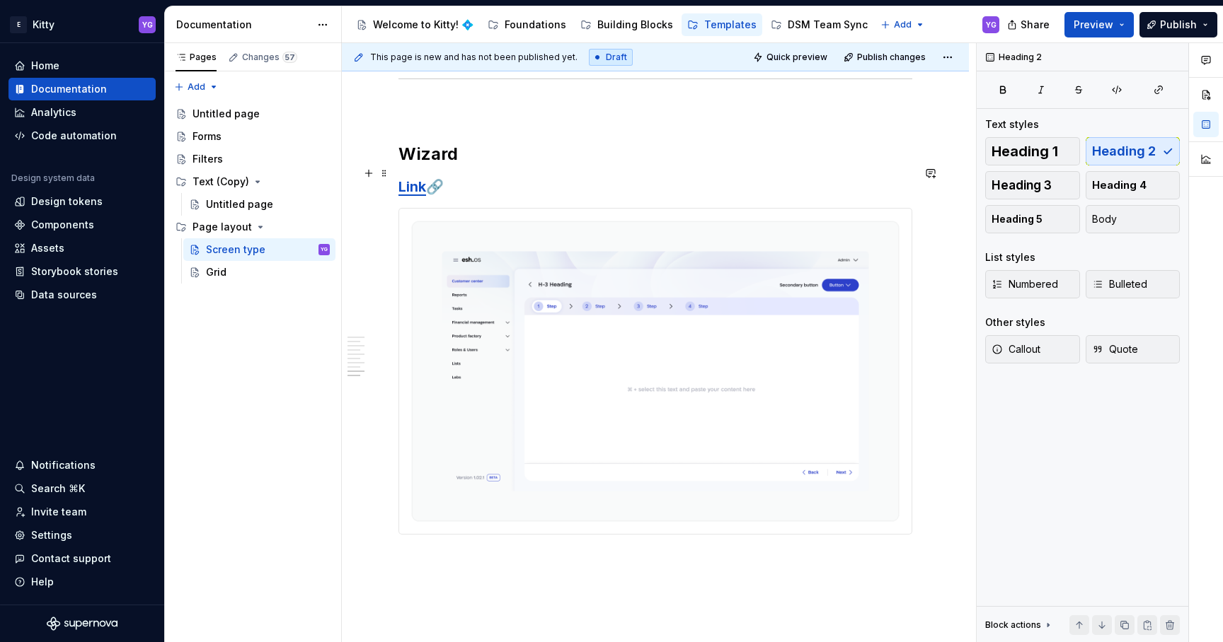
click at [488, 166] on h2 "Wizard" at bounding box center [655, 154] width 514 height 23
click at [1088, 25] on span "Preview" at bounding box center [1093, 25] width 40 height 14
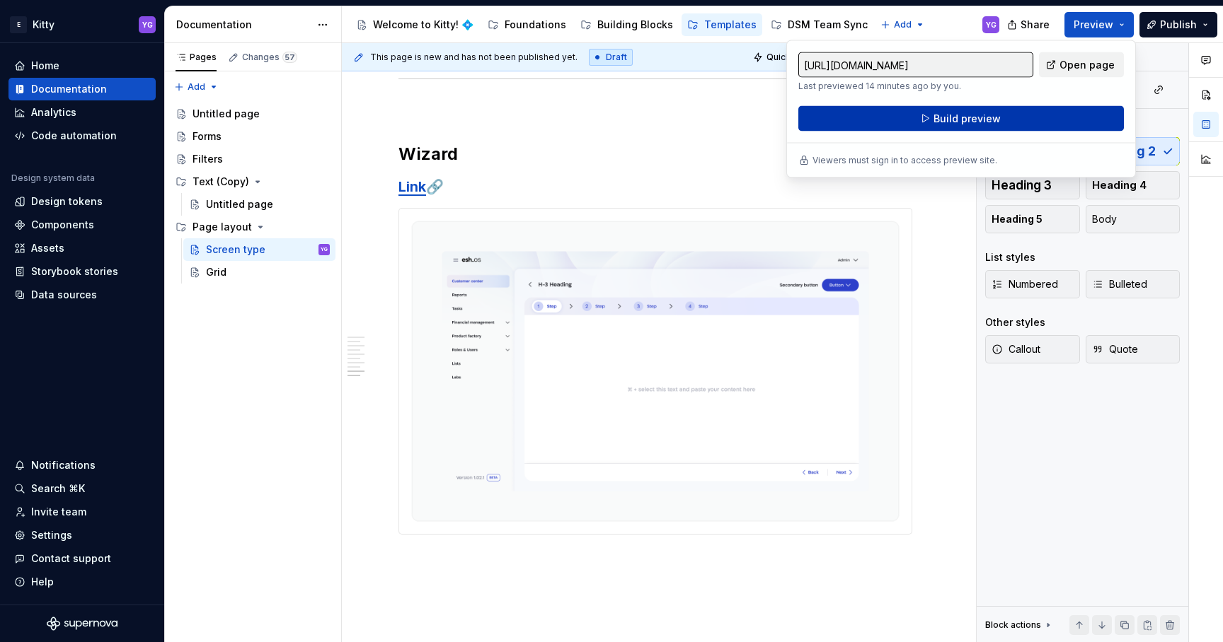
click at [1005, 120] on button "Build preview" at bounding box center [960, 118] width 325 height 25
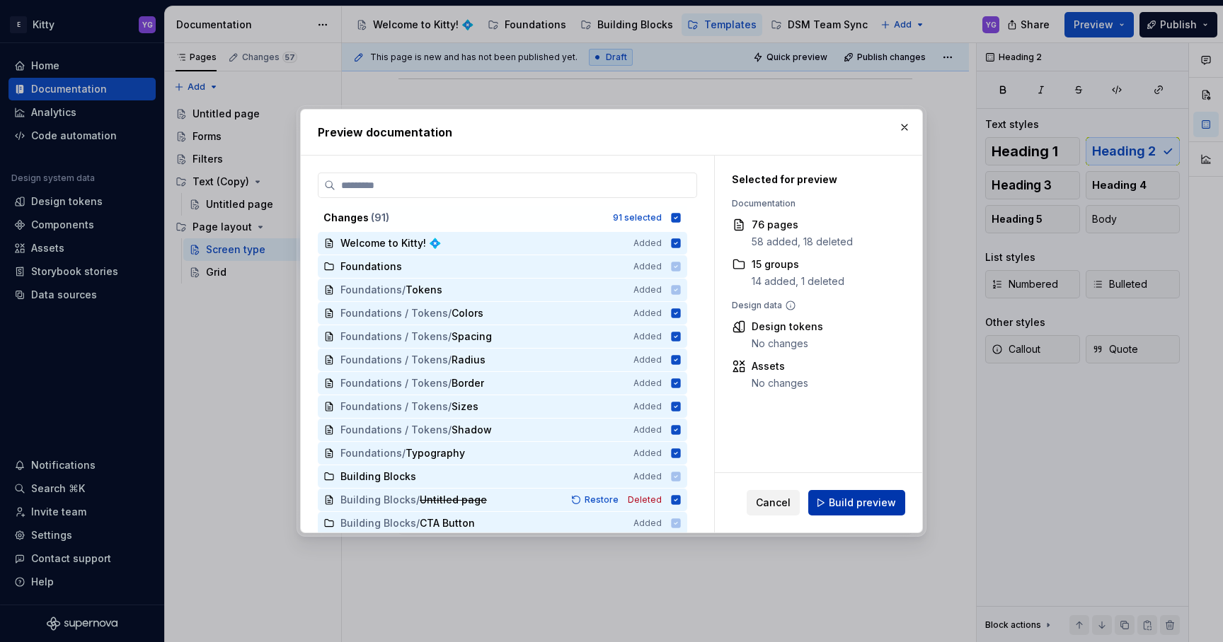
click at [865, 503] on span "Build preview" at bounding box center [862, 503] width 67 height 14
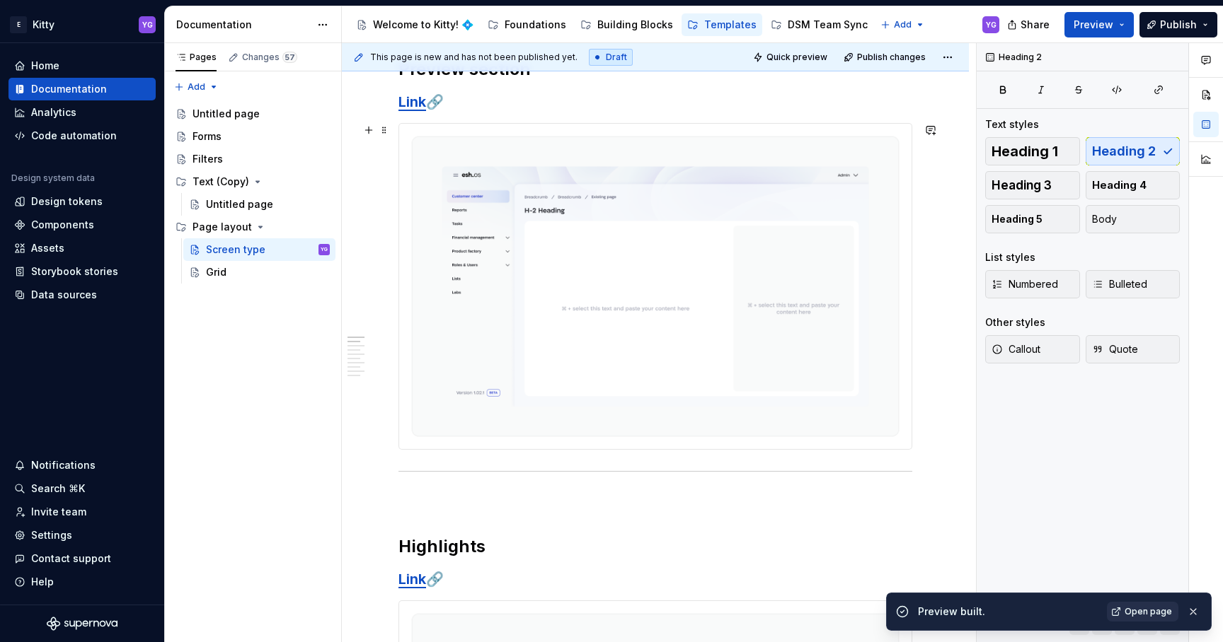
scroll to position [0, 0]
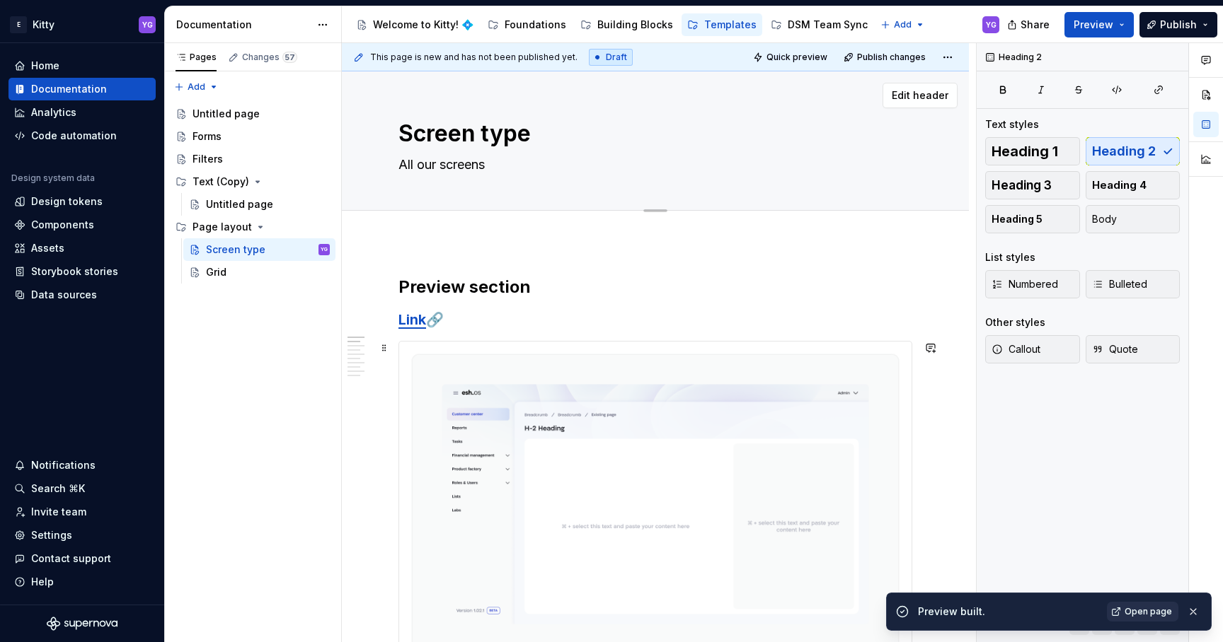
type textarea "*"
click at [456, 171] on textarea "All our screens" at bounding box center [653, 165] width 514 height 23
click at [455, 167] on textarea "All our screens" at bounding box center [653, 165] width 514 height 23
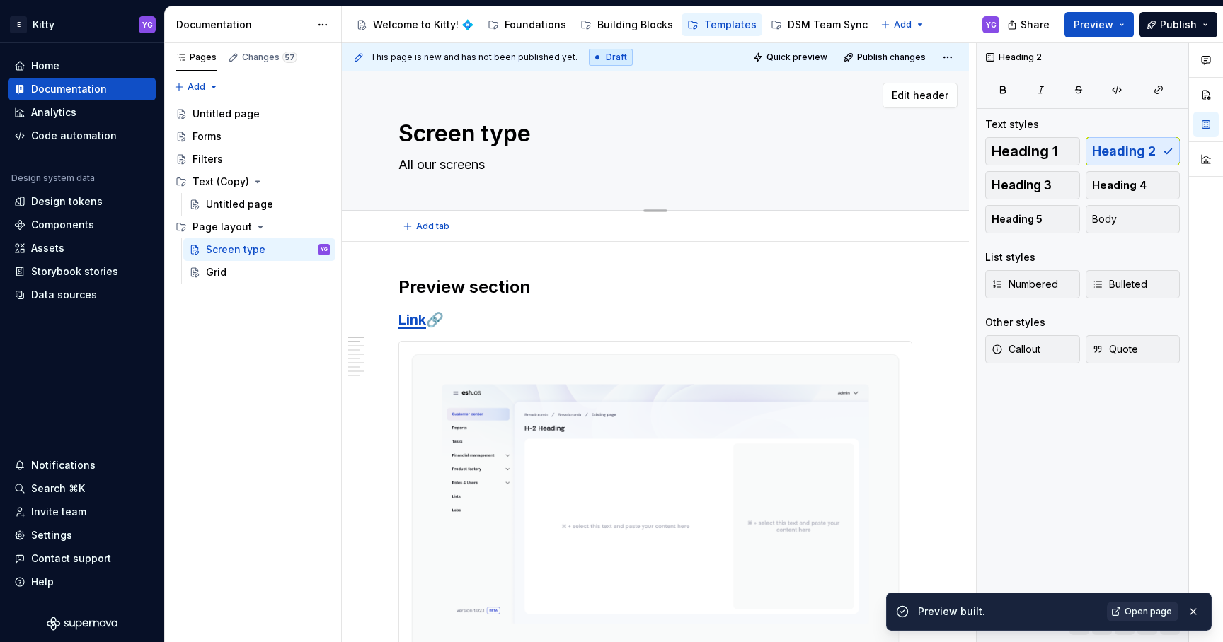
paste textarea "In this area, you'll find common layout patterns that repeat throughout the sys…"
type textarea "In this area, you'll find common layout patterns that repeat throughout the sys…"
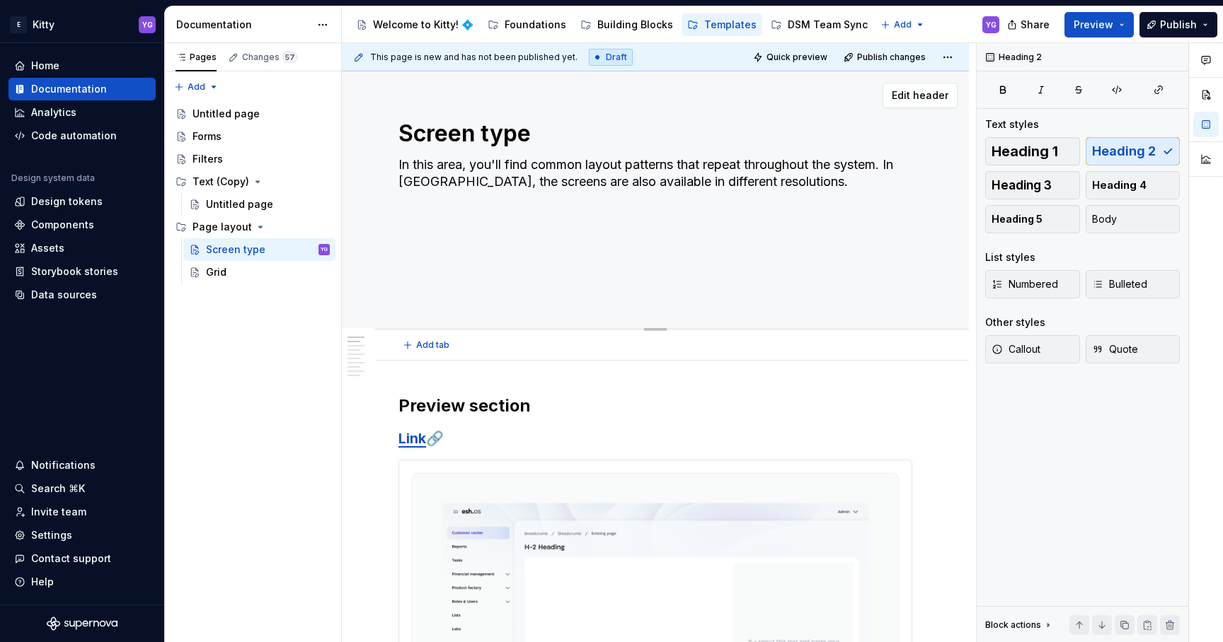
type textarea "*"
type textarea "In this area, you'll find common layout patterns that repeat throughout the sys…"
type textarea "*"
type textarea "In this area, you'll find common layout patterns that repeat throughout the sys…"
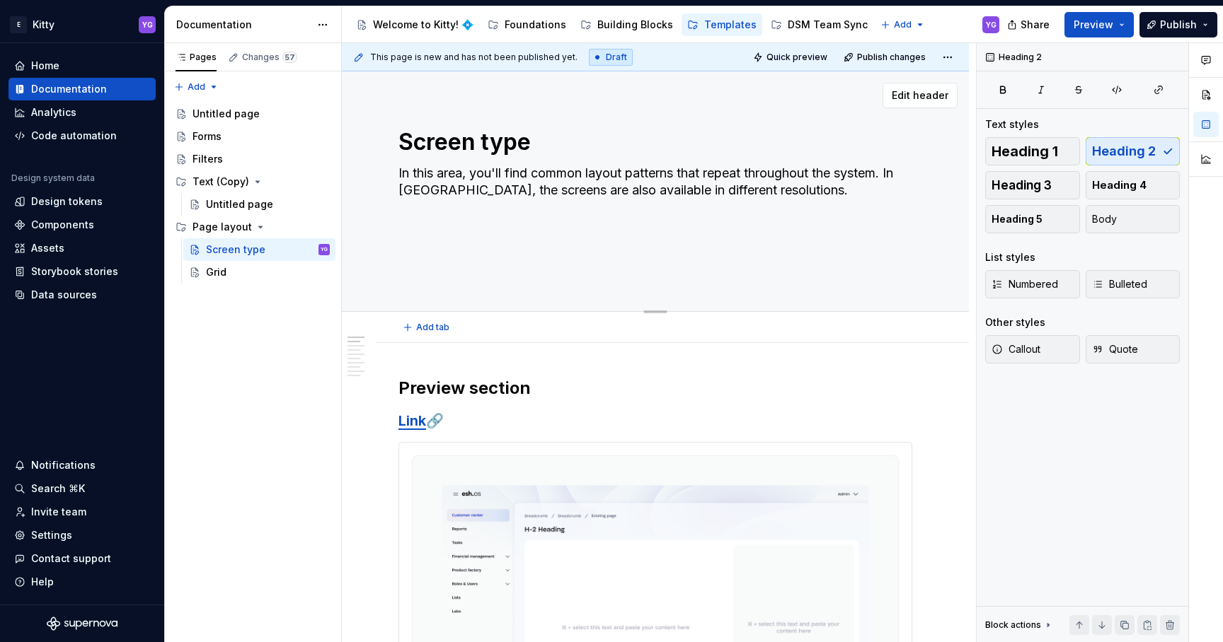
type textarea "*"
type textarea "In this area, you'll find common layout patterns that repeat throughout the sys…"
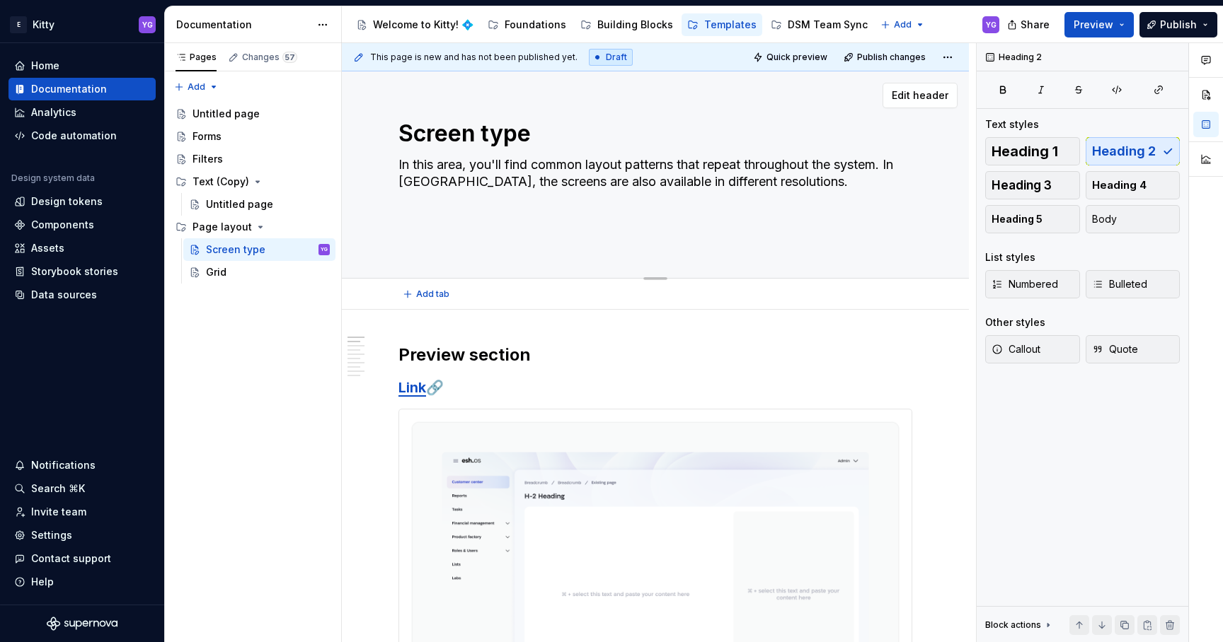
type textarea "*"
type textarea "In this area, you'll find common layout patterns that repeat throughout the sys…"
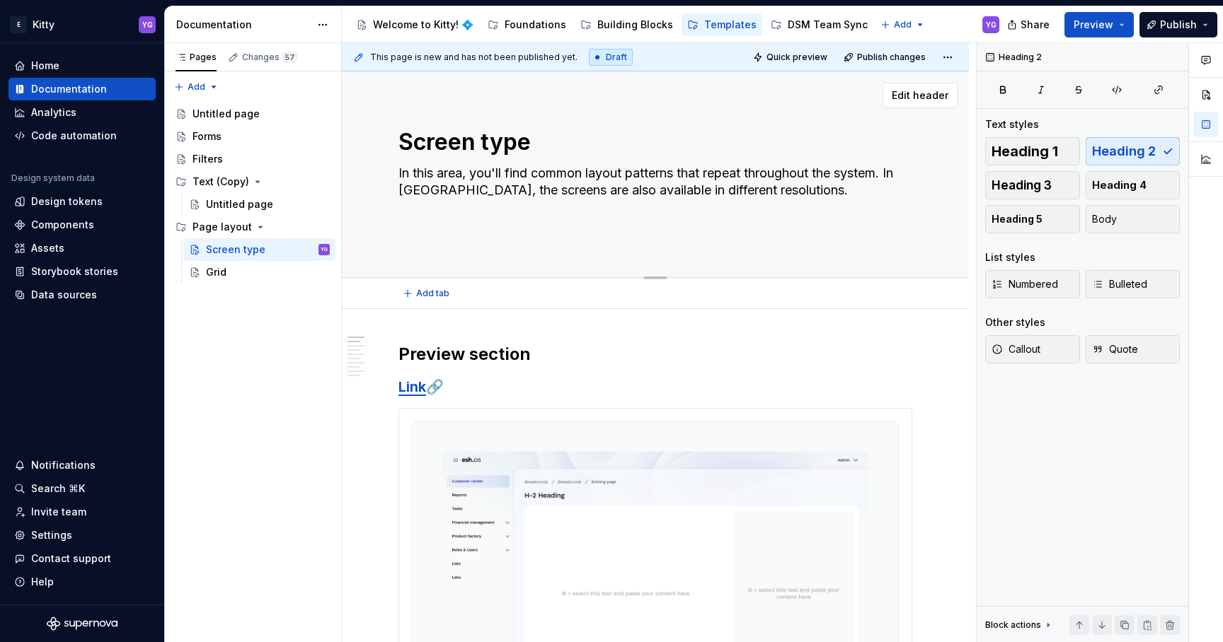
type textarea "*"
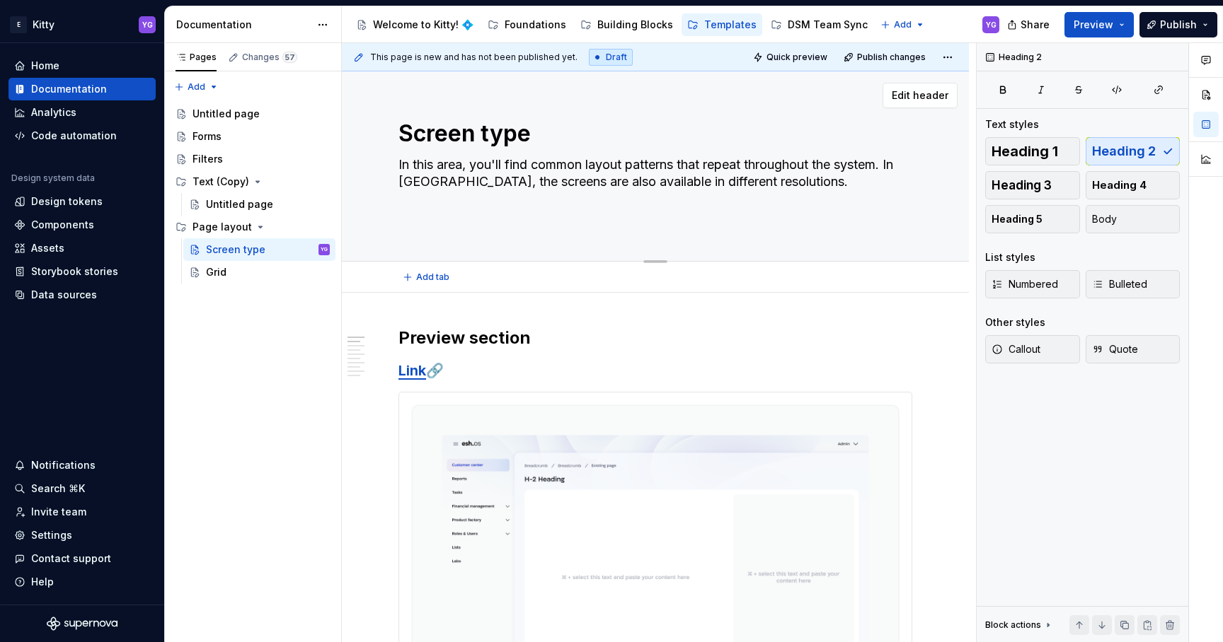
type textarea "In this area, you'll find common layout patterns that repeat throughout the sys…"
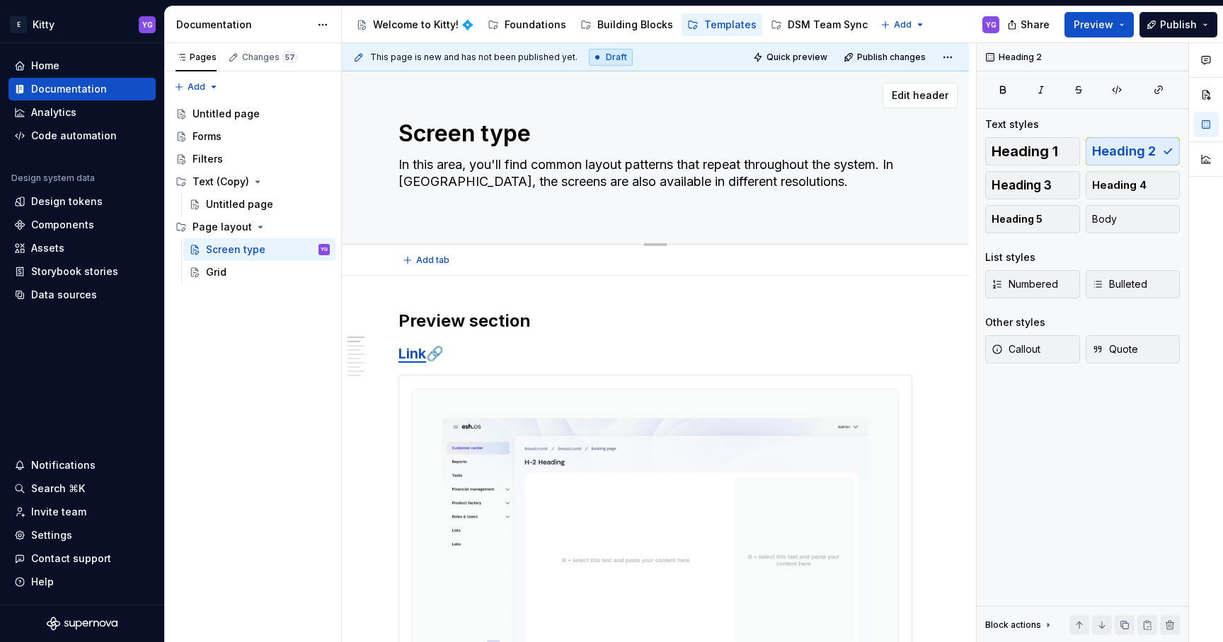
type textarea "*"
type textarea "In this area, you'll find common layout patterns that repeat throughout the sys…"
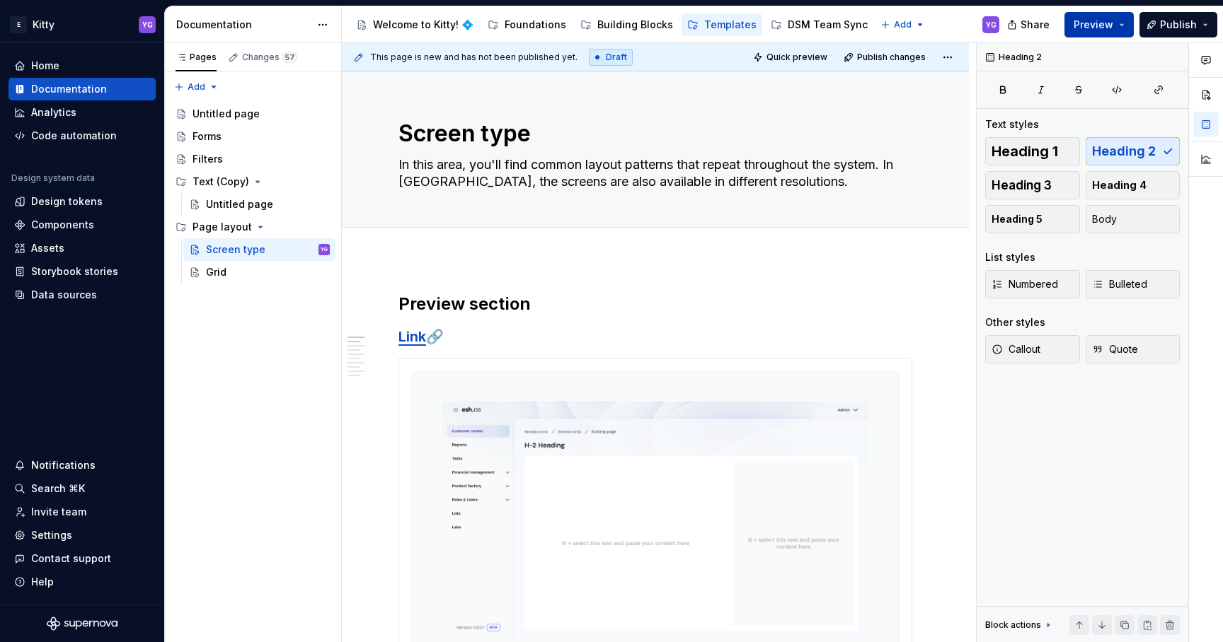
type textarea "*"
type textarea "In this area, you'll find common layout patterns that repeat throughout the sys…"
click at [1113, 25] on span "Preview" at bounding box center [1093, 25] width 40 height 14
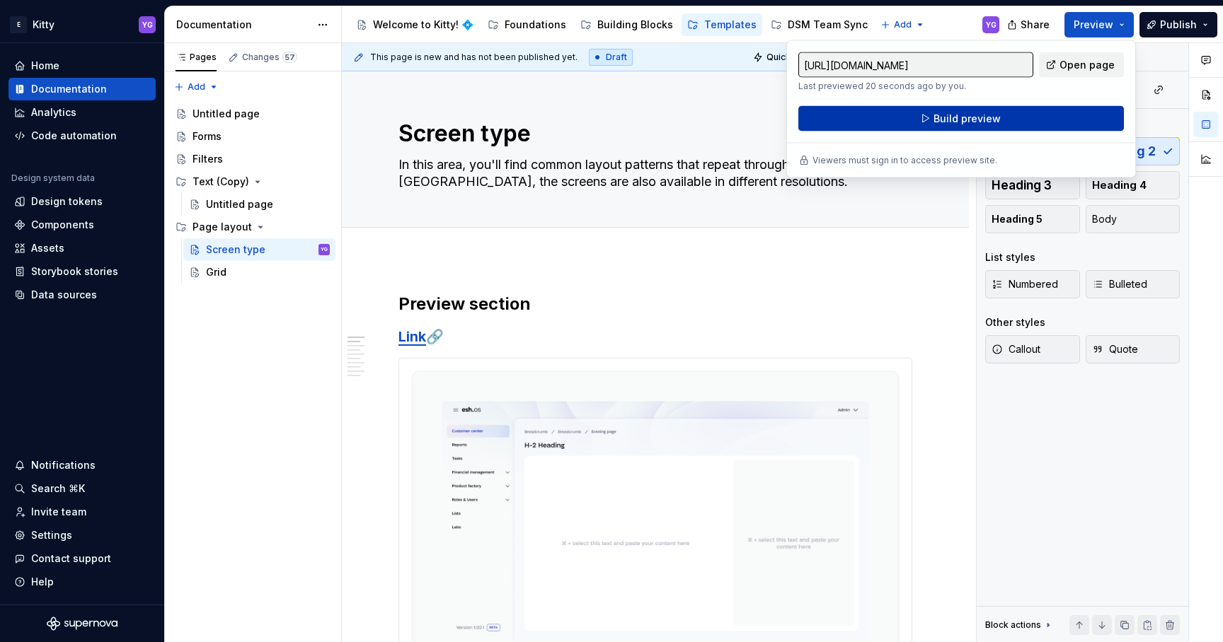
click at [1025, 124] on button "Build preview" at bounding box center [960, 118] width 325 height 25
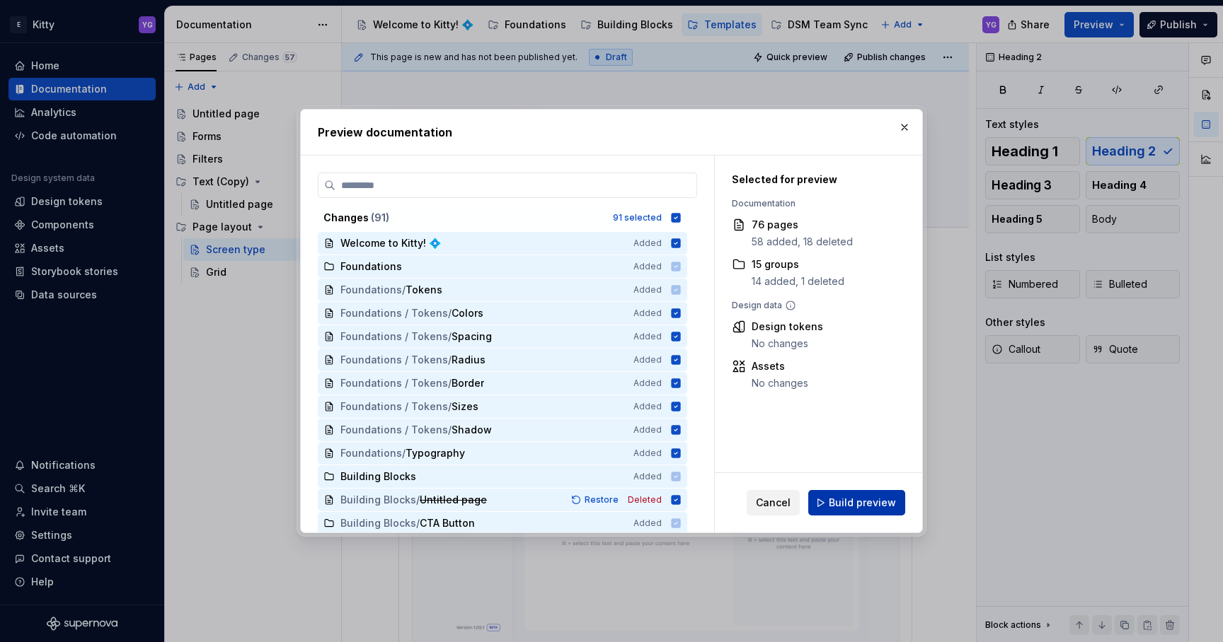
click at [883, 511] on button "Build preview" at bounding box center [856, 502] width 97 height 25
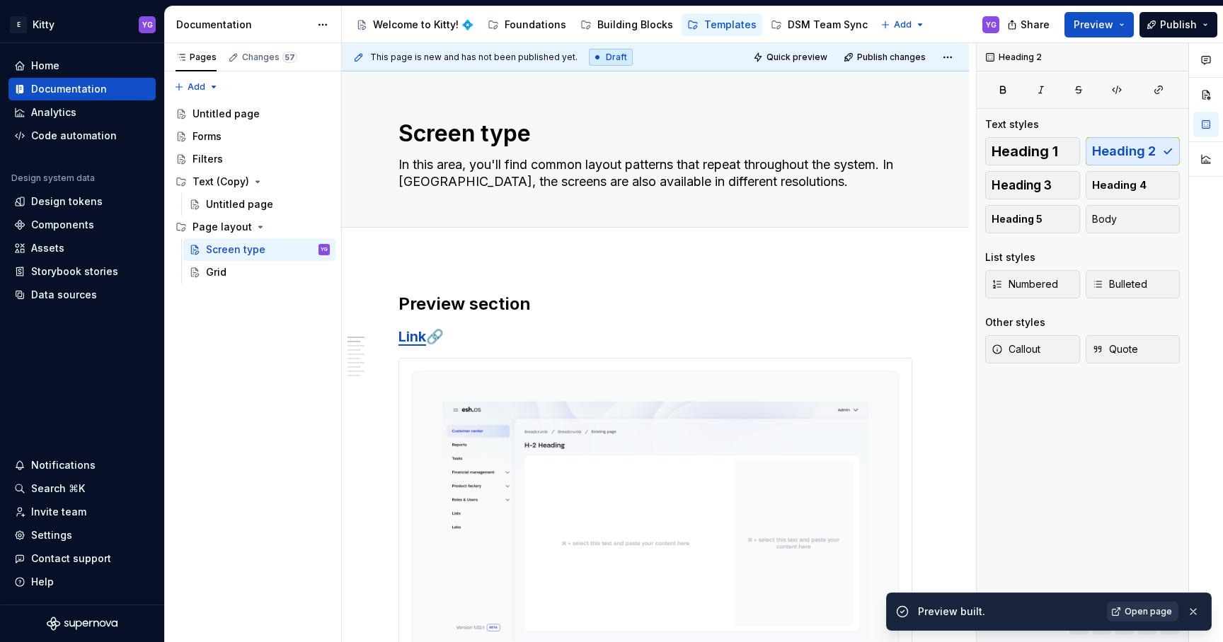
click at [1143, 617] on span "Open page" at bounding box center [1147, 611] width 47 height 11
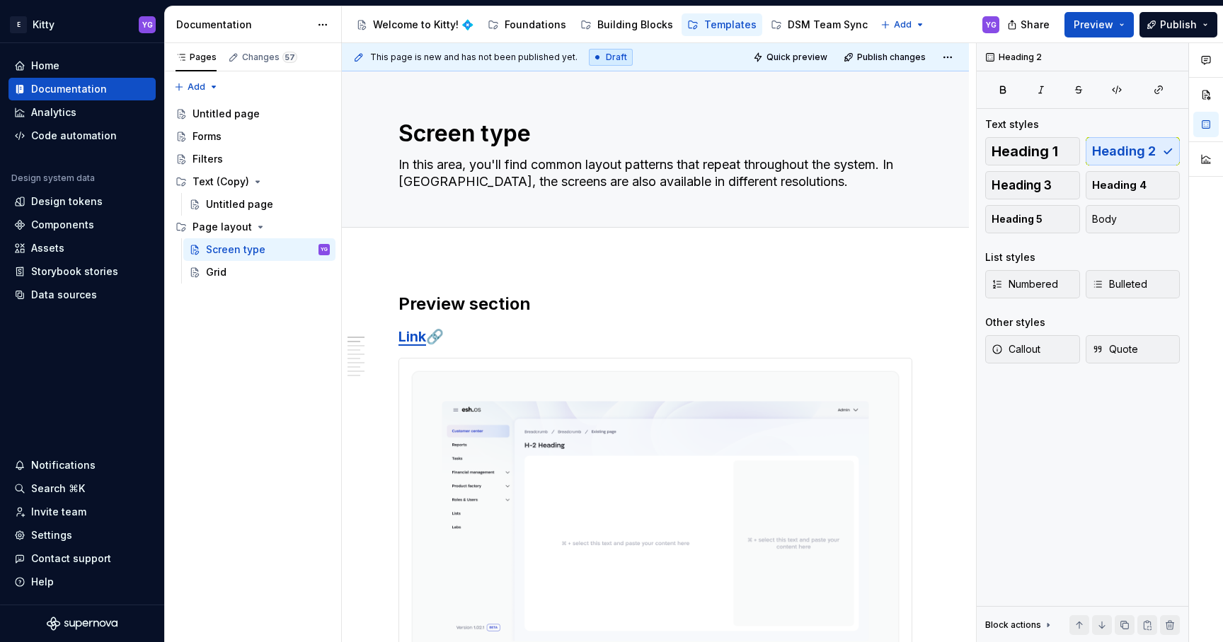
type textarea "*"
